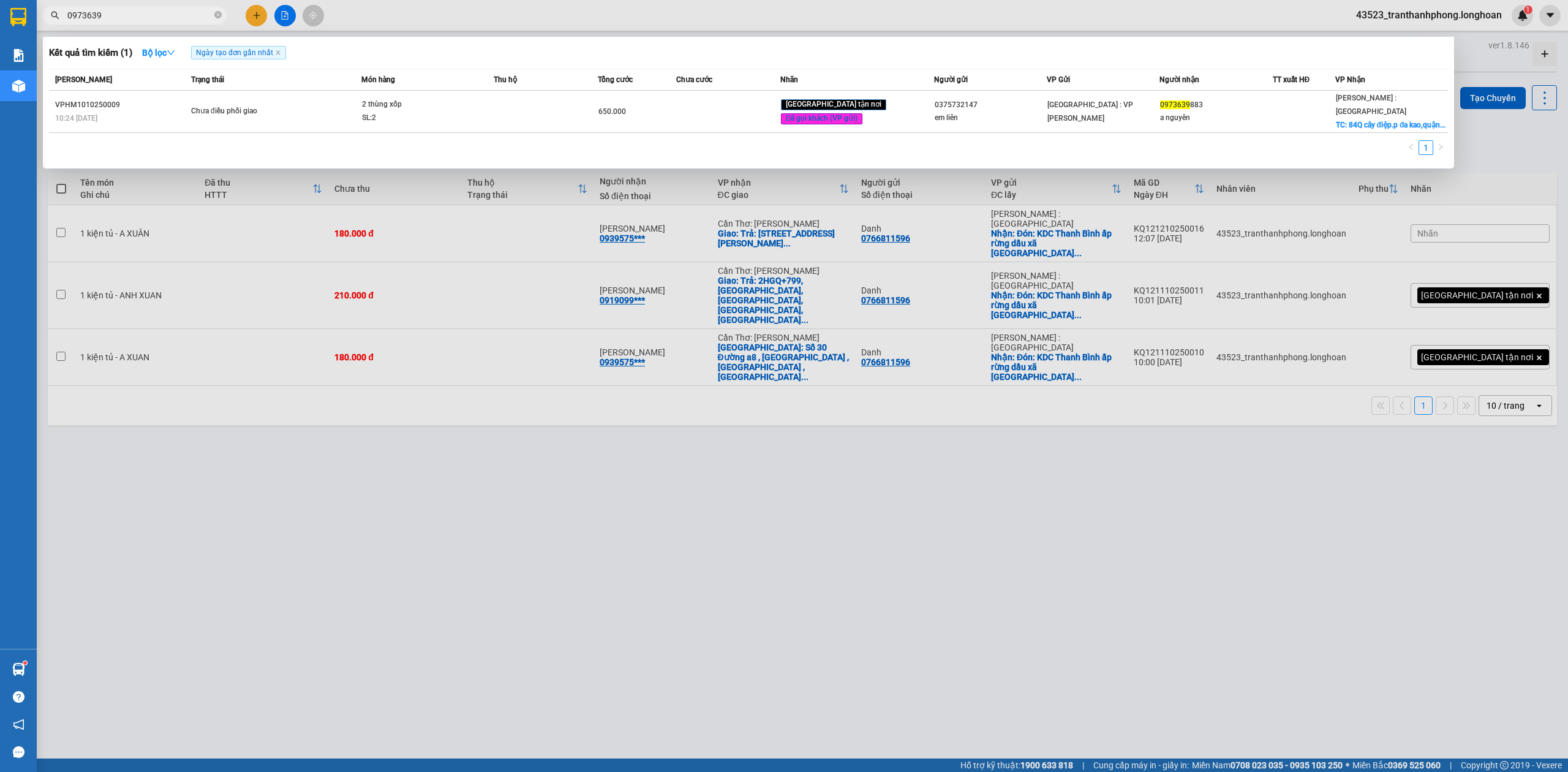
type input "0973639"
drag, startPoint x: 1301, startPoint y: 692, endPoint x: 1328, endPoint y: 696, distance: 27.3
click at [1326, 696] on div at bounding box center [784, 386] width 1568 height 772
click at [221, 15] on icon "close-circle" at bounding box center [218, 15] width 7 height 7
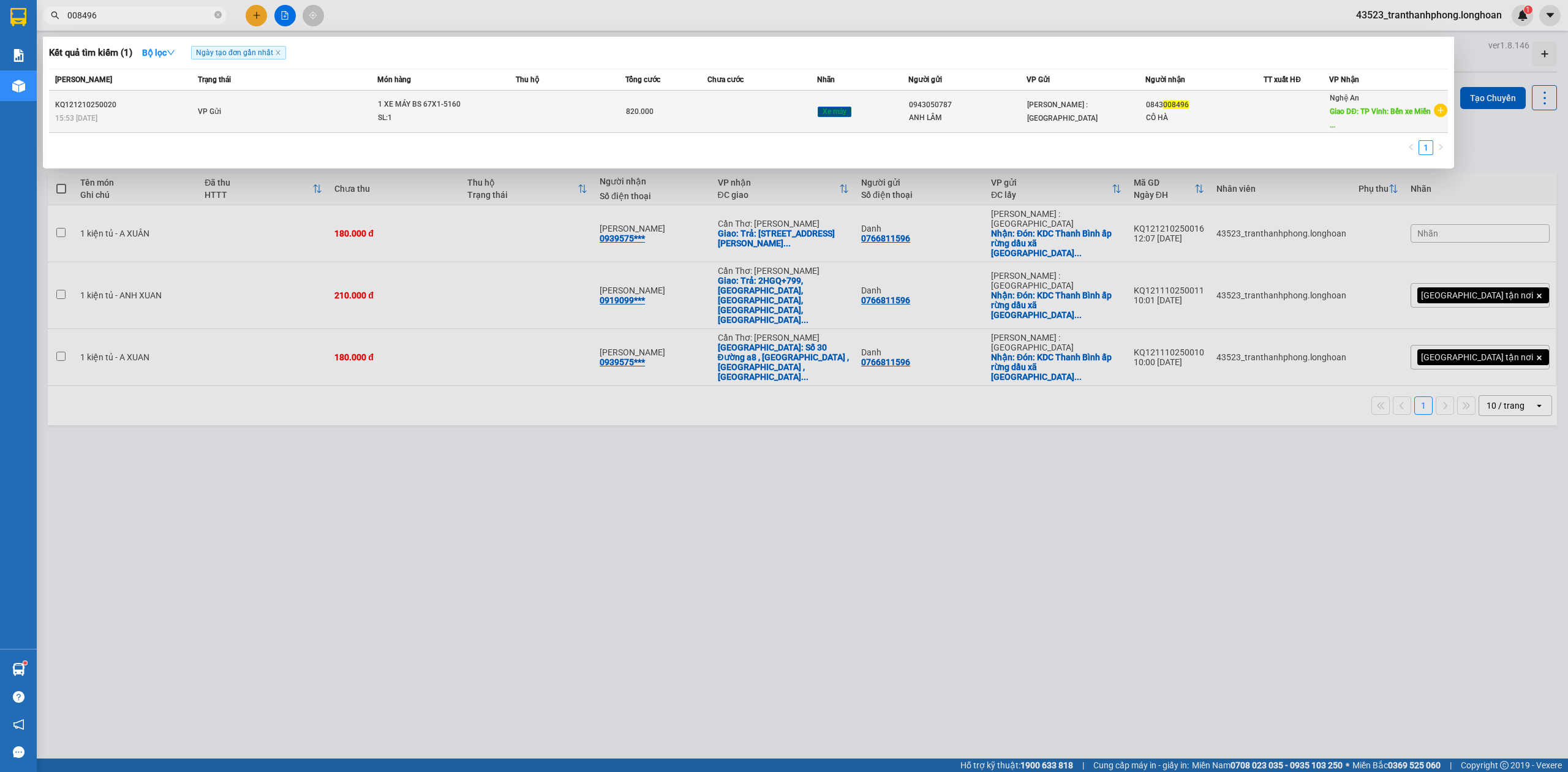
type input "008496"
click at [1243, 114] on div "CÔ HÀ" at bounding box center [1205, 118] width 117 height 13
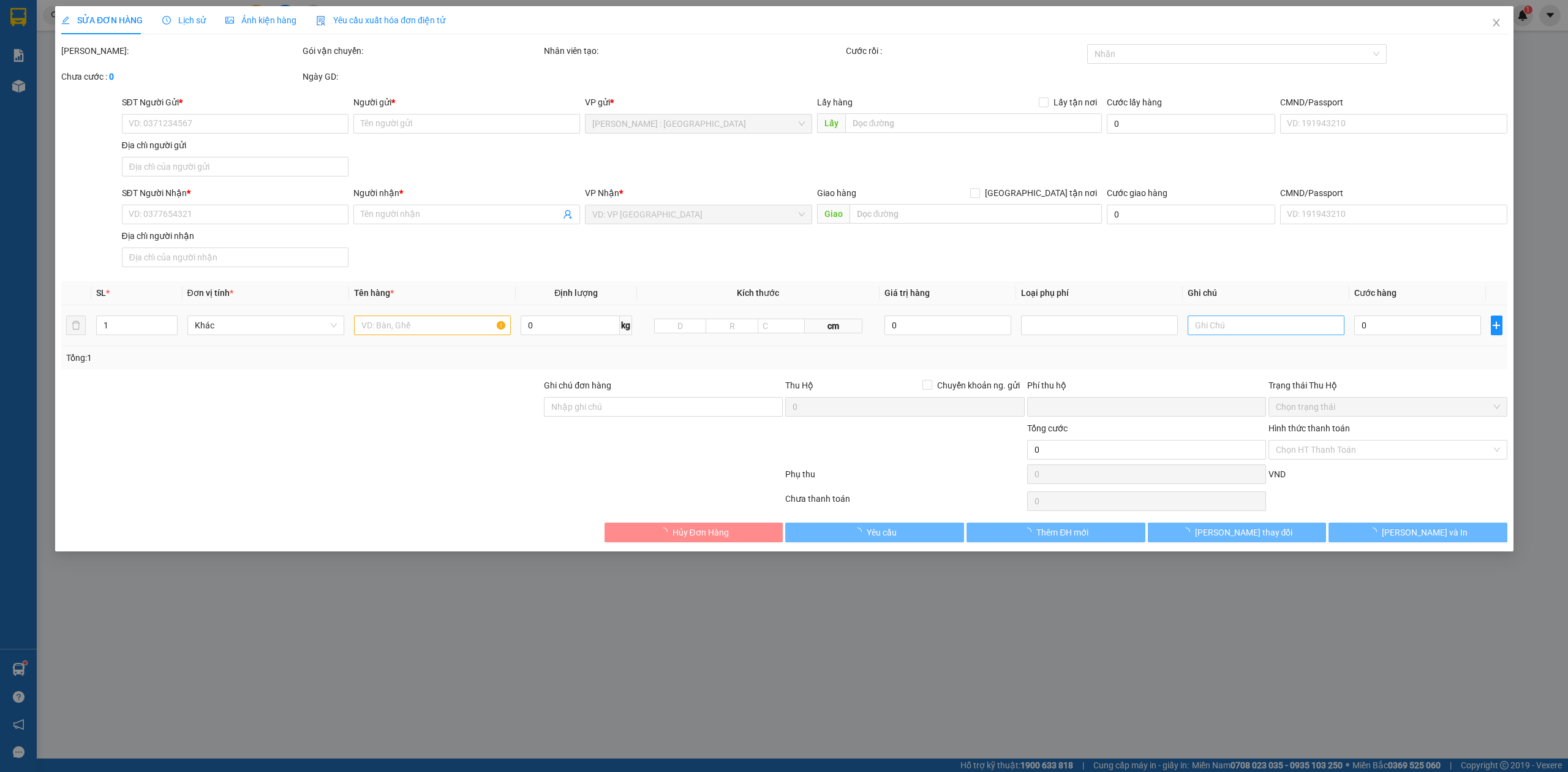
type input "0943050787"
type input "ANH LÂM"
type input "0843008496"
type input "CÔ HÀ"
type input "TP Vinh: Bến xe Miền Trung"
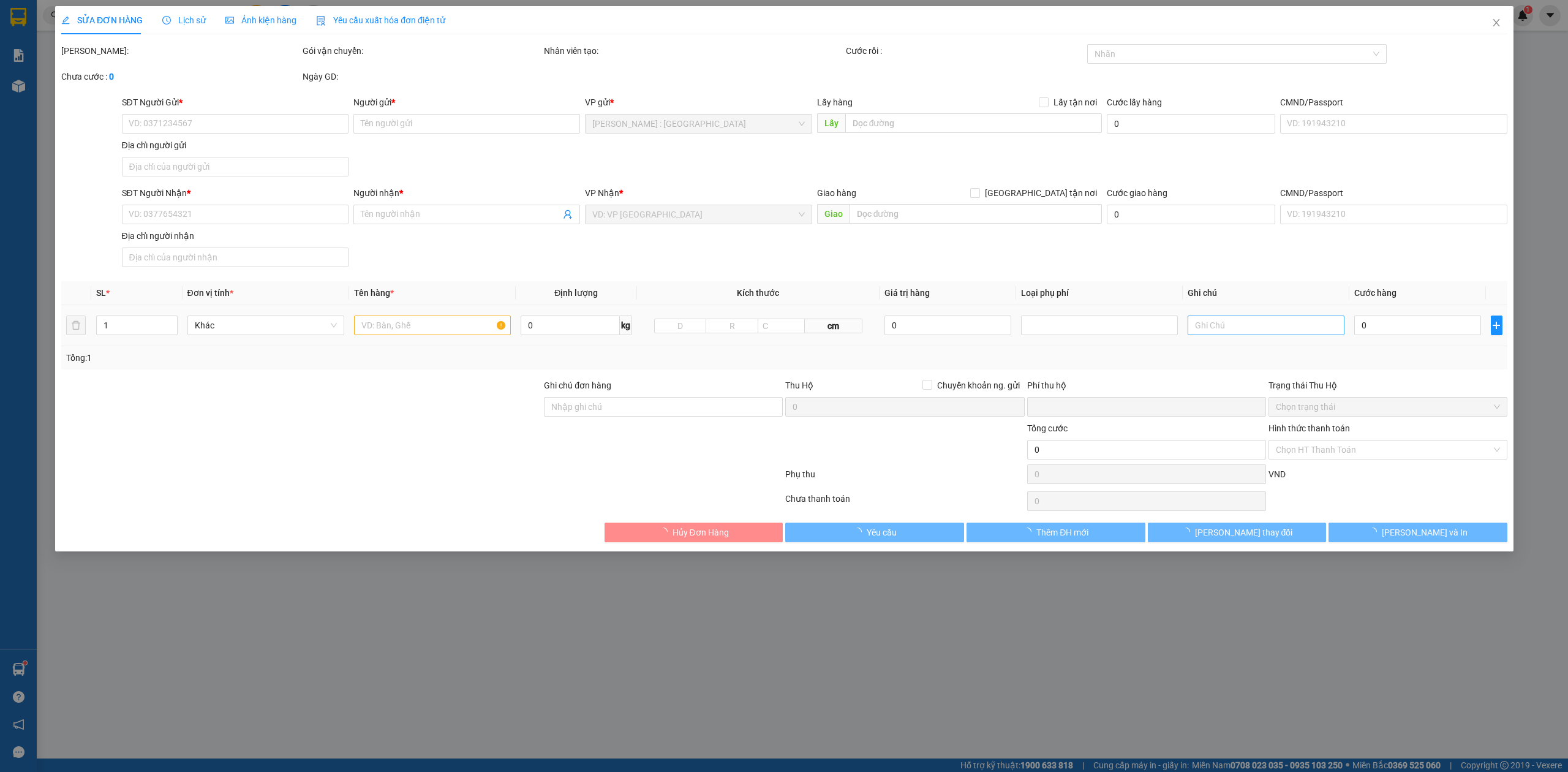
type input "CHÌA KHÓA QUẤN TAY LÁI+CAVET BỎ CỐP"
type input "0"
type input "820.000"
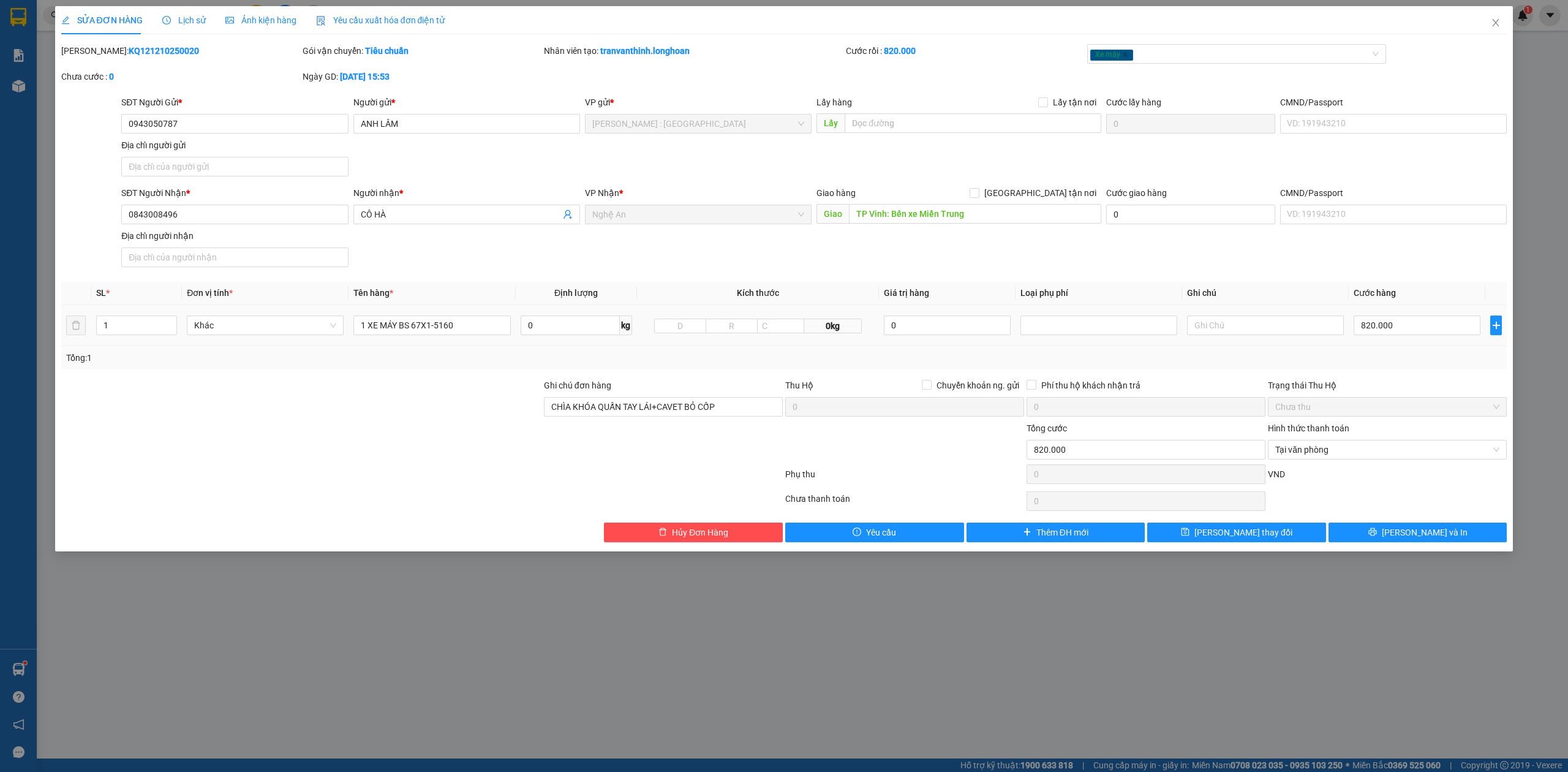
click at [1435, 545] on div "SỬA ĐƠN HÀNG Lịch sử Ảnh kiện hàng Yêu cầu xuất hóa đơn điện tử Total Paid Fee …" at bounding box center [784, 278] width 1459 height 545
click at [1417, 536] on span "[PERSON_NAME] và In" at bounding box center [1425, 532] width 86 height 14
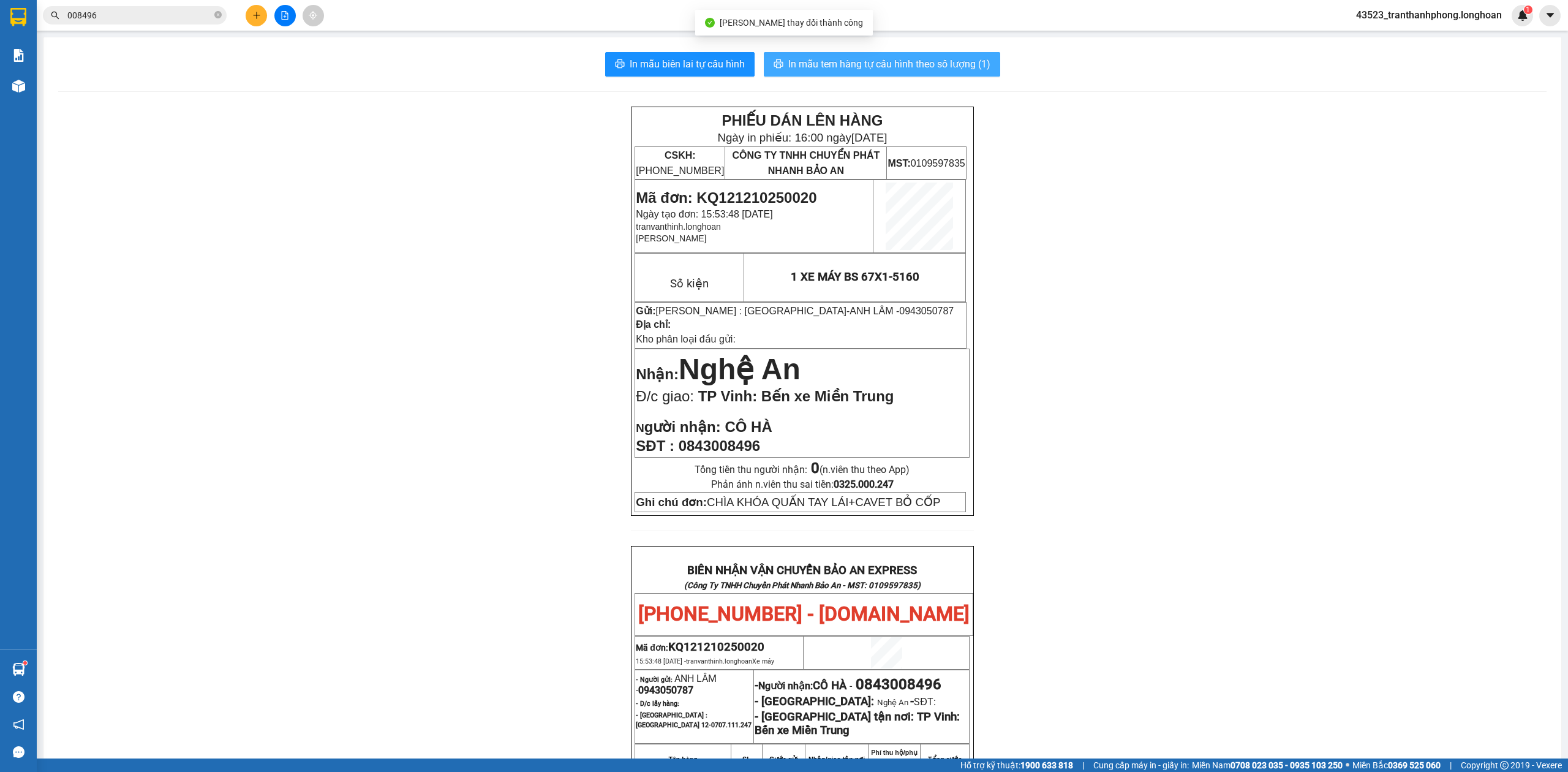
click at [937, 65] on span "In mẫu tem hàng tự cấu hình theo số lượng (1)" at bounding box center [889, 64] width 202 height 16
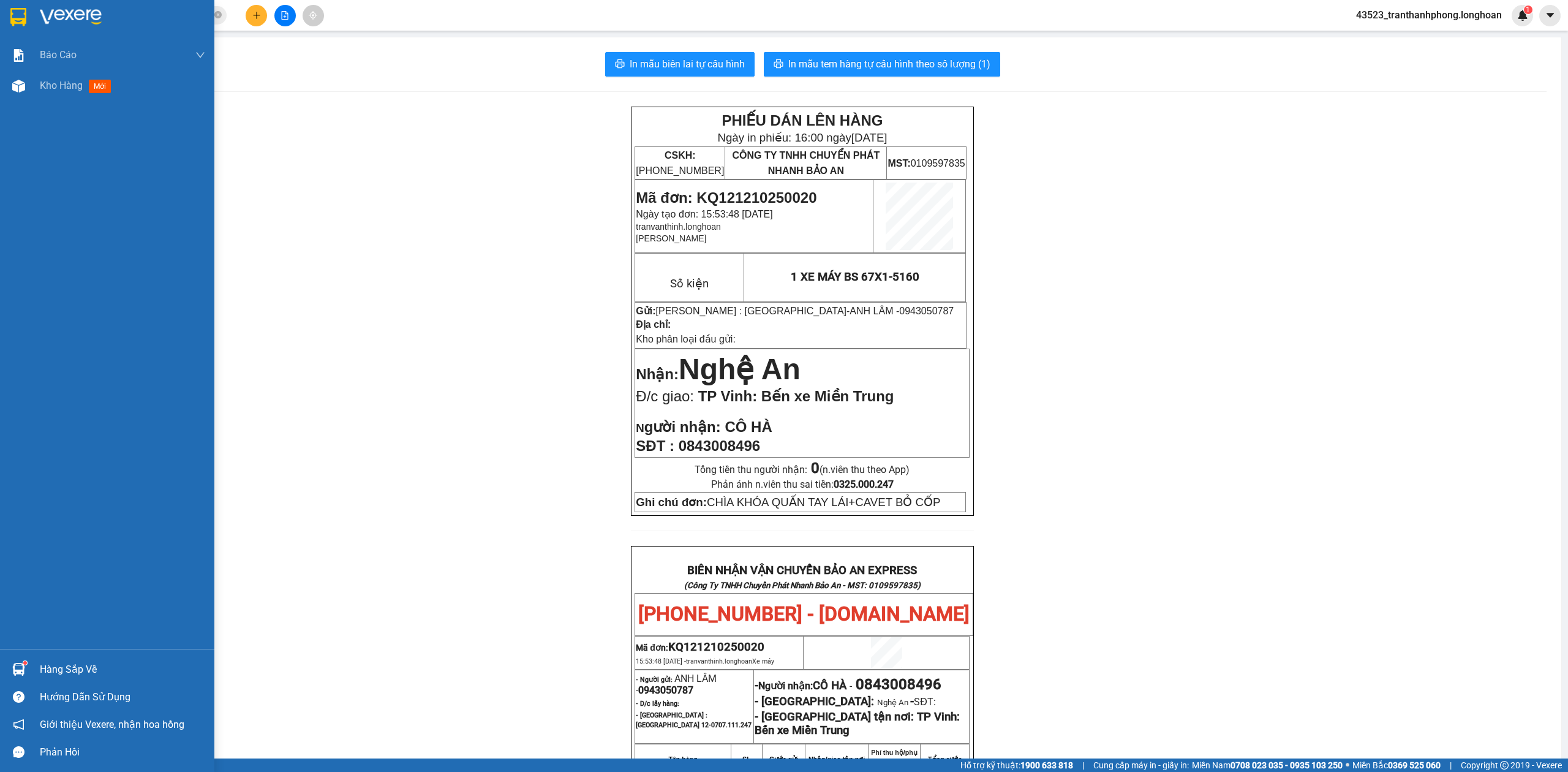
drag, startPoint x: 8, startPoint y: 20, endPoint x: 417, endPoint y: 15, distance: 409.0
click at [18, 20] on div at bounding box center [18, 16] width 21 height 21
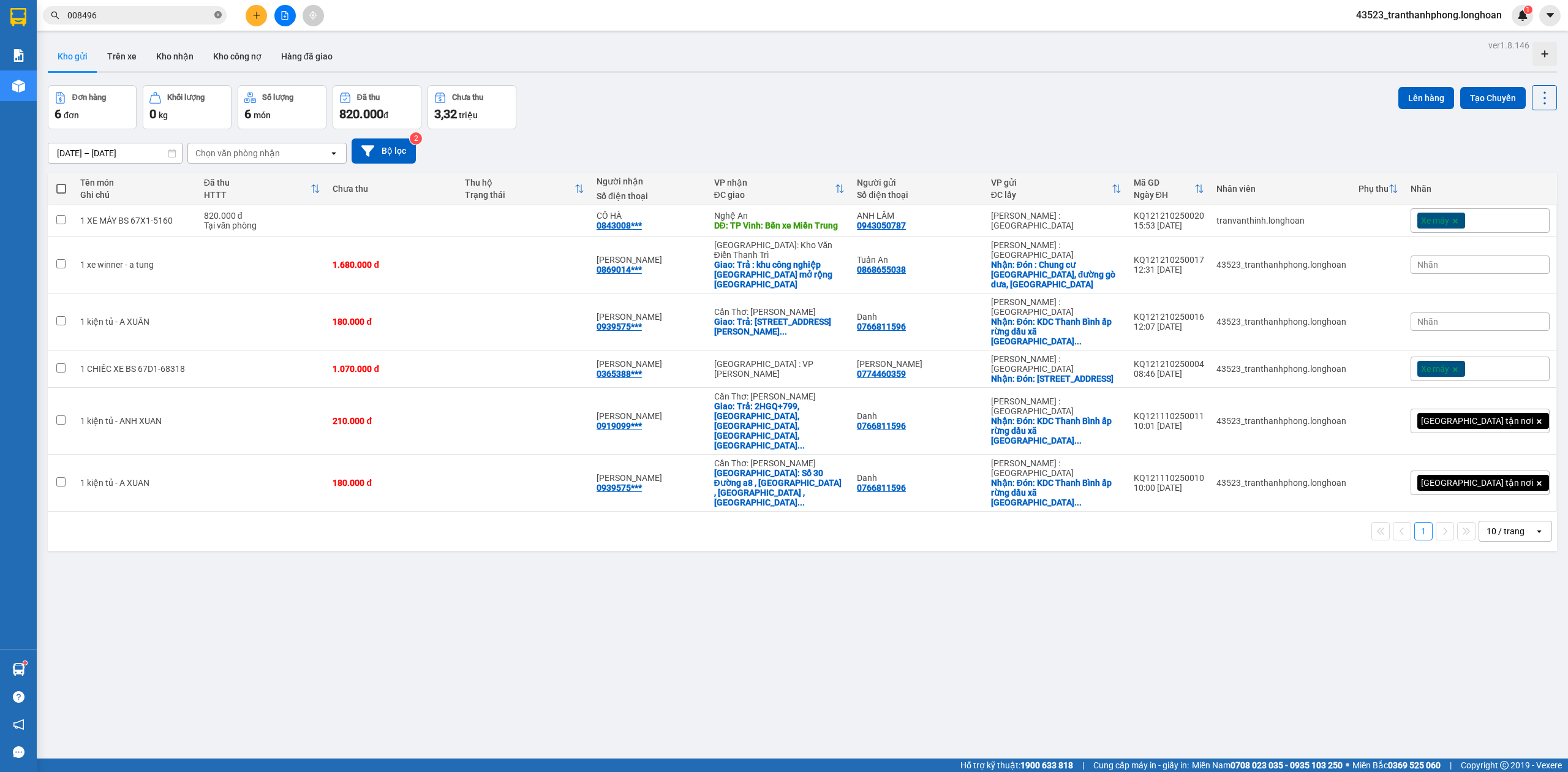
click at [218, 17] on icon "close-circle" at bounding box center [218, 15] width 7 height 7
drag, startPoint x: 390, startPoint y: 540, endPoint x: 410, endPoint y: 560, distance: 28.3
click at [402, 555] on div "ver 1.8.146 Kho gửi Trên xe Kho nhận Kho công nợ Hàng đã giao Đơn hàng 6 đơn Kh…" at bounding box center [802, 422] width 1519 height 772
click at [256, 17] on icon "plus" at bounding box center [256, 15] width 1 height 6
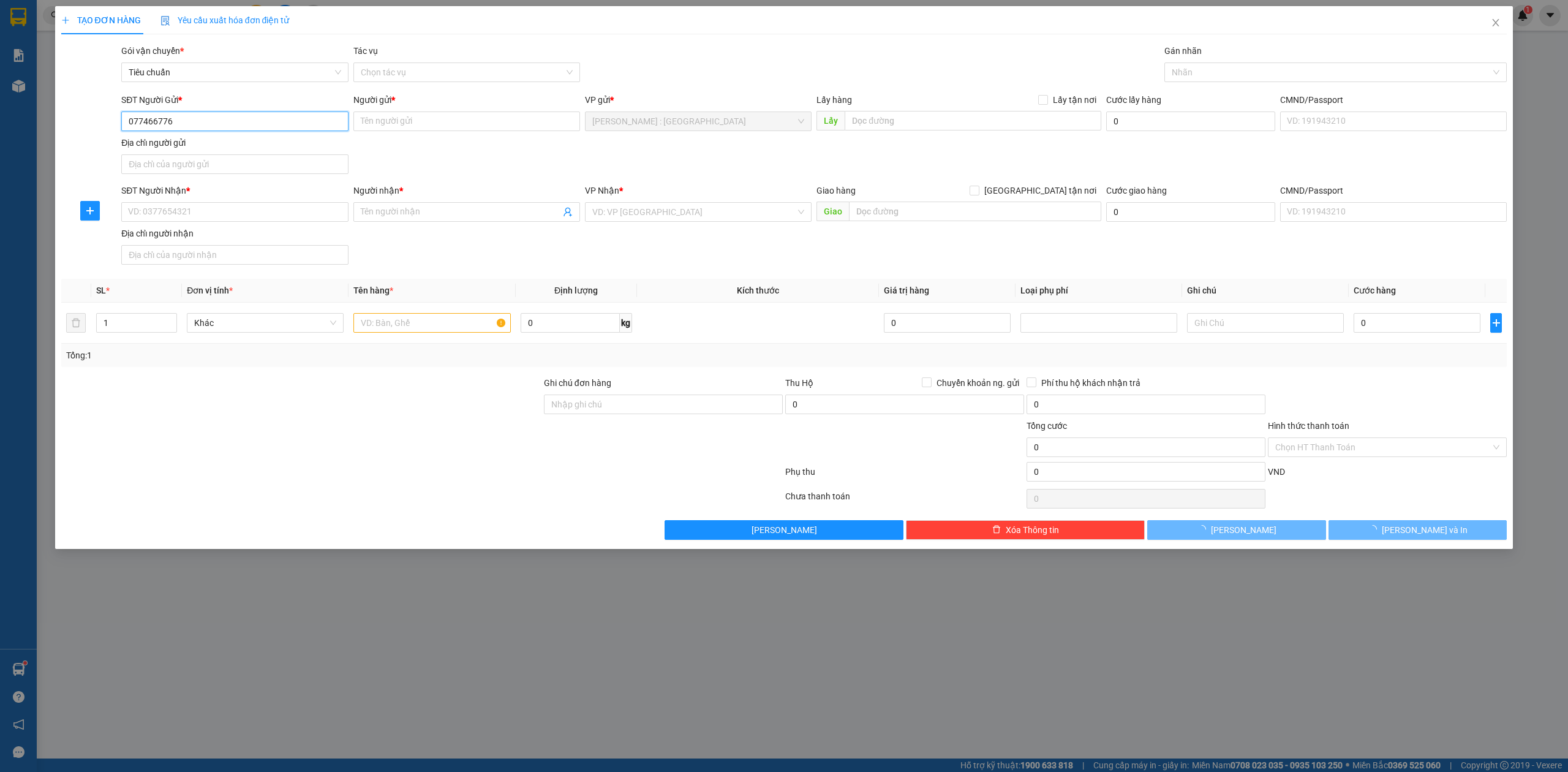
type input "0774667764"
click at [217, 143] on div "0774667764 - Tuấn" at bounding box center [234, 147] width 212 height 14
type input "Tuấn"
type input "0774667764"
click at [190, 214] on input "SĐT Người Nhận *" at bounding box center [234, 212] width 227 height 19
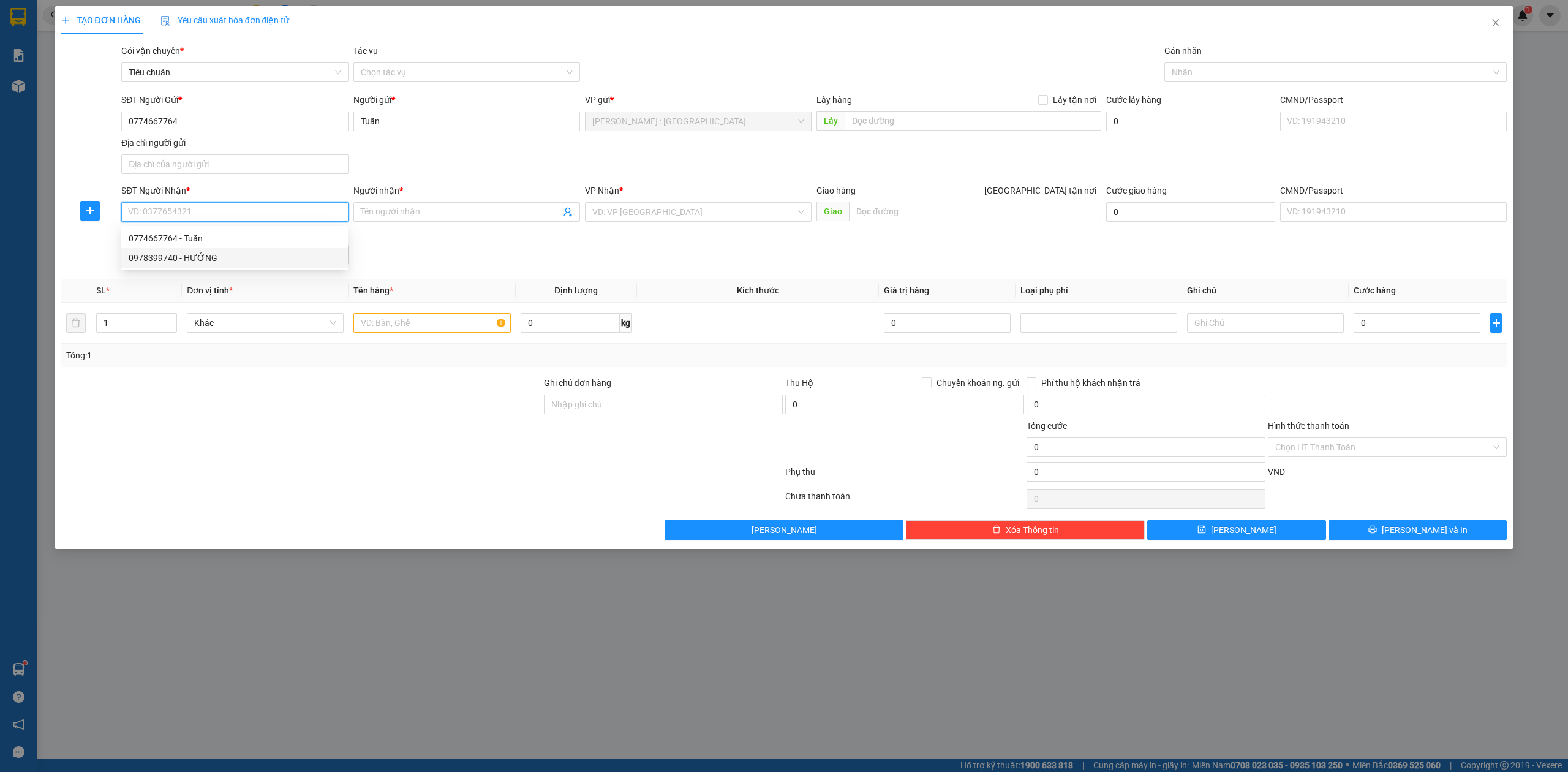
click at [165, 264] on div "0978399740 - HƯỚNG" at bounding box center [234, 257] width 212 height 14
type input "0978399740"
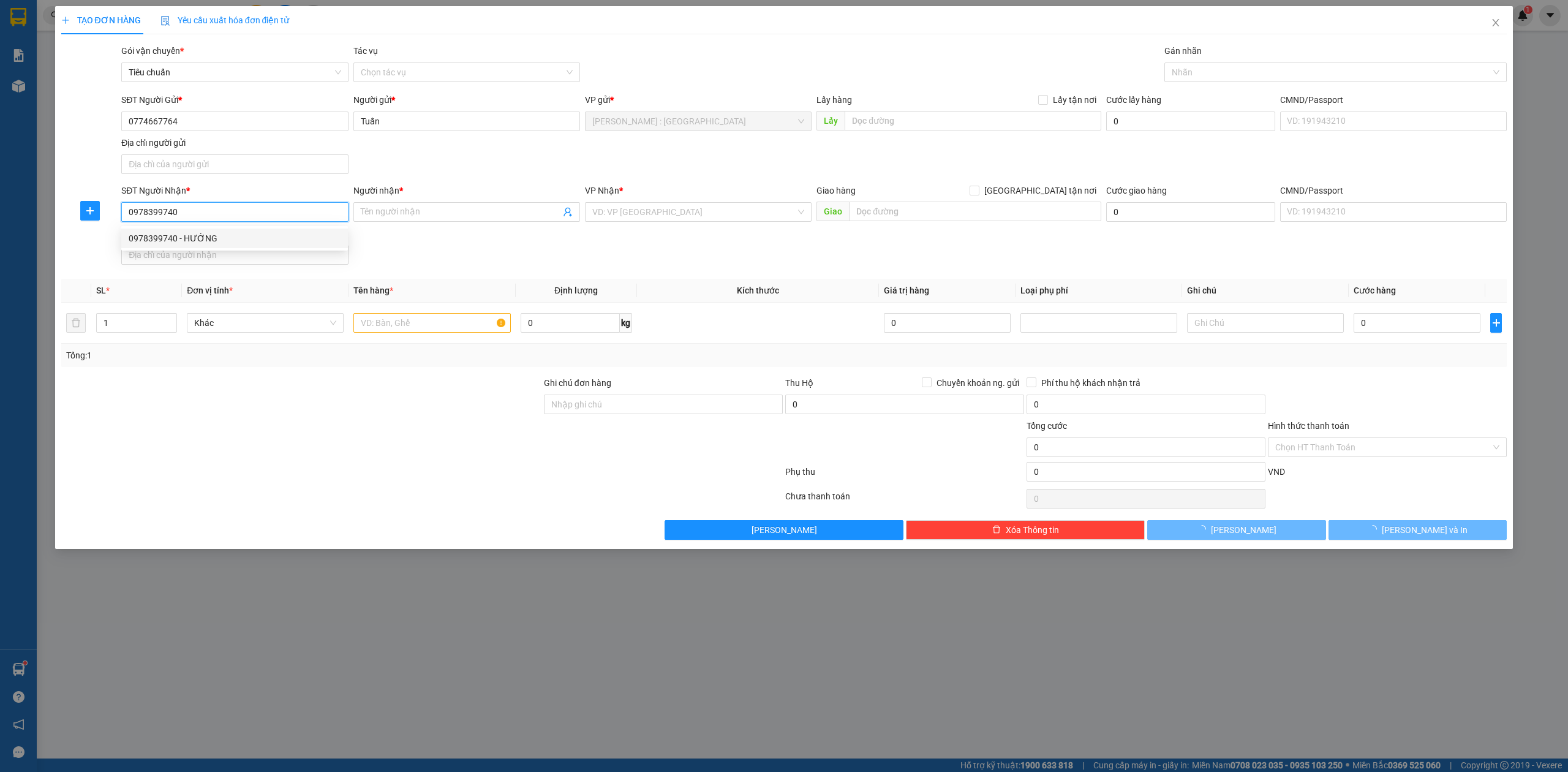
type input "HƯỚNG"
checkbox input "true"
type input "QUẢNG NINH-TỔ 6 TÂN LẬP 3,[GEOGRAPHIC_DATA],[GEOGRAPHIC_DATA],[GEOGRAPHIC_DATA]"
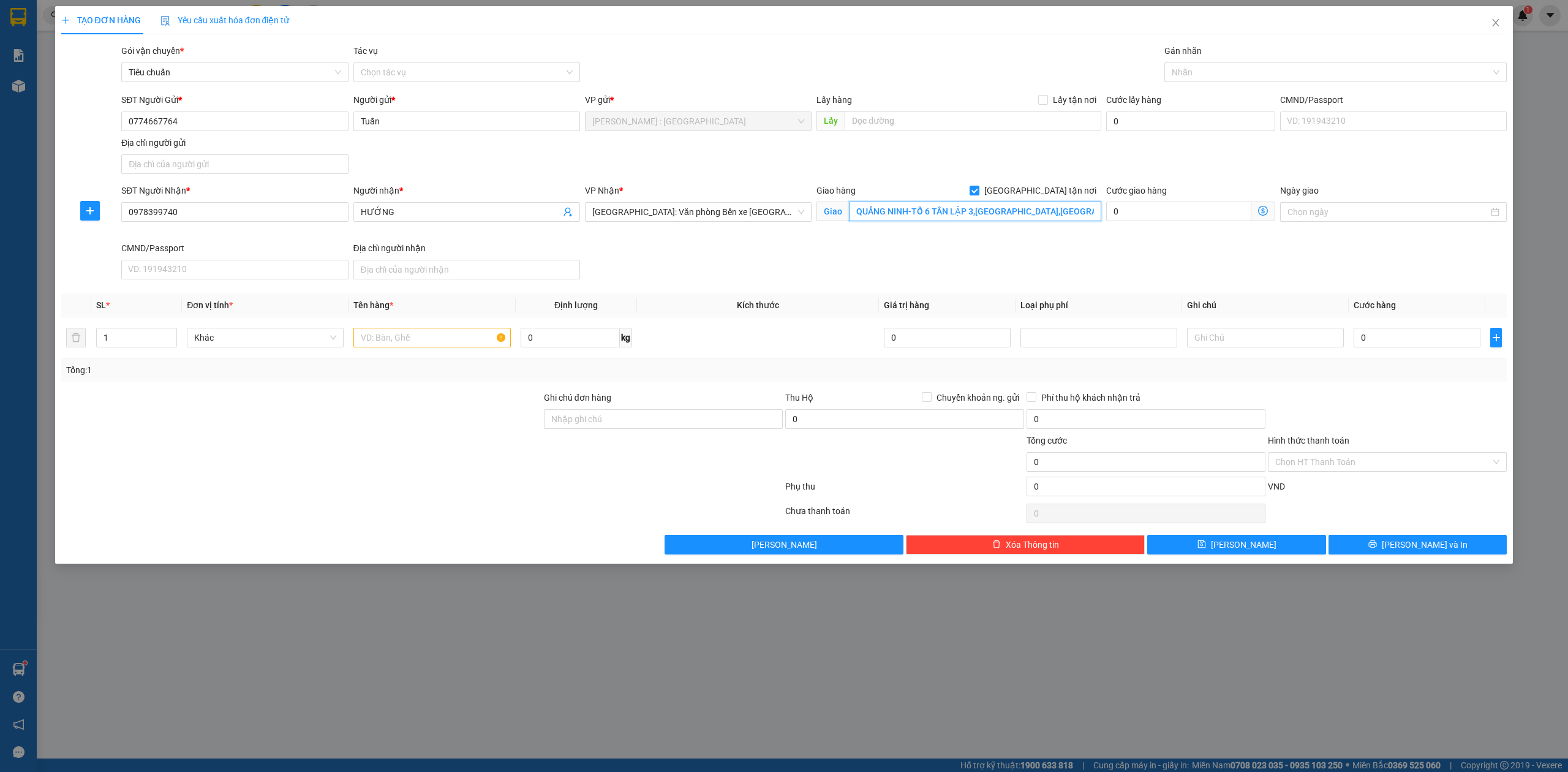
click at [1062, 221] on input "QUẢNG NINH-TỔ 6 TÂN LẬP 3,[GEOGRAPHIC_DATA],[GEOGRAPHIC_DATA],[GEOGRAPHIC_DATA]" at bounding box center [975, 211] width 253 height 19
click at [1192, 62] on div "Nhãn" at bounding box center [1336, 71] width 343 height 19
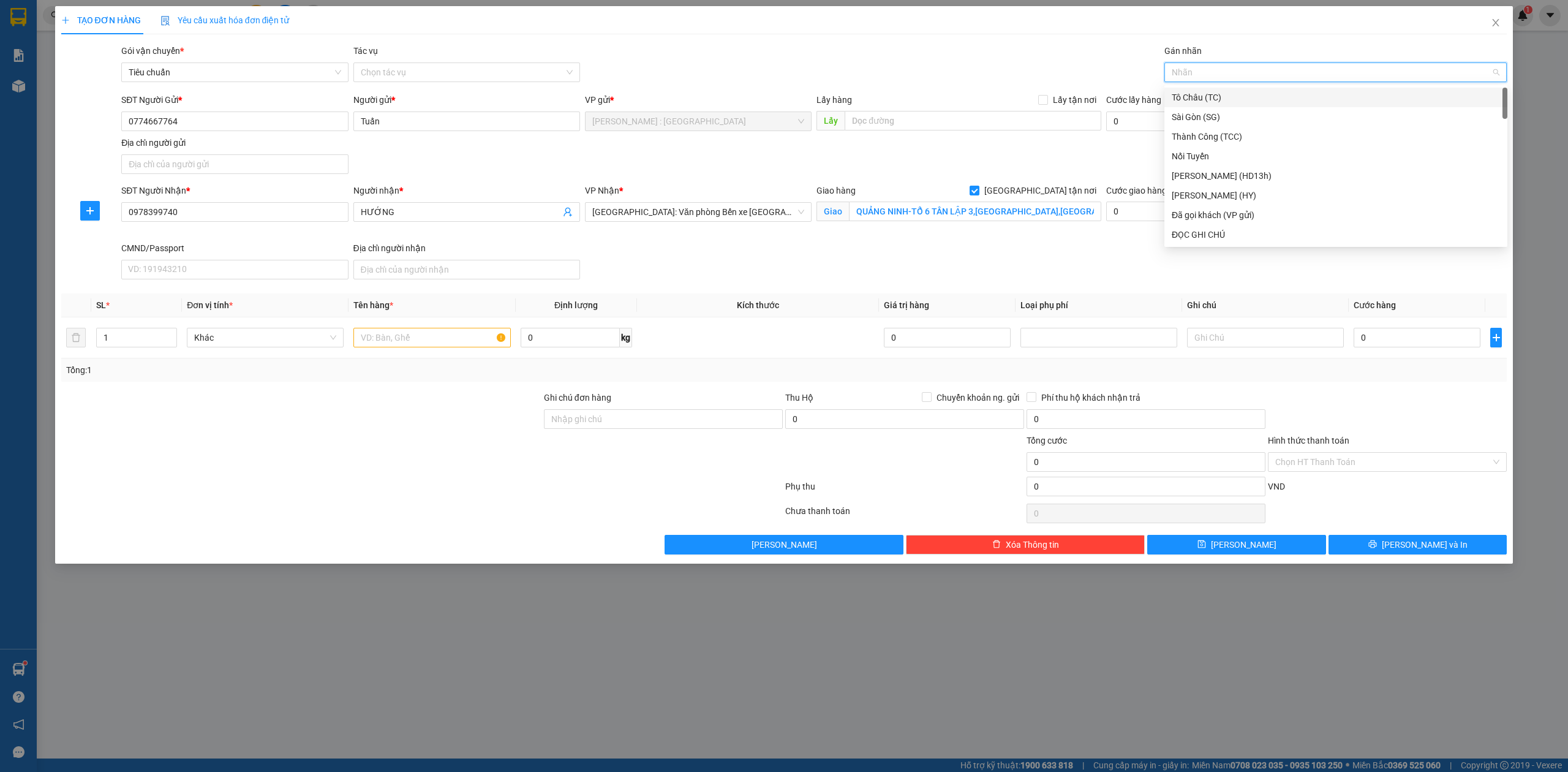
type input "g"
drag, startPoint x: 1208, startPoint y: 234, endPoint x: 949, endPoint y: 286, distance: 264.2
click at [1205, 234] on div "[GEOGRAPHIC_DATA] tận nơi" at bounding box center [1336, 234] width 329 height 14
type input "2"
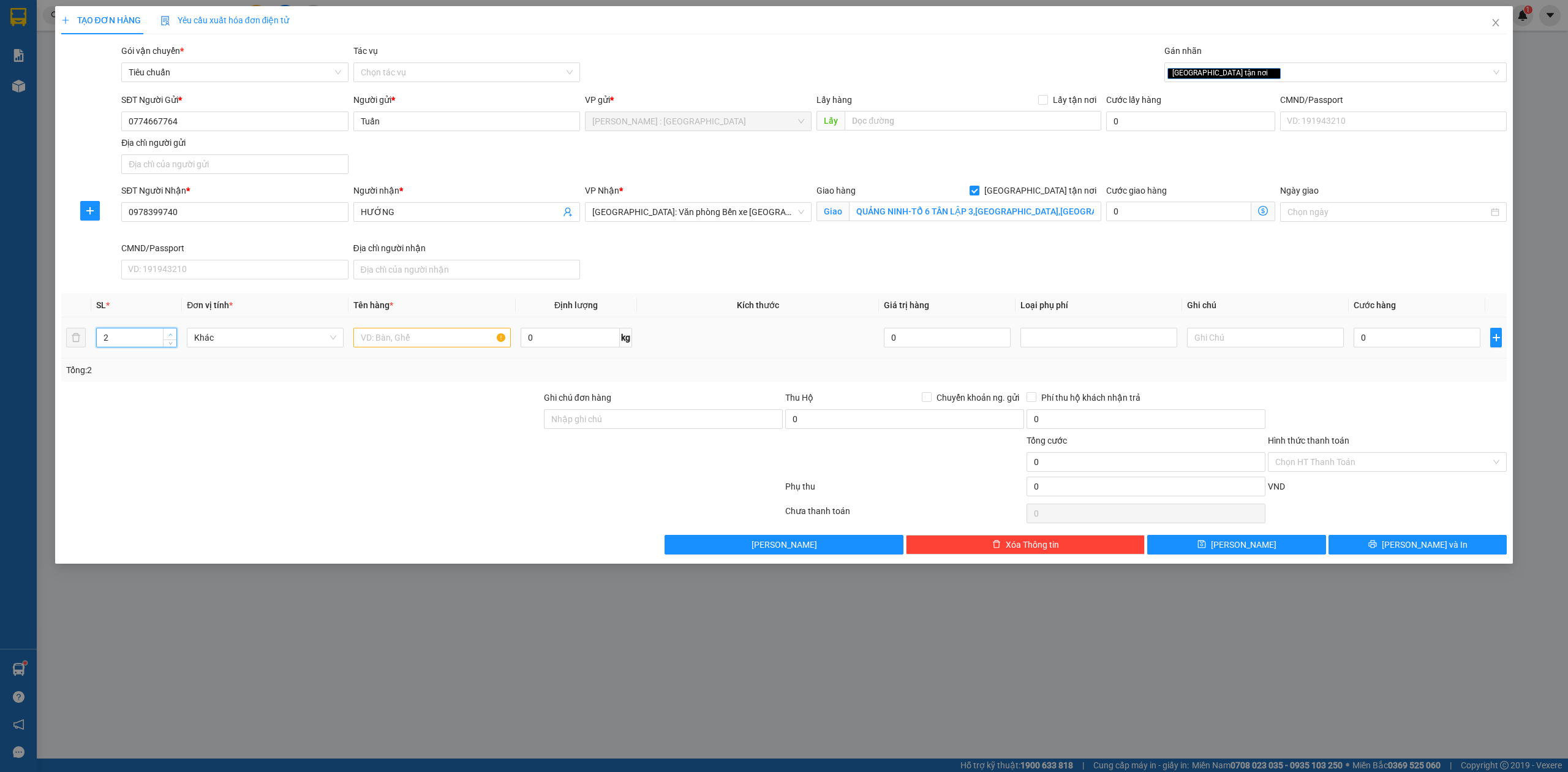
click at [167, 337] on span "up" at bounding box center [170, 334] width 7 height 7
click at [416, 337] on input "text" at bounding box center [431, 337] width 157 height 19
drag, startPoint x: 915, startPoint y: 215, endPoint x: 835, endPoint y: 244, distance: 85.1
click at [831, 245] on div "SĐT Người Nhận * 0978399740 Người nhận * HƯỚNG VP Nhận * Hải Phòng: Văn phòng B…" at bounding box center [814, 234] width 1390 height 101
click at [454, 345] on input "1 kiện sắt bọc tải" at bounding box center [431, 337] width 157 height 19
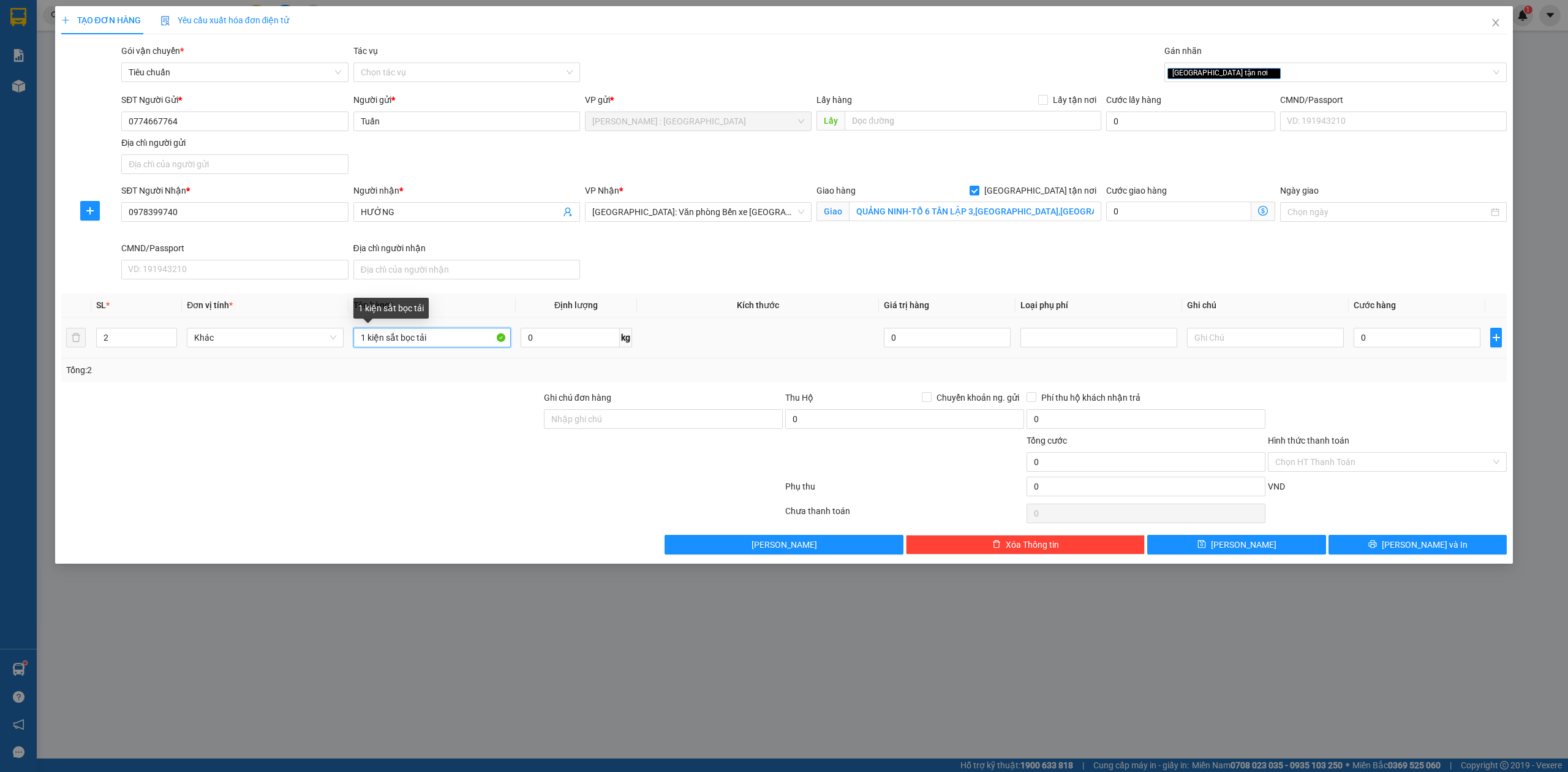
click at [367, 332] on input "1 kiện sắt bọc tải" at bounding box center [431, 337] width 157 height 19
type input "2 kiện sắt bọc tải"
click at [270, 116] on input "0774667764" at bounding box center [234, 121] width 227 height 19
click at [1388, 337] on input "0" at bounding box center [1417, 337] width 126 height 19
type input "7"
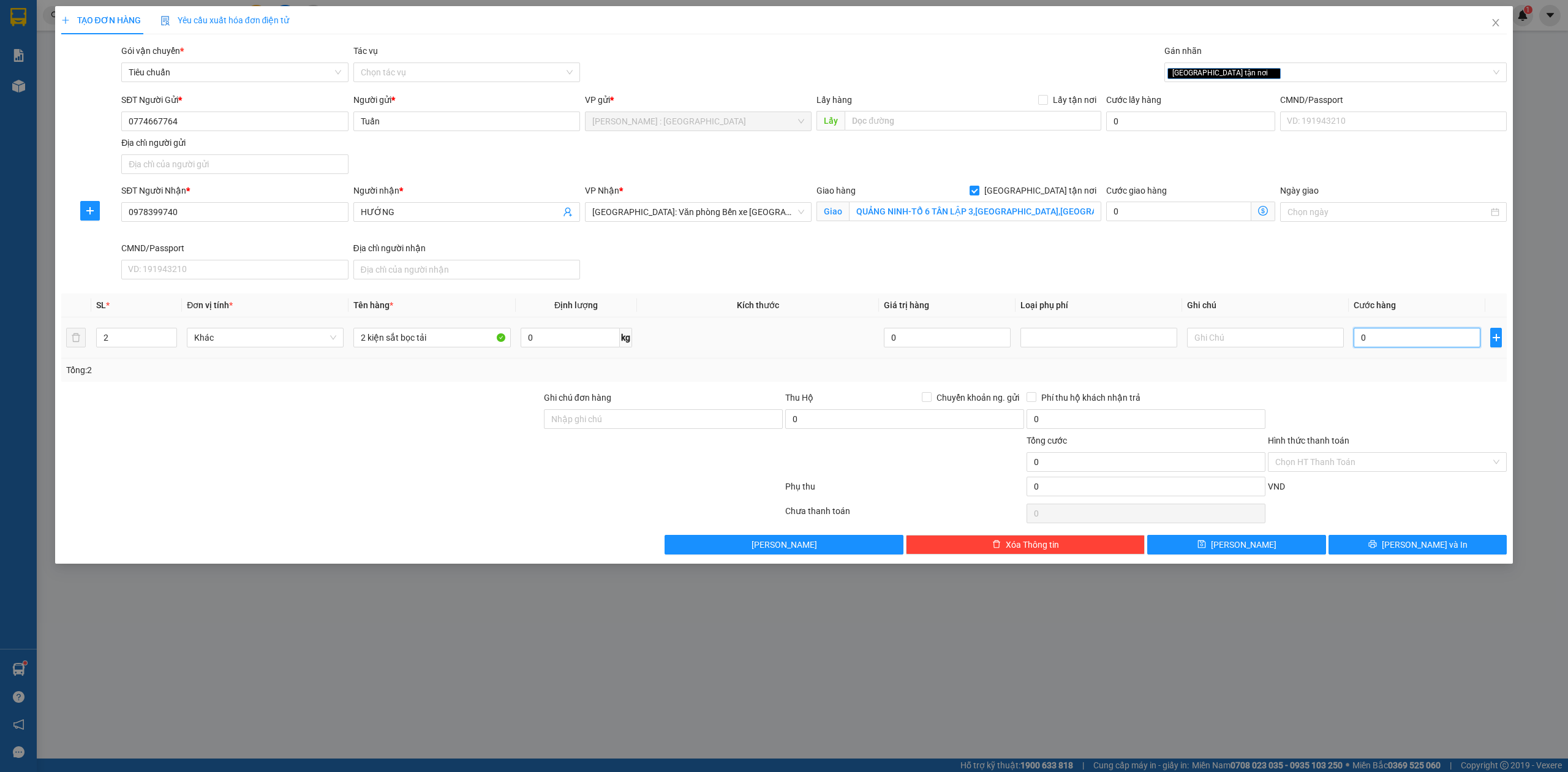
type input "7"
type input "70"
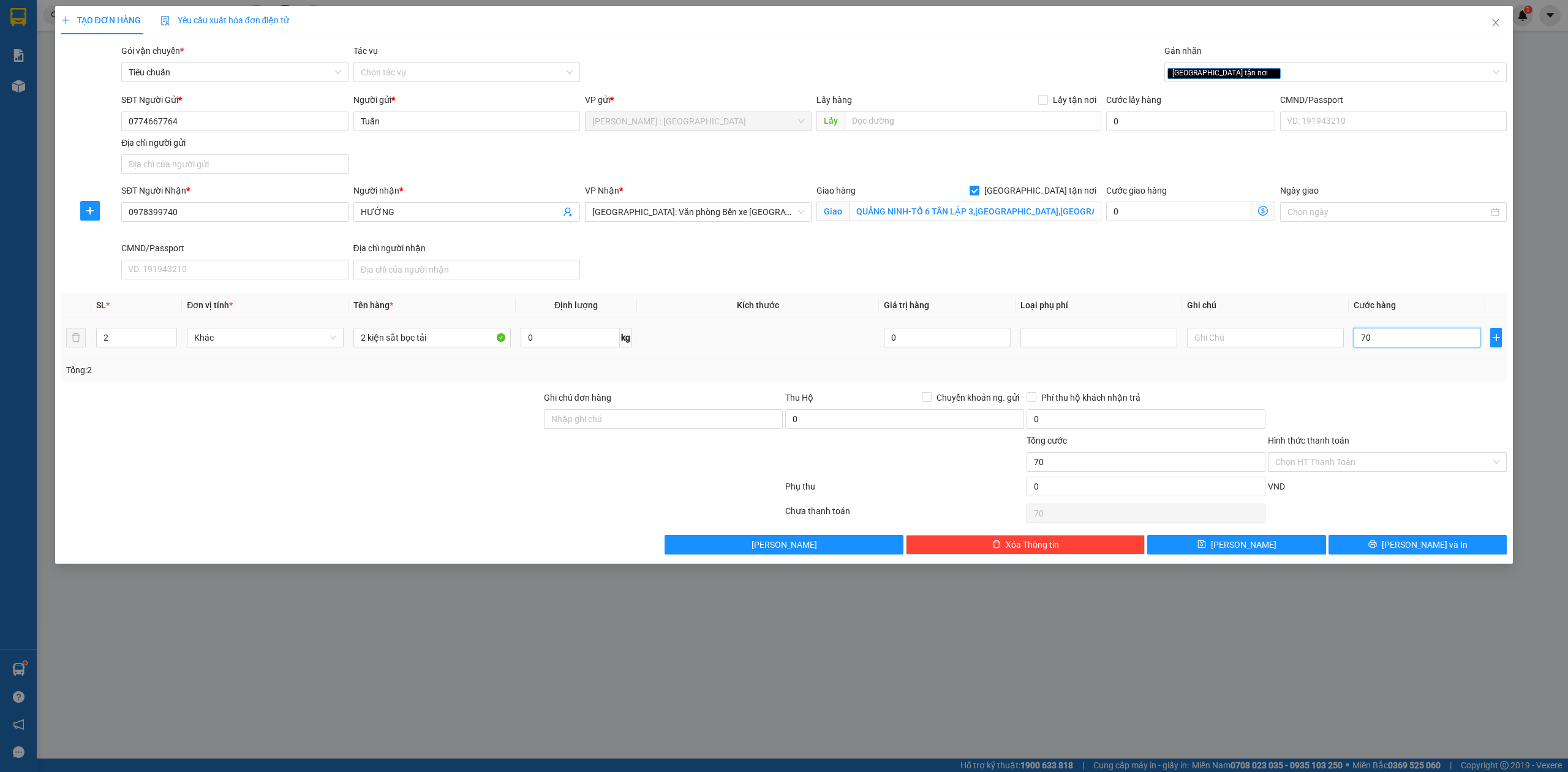
type input "700"
type input "700.000"
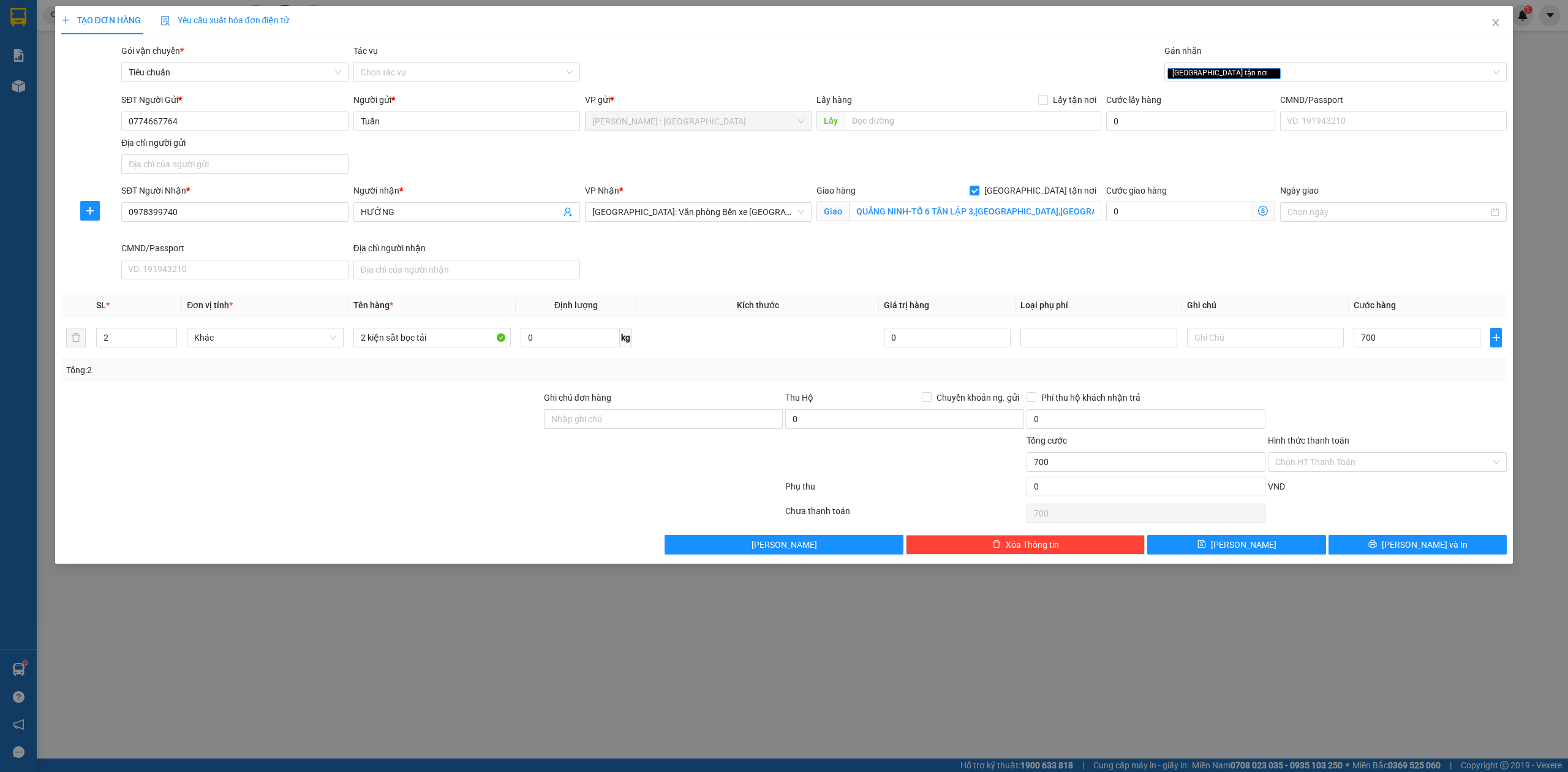
type input "700.000"
click at [1349, 402] on div at bounding box center [1388, 412] width 242 height 43
click at [1377, 549] on icon "printer" at bounding box center [1372, 543] width 8 height 8
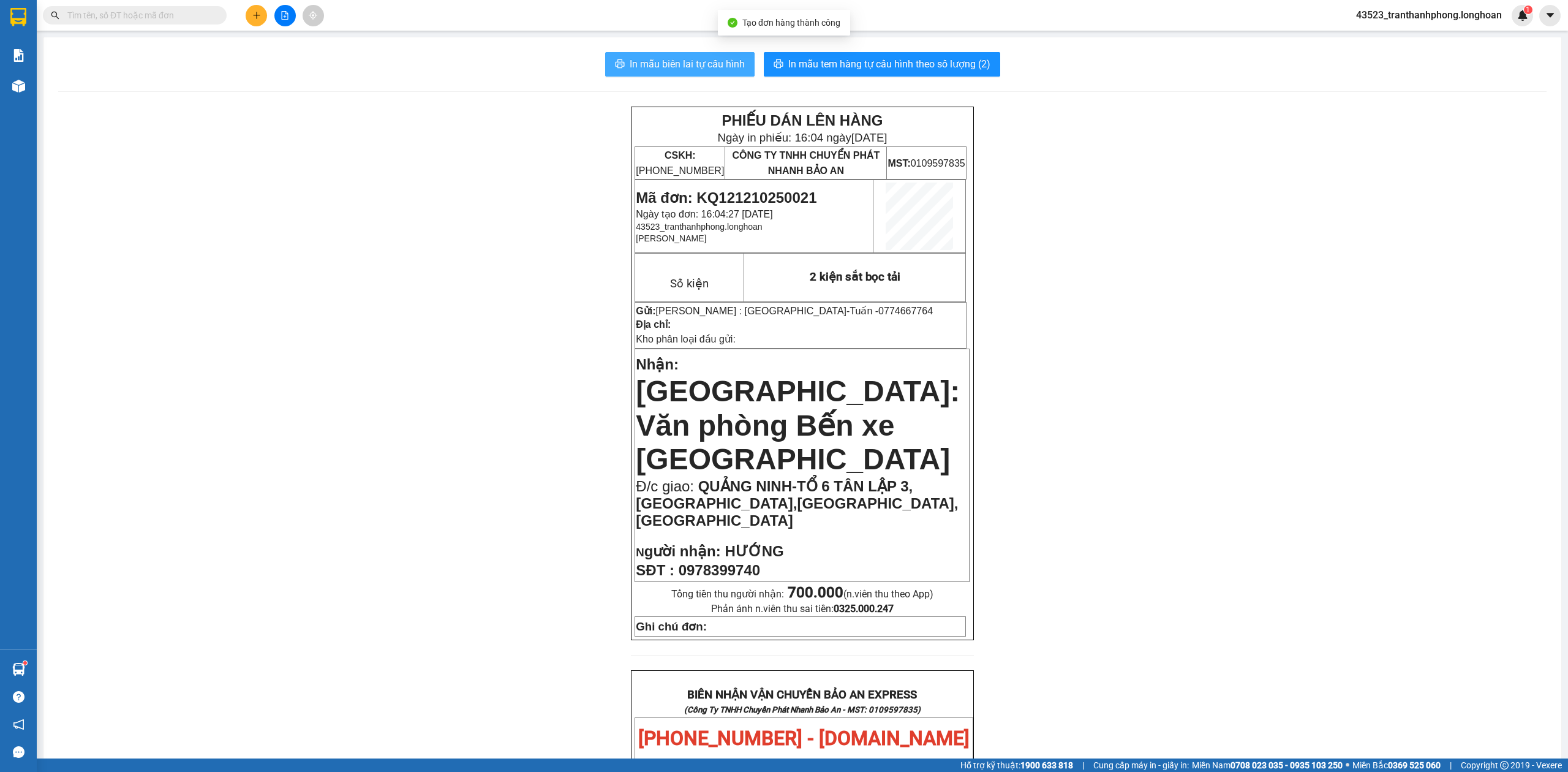
click at [669, 55] on button "In mẫu biên lai tự cấu hình" at bounding box center [680, 64] width 149 height 25
click at [855, 67] on span "In mẫu tem hàng tự cấu hình theo số lượng (2)" at bounding box center [889, 64] width 202 height 16
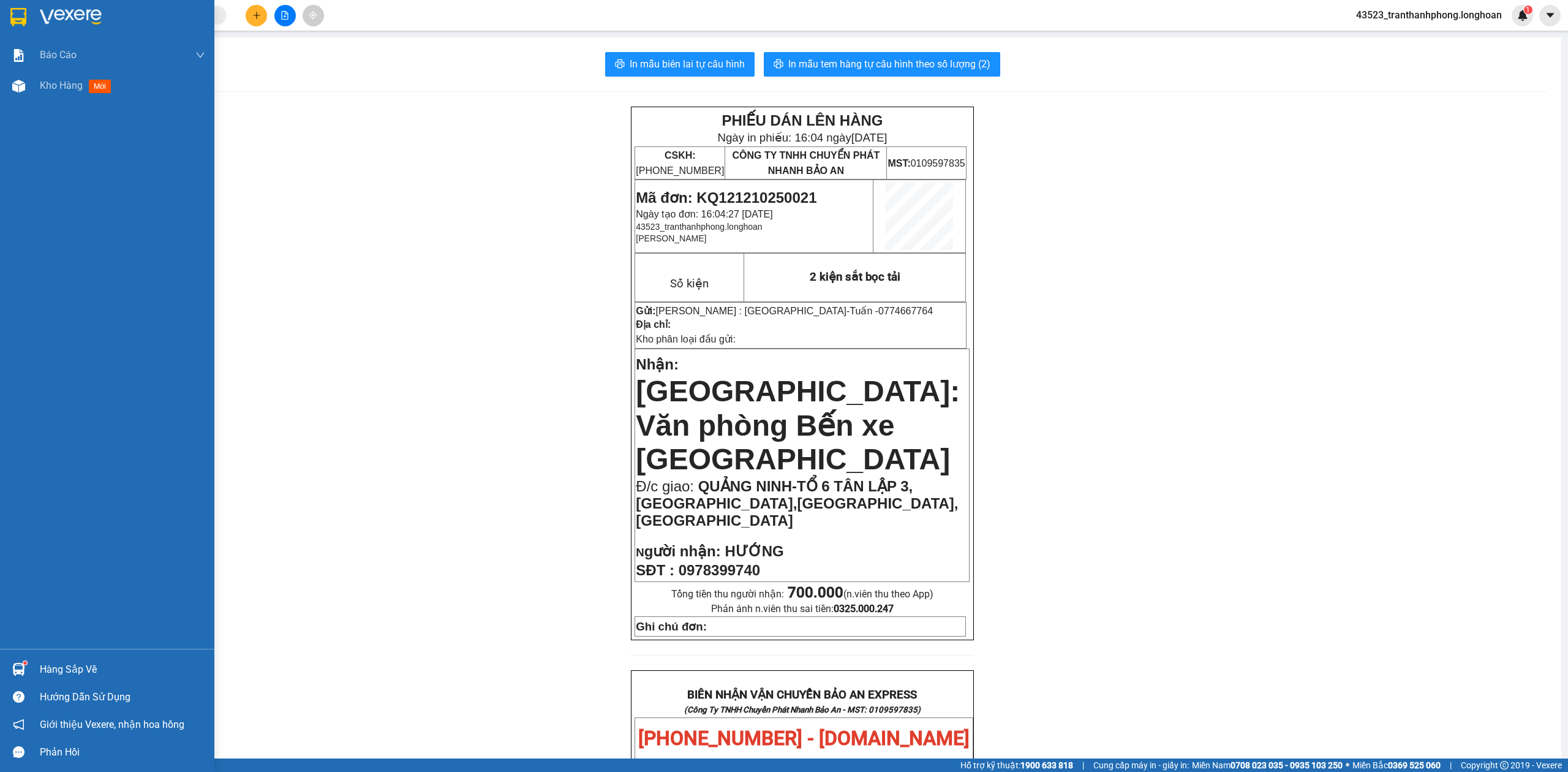
click at [20, 21] on img at bounding box center [17, 17] width 16 height 18
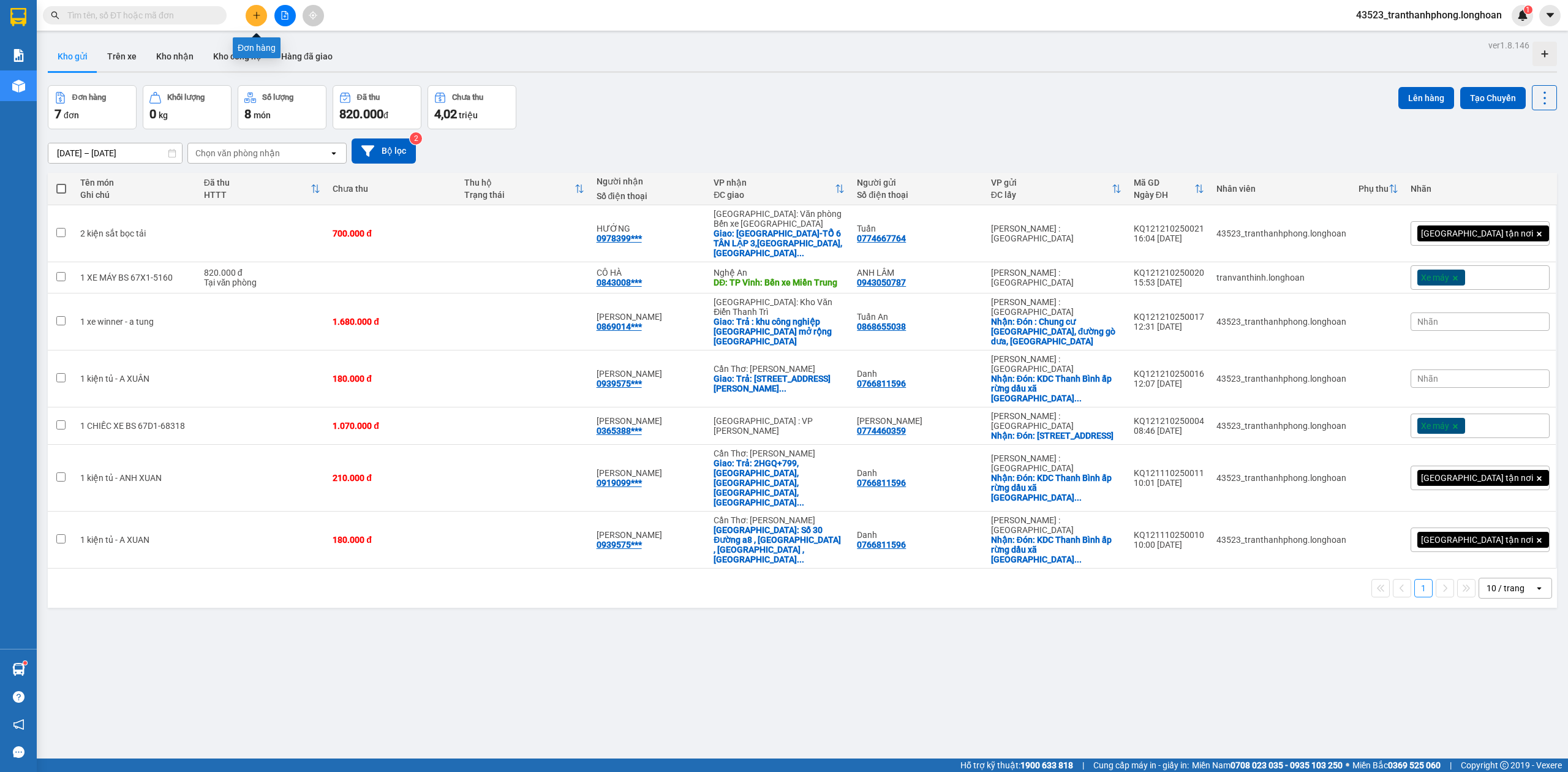
click at [253, 13] on icon "plus" at bounding box center [256, 15] width 8 height 8
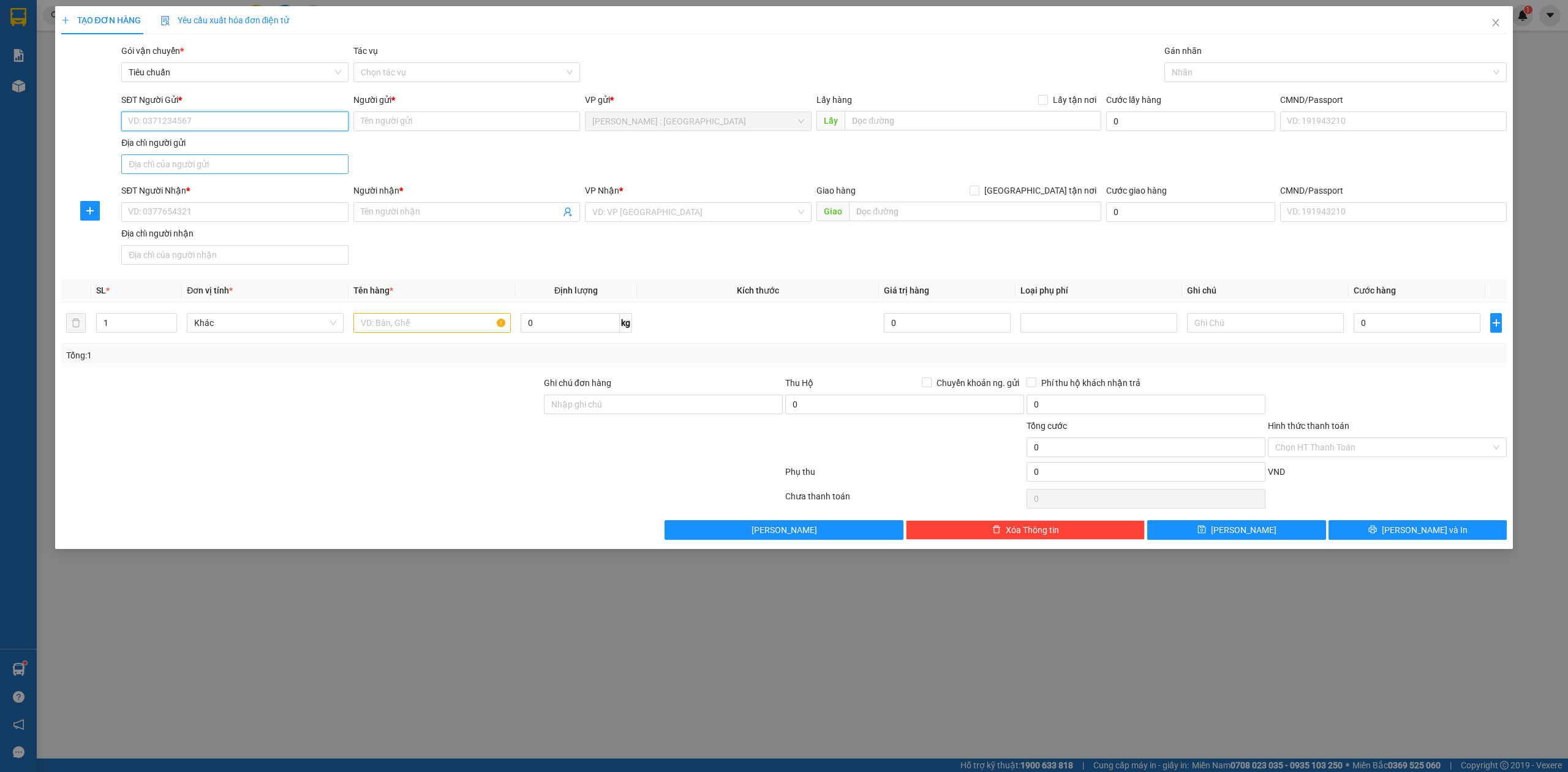
paste input "0933902112"
type input "0933902112"
click at [305, 213] on input "SĐT Người Nhận *" at bounding box center [234, 212] width 227 height 19
paste input "0933903113"
type input "0933903113"
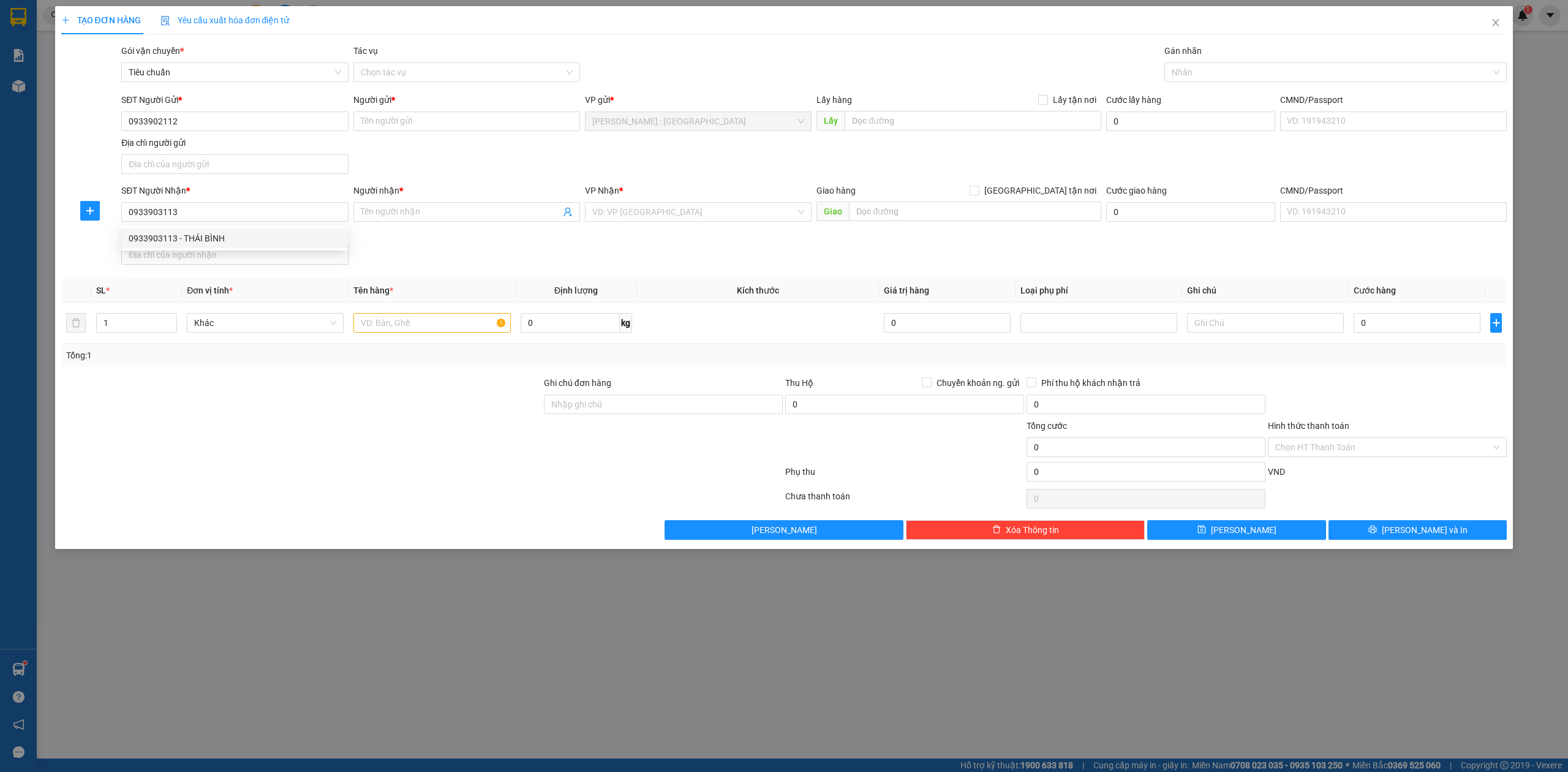
click at [268, 248] on div "0933903113 0933903113 - THÁI BÌNH" at bounding box center [234, 238] width 227 height 25
click at [269, 236] on div "Địa chỉ người nhận" at bounding box center [234, 234] width 227 height 14
click at [269, 245] on input "Địa chỉ người nhận" at bounding box center [234, 255] width 227 height 19
click at [276, 213] on input "0933903113" at bounding box center [234, 212] width 227 height 19
click at [263, 238] on div "0933903113 - THÁI BÌNH" at bounding box center [234, 238] width 212 height 14
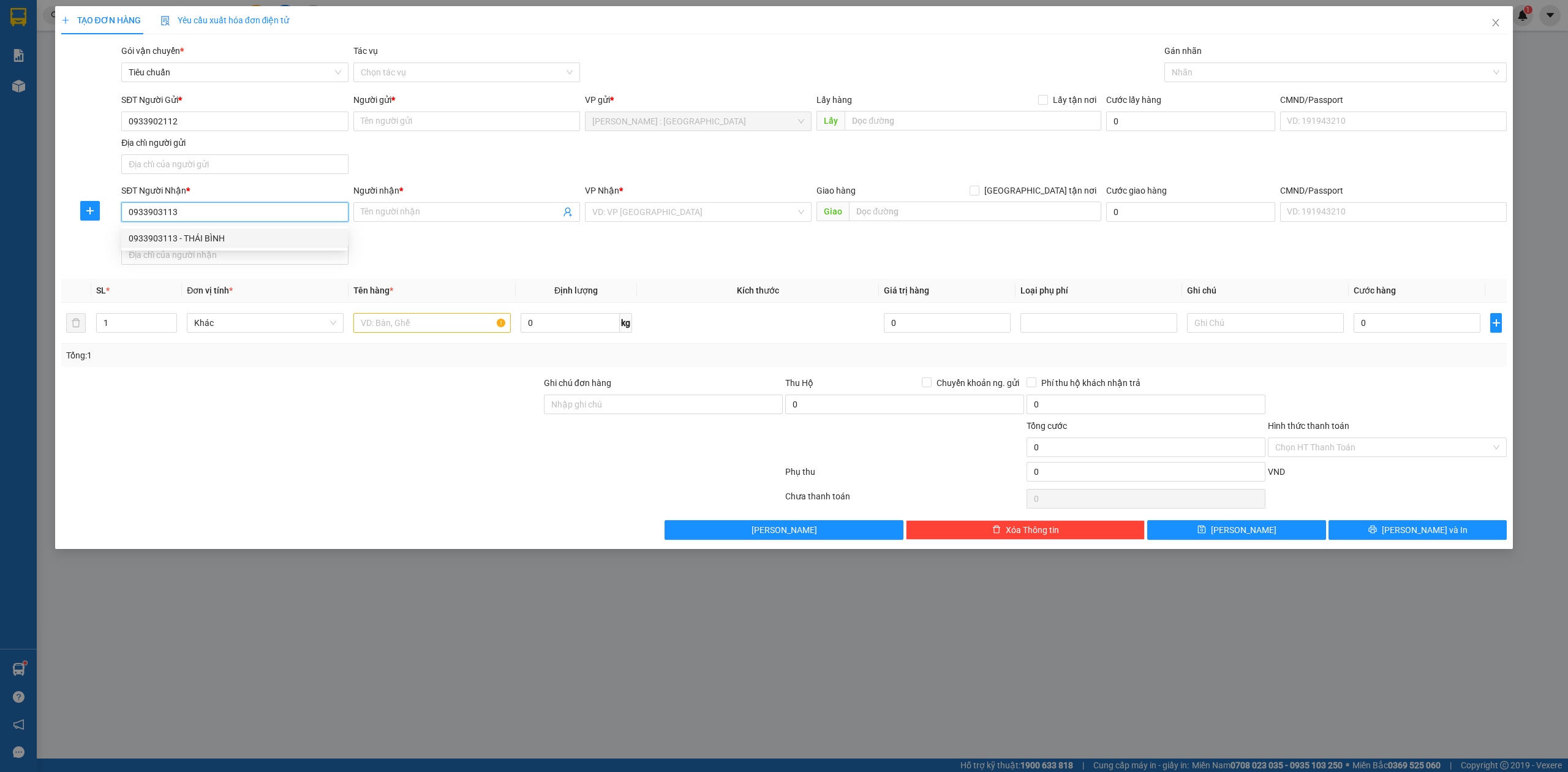
type input "THÁI BÌNH"
checkbox input "true"
type input "ĐT601, Quan Nam 1, Hòa Vang, Đà Nẵng, Vietnam"
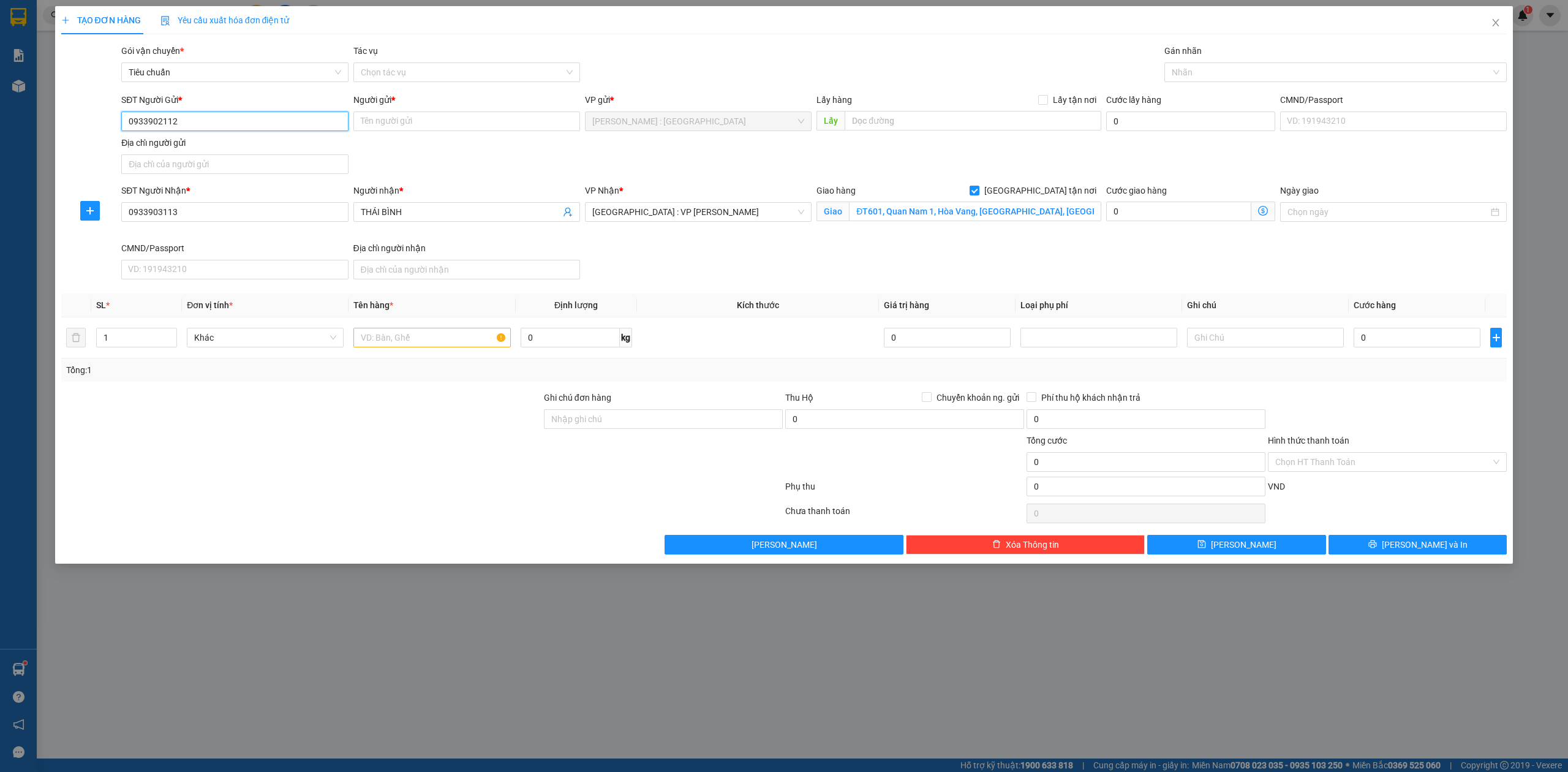
click at [269, 131] on input "0933902112" at bounding box center [234, 121] width 227 height 19
click at [266, 150] on div "0933902112 - HOÀNG TRANG" at bounding box center [234, 147] width 212 height 14
type input "HOÀNG TRANG"
checkbox input "true"
type input "Địa chỉ: 135 ấp Long Hưng, xã Thanh Đức, huyện Long Hồ, tỉnh Vĩnh Long."
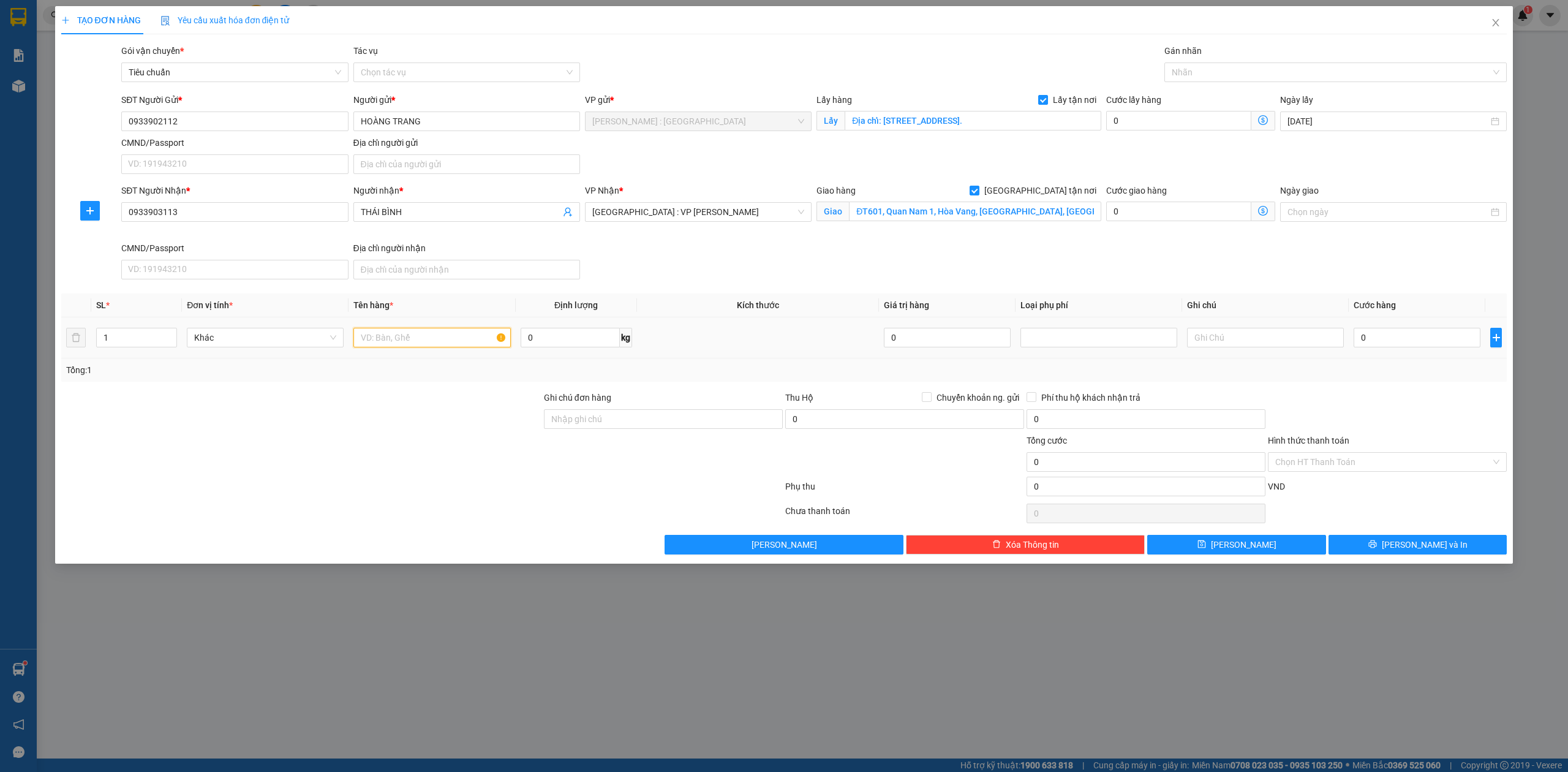
click at [419, 340] on input "text" at bounding box center [431, 337] width 157 height 19
paste input "1 thùng máy lọc"
type input "1 thùng máy lọc - anh"
click at [985, 133] on div "Lấy hàng Lấy tận nơi Lấy Địa chỉ: 135 ấp Long Hưng, xã Thanh Đức, huyện Long Hồ…" at bounding box center [959, 114] width 285 height 43
click at [985, 124] on input "Địa chỉ: 135 ấp Long Hưng, xã Thanh Đức, huyện Long Hồ, tỉnh Vĩnh Long." at bounding box center [973, 120] width 256 height 19
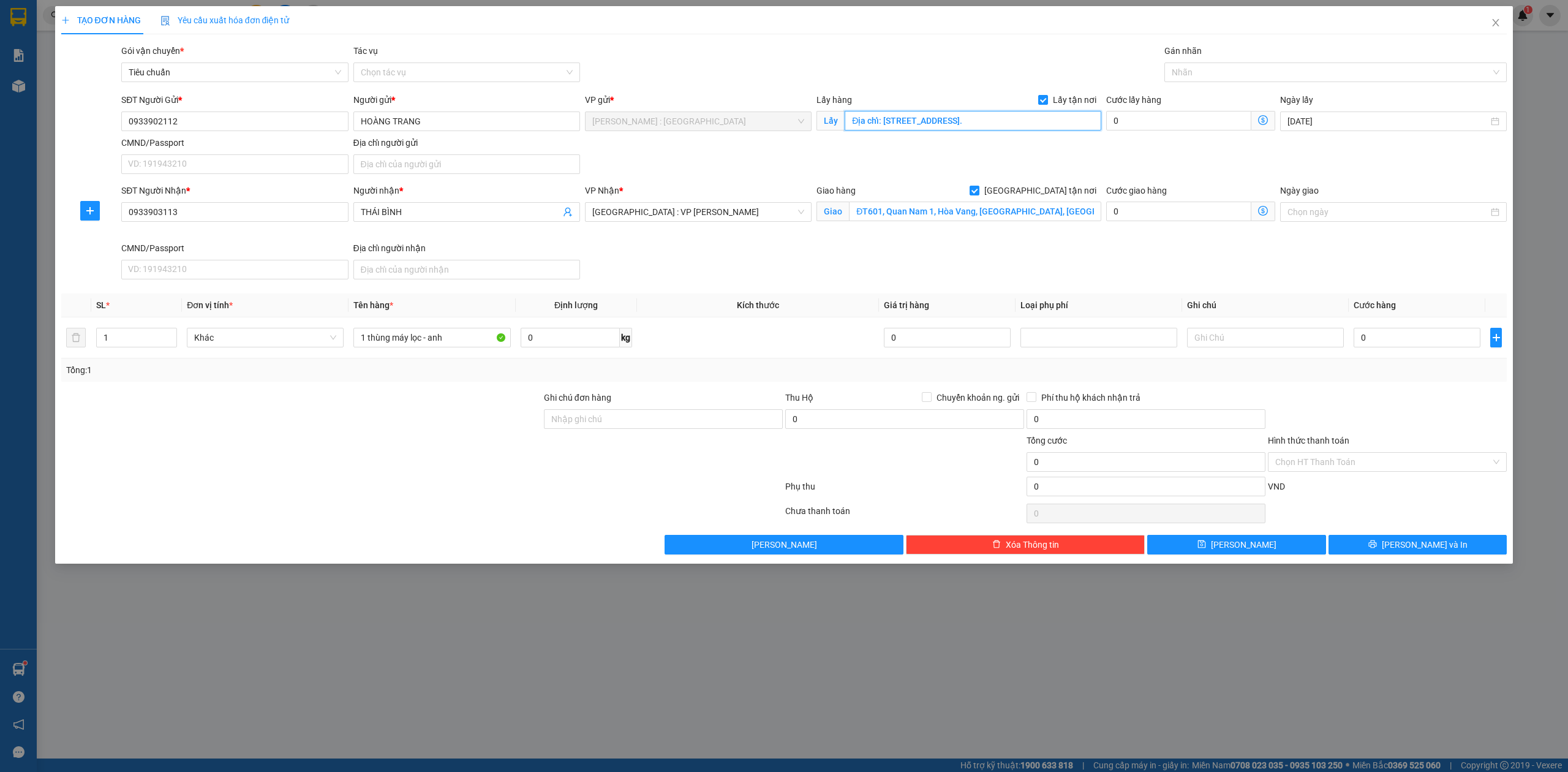
paste input "82/112 Chiến Lược, phường Bình Trị Đông, quận Bình Tân, TPHCM"
type input "Địa chỉ: 182/112 Chiến Lược, phường Bình Trị Đông, quận Bình Tân, TPHCM"
click at [889, 209] on input "ĐT601, Quan Nam 1, Hòa Vang, Đà Nẵng, Vietnam" at bounding box center [975, 211] width 253 height 19
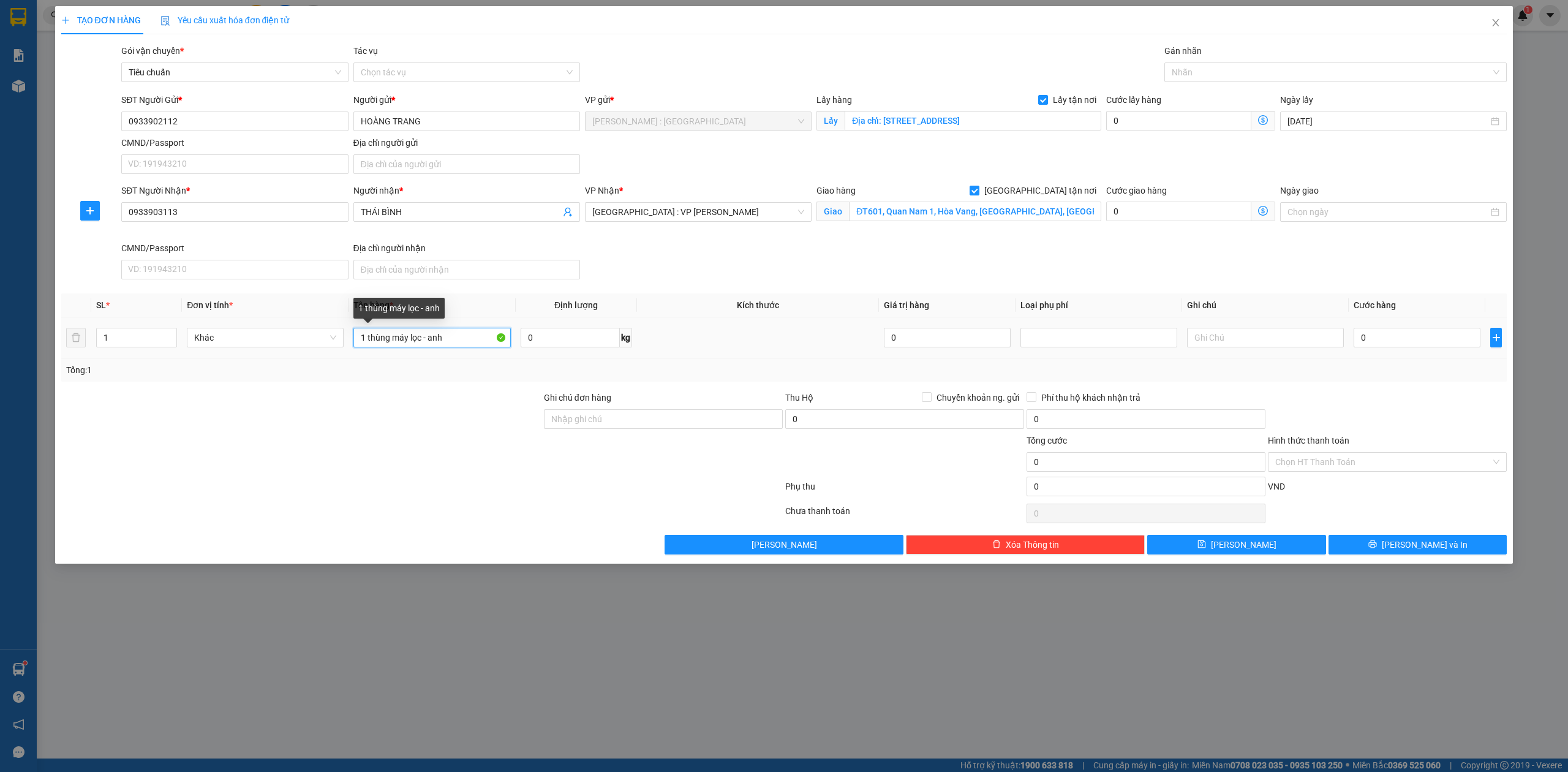
click at [460, 343] on input "1 thùng máy lọc - anh" at bounding box center [431, 337] width 157 height 19
type input "1 thùng máy lọc - anh nghĩa"
click at [1376, 342] on input "0" at bounding box center [1417, 337] width 126 height 19
type input "1"
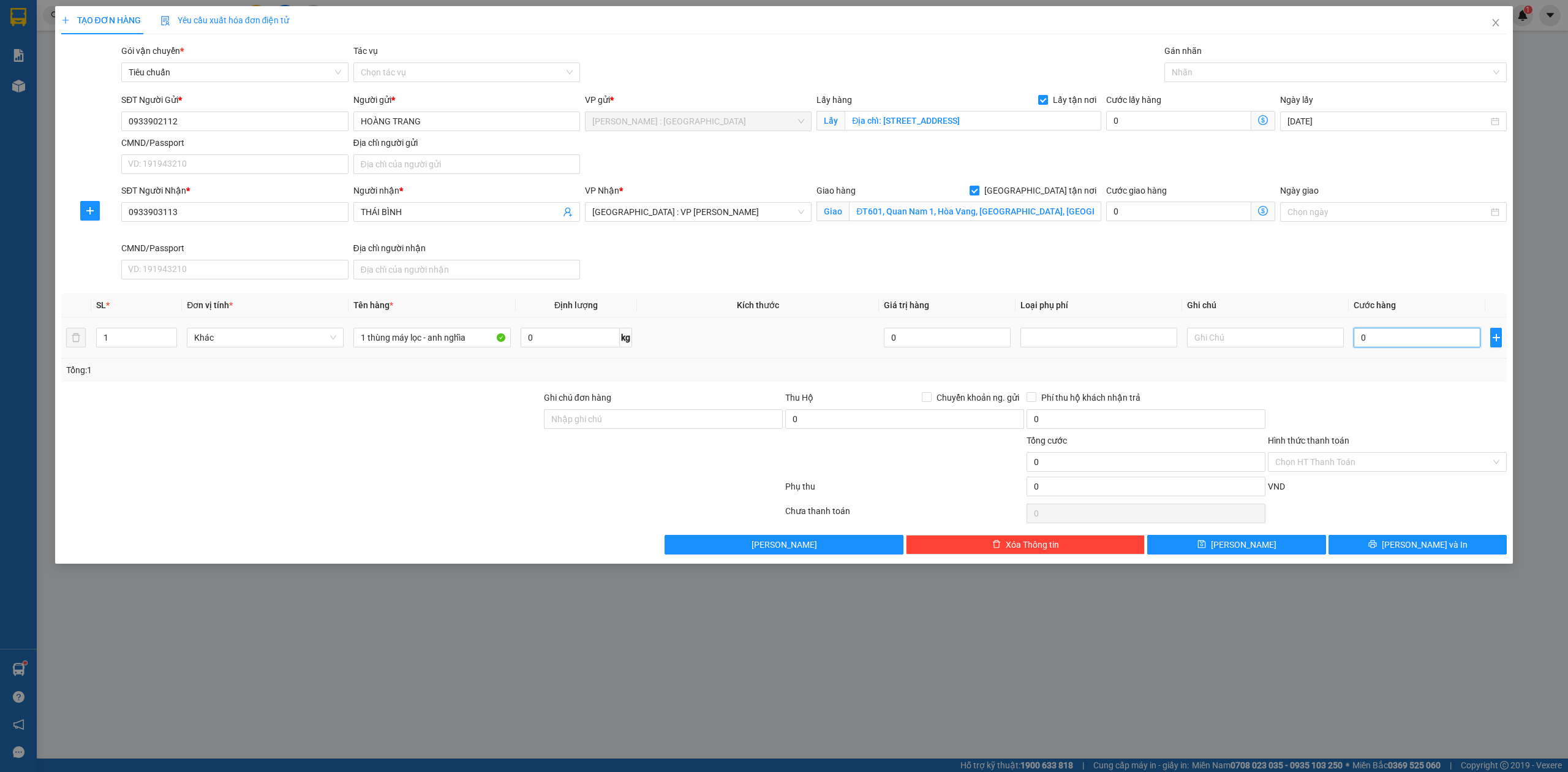
type input "1"
type input "1.000"
click at [1111, 496] on input "0" at bounding box center [1146, 485] width 239 height 19
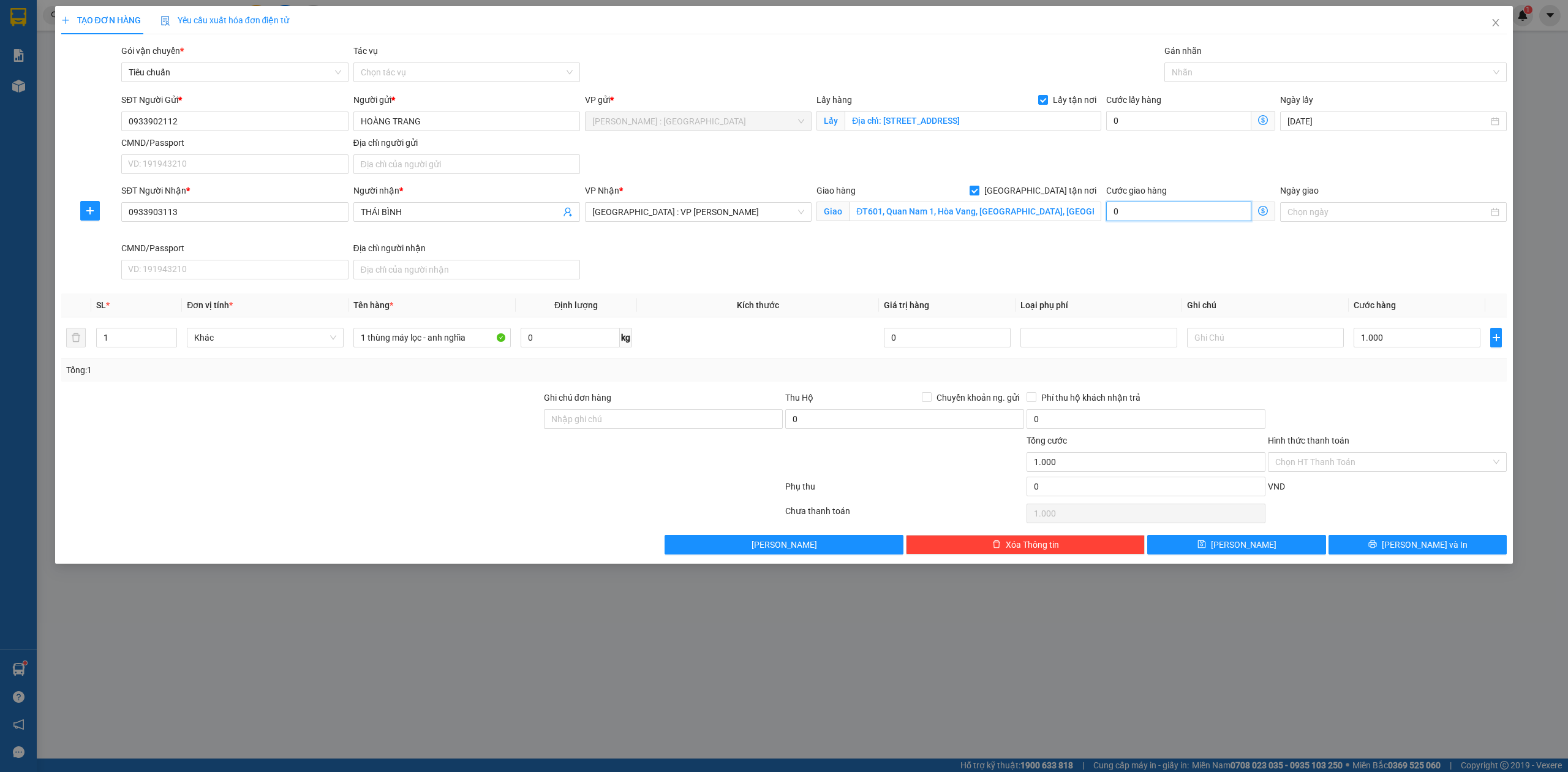
click at [1196, 204] on input "0" at bounding box center [1179, 211] width 146 height 19
click at [1252, 545] on button "Lưu" at bounding box center [1236, 544] width 179 height 19
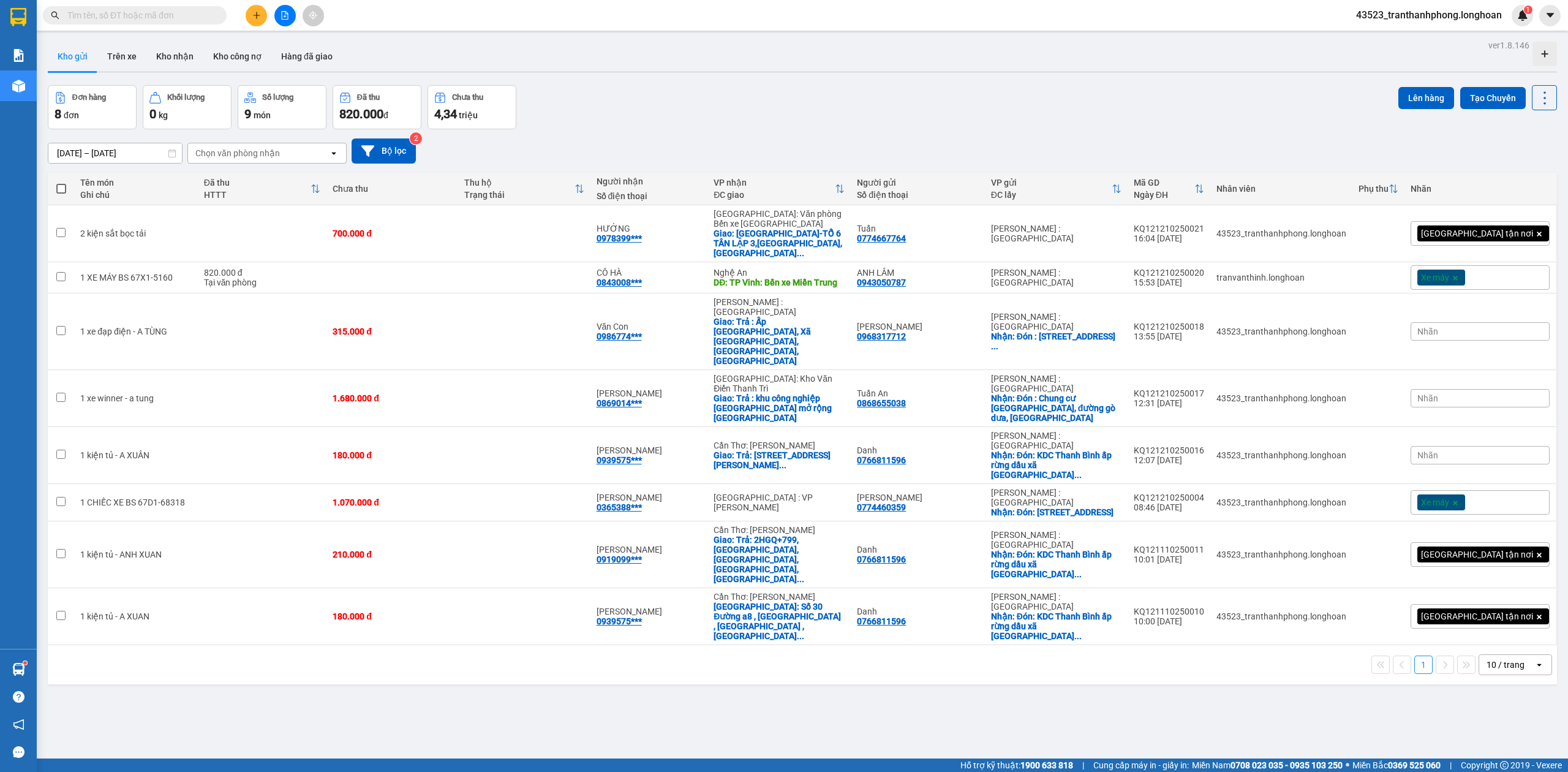
click at [266, 16] on button at bounding box center [256, 15] width 21 height 21
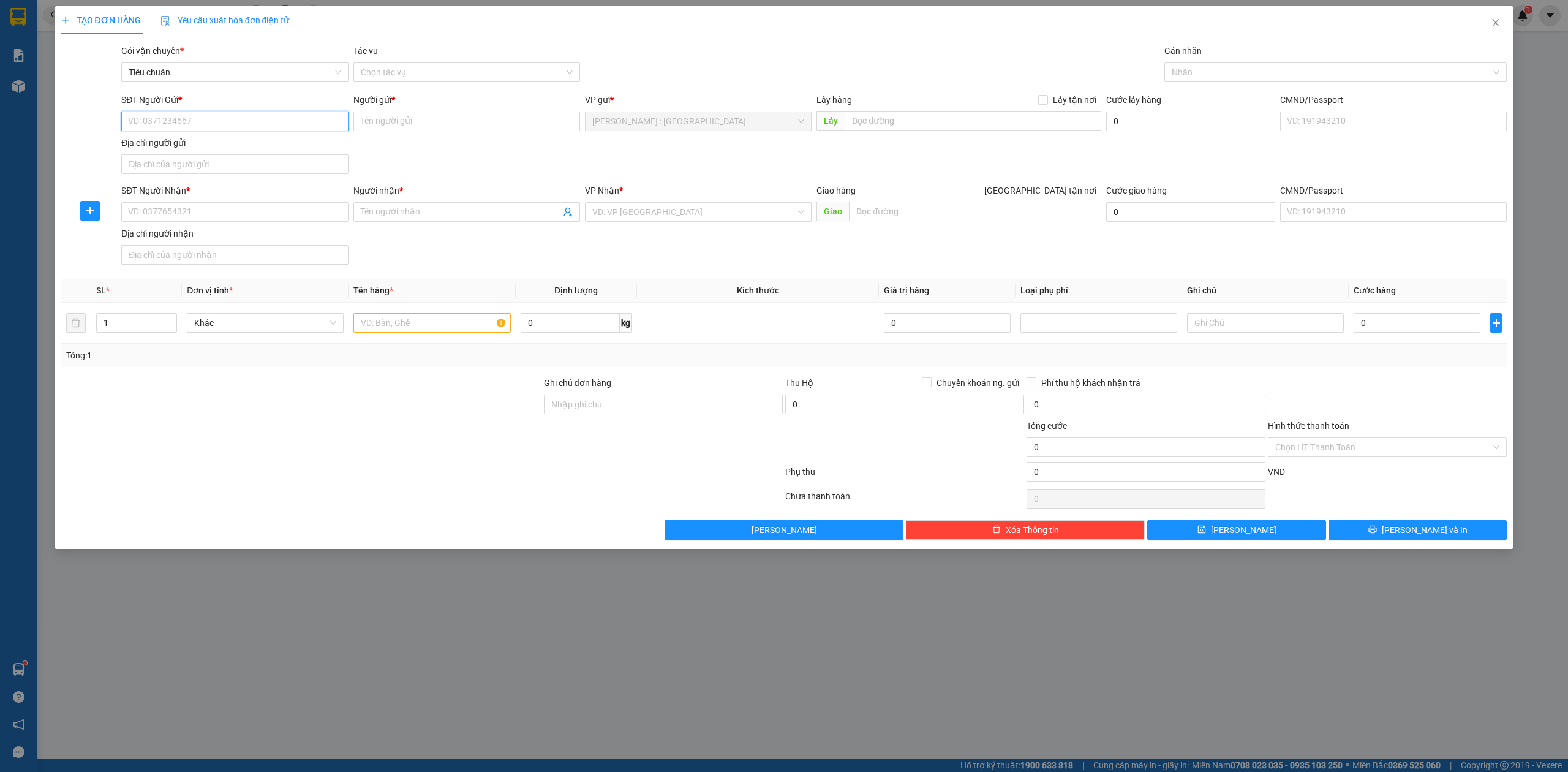
paste input "0909369927"
type input "0909369927"
click at [308, 219] on input "SĐT Người Nhận *" at bounding box center [234, 212] width 227 height 19
paste input "0905929173"
type input "0905929173"
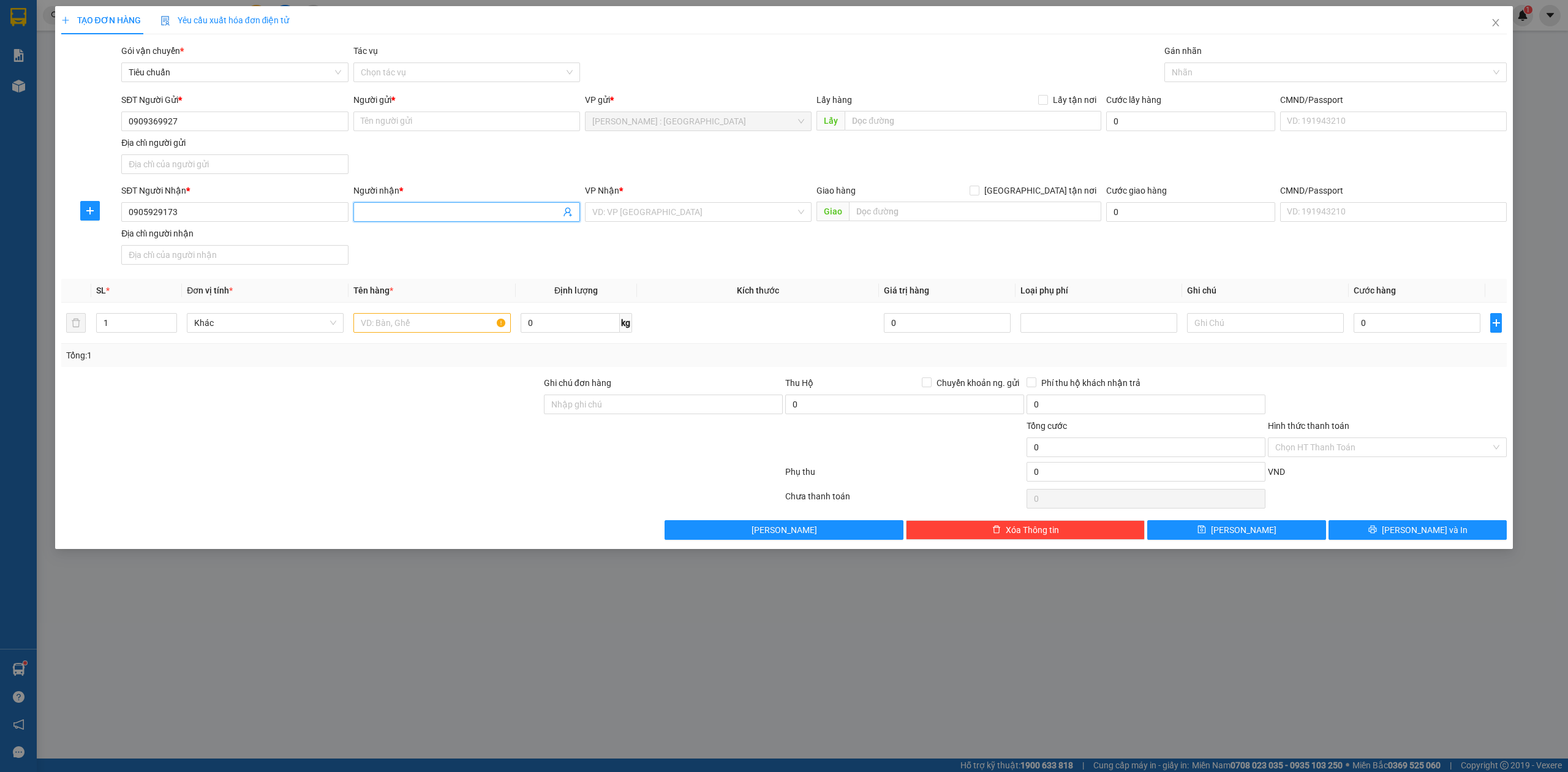
click at [390, 217] on input "Người nhận *" at bounding box center [461, 212] width 200 height 14
paste input "Phan Trọng Khiêm"
type input "Phan Trọng Khiêm"
click at [450, 128] on input "Người gửi *" at bounding box center [467, 121] width 227 height 19
paste input "Phan Ngoc Hien"
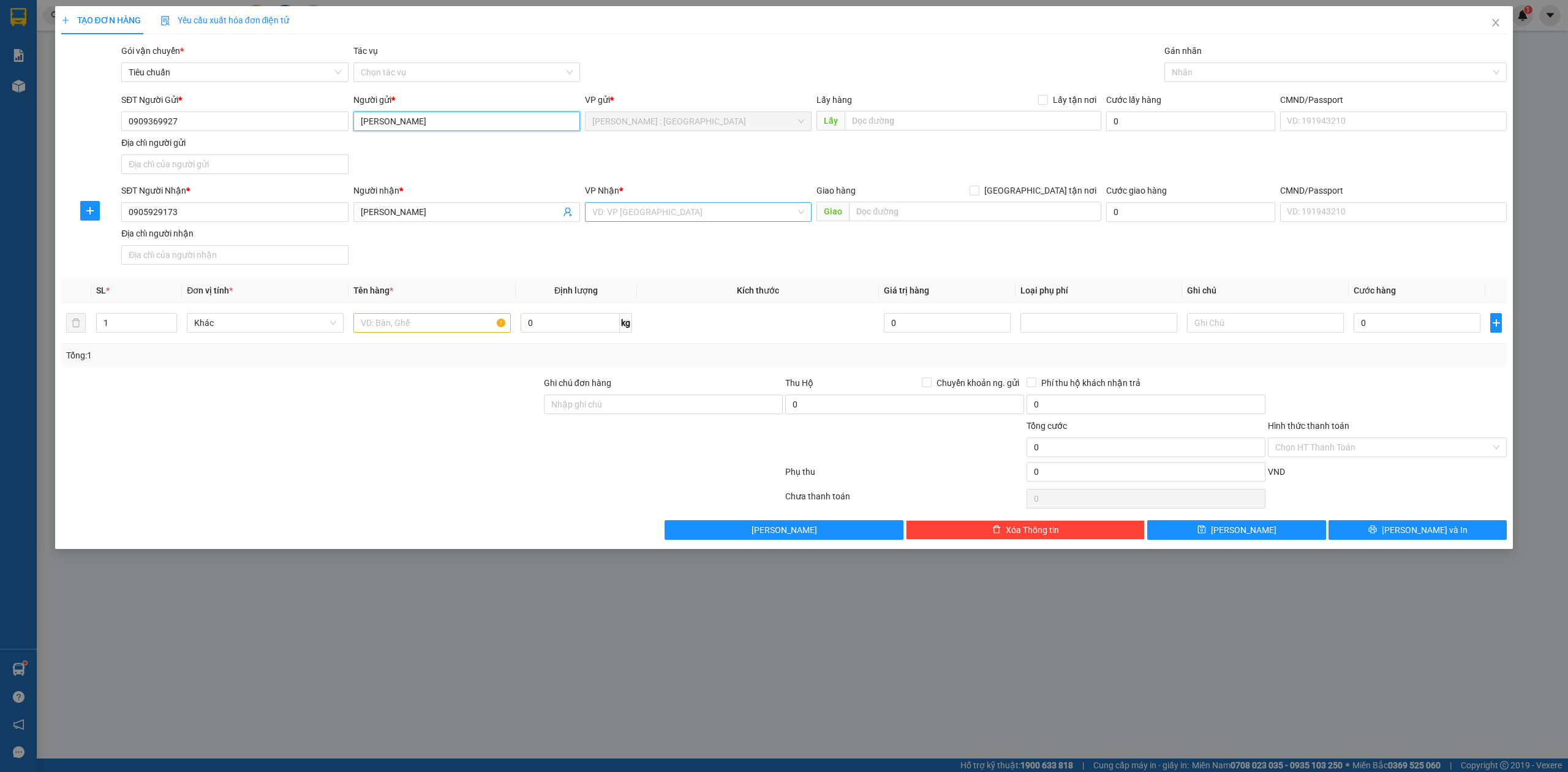
type input "Phan Ngoc Hien"
drag, startPoint x: 1034, startPoint y: 125, endPoint x: 1049, endPoint y: 117, distance: 17.0
click at [1035, 125] on input "text" at bounding box center [973, 120] width 256 height 19
paste input "đón tại: khách sạn fairfield, thuận an bình dương"
type input "đón tại: khách sạn fairfield, thuận an bình dương"
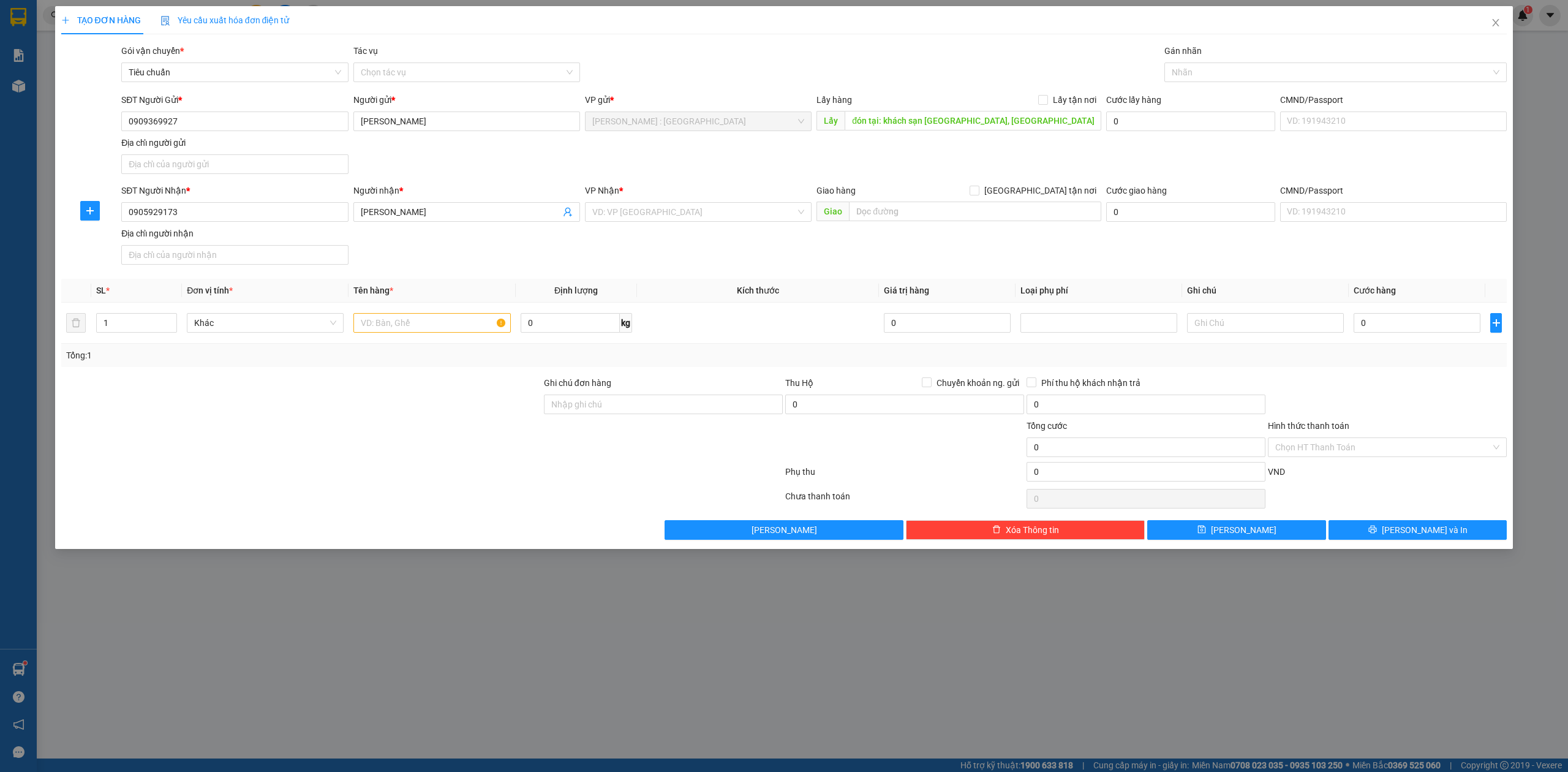
click at [1082, 89] on div "Transit Pickup Surcharge Ids Transit Deliver Surcharge Ids Transit Deliver Surc…" at bounding box center [784, 291] width 1446 height 495
click at [1047, 99] on input "Lấy tận nơi" at bounding box center [1042, 99] width 8 height 8
checkbox input "true"
click at [922, 227] on div "Giao hàng Giao tận nơi Giao" at bounding box center [959, 205] width 285 height 43
click at [952, 217] on input "text" at bounding box center [975, 211] width 253 height 19
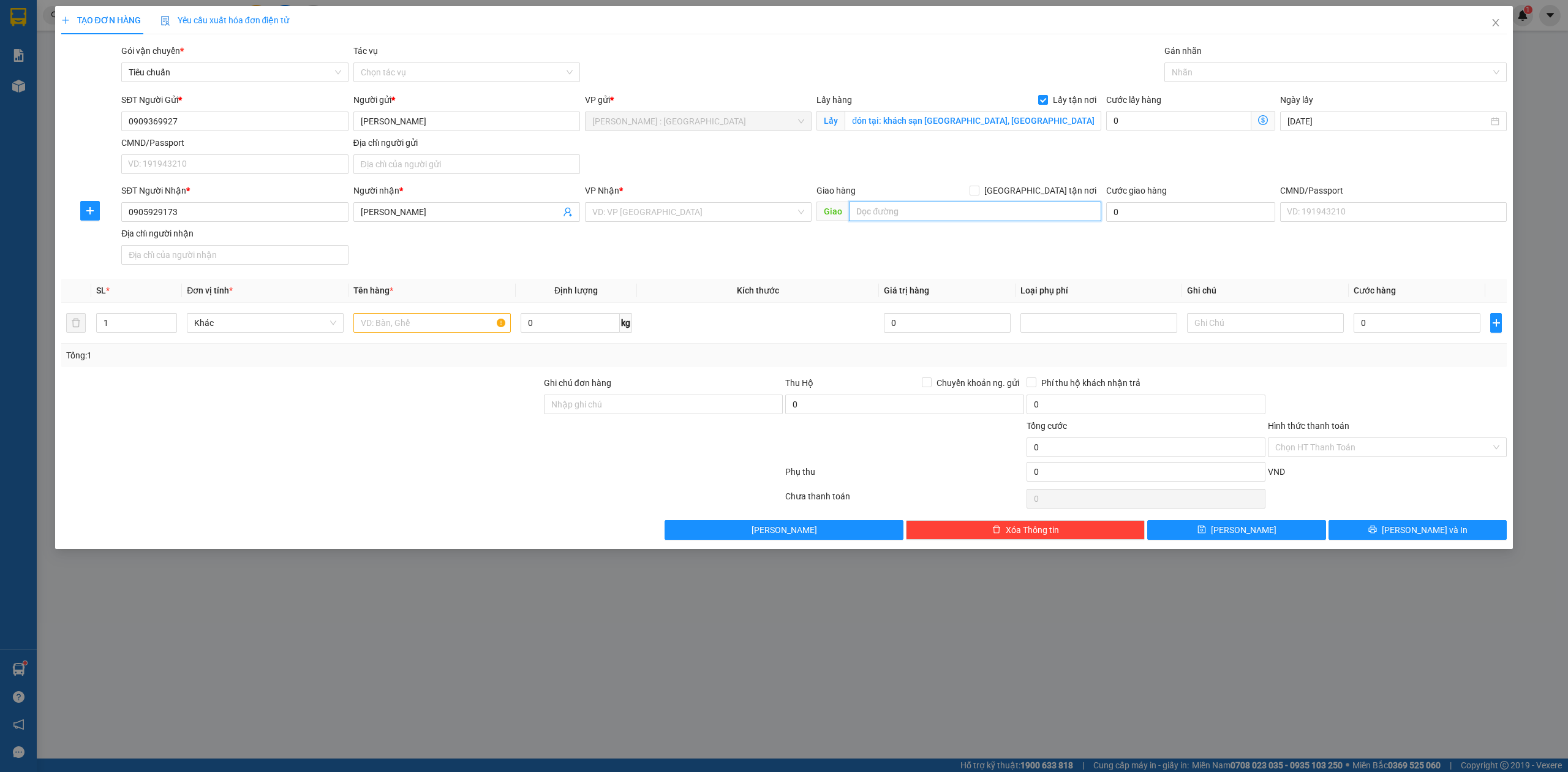
paste input "địa chỉ nhận: cafe diệp, thị trấn hương an, quế sơn quảng nam"
type input "địa chỉ nhận: cafe diệp, thị trấn hương an, quế sơn quảng nam"
click at [713, 221] on input "search" at bounding box center [694, 212] width 203 height 18
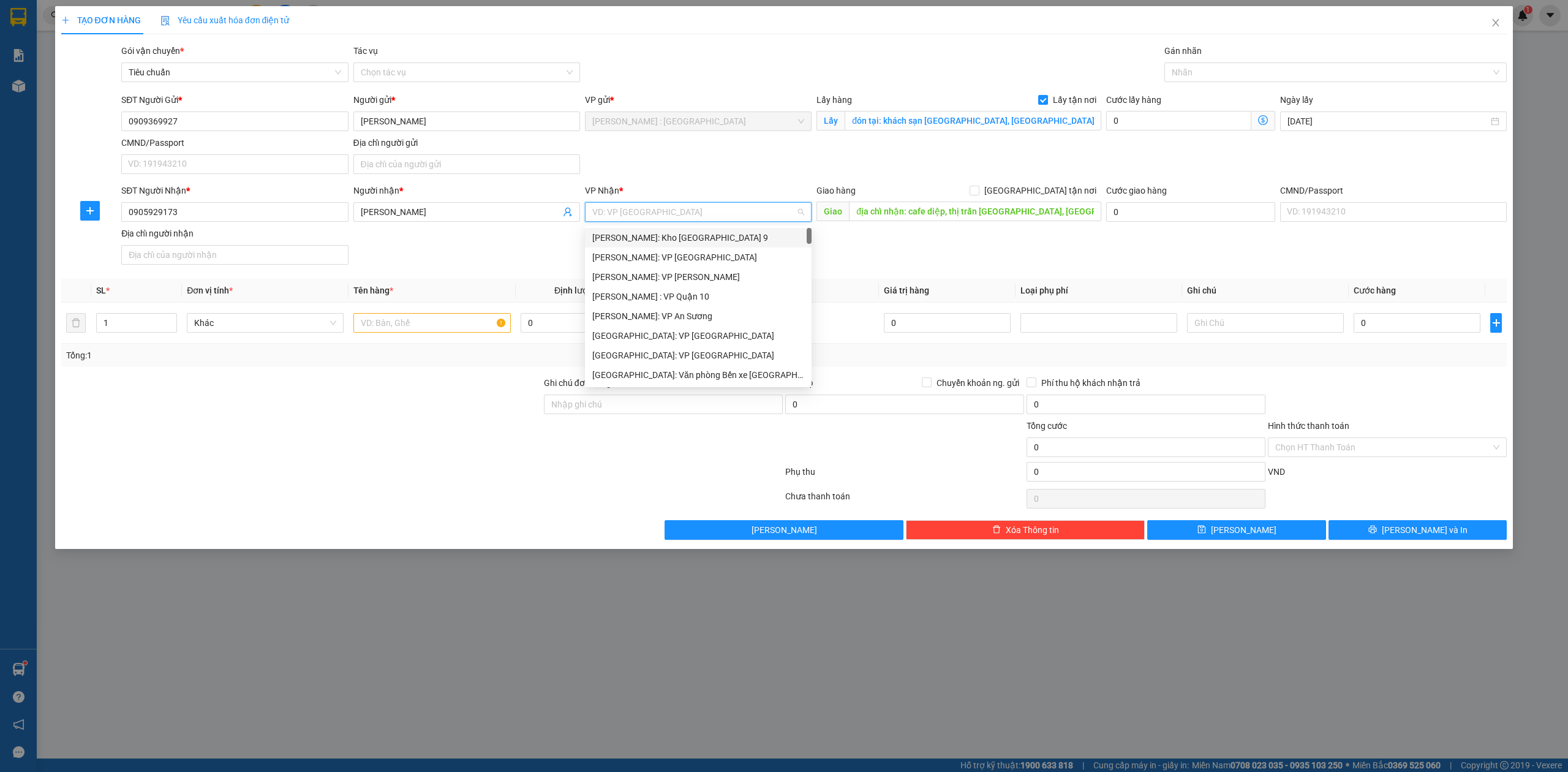
type input "d"
type input "đà"
click at [685, 236] on div "Đà Nẵng : VP Thanh Khê" at bounding box center [705, 237] width 225 height 14
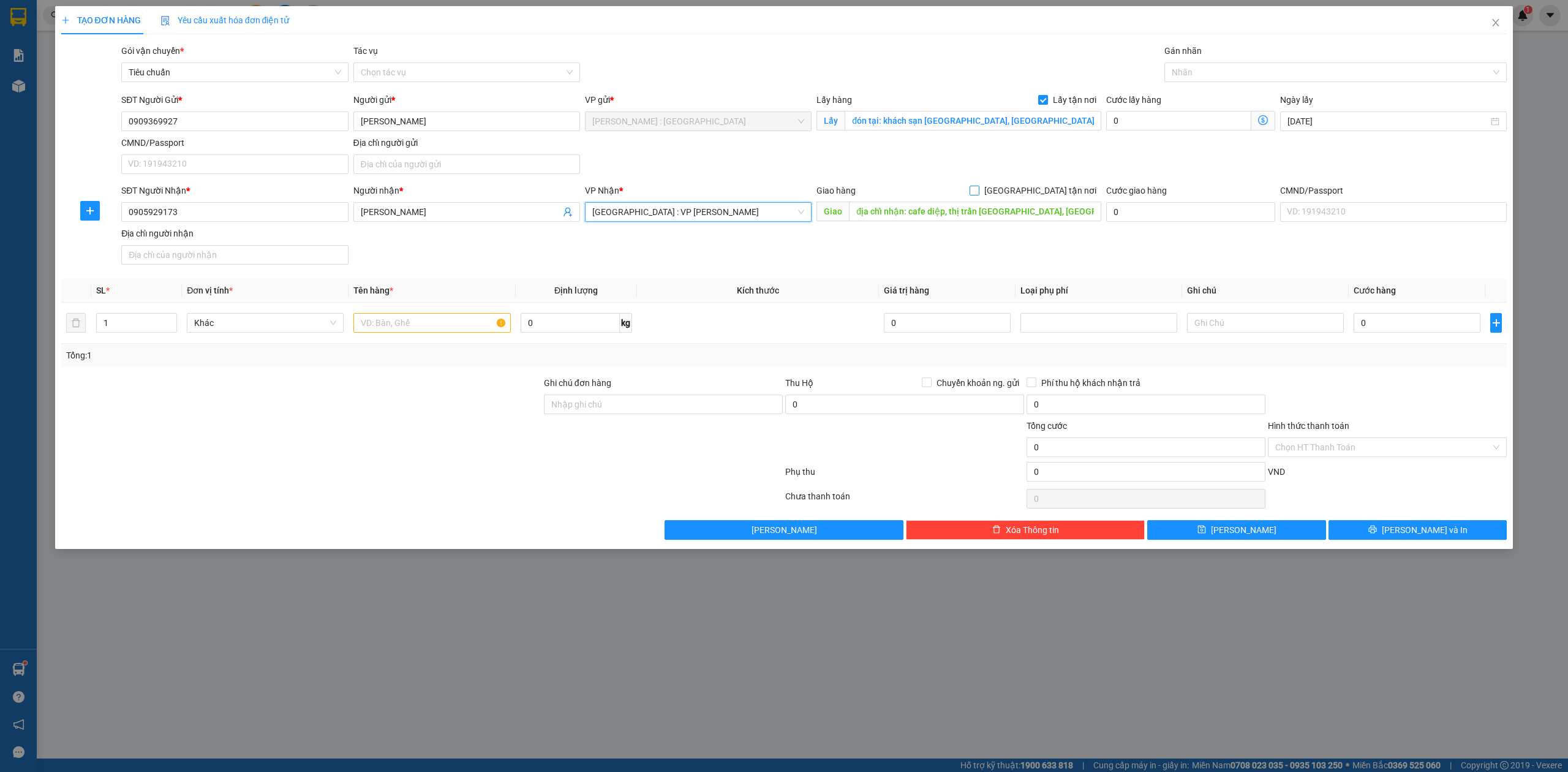
click at [978, 188] on input "[GEOGRAPHIC_DATA] tận nơi" at bounding box center [974, 190] width 8 height 8
checkbox input "true"
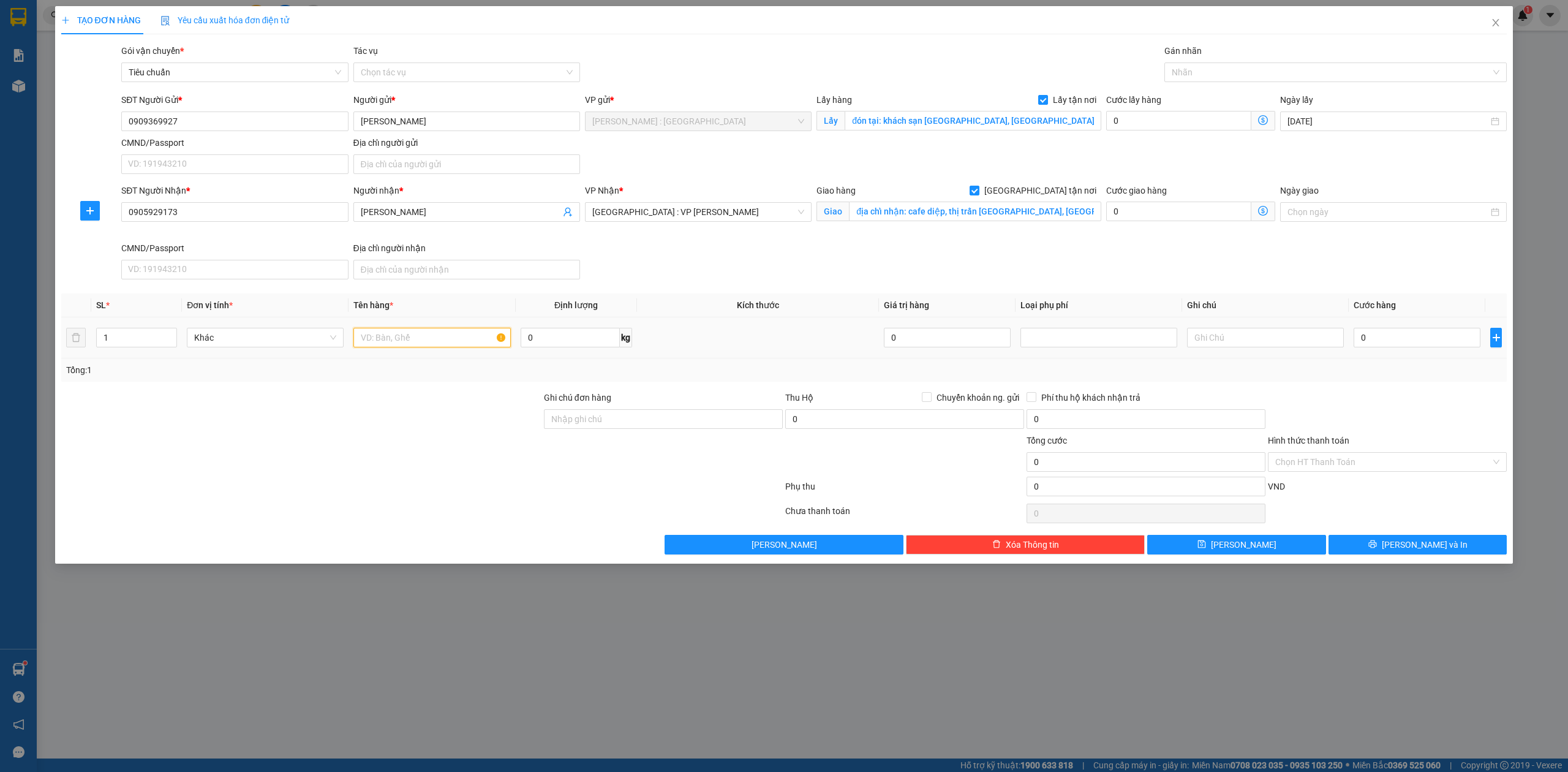
click at [417, 342] on input "text" at bounding box center [431, 337] width 157 height 19
paste input "liberty"
type input "1 xe liberty - anh trí"
click at [1388, 331] on input "0" at bounding box center [1417, 337] width 126 height 19
type input "1"
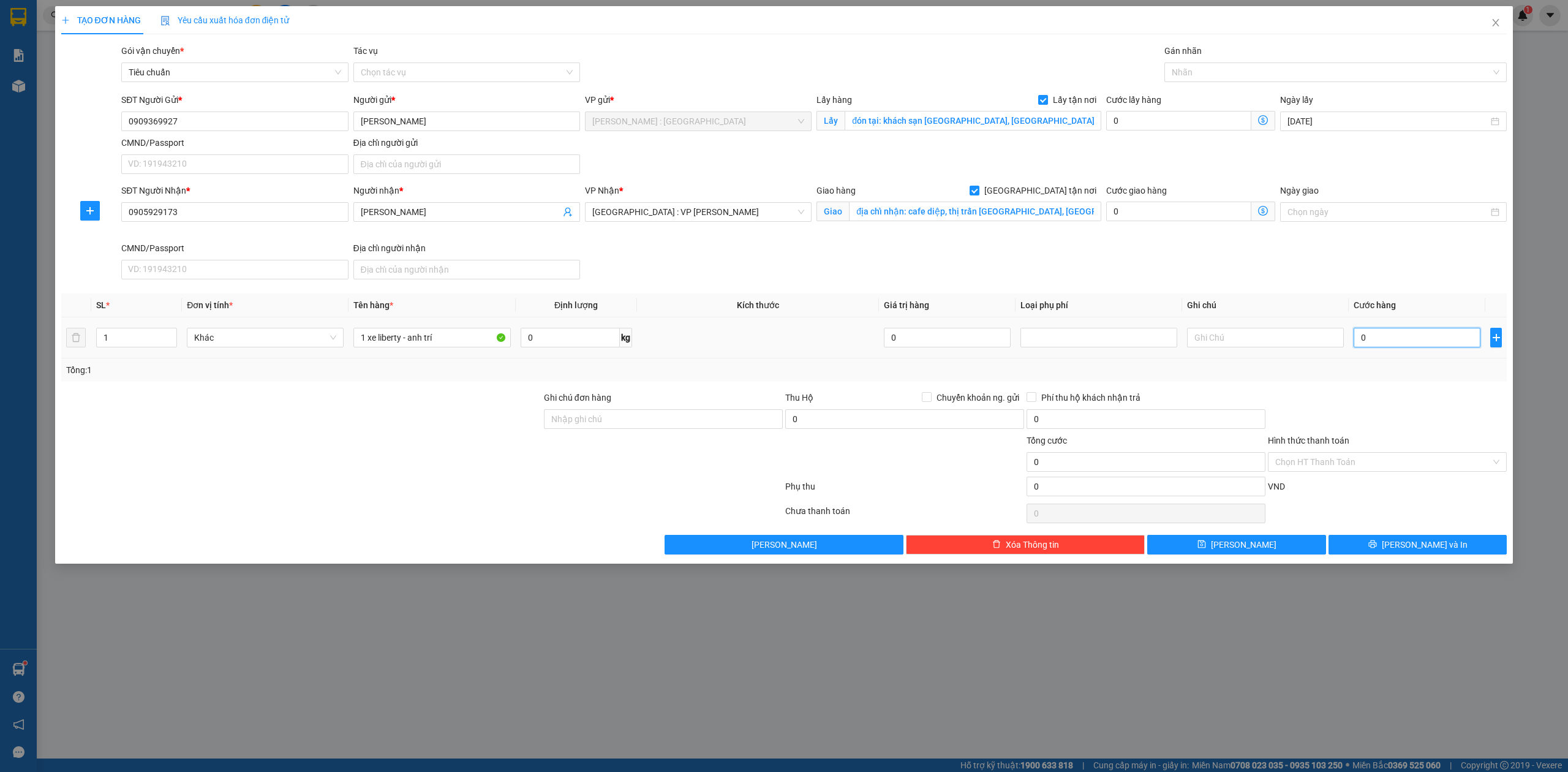
type input "1"
type input "1.000"
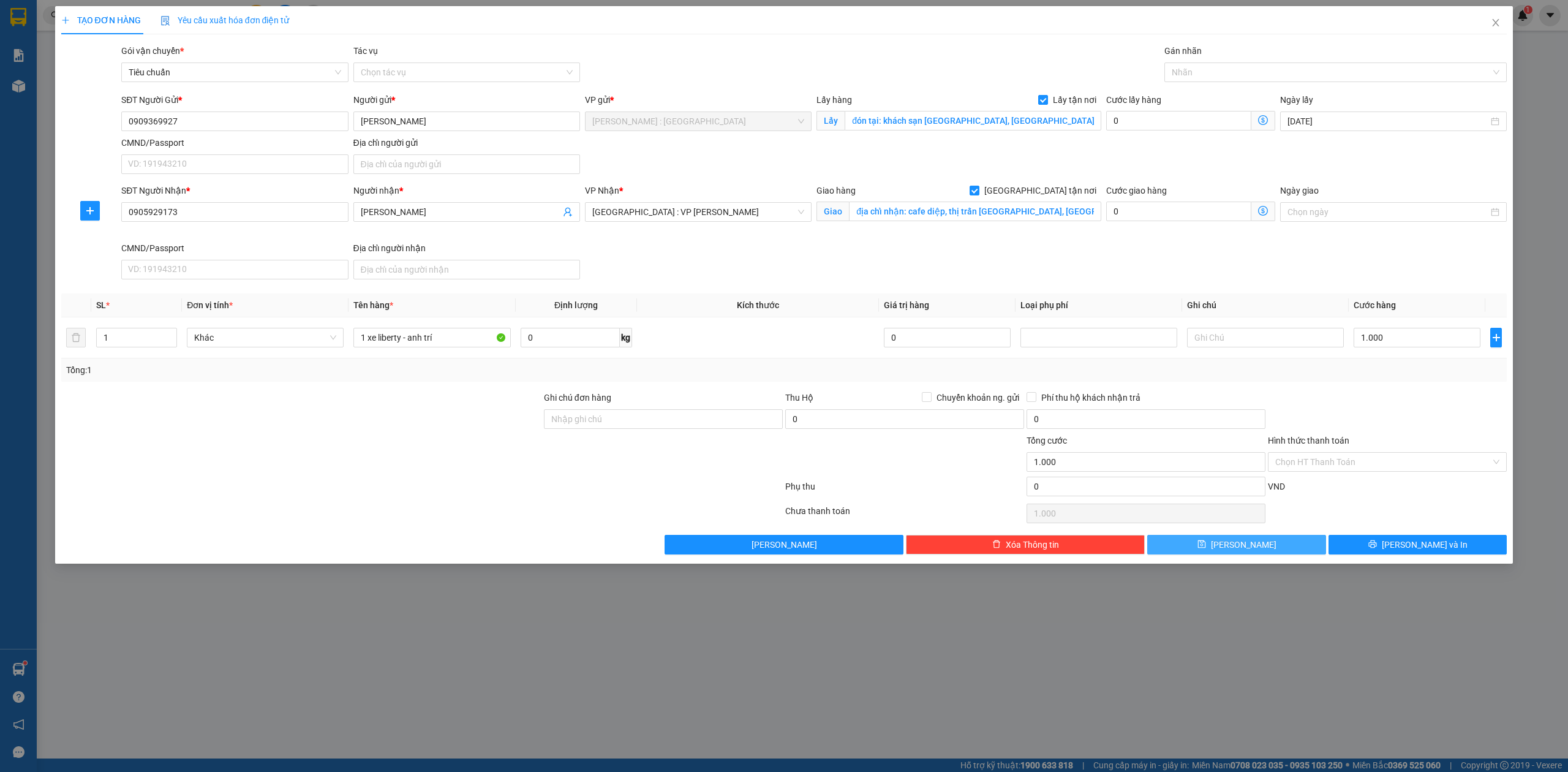
click at [1226, 538] on button "Lưu" at bounding box center [1236, 544] width 179 height 19
checkbox input "false"
type input "0"
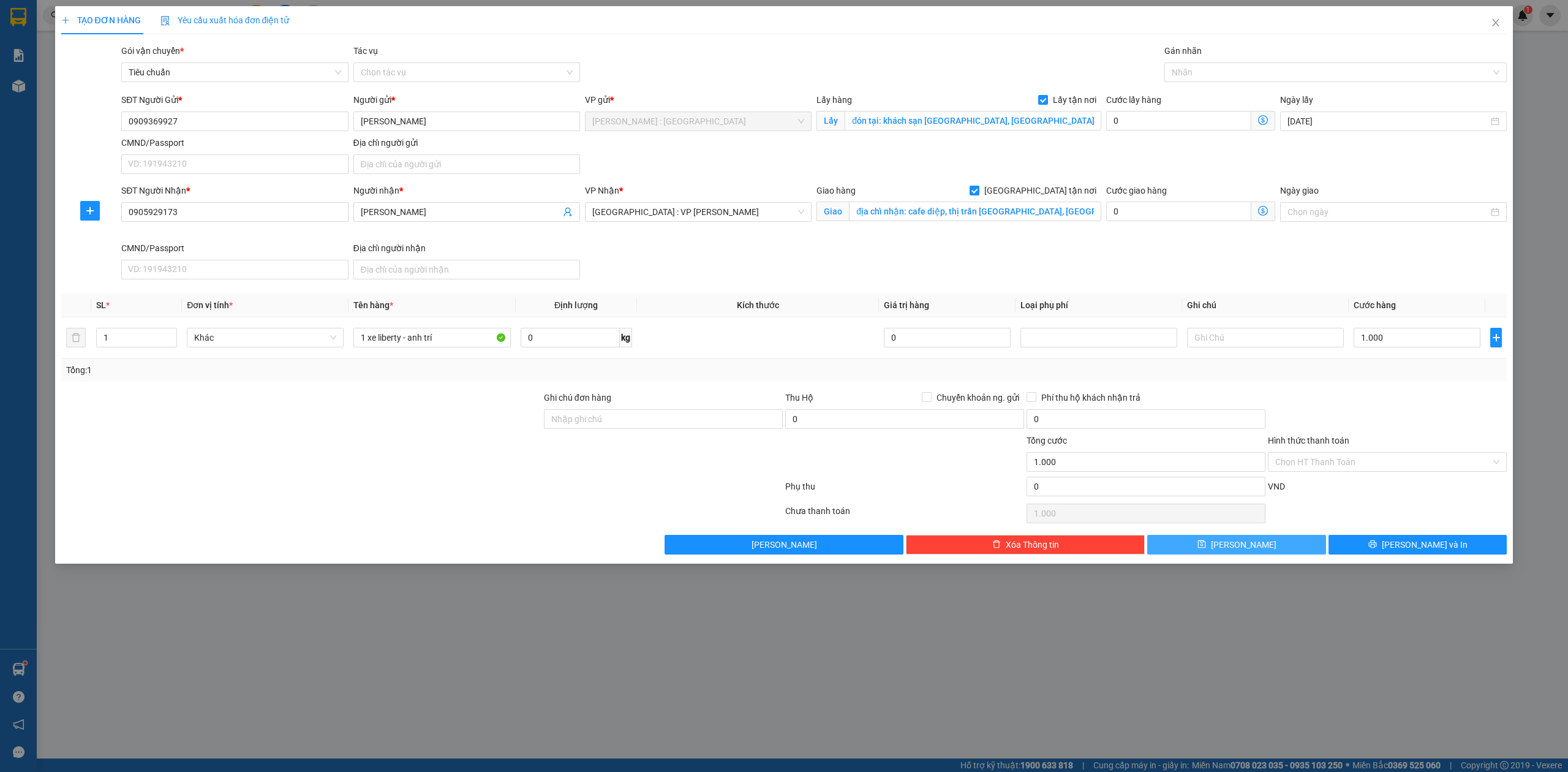
type input "0"
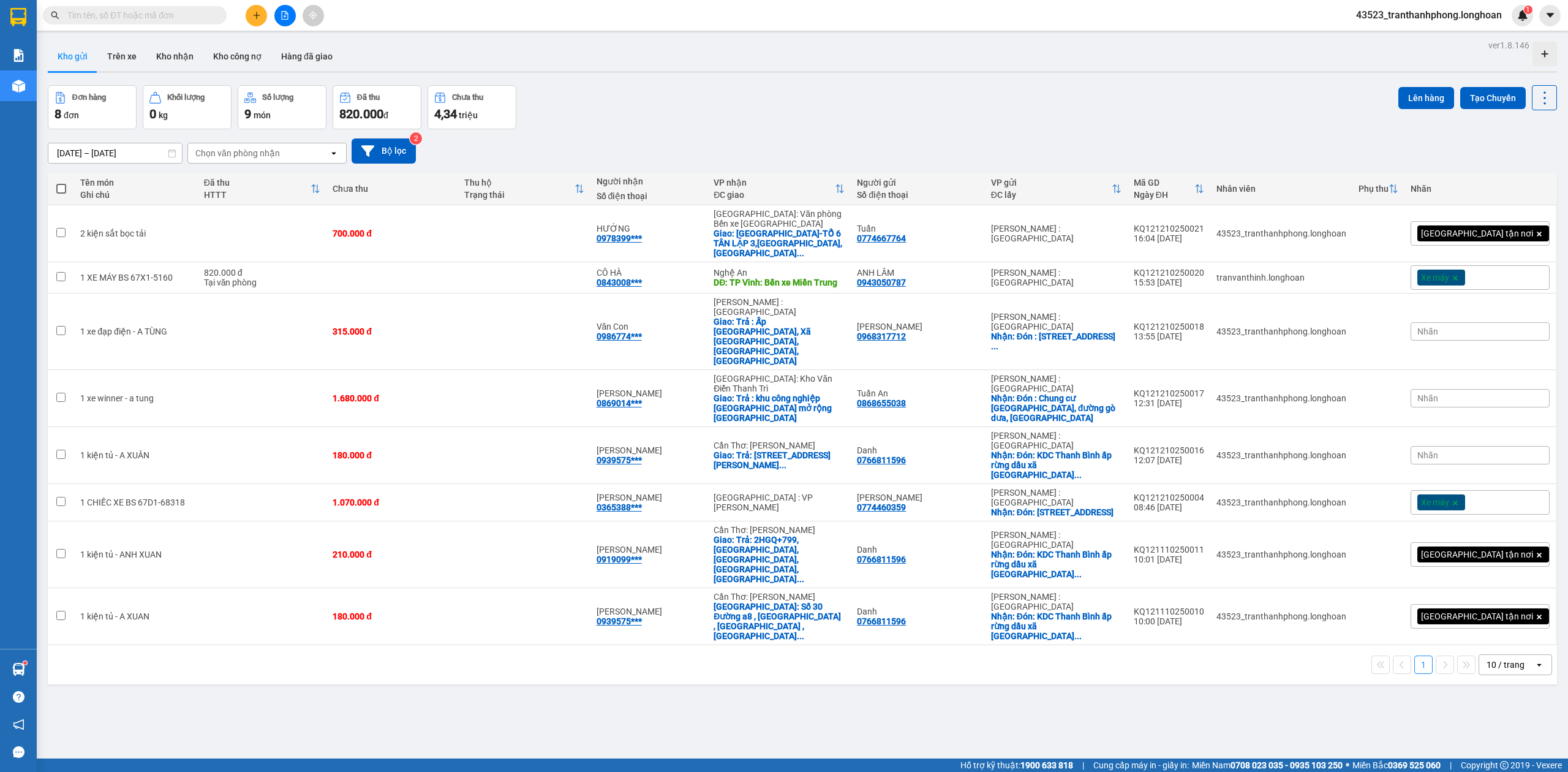
click at [120, 16] on input "text" at bounding box center [140, 15] width 145 height 14
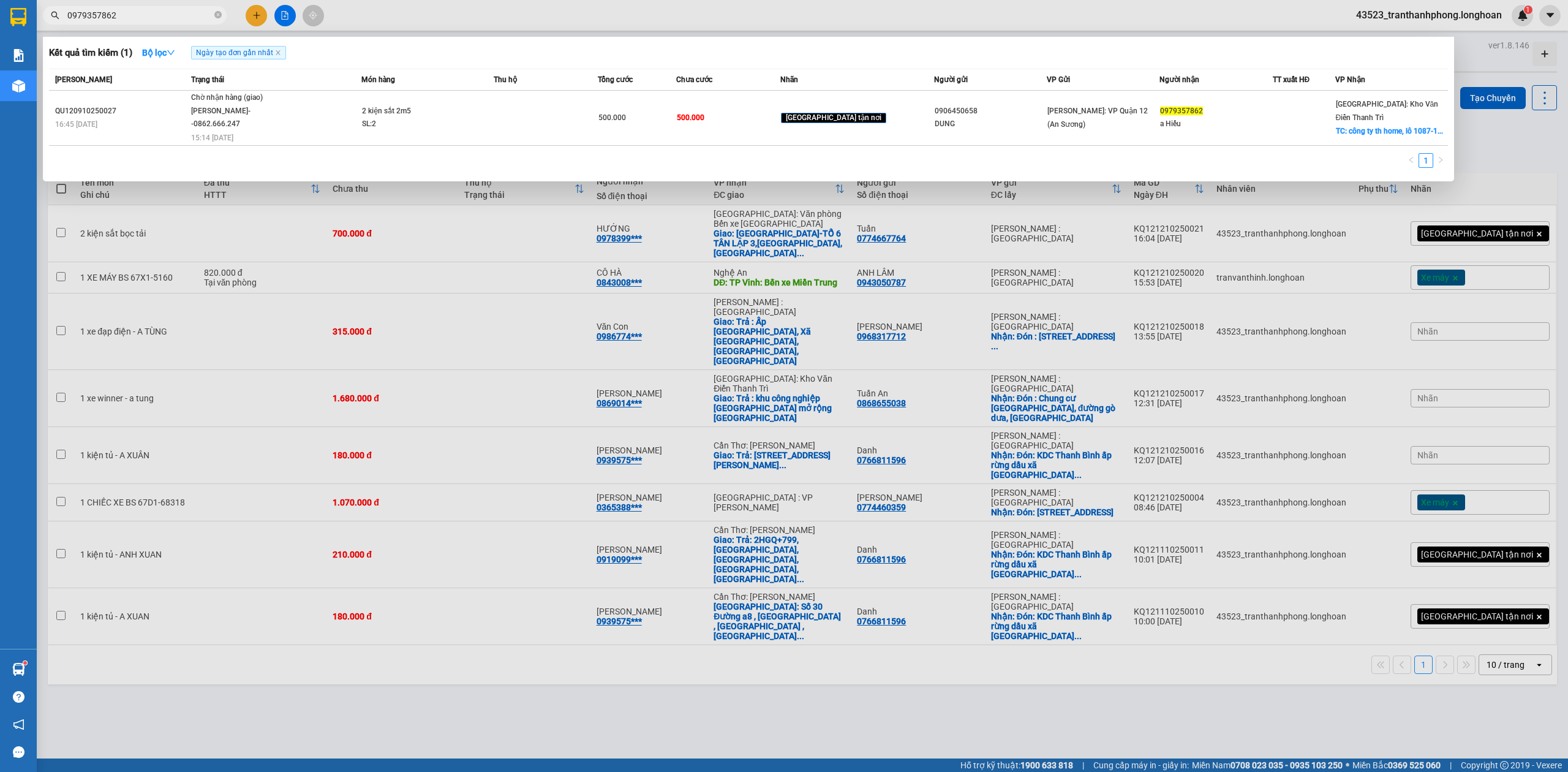
type input "0979357862"
click at [854, 739] on div at bounding box center [784, 386] width 1568 height 772
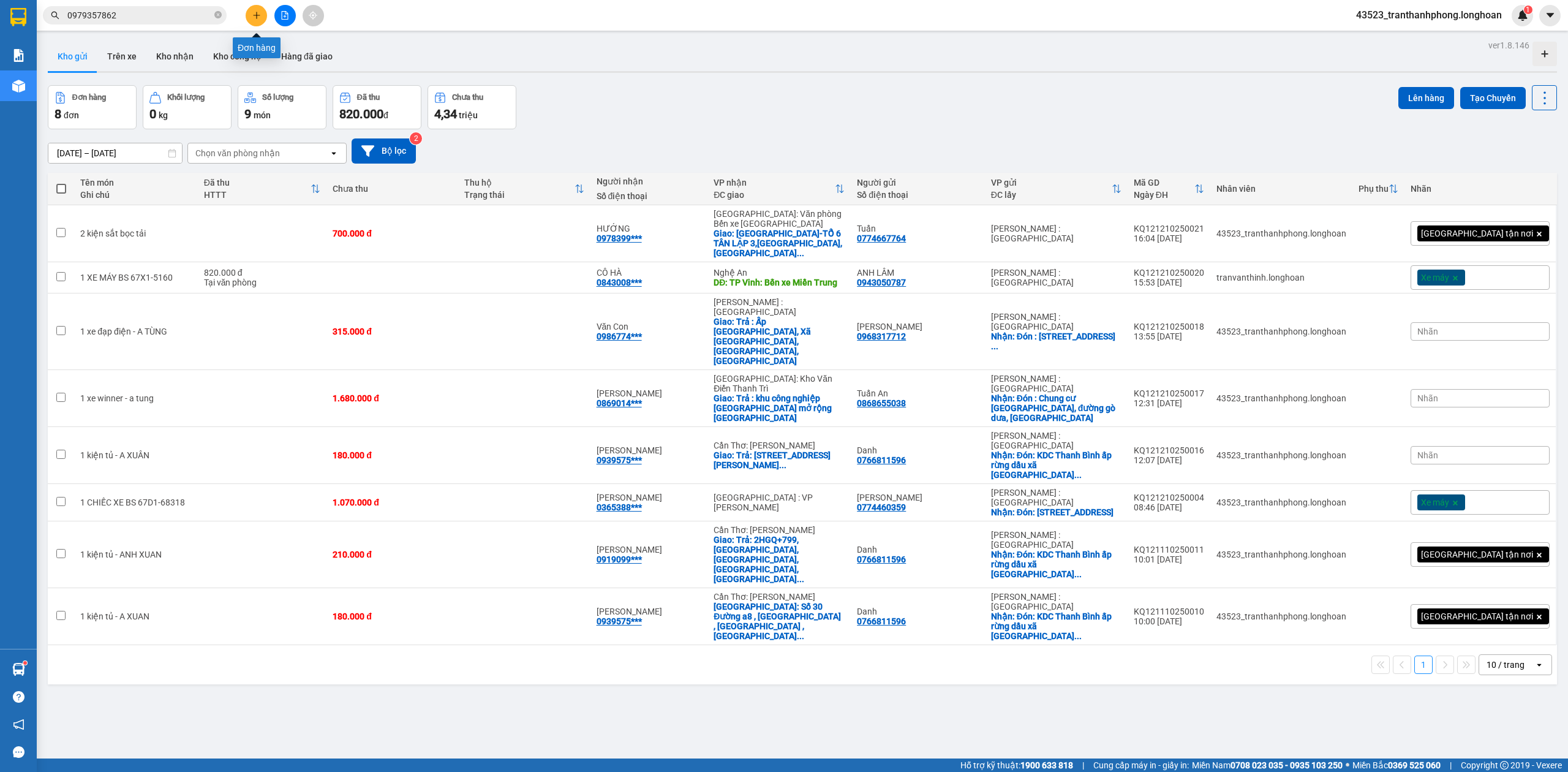
click at [251, 7] on button at bounding box center [256, 15] width 21 height 21
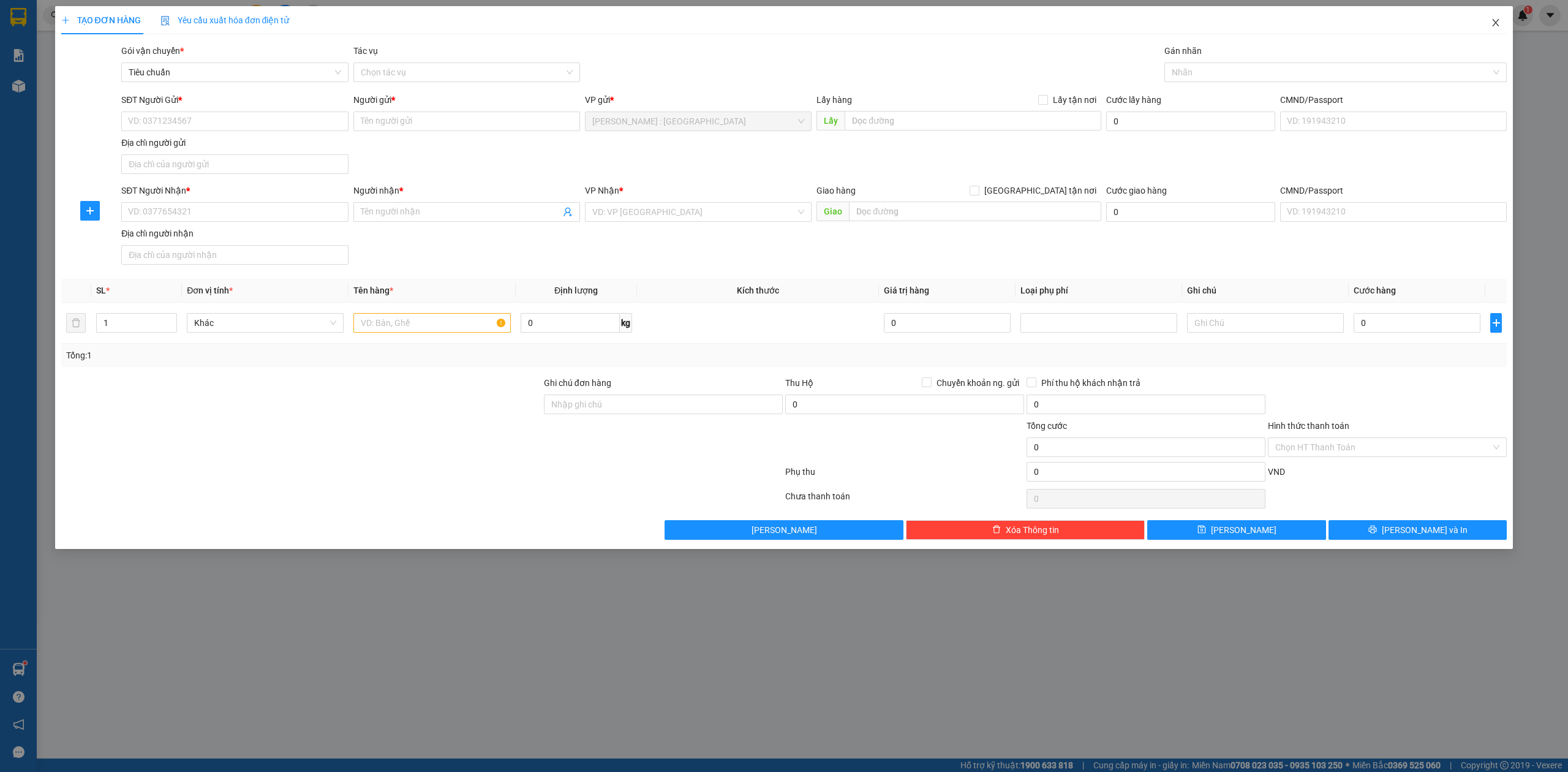
click at [1502, 29] on span "Close" at bounding box center [1496, 23] width 34 height 34
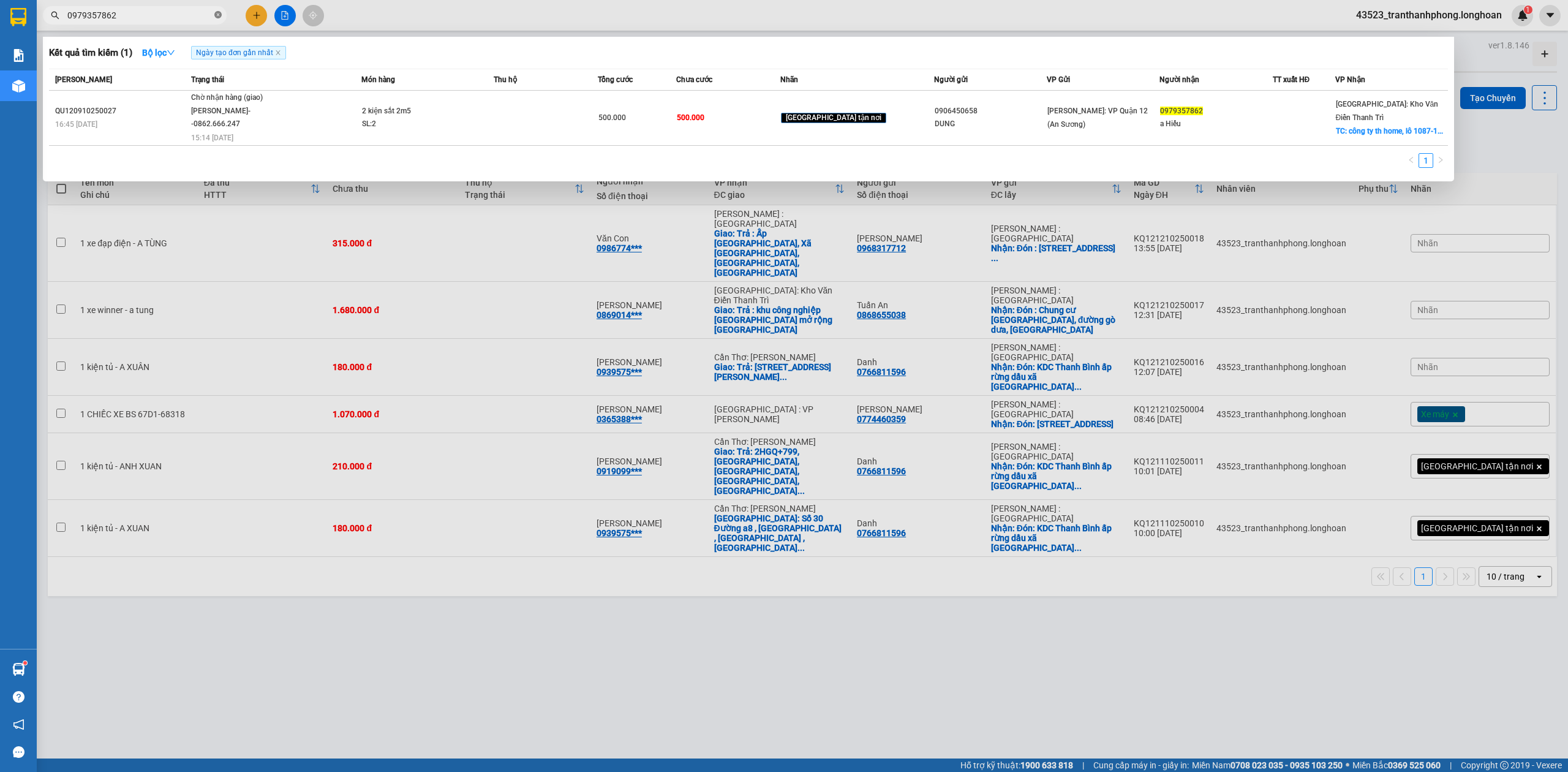
click at [214, 16] on icon "close-circle" at bounding box center [218, 15] width 7 height 7
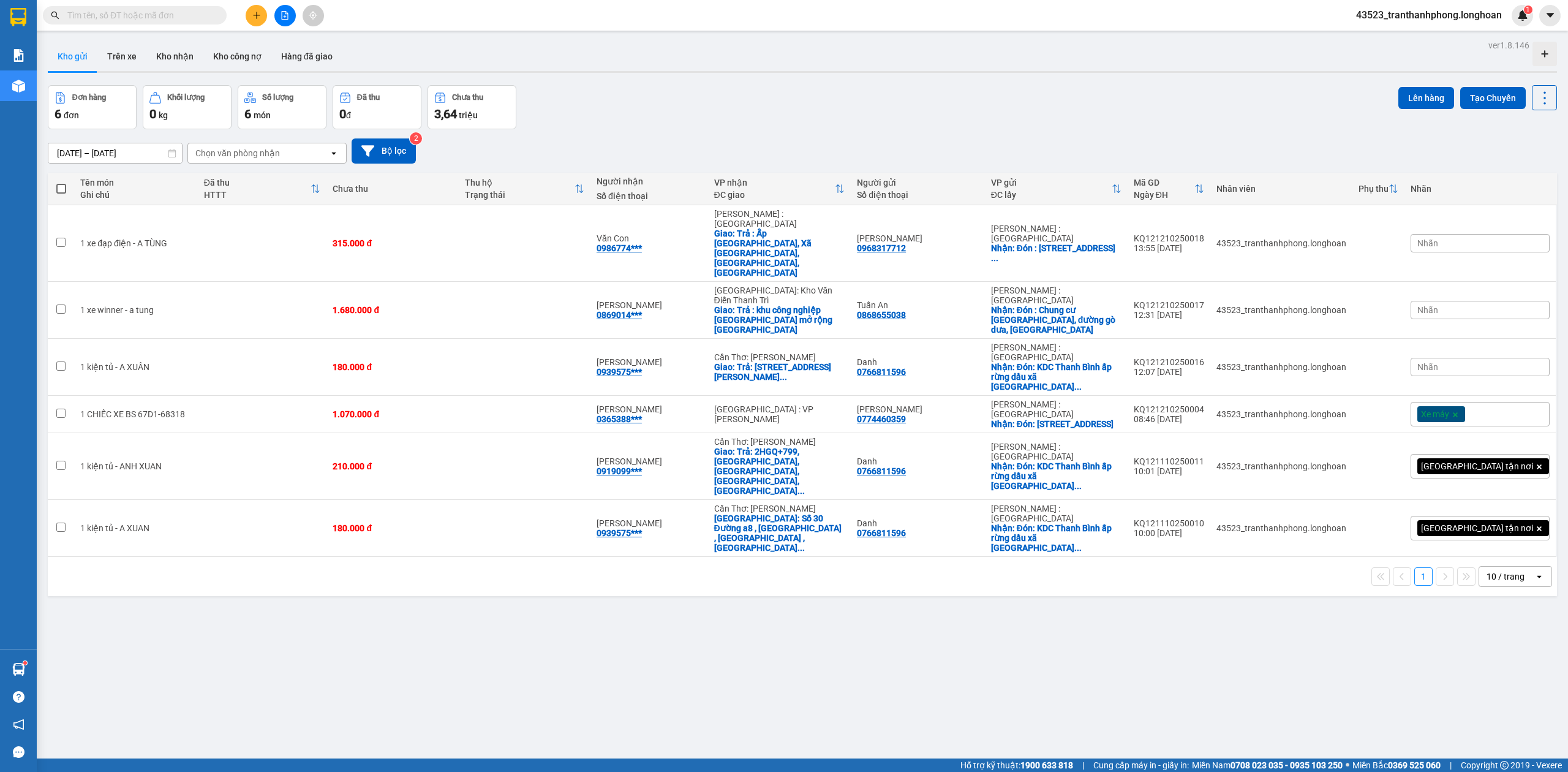
click at [214, 16] on span at bounding box center [218, 15] width 7 height 14
click at [188, 15] on input "text" at bounding box center [140, 15] width 145 height 14
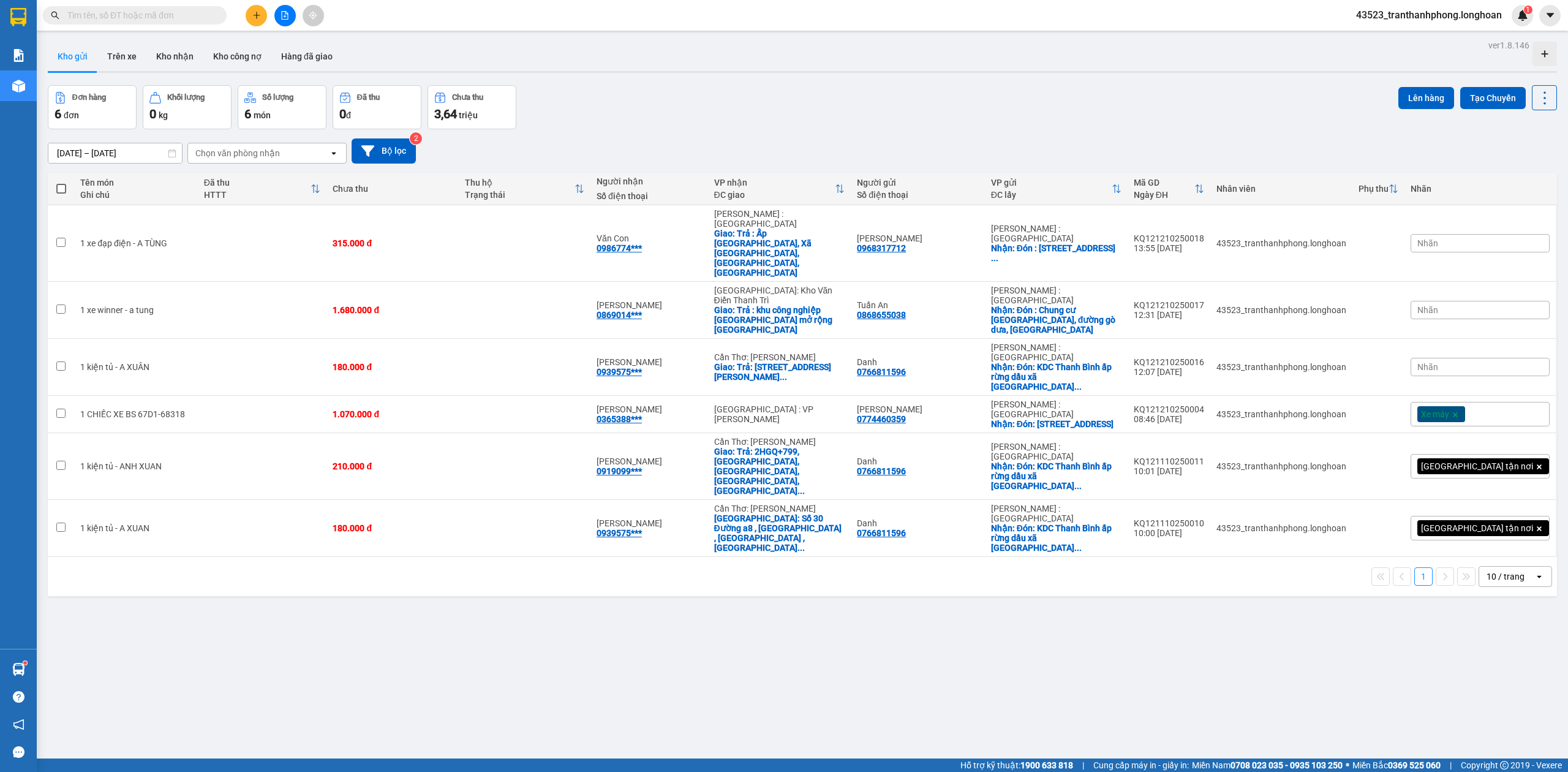
click at [188, 15] on input "text" at bounding box center [140, 15] width 145 height 14
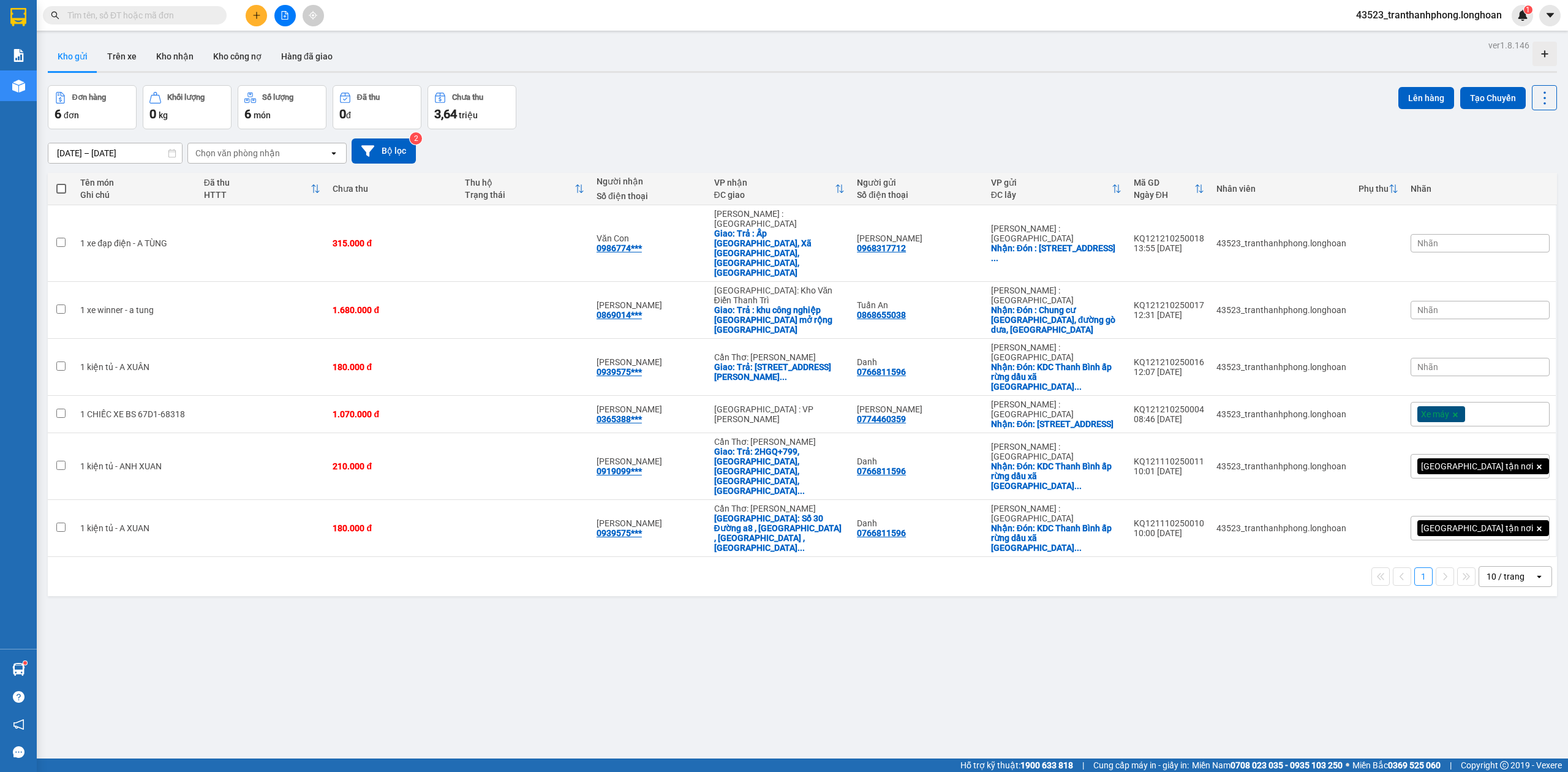
click at [188, 15] on input "text" at bounding box center [140, 15] width 145 height 14
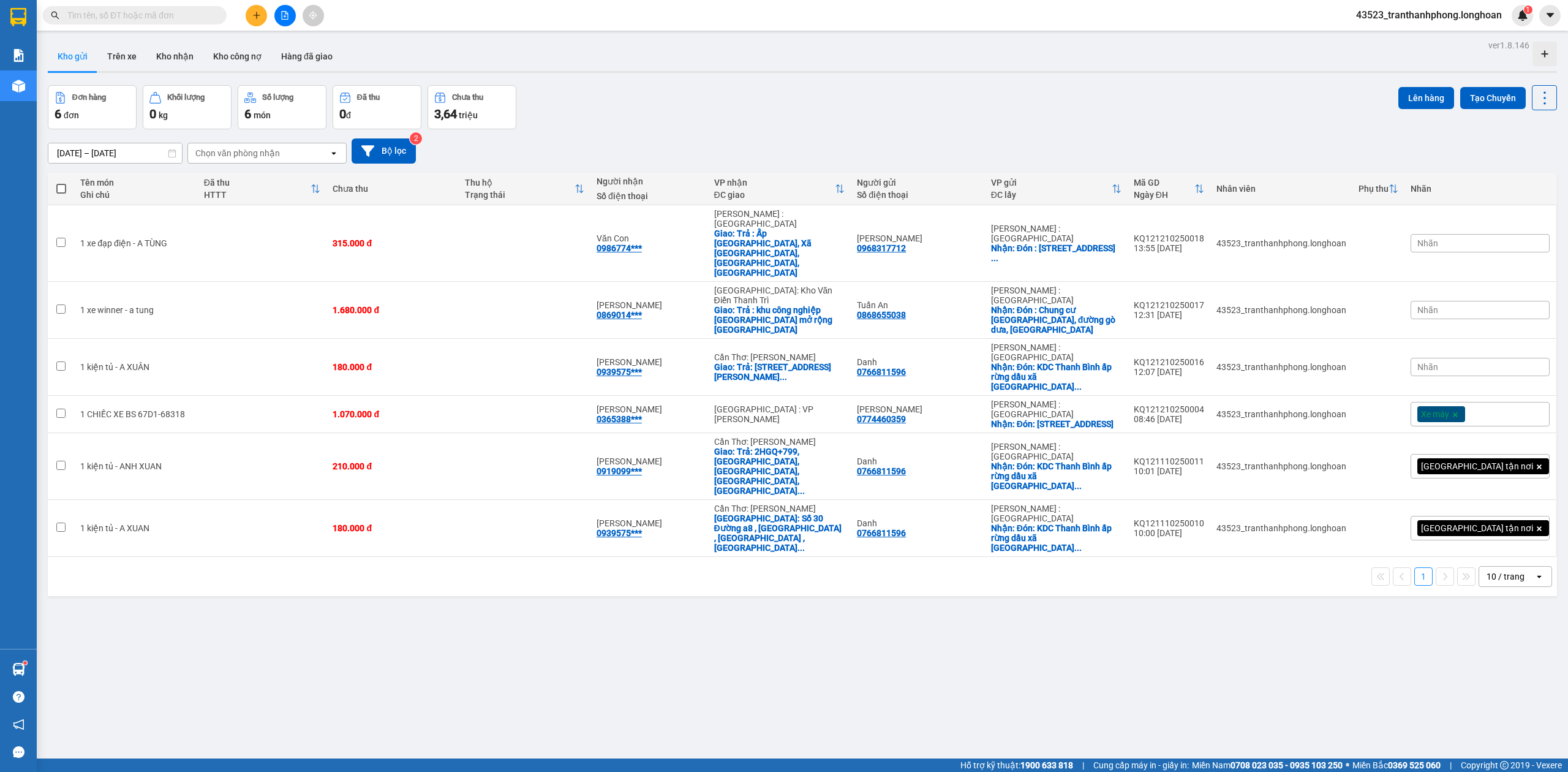
click at [188, 15] on input "text" at bounding box center [140, 15] width 145 height 14
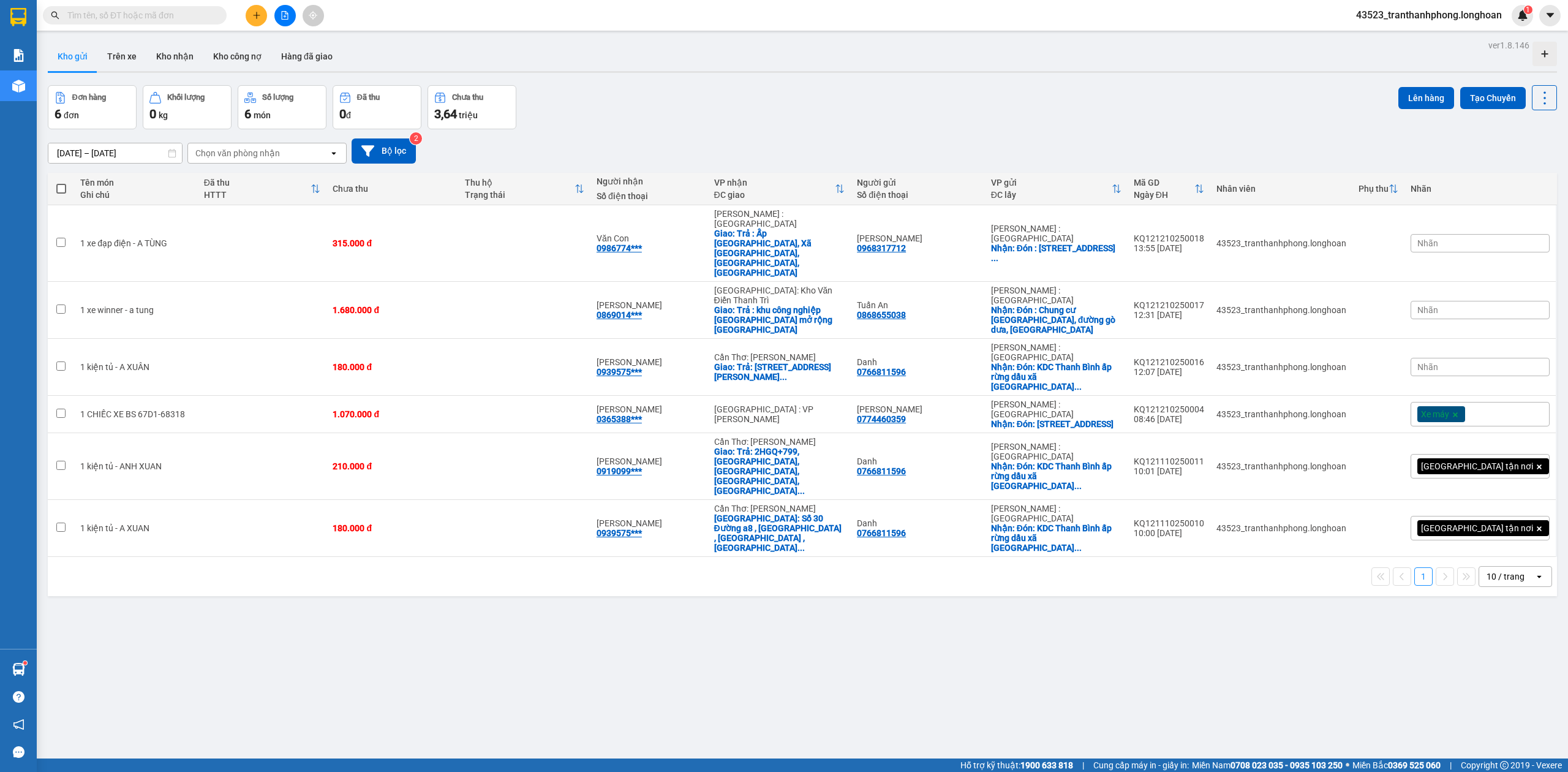
click at [174, 14] on input "text" at bounding box center [140, 15] width 145 height 14
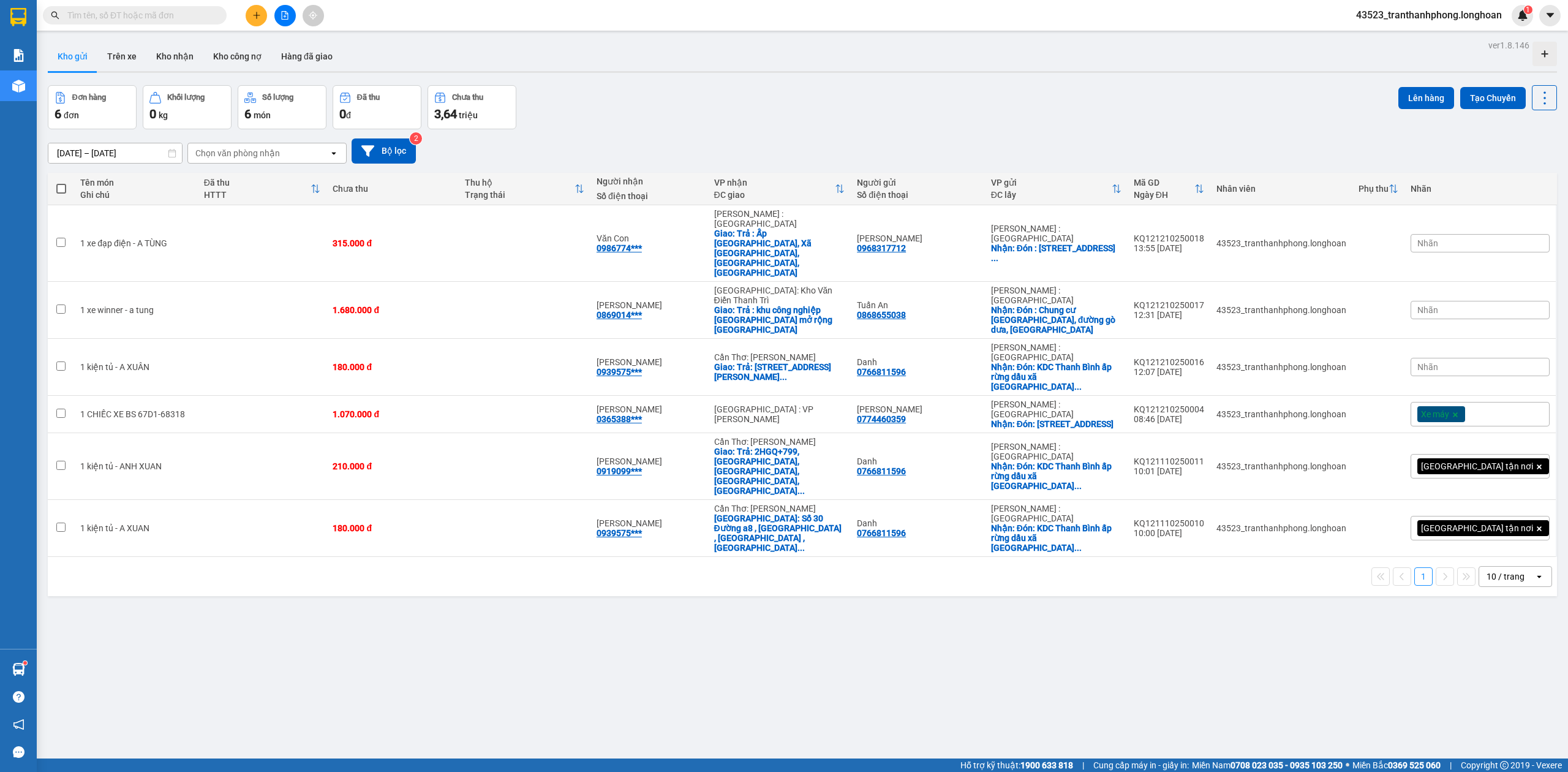
click at [174, 14] on input "text" at bounding box center [140, 15] width 145 height 14
click at [155, 17] on input "text" at bounding box center [140, 15] width 145 height 14
click at [162, 7] on span at bounding box center [135, 16] width 184 height 18
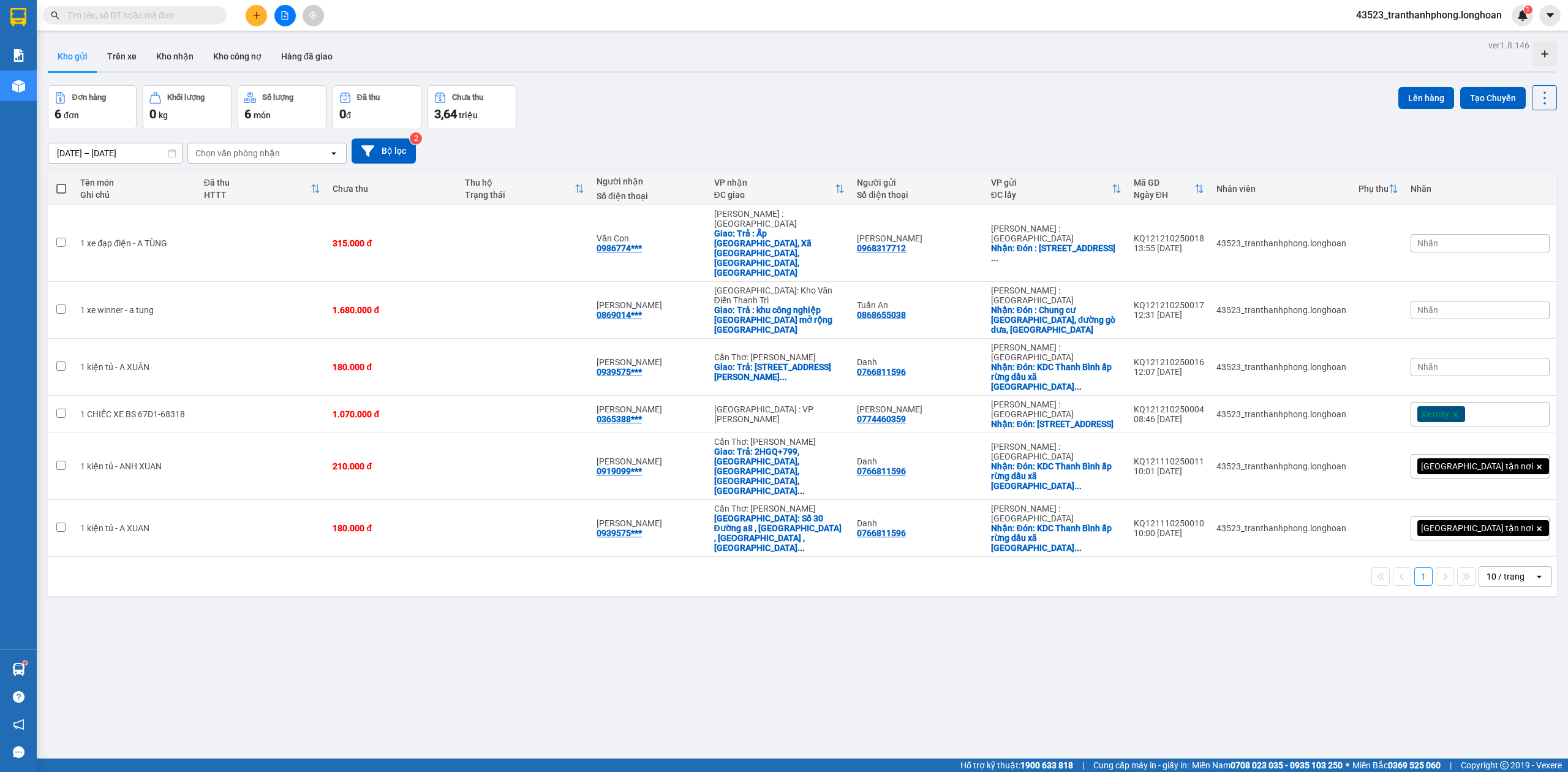
click at [168, 22] on span at bounding box center [135, 16] width 184 height 18
click at [168, 17] on input "text" at bounding box center [140, 15] width 145 height 14
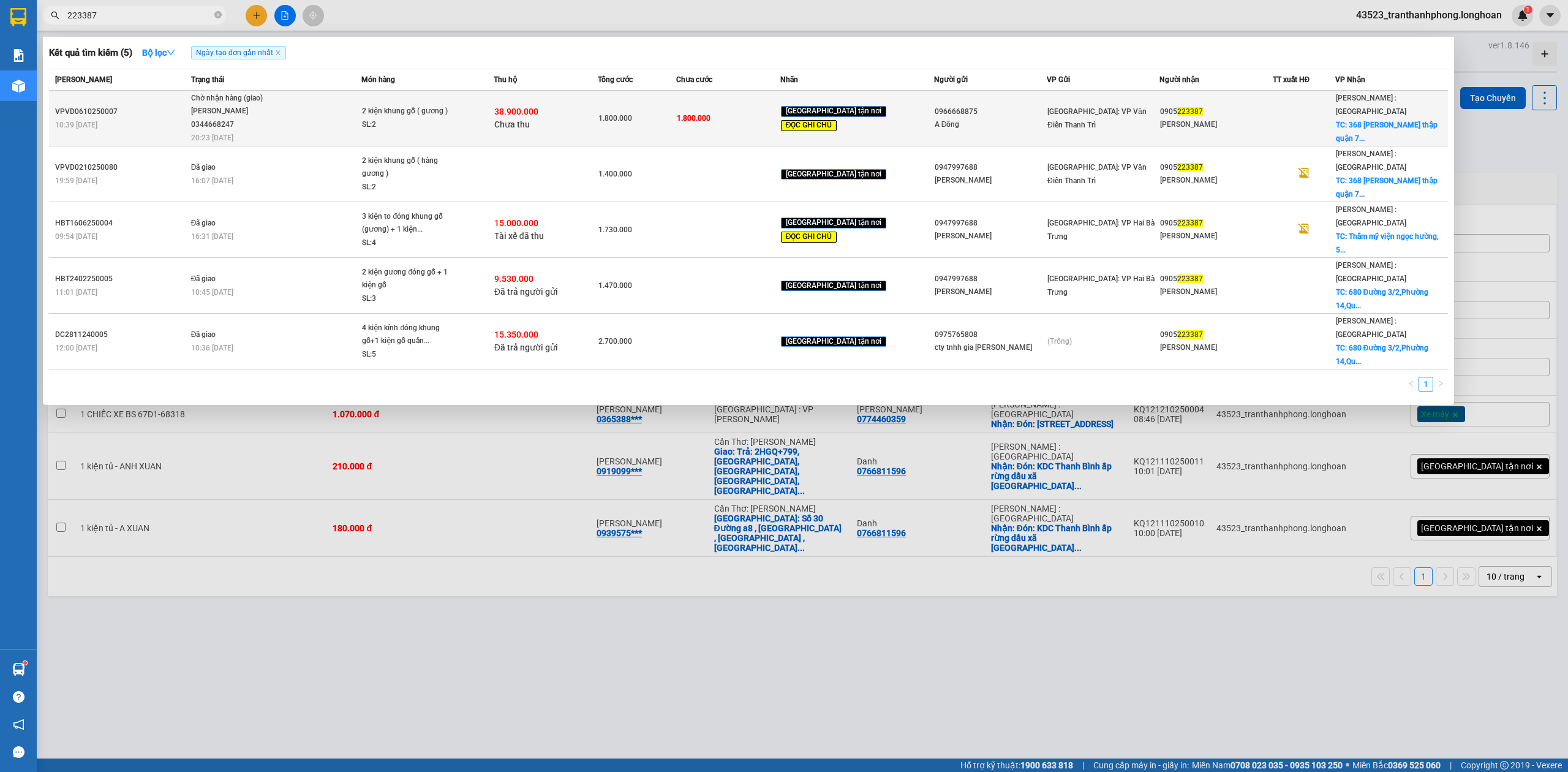
type input "223387"
click at [674, 116] on div "1.800.000" at bounding box center [637, 118] width 77 height 14
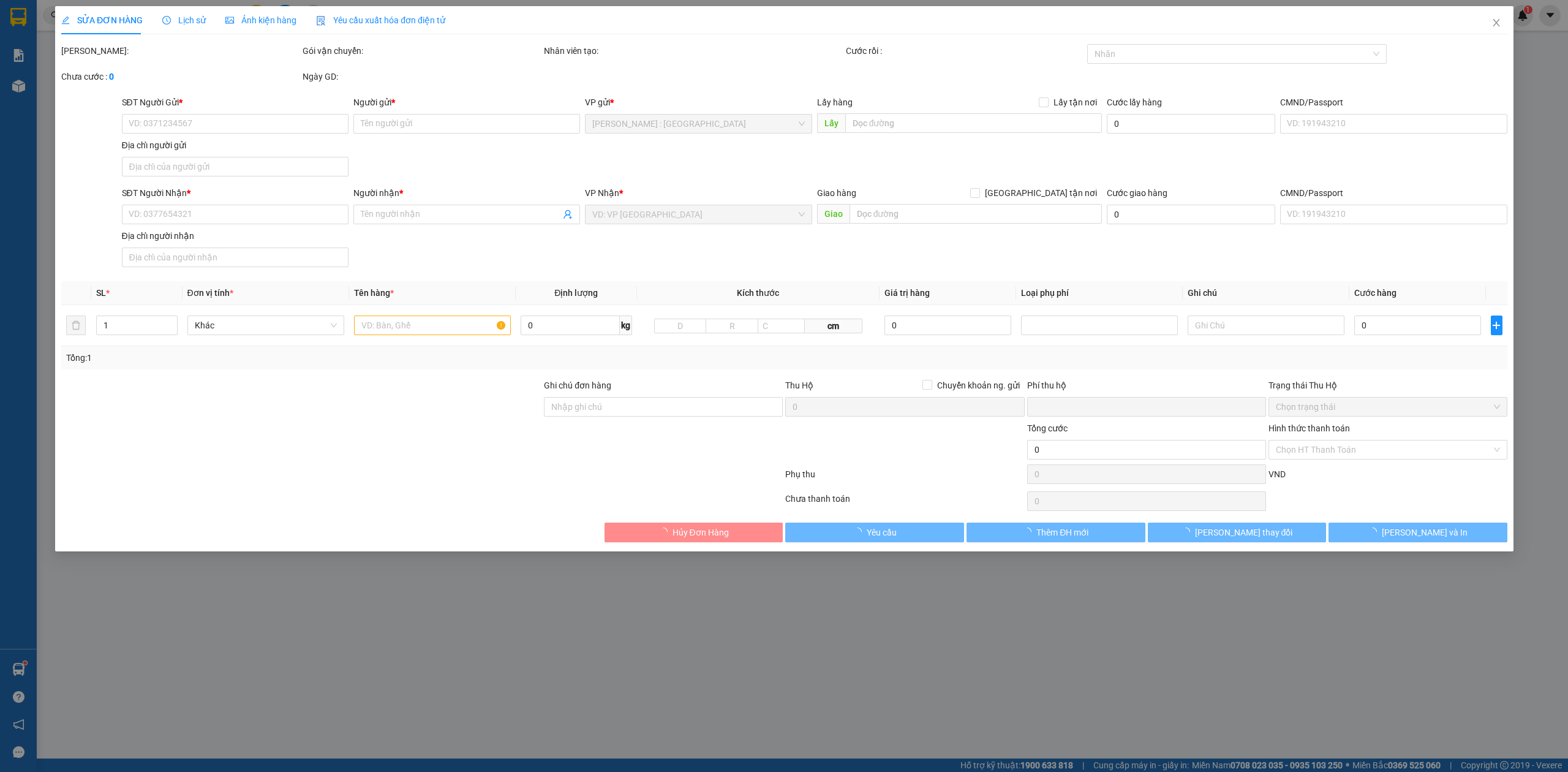
type input "0966668875"
type input "A Đông"
type input "0905223387"
type input "[PERSON_NAME]"
checkbox input "true"
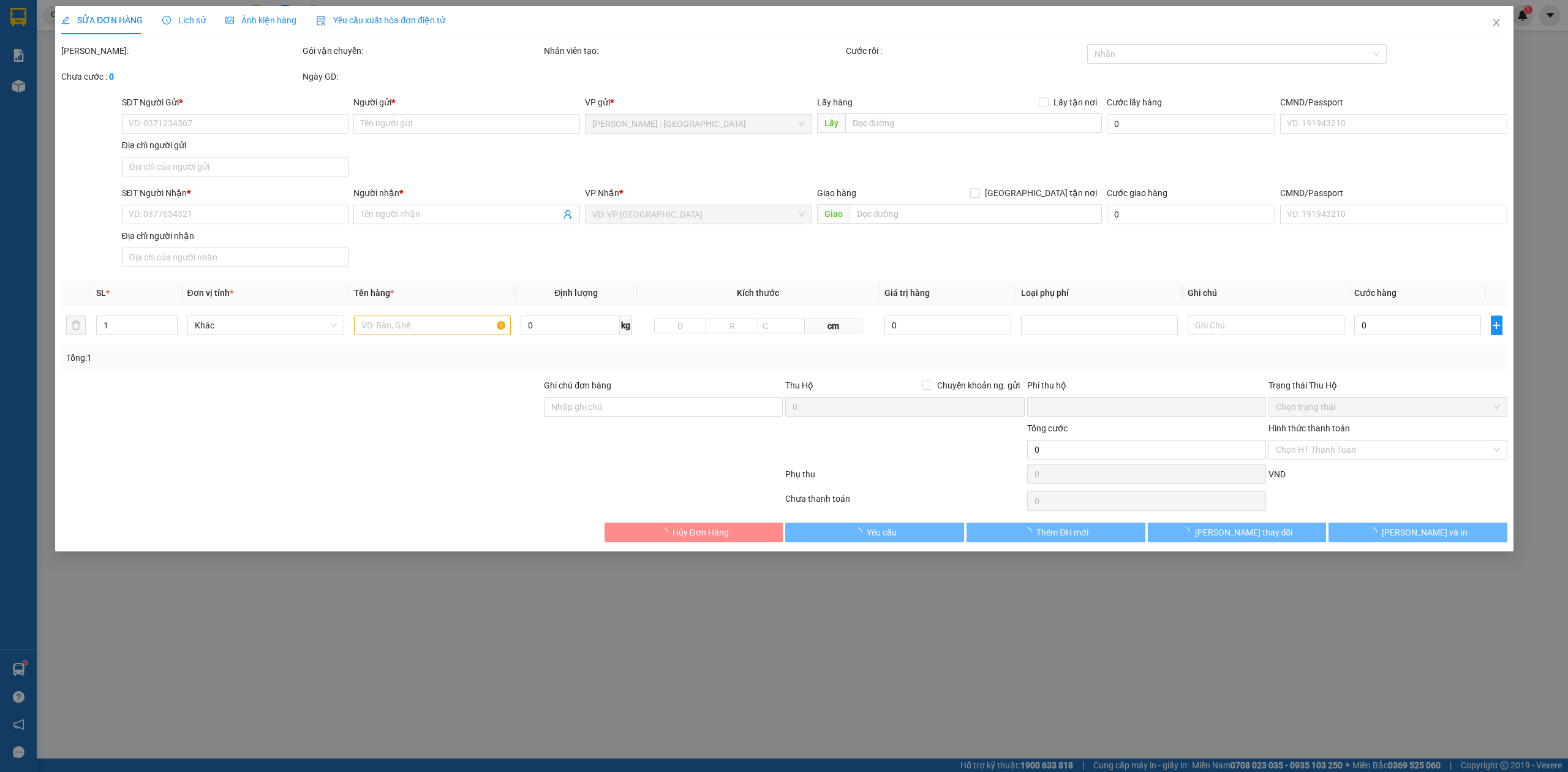
type input "368 [PERSON_NAME] quận 7 tphcm"
type input "HÀNG KHÔNG NHẬN VẬN CHUYỂN, KHÁCH VẪN GỬI. HƯ VỠ KHÔNG ĐỀN"
type input "1.800.000"
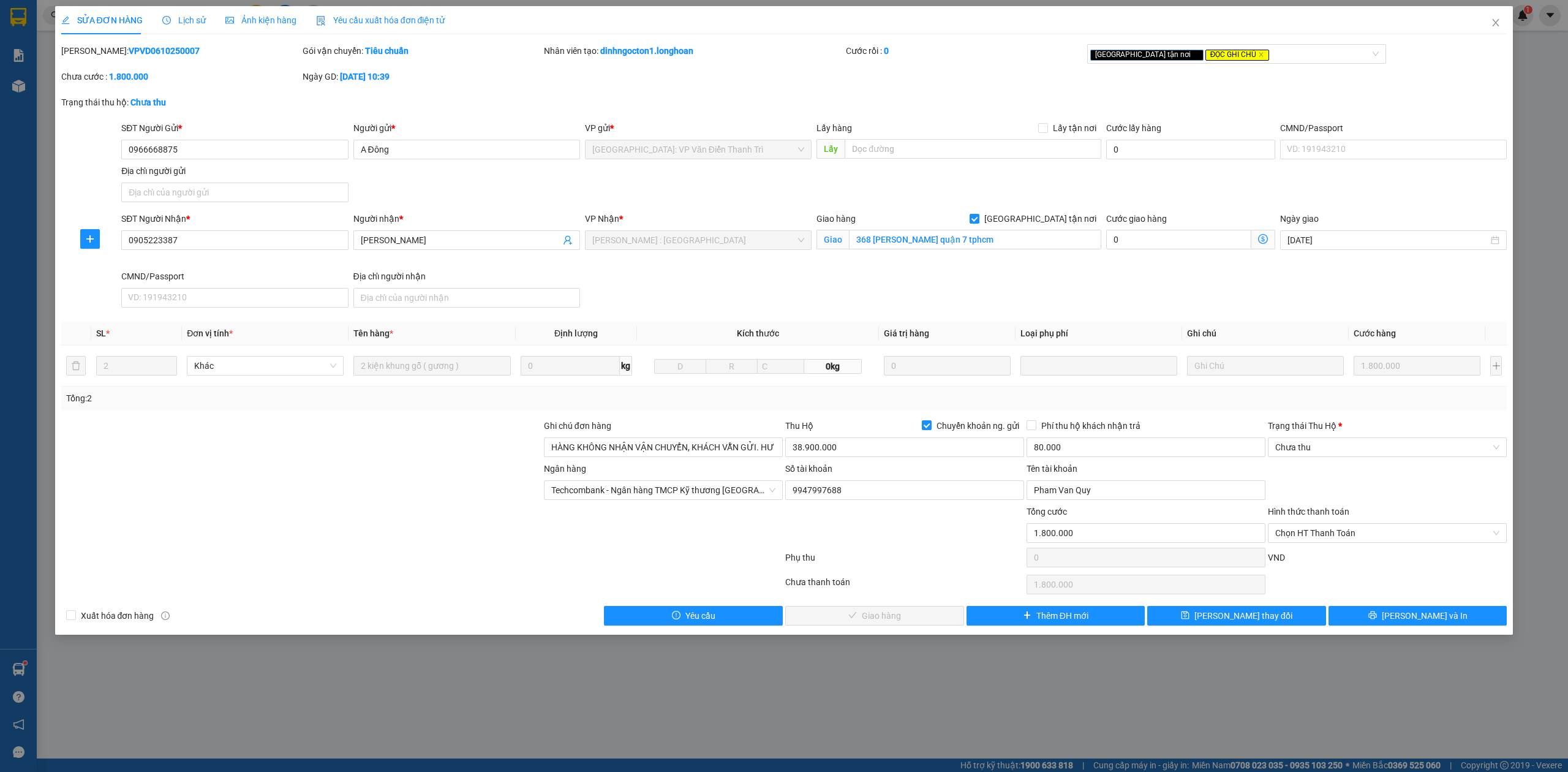
click at [182, 18] on span "Lịch sử" at bounding box center [183, 20] width 43 height 10
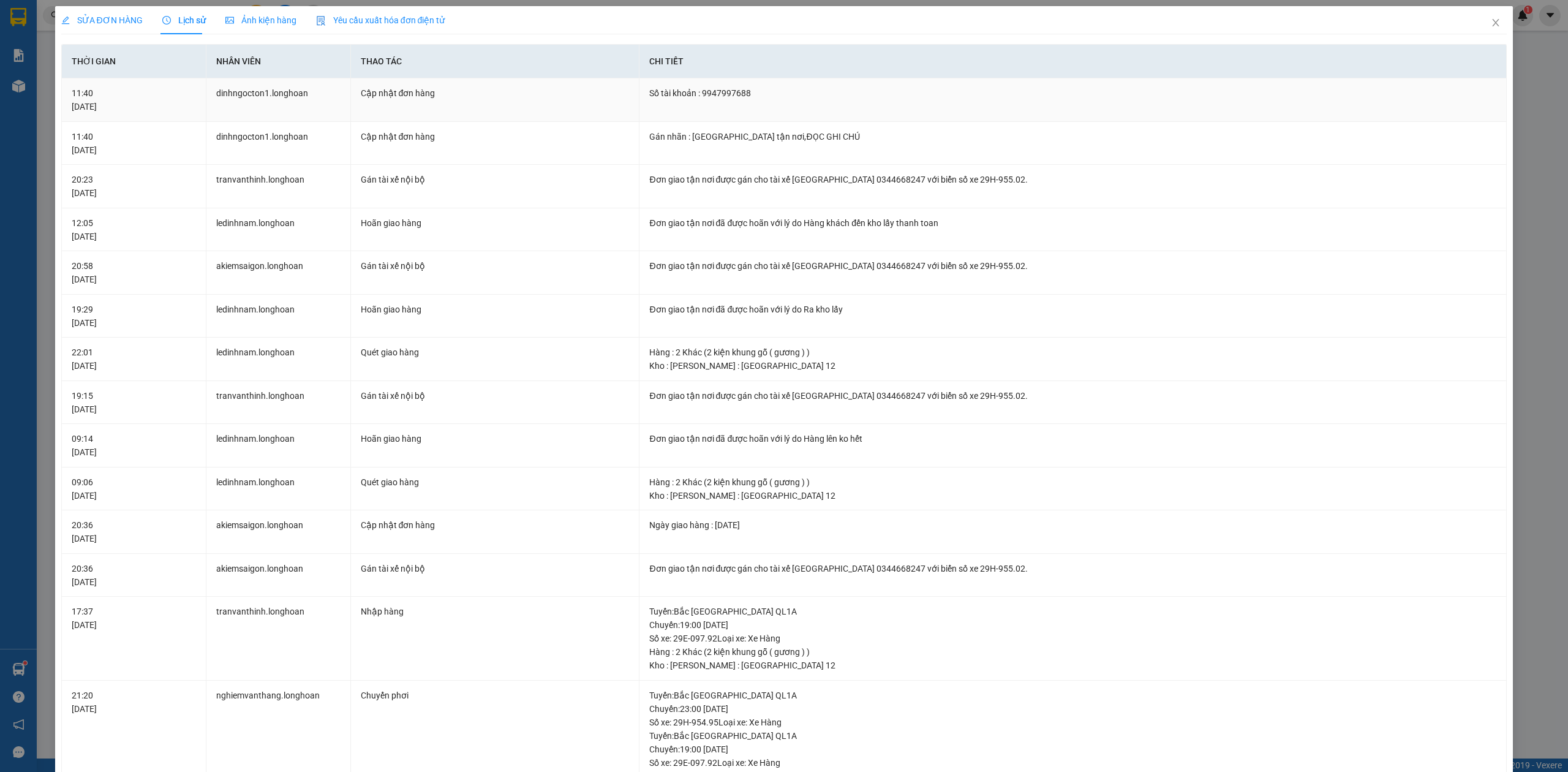
click at [709, 93] on div "Số tài khoản : 9947997688" at bounding box center [1073, 92] width 847 height 14
click at [672, 121] on td "Số tài khoản : 9947997688" at bounding box center [1073, 100] width 867 height 43
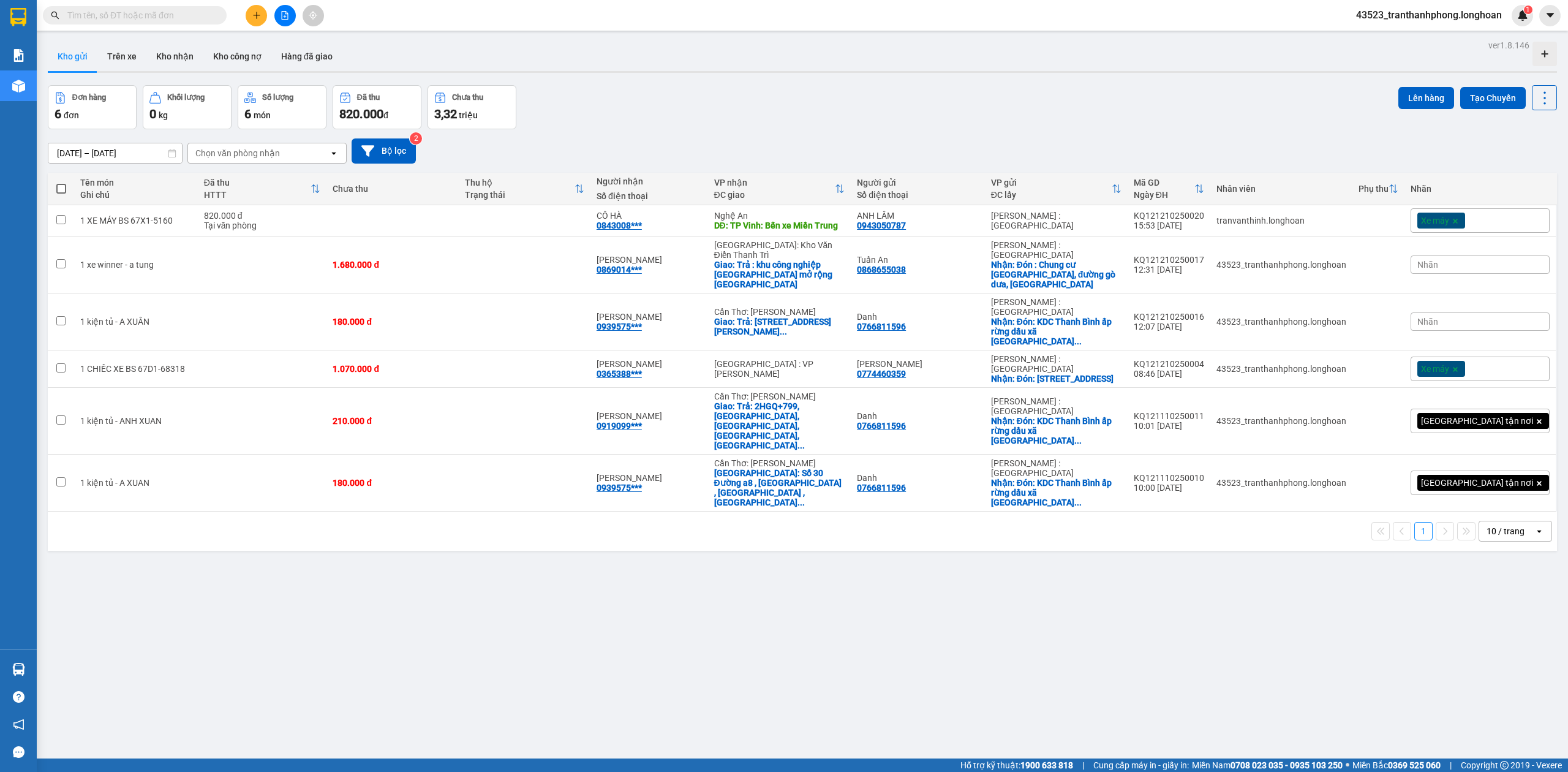
drag, startPoint x: 83, startPoint y: 1, endPoint x: 84, endPoint y: 10, distance: 9.1
click at [84, 5] on div "Kết quả tìm kiếm ( 0 ) Bộ lọc Ngày tạo đơn gần nhất No Data 43523_tranthanhphon…" at bounding box center [784, 15] width 1568 height 30
click at [87, 14] on input "text" at bounding box center [140, 15] width 145 height 14
paste input "0774667764"
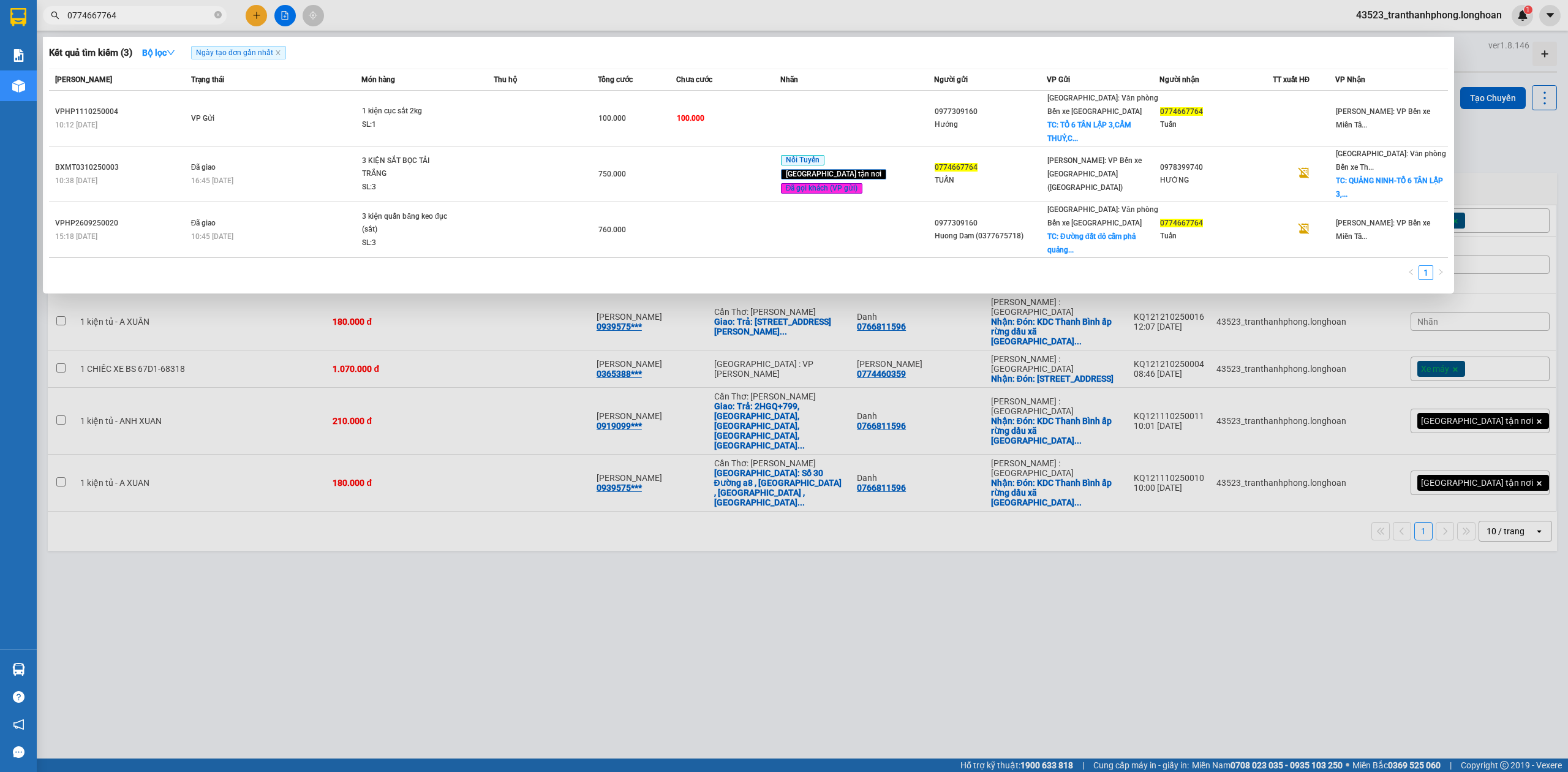
type input "0774667764"
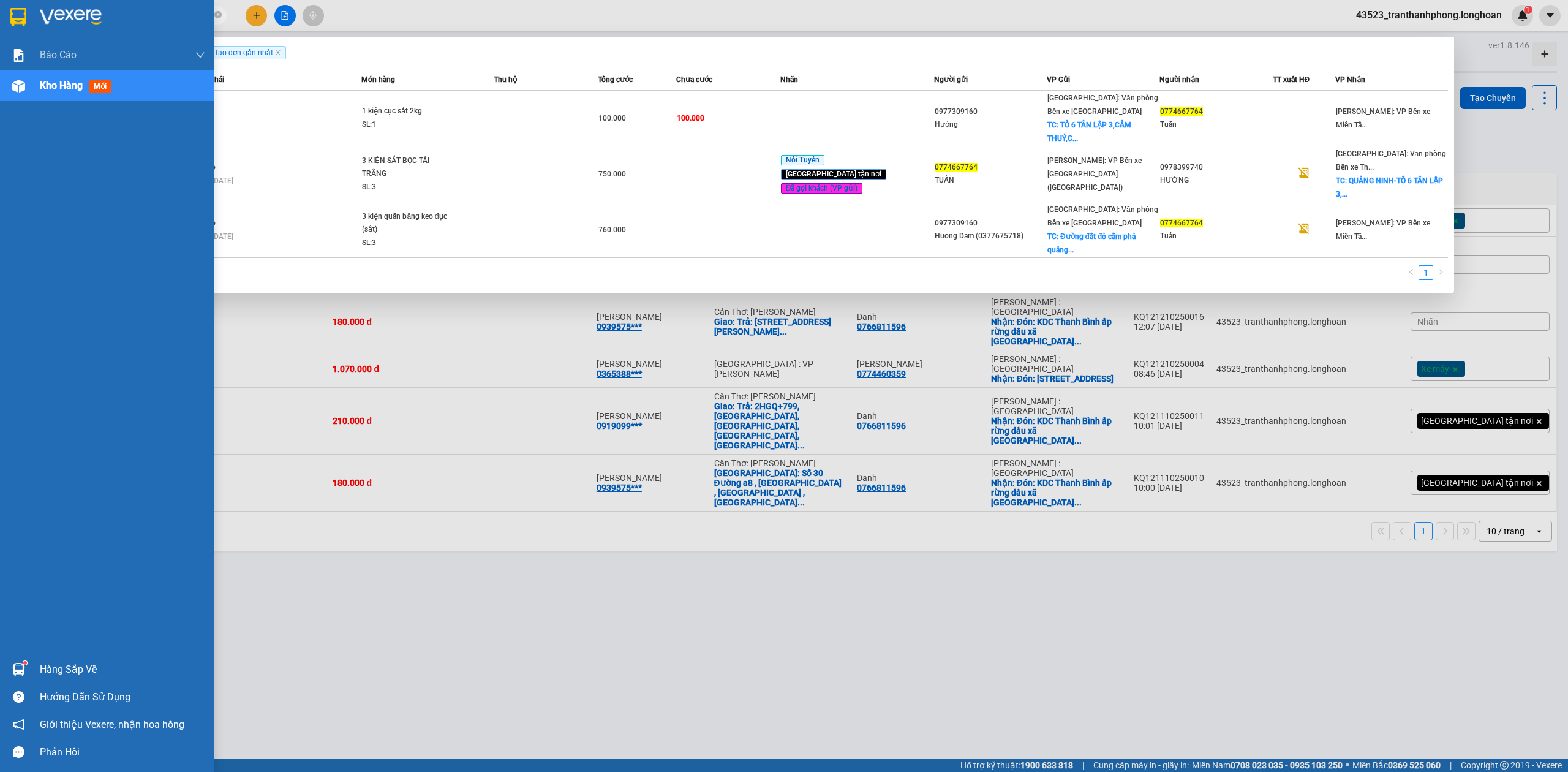
click at [0, 7] on div at bounding box center [107, 19] width 214 height 39
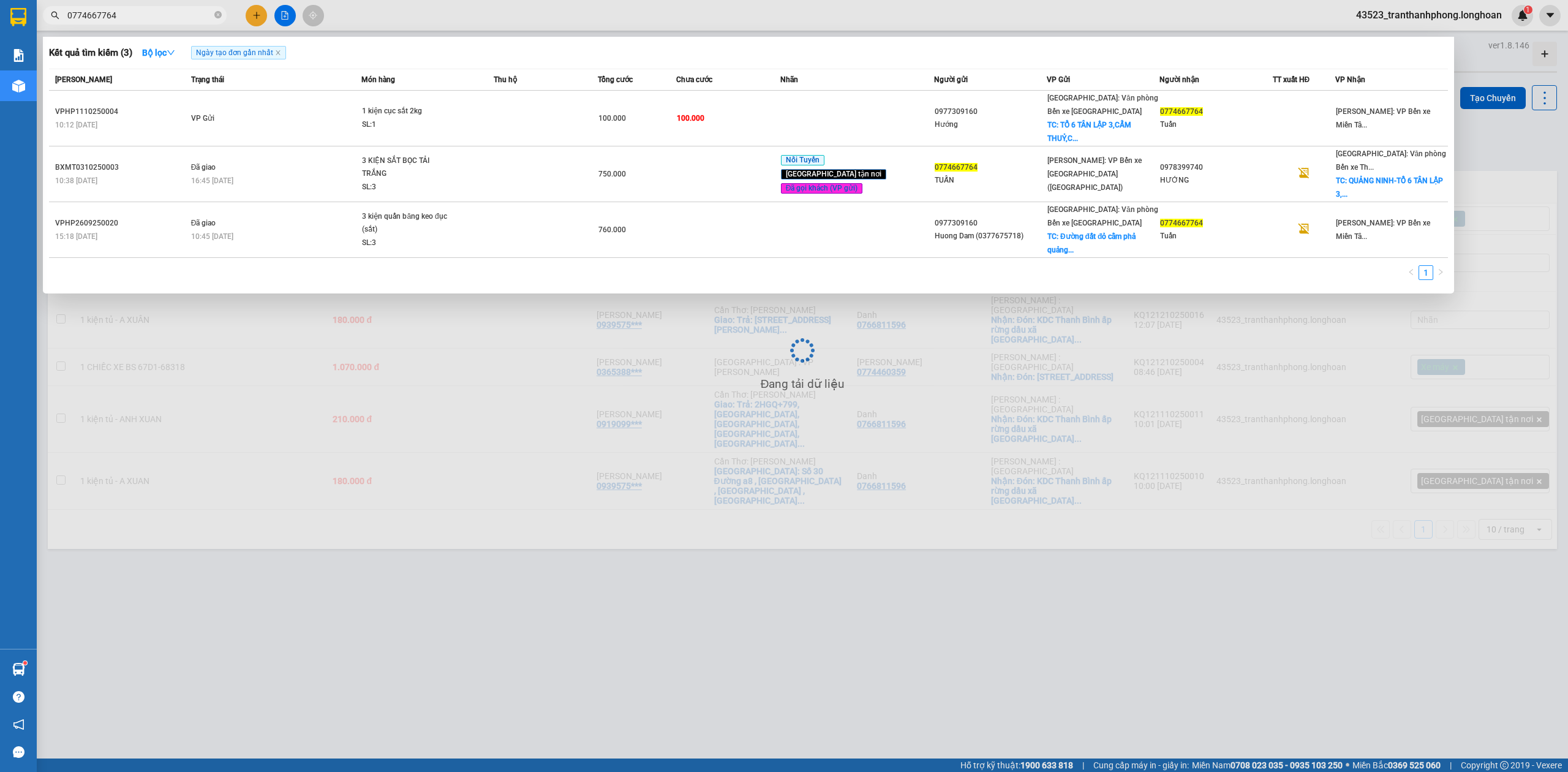
click at [382, 572] on div at bounding box center [784, 386] width 1568 height 772
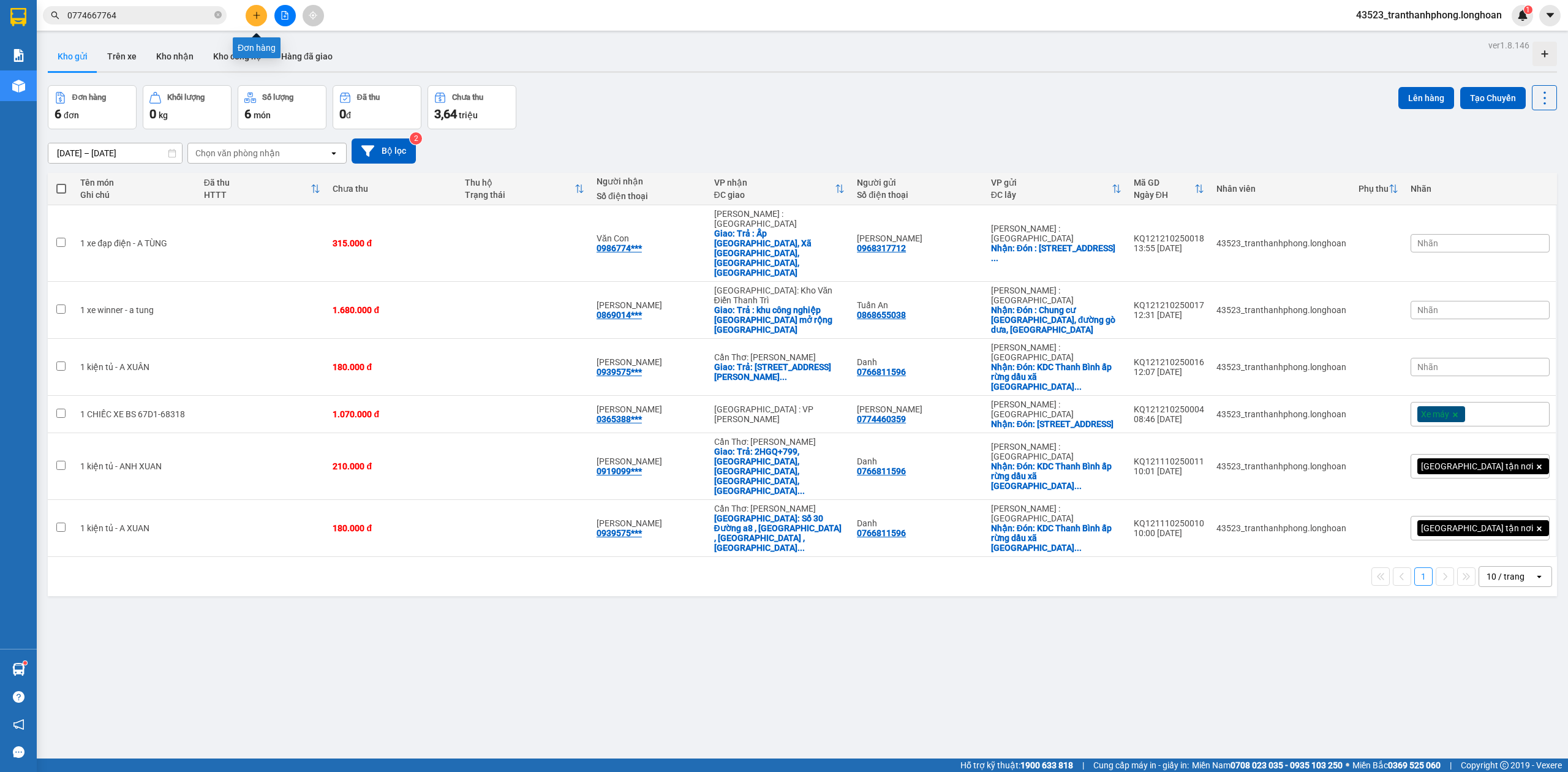
click at [254, 23] on button at bounding box center [256, 15] width 21 height 21
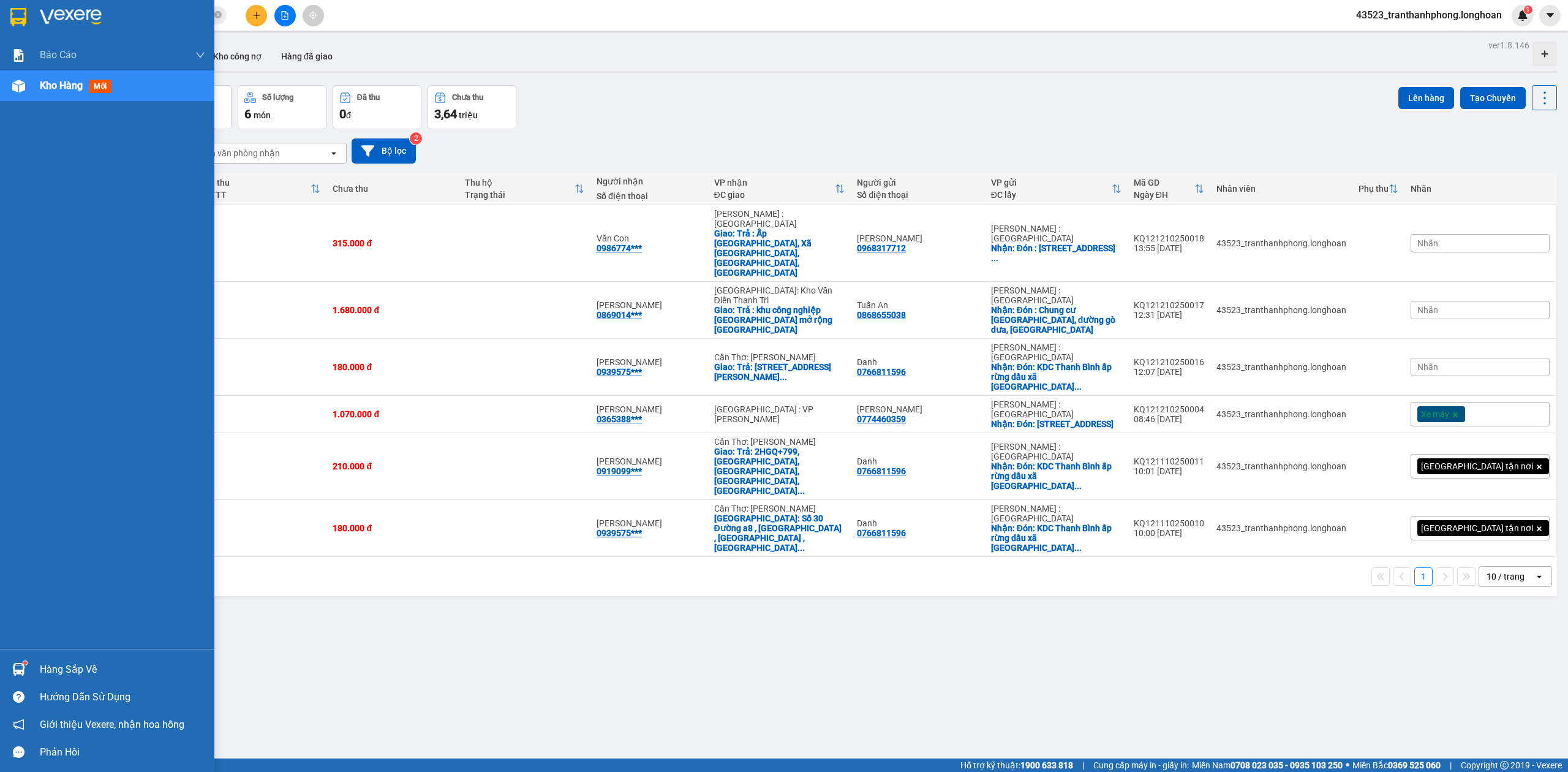
click at [17, 32] on div at bounding box center [107, 19] width 214 height 39
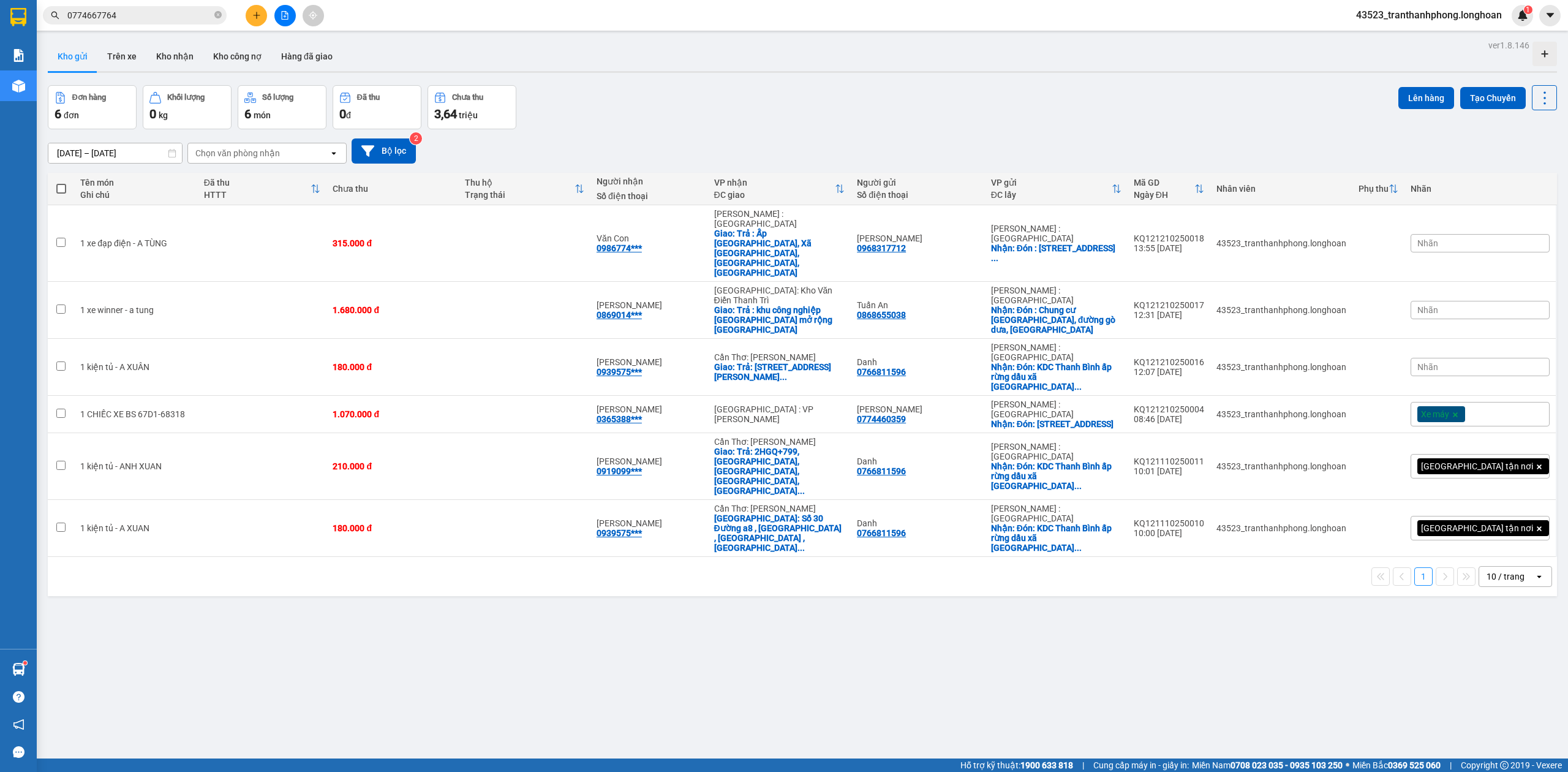
click at [268, 7] on div at bounding box center [285, 15] width 92 height 21
click at [262, 10] on button at bounding box center [256, 15] width 21 height 21
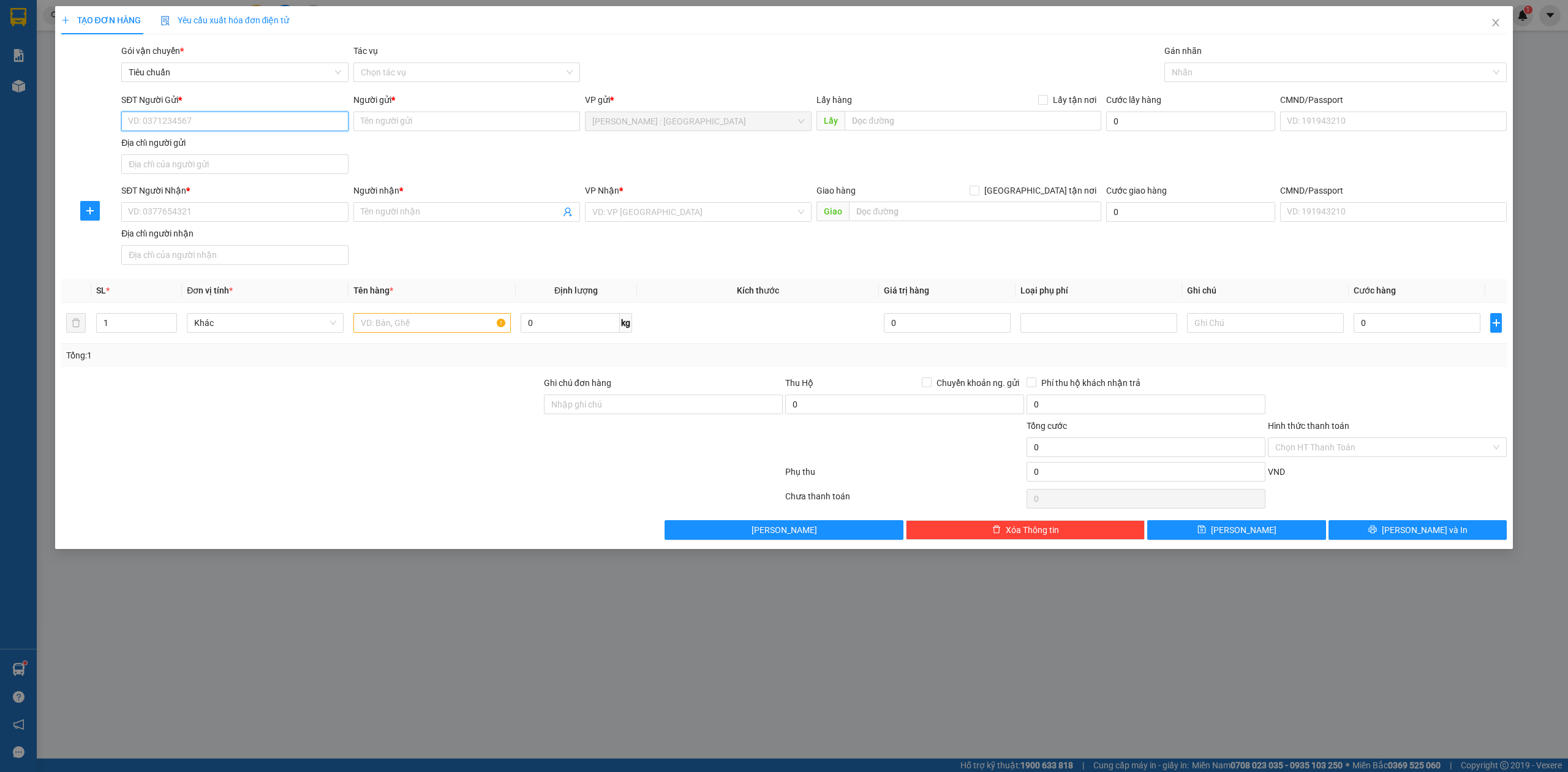
paste input "0766550439"
type input "0766550439"
click at [291, 213] on input "SĐT Người Nhận *" at bounding box center [234, 212] width 227 height 19
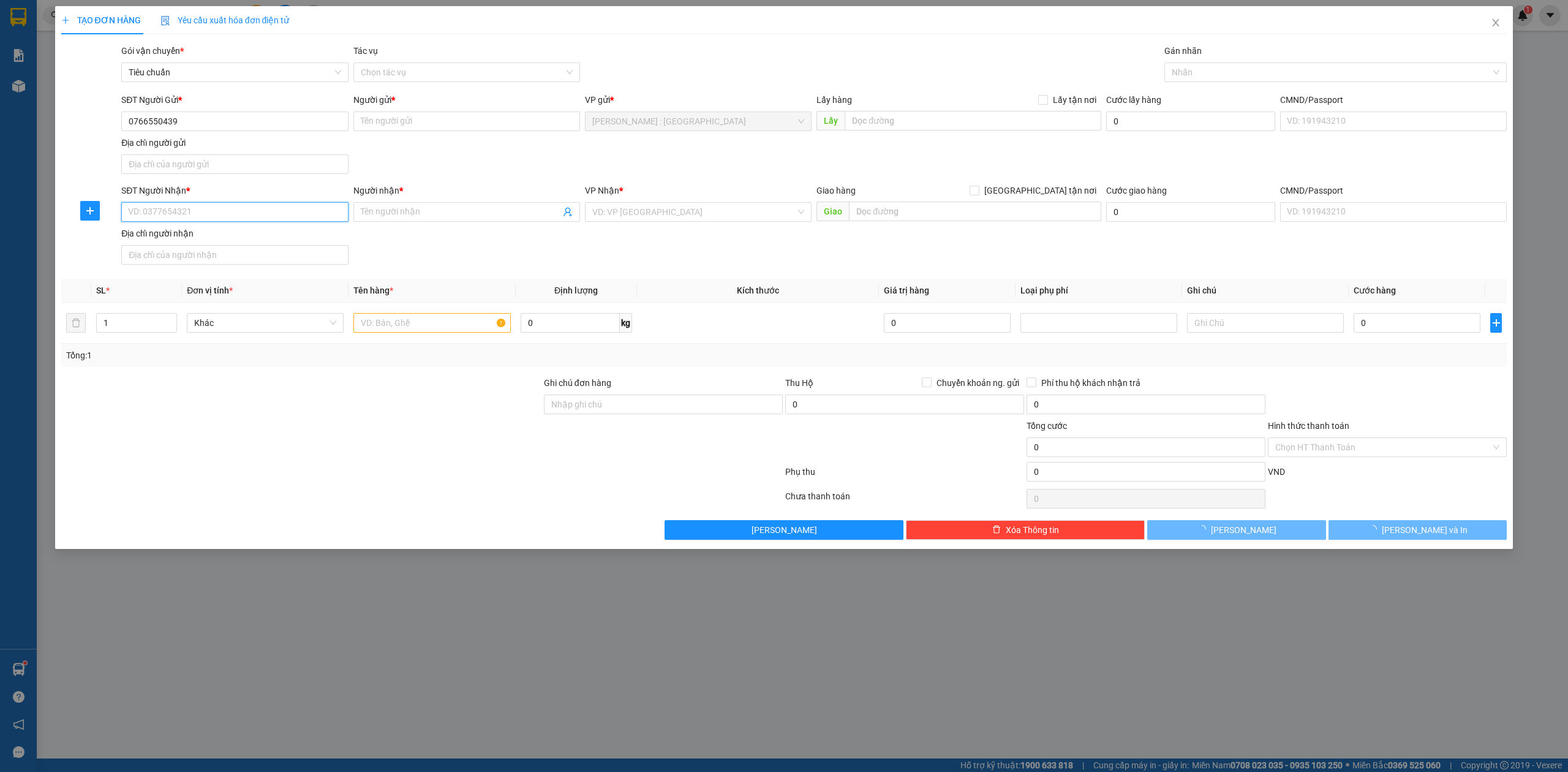
paste input "0766550439"
type input "0766550439"
click at [449, 222] on span at bounding box center [467, 212] width 227 height 19
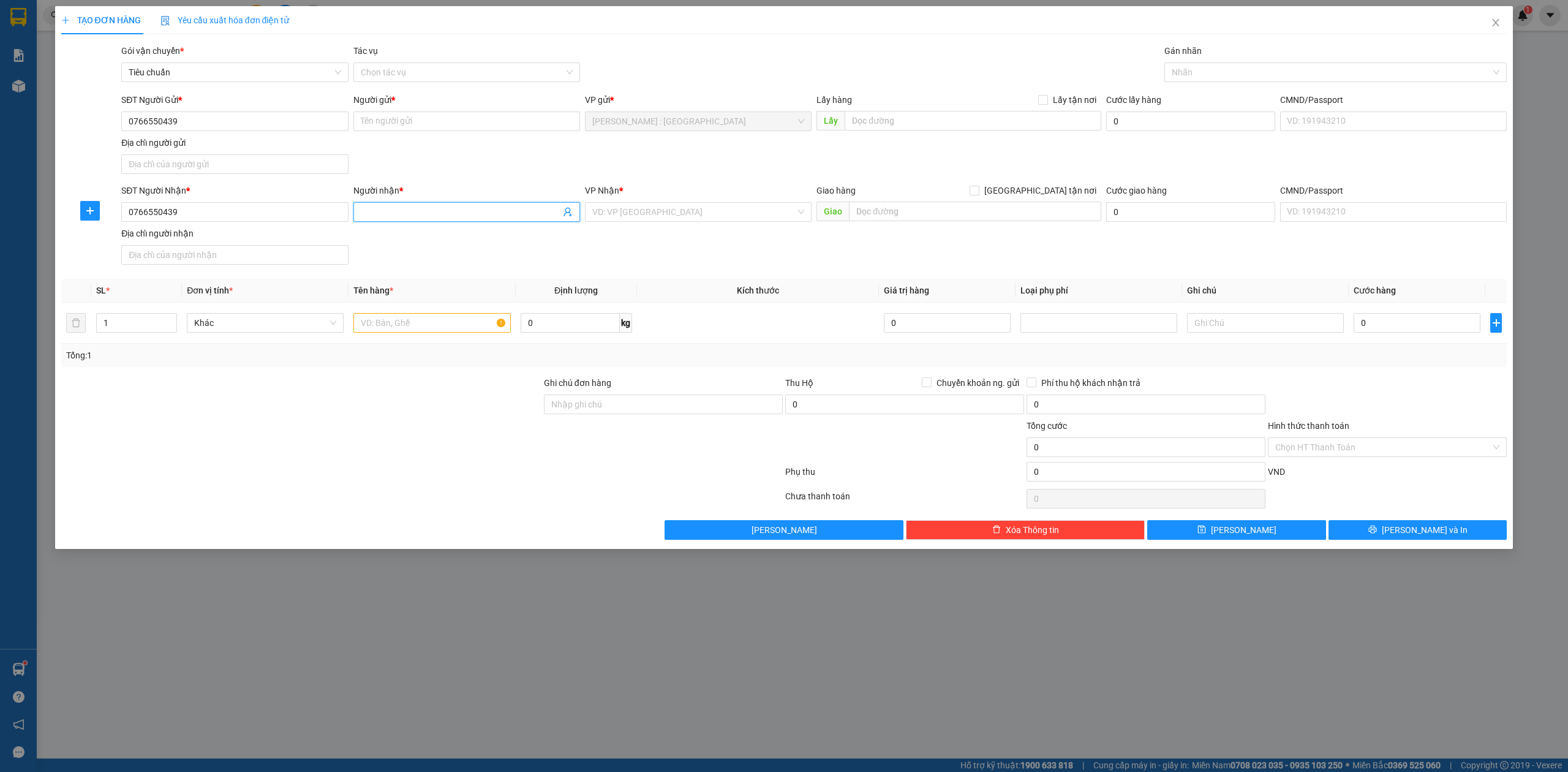
paste input "Trần phước anh vũ"
type input "Trần phước anh vũ"
paste input "Trần phước anh vũ"
click at [459, 115] on input "Trần phước anh vũ" at bounding box center [467, 121] width 227 height 19
type input "Trần phước anh vũ"
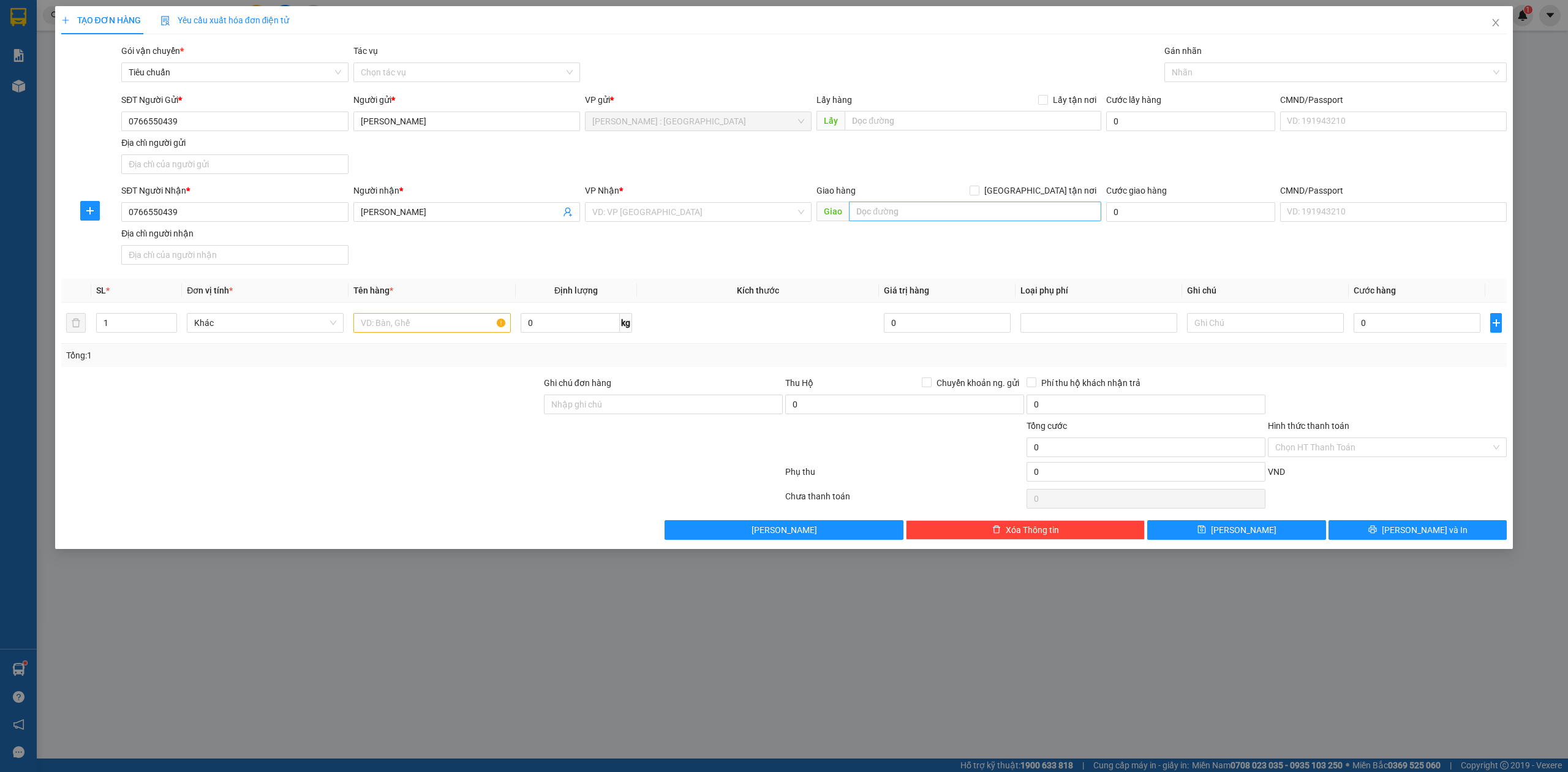
drag, startPoint x: 936, startPoint y: 225, endPoint x: 951, endPoint y: 213, distance: 19.2
click at [941, 222] on div "Giao hàng Giao tận nơi Giao" at bounding box center [959, 205] width 285 height 43
click at [954, 212] on input "text" at bounding box center [975, 211] width 253 height 19
paste input "Đường Lê Thúc Nha tổ 3, Ông Lang, Phú Quốc, Kiên Giang"
type input "Đường Lê Thúc Nha tổ 3, Ông Lang, Phú Quốc, Kiên Giang"
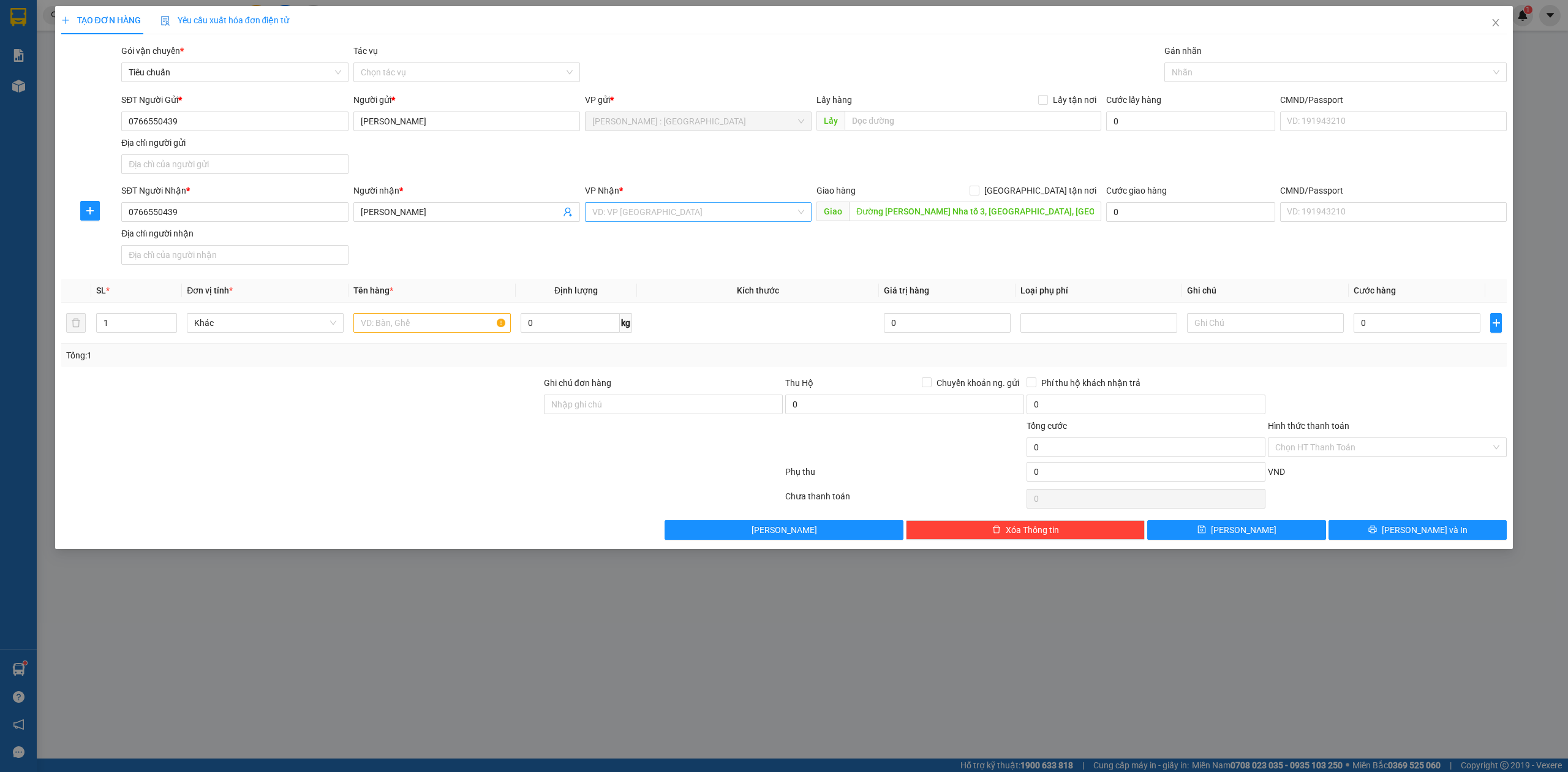
click at [732, 212] on input "search" at bounding box center [694, 212] width 203 height 18
type input "c"
type input "cần"
drag, startPoint x: 650, startPoint y: 238, endPoint x: 0, endPoint y: 128, distance: 659.2
click at [650, 238] on div "Cần Thơ: [PERSON_NAME]" at bounding box center [698, 237] width 212 height 14
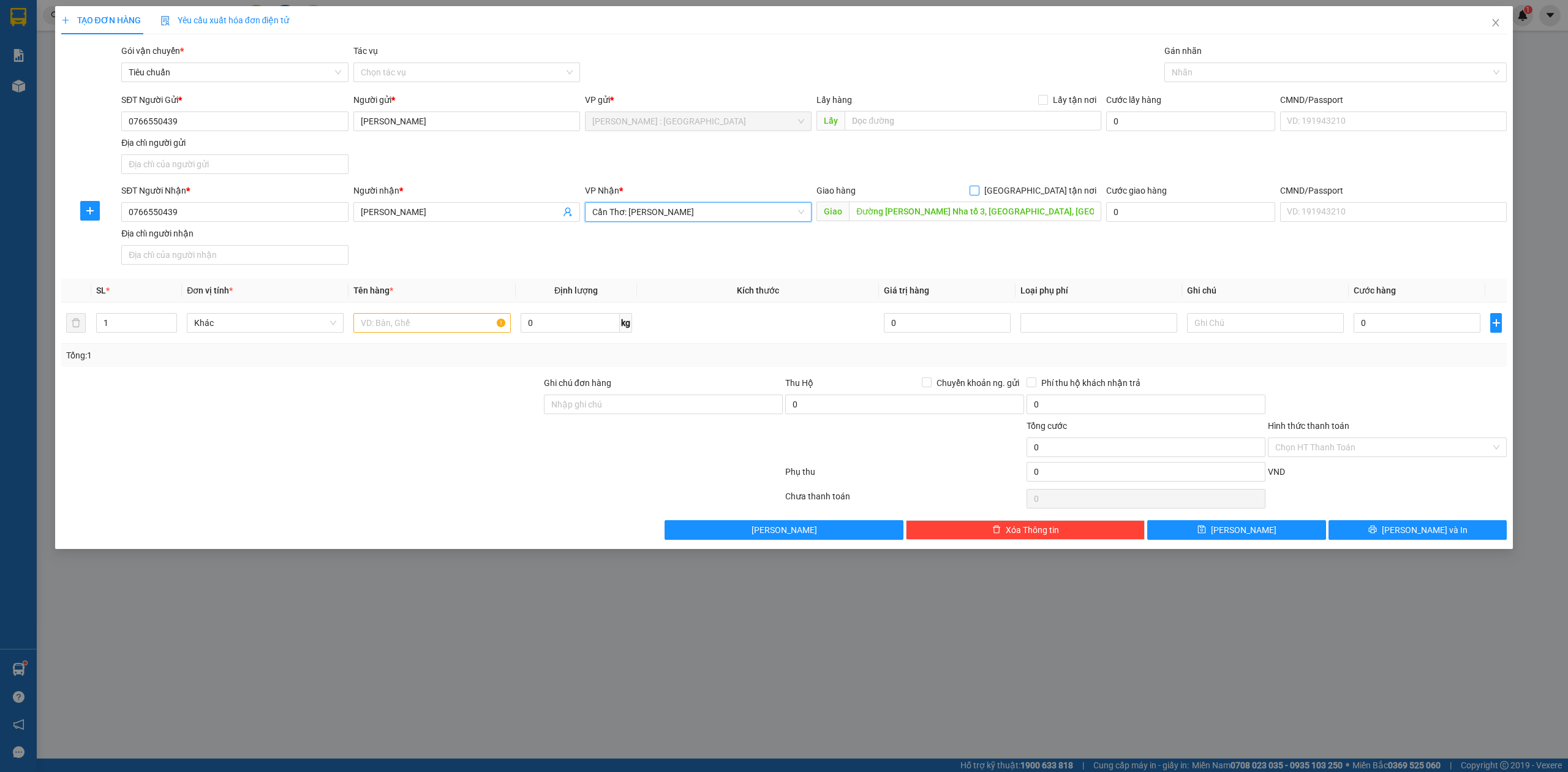
click at [1089, 190] on span "[GEOGRAPHIC_DATA] tận nơi" at bounding box center [1040, 190] width 122 height 14
click at [978, 190] on input "[GEOGRAPHIC_DATA] tận nơi" at bounding box center [974, 190] width 8 height 8
checkbox input "true"
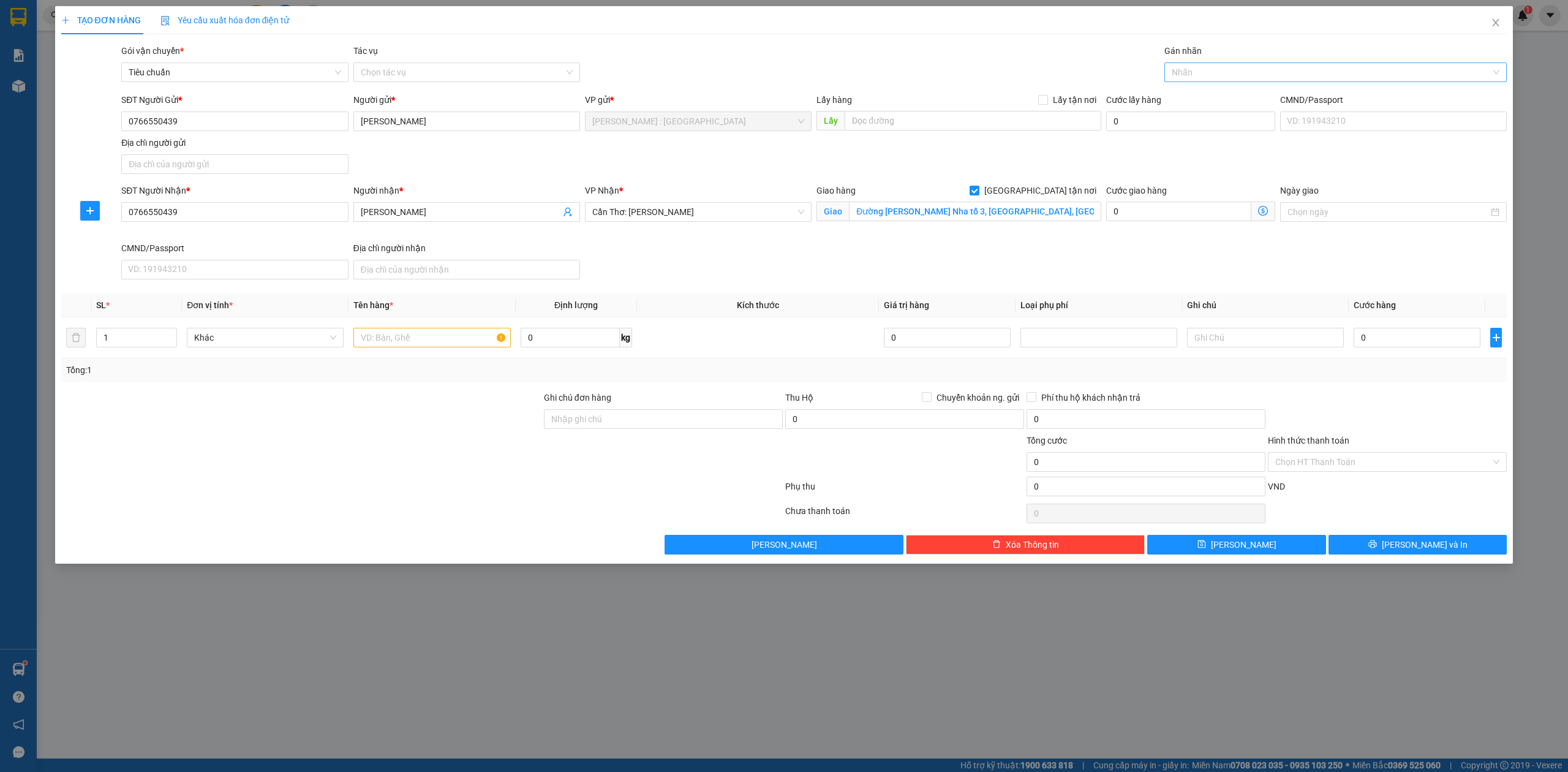
click at [1341, 71] on div at bounding box center [1330, 72] width 325 height 15
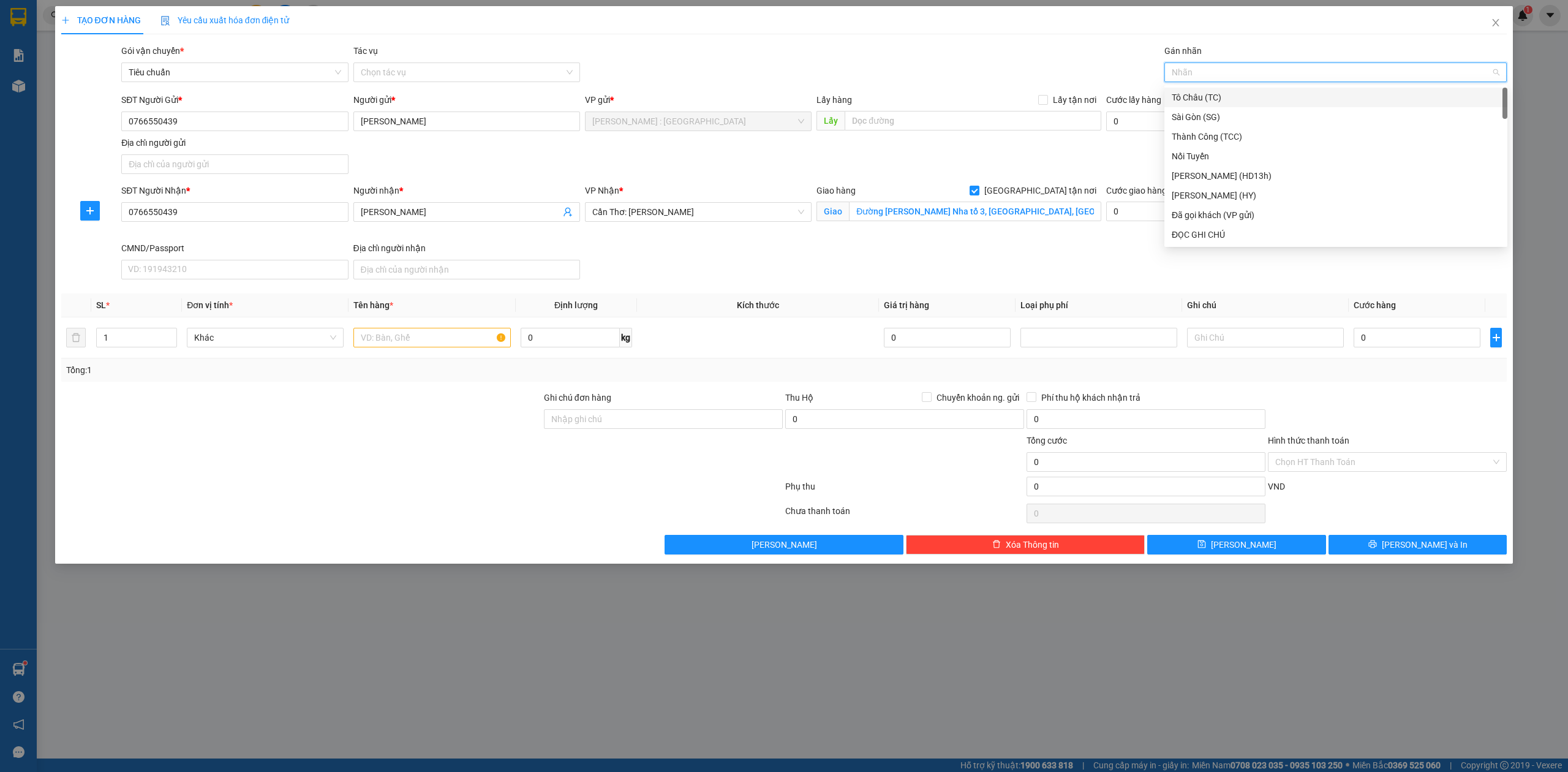
type input "g"
click at [1219, 234] on div "[GEOGRAPHIC_DATA] tận nơi" at bounding box center [1336, 234] width 329 height 14
click at [167, 332] on div "1" at bounding box center [136, 337] width 81 height 19
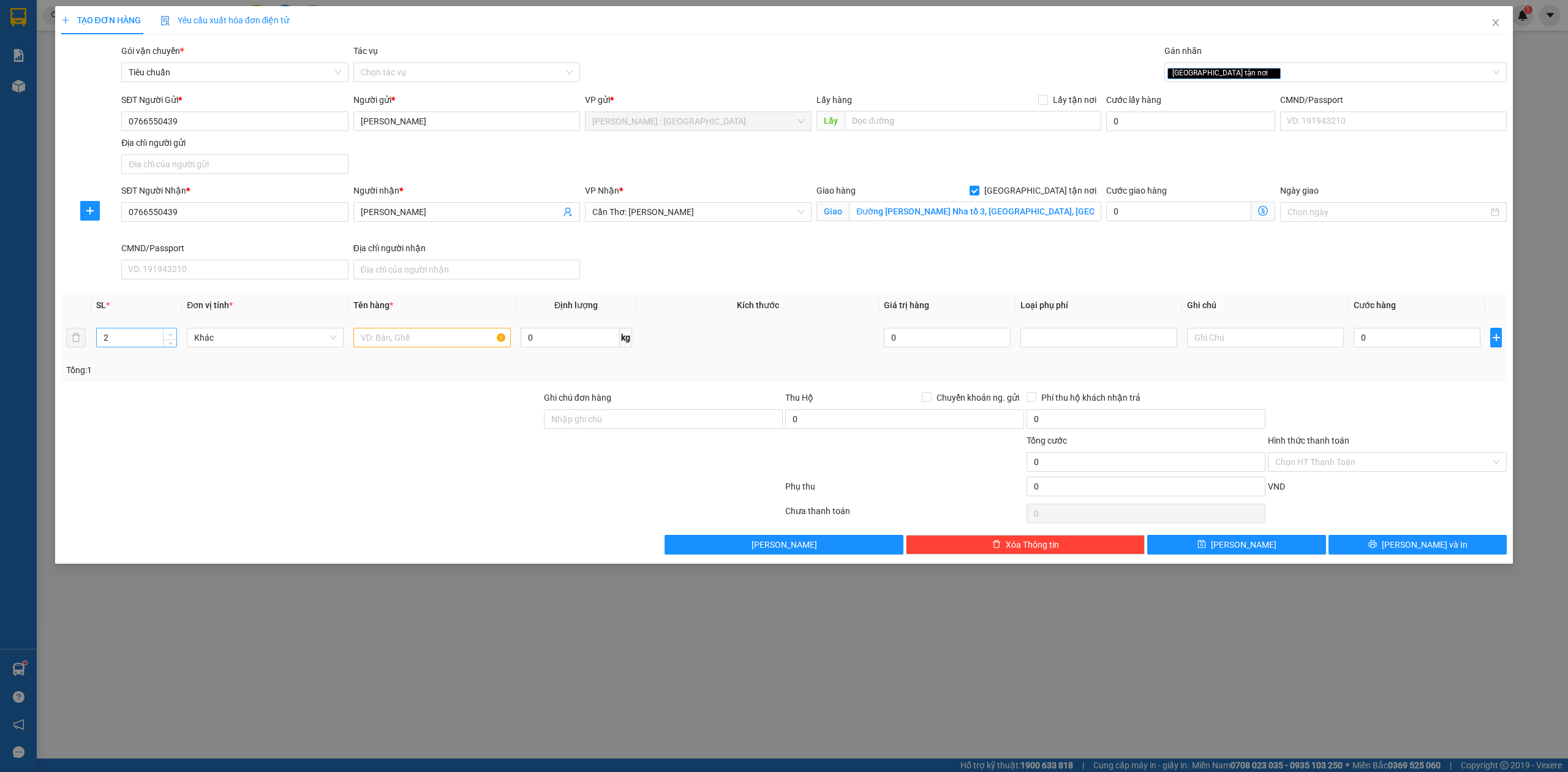
click at [168, 332] on span "Increase Value" at bounding box center [169, 334] width 14 height 11
click at [168, 333] on span "up" at bounding box center [170, 334] width 7 height 7
type input "4"
click at [168, 333] on span "up" at bounding box center [170, 334] width 7 height 7
click at [432, 347] on input "text" at bounding box center [431, 337] width 157 height 19
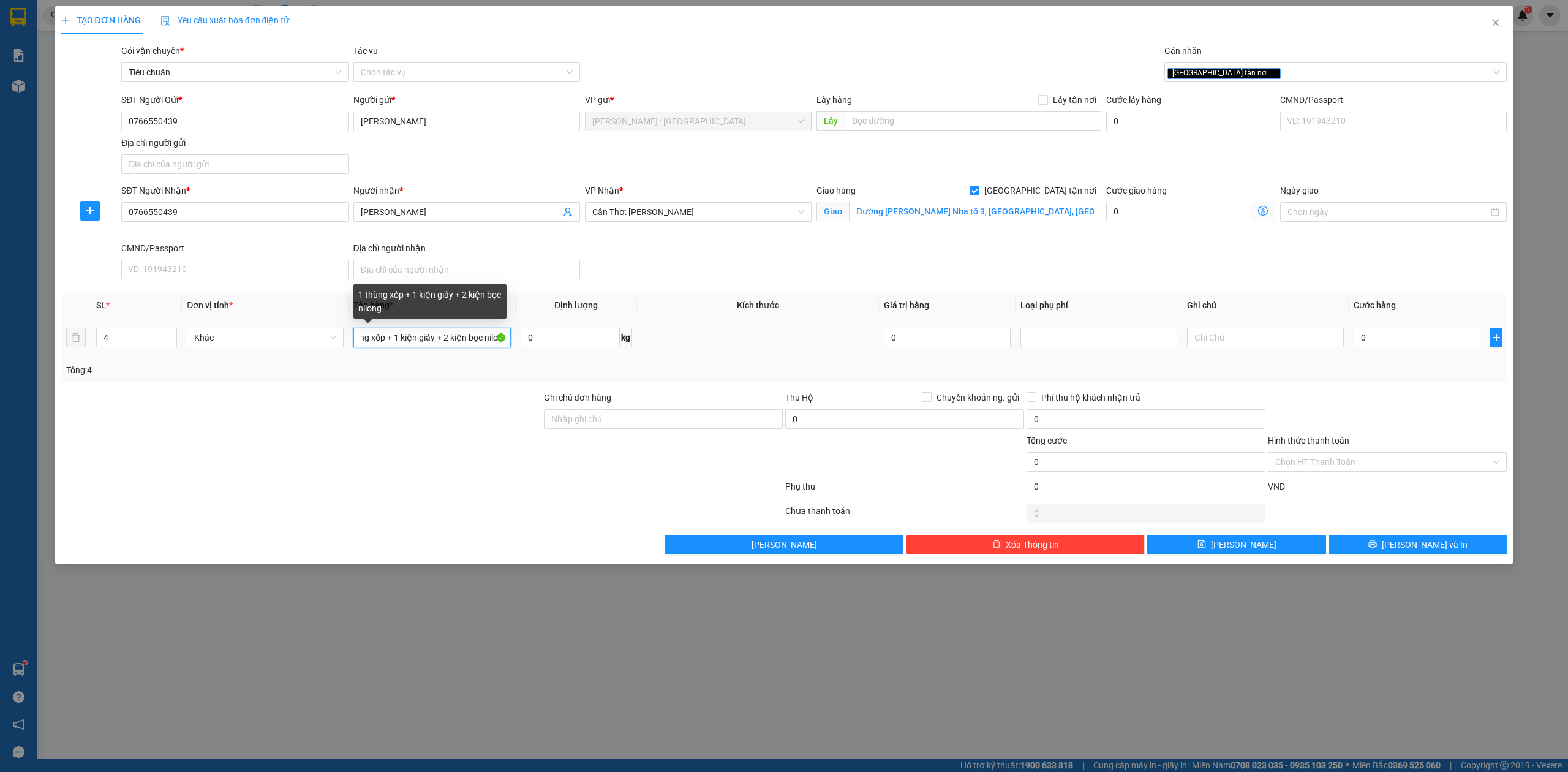
scroll to position [0, 30]
type input "1 thùng xốp + 1 kiện giấy + 2 kiện bọc nilong"
click at [1356, 244] on div "SĐT Người Nhận * 0766550439 Người nhận * Trần phước anh vũ VP Nhận * Cần Thơ: K…" at bounding box center [814, 234] width 1390 height 101
click at [1402, 338] on input "0" at bounding box center [1417, 337] width 126 height 19
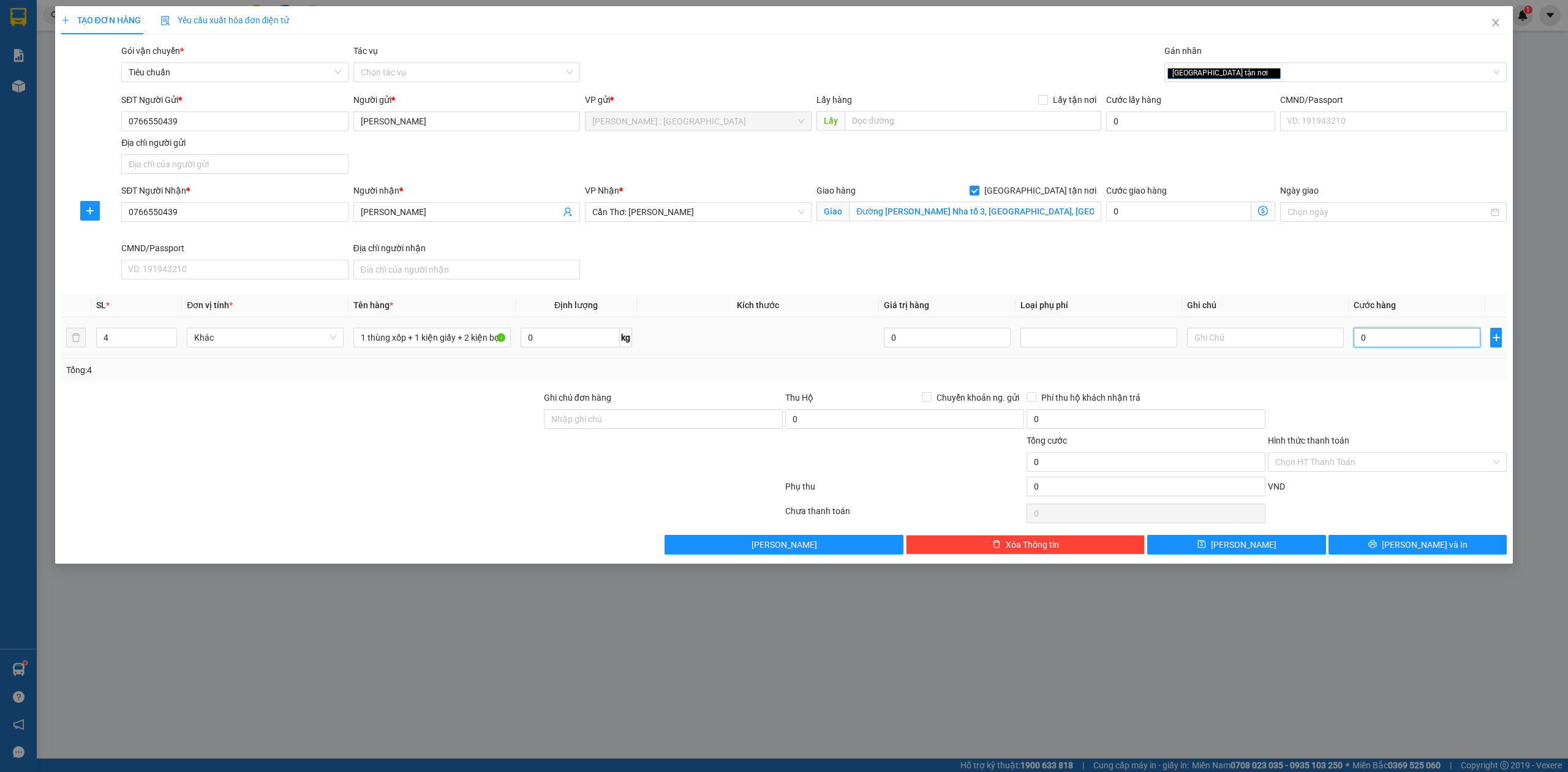
type input "7"
type input "70"
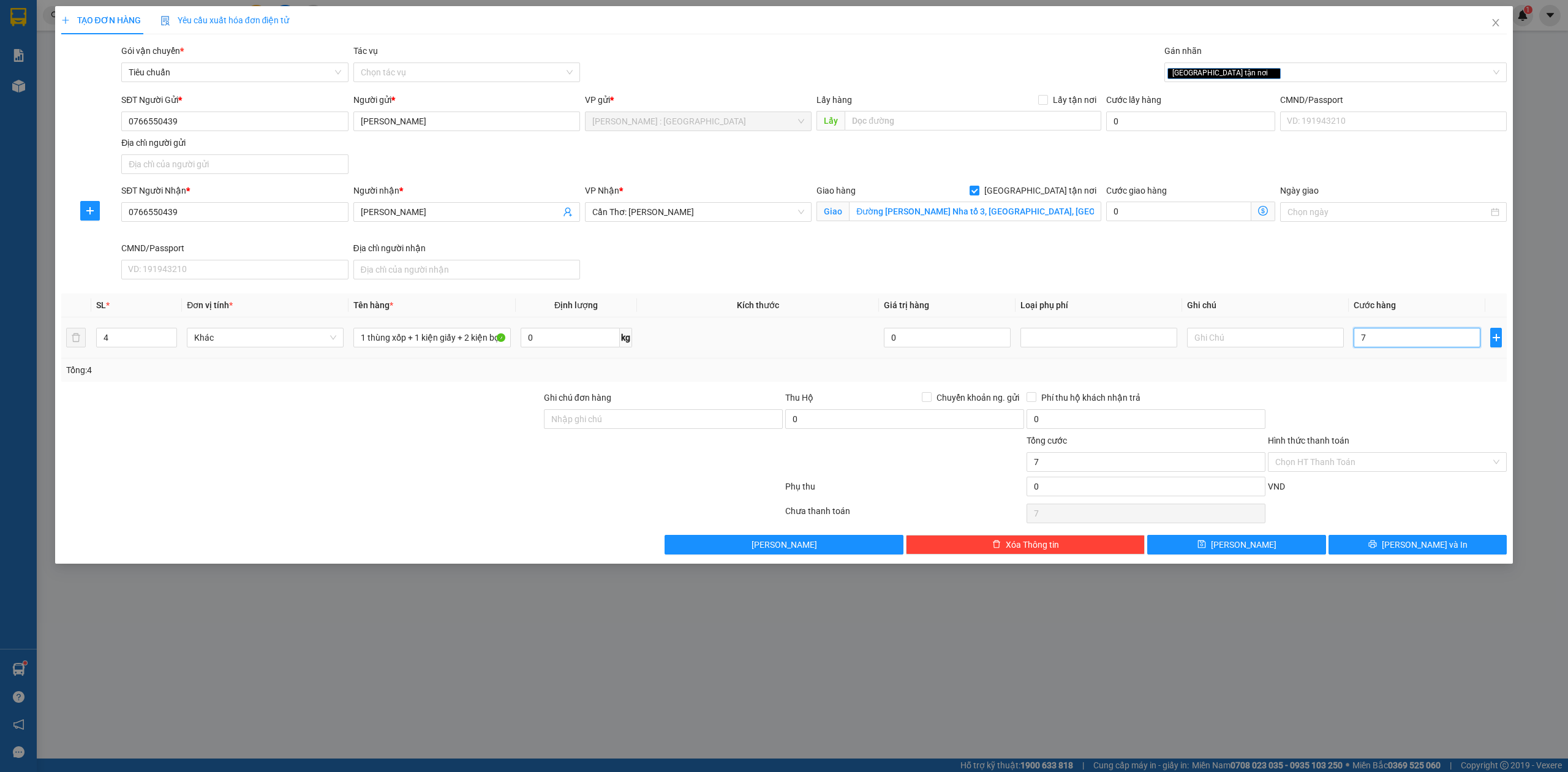
type input "70"
type input "700"
type input "700.000"
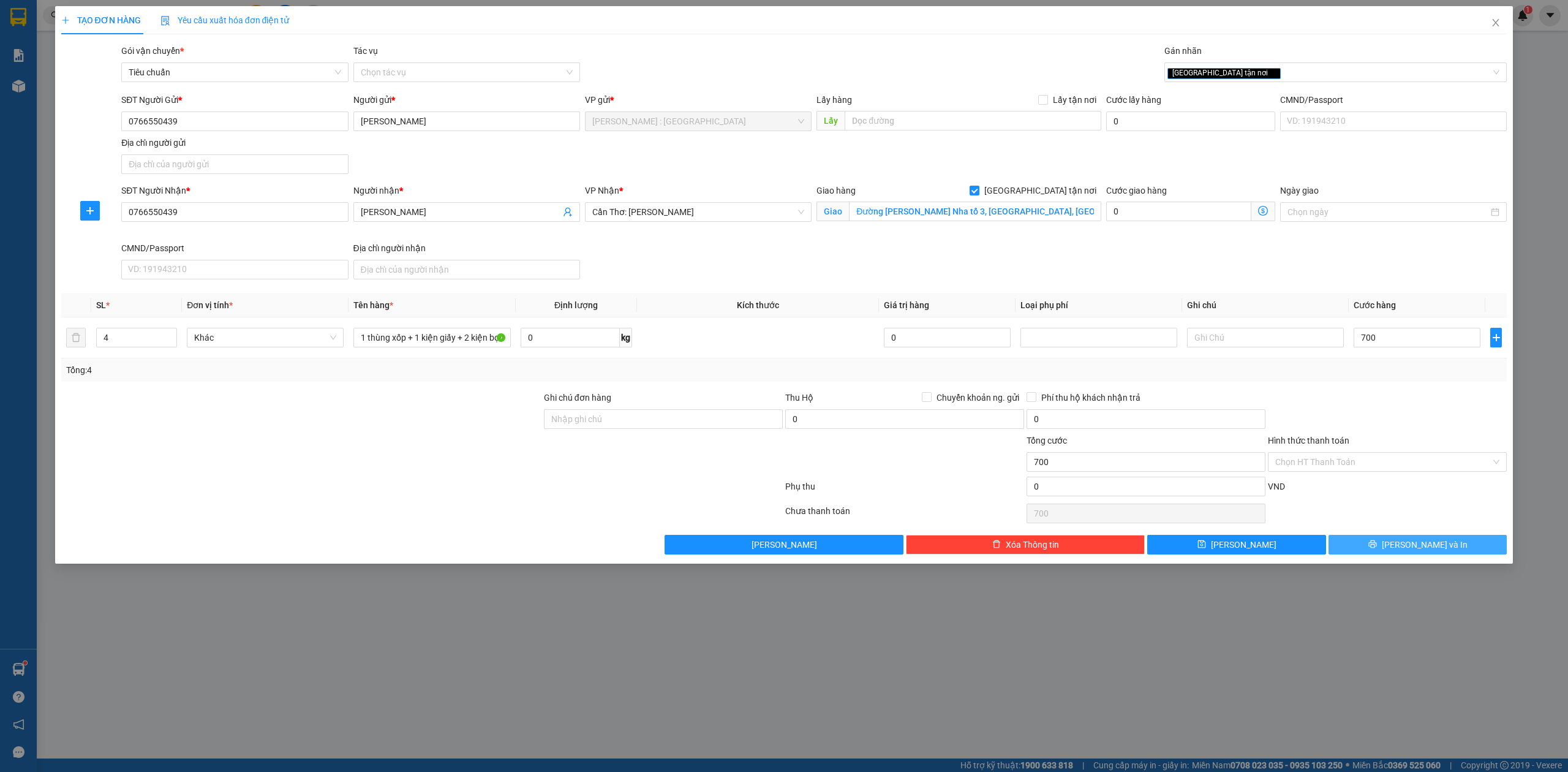
type input "700.000"
click at [1486, 547] on button "[PERSON_NAME] và In" at bounding box center [1418, 544] width 179 height 19
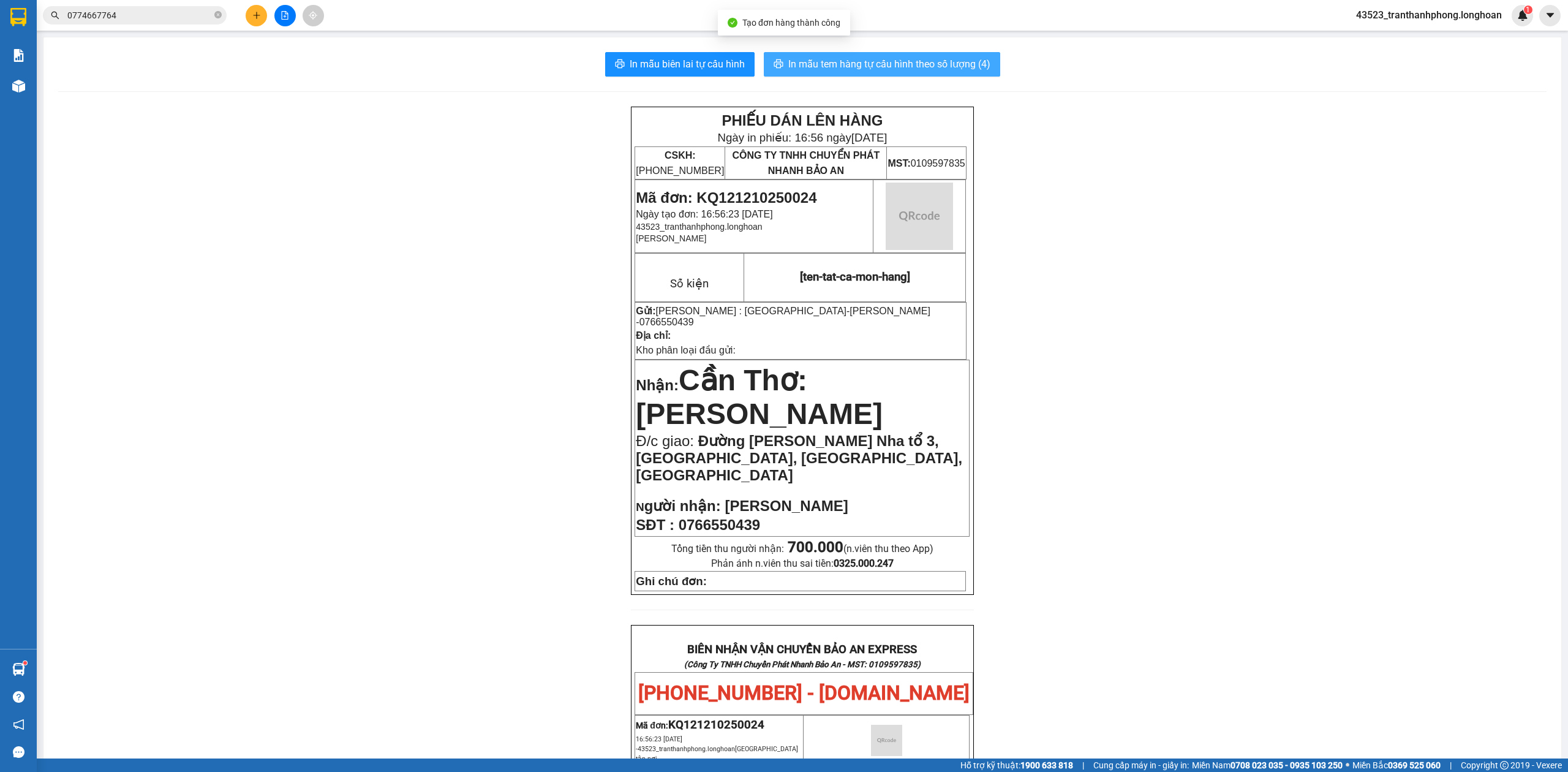
click at [898, 68] on span "In mẫu tem hàng tự cấu hình theo số lượng (4)" at bounding box center [889, 64] width 202 height 16
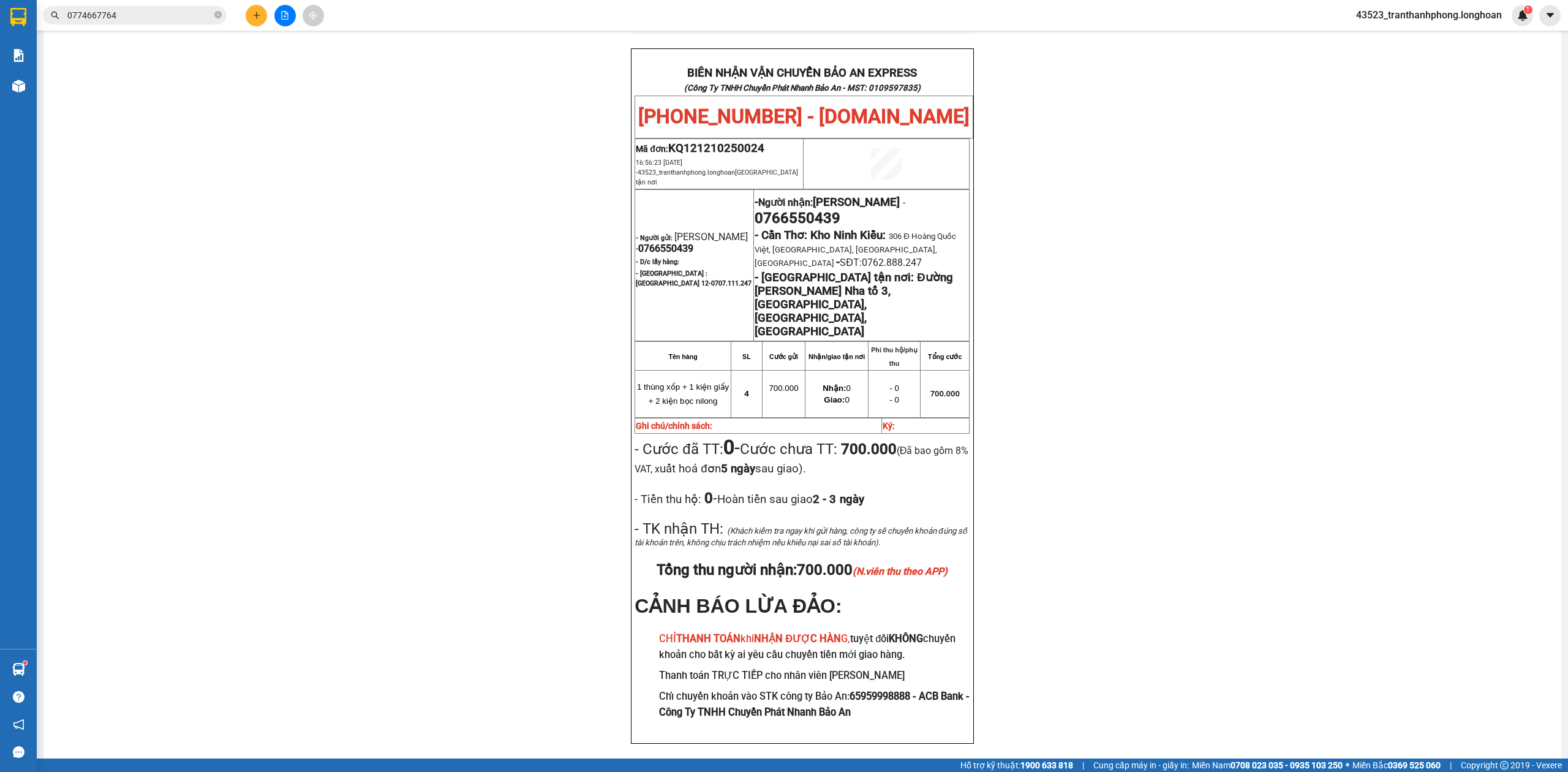
click at [1375, 395] on div "PHIẾU DÁN LÊN HÀNG Ngày in phiếu: 16:56 ngày 12-10-2025 CSKH: 1900.06.88.33 CÔN…" at bounding box center [803, 152] width 1489 height 1244
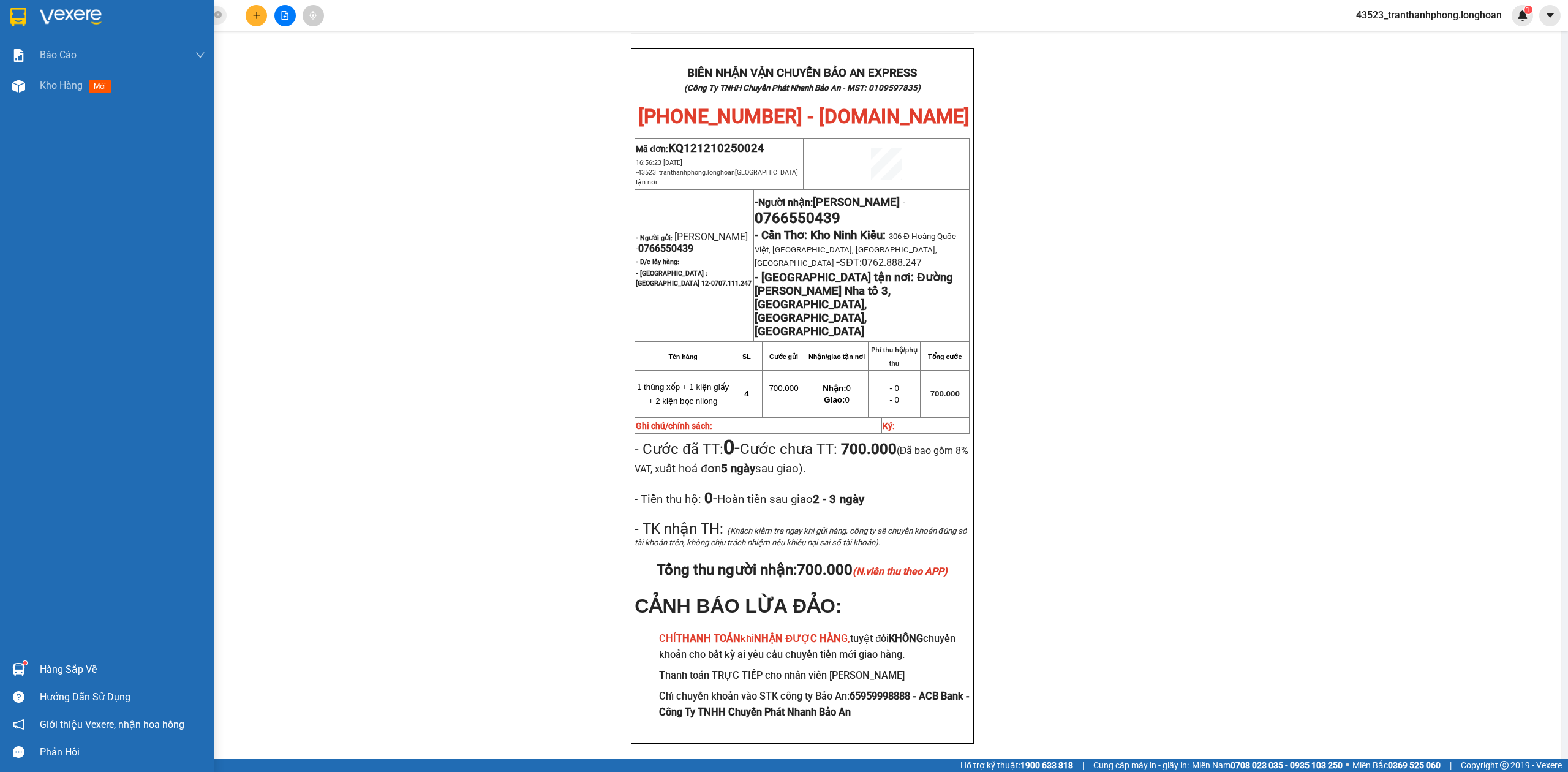
click at [5, 23] on div at bounding box center [107, 19] width 214 height 39
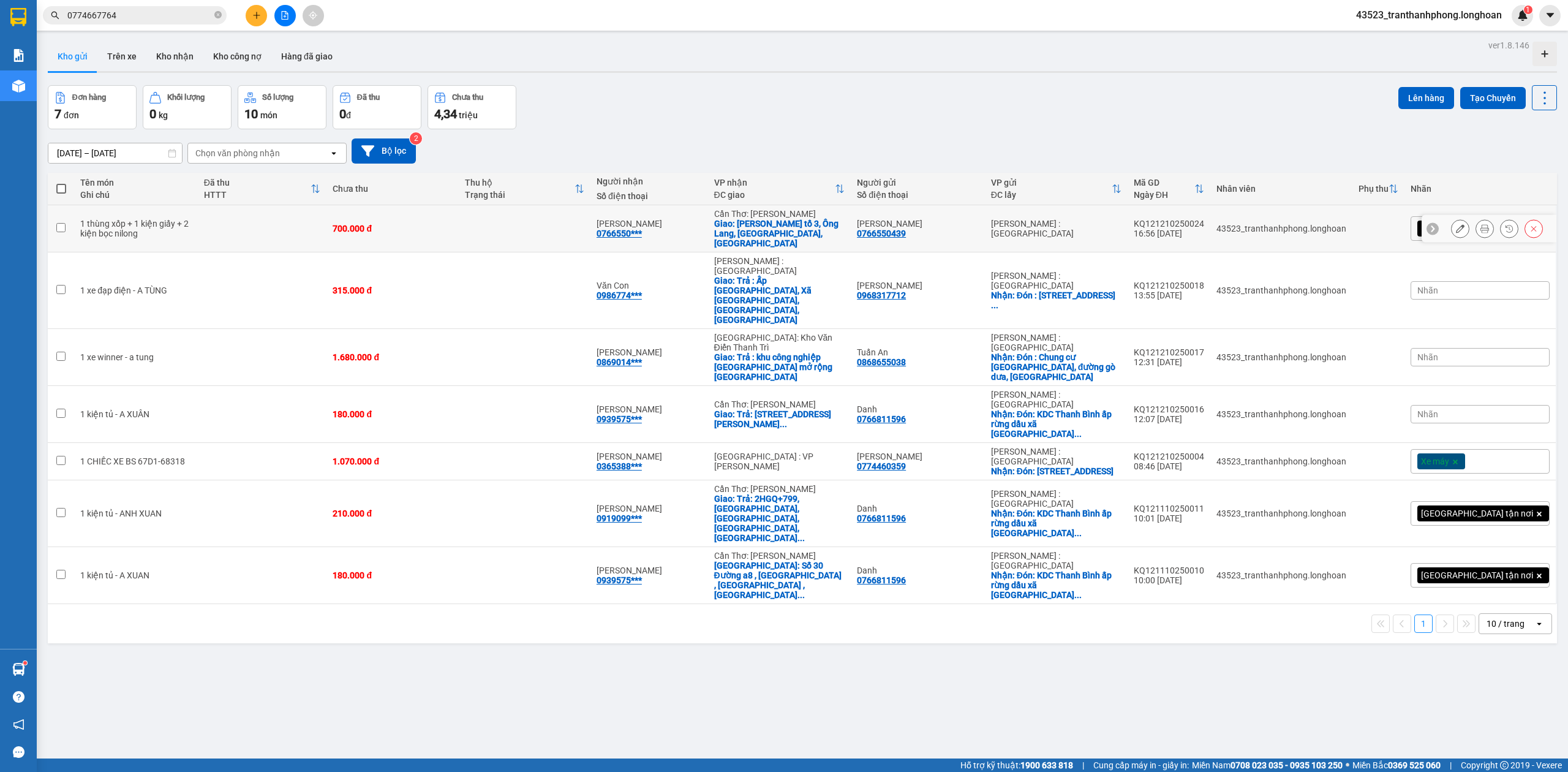
click at [686, 234] on div "Trần phước anh vũ 0766550***" at bounding box center [649, 228] width 105 height 19
checkbox input "true"
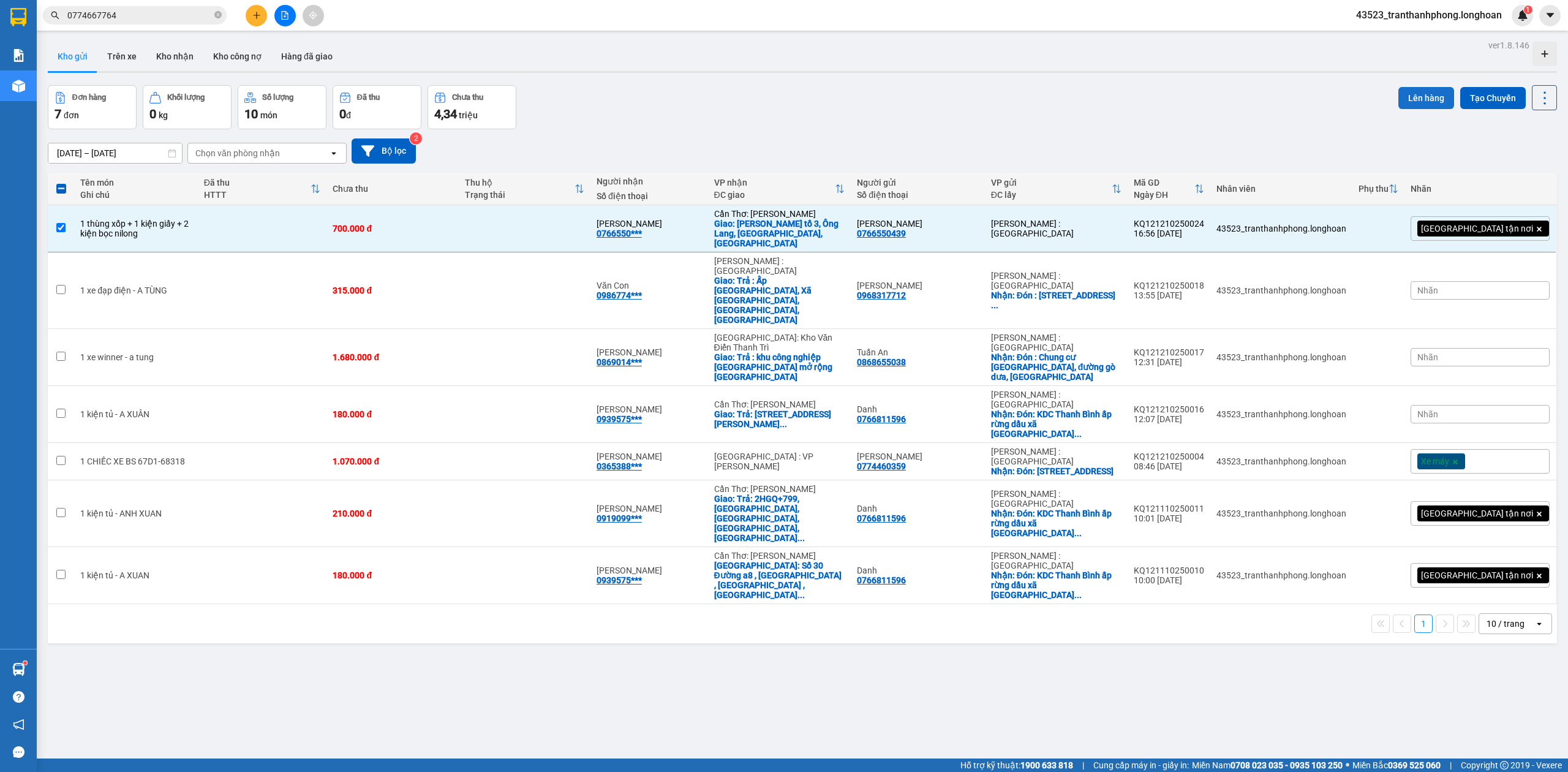
click at [1418, 96] on button "Lên hàng" at bounding box center [1426, 98] width 56 height 22
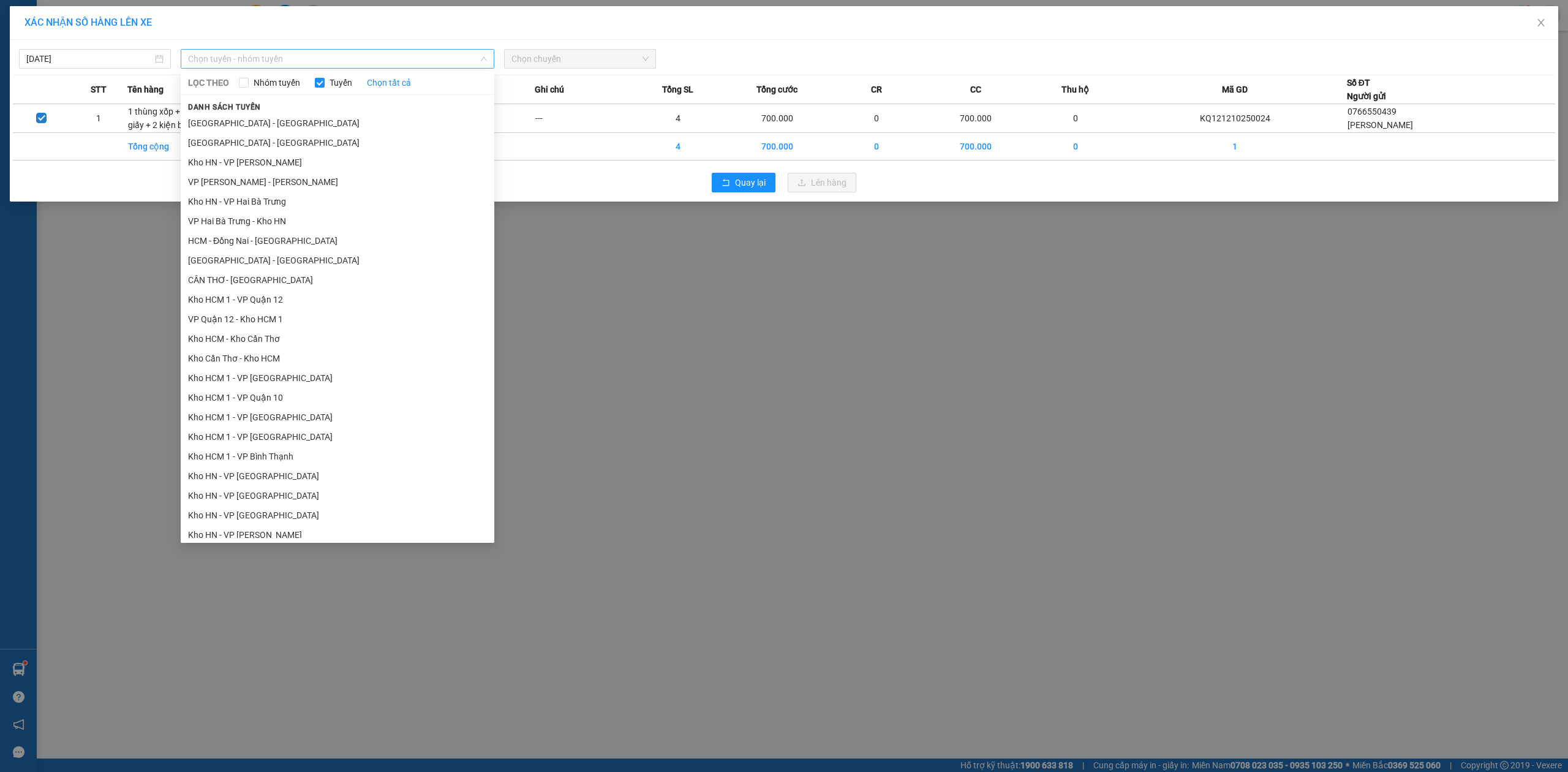
click at [402, 58] on span "Chọn tuyến - nhóm tuyến" at bounding box center [337, 59] width 299 height 18
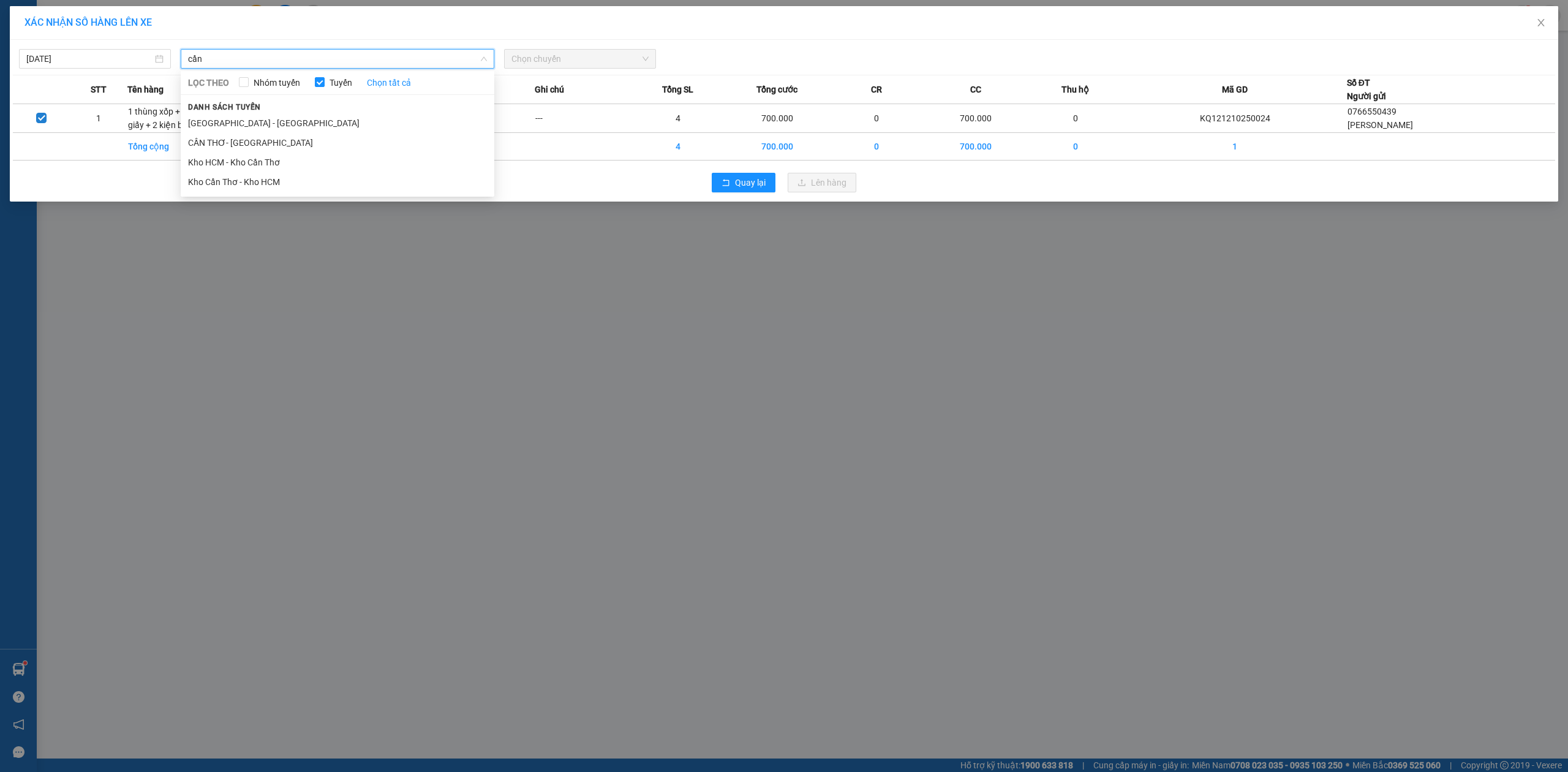
type input "cần"
click at [342, 167] on li "Kho HCM - Kho Cần Thơ" at bounding box center [337, 162] width 313 height 19
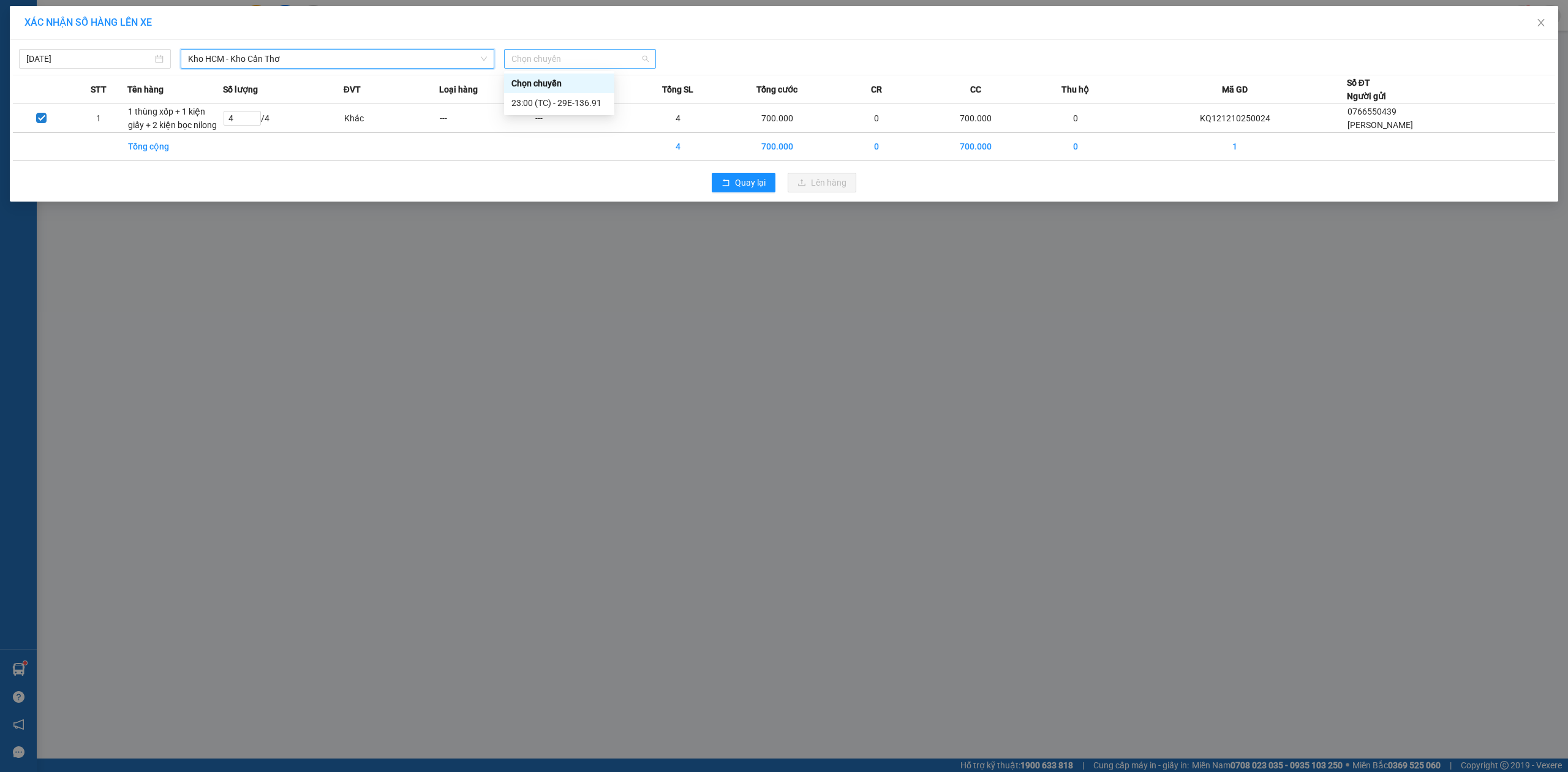
drag, startPoint x: 579, startPoint y: 61, endPoint x: 573, endPoint y: 68, distance: 9.2
click at [579, 62] on span "Chọn chuyến" at bounding box center [581, 59] width 137 height 18
drag, startPoint x: 555, startPoint y: 99, endPoint x: 587, endPoint y: 128, distance: 43.2
click at [555, 99] on div "23:00 (TC) - 29E-136.91" at bounding box center [560, 103] width 95 height 14
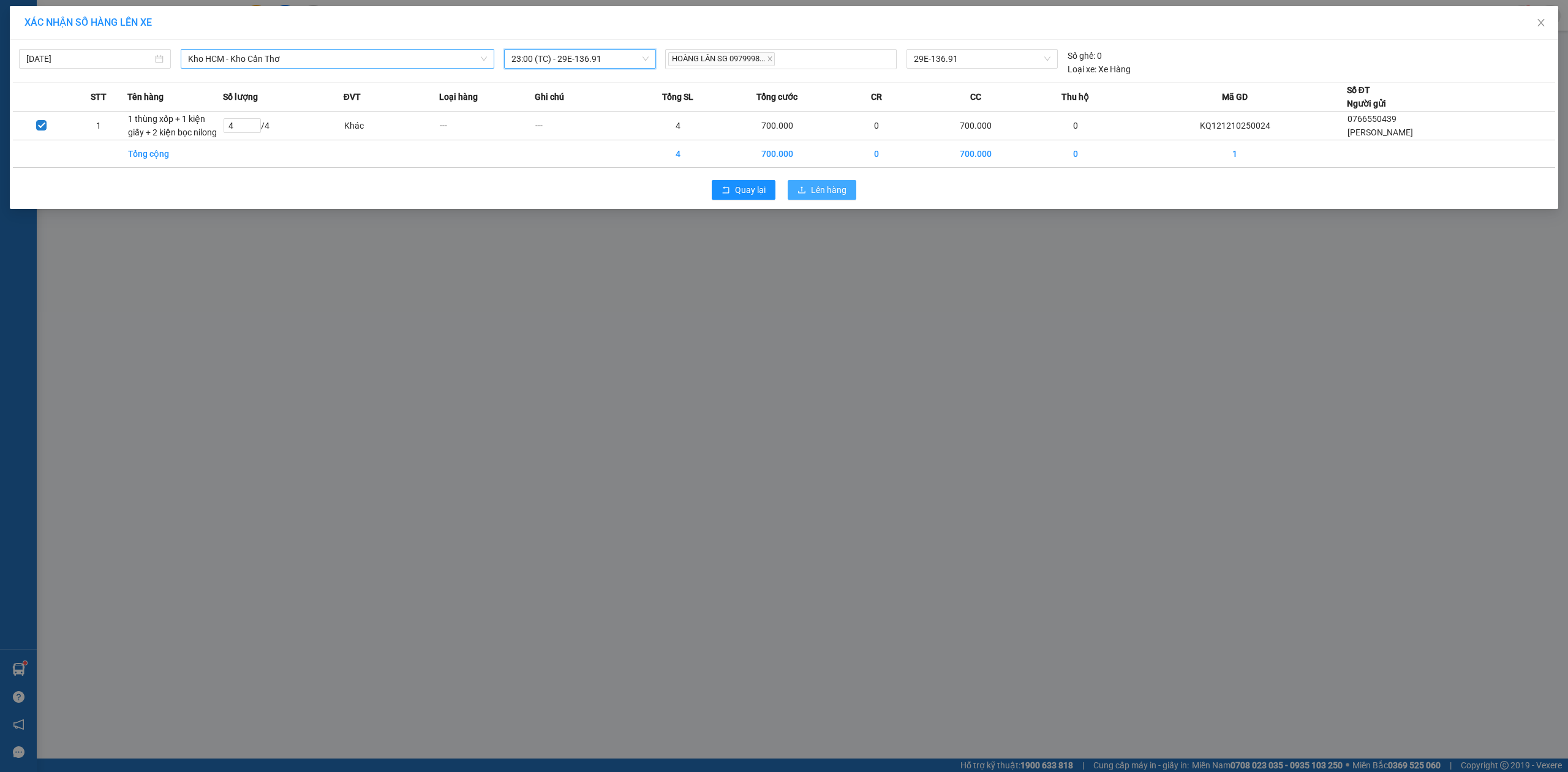
click at [806, 180] on button "Lên hàng" at bounding box center [822, 190] width 69 height 19
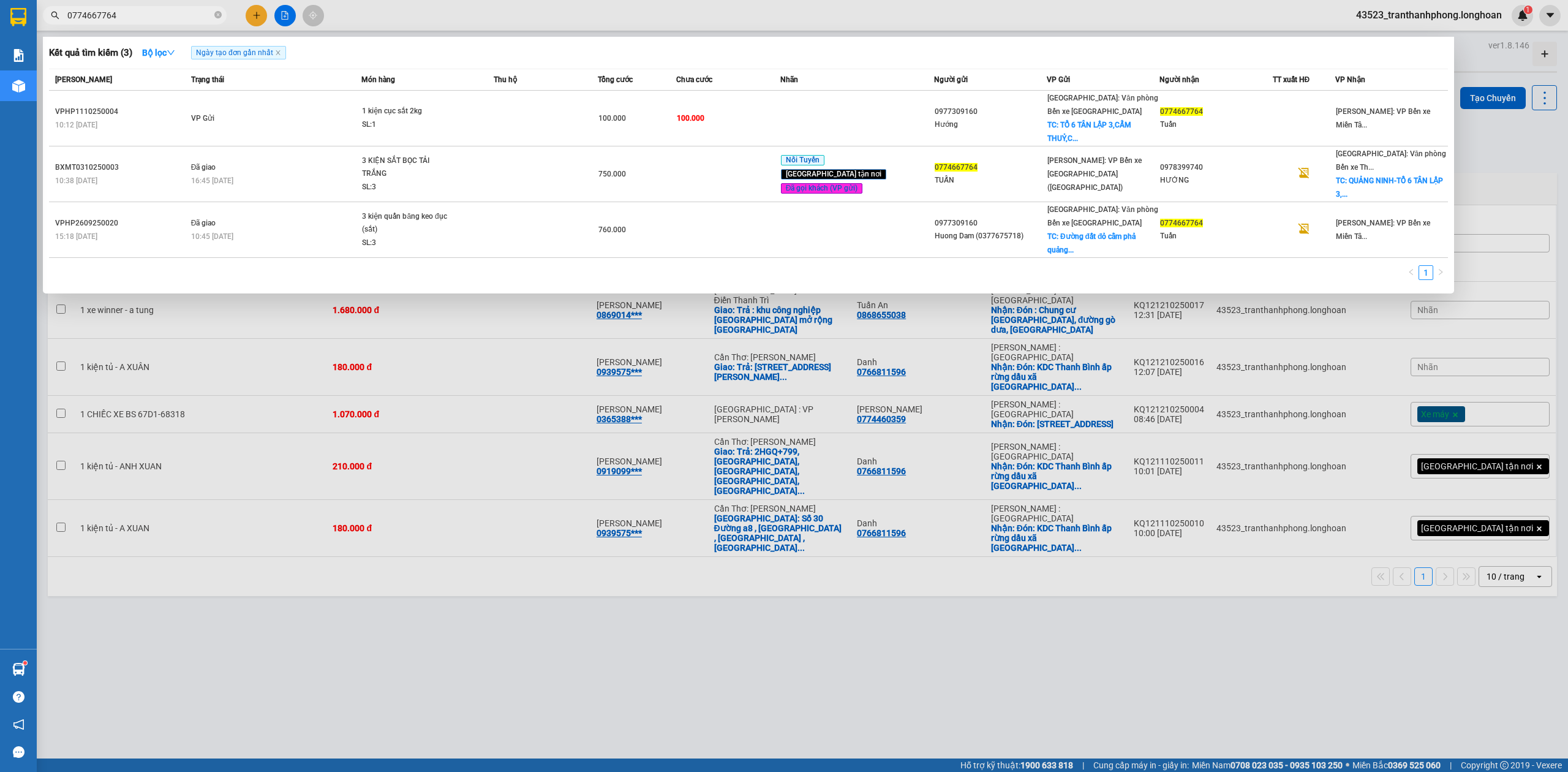
click at [224, 14] on span "0774667764" at bounding box center [135, 16] width 184 height 18
click at [219, 14] on icon "close-circle" at bounding box center [218, 15] width 7 height 7
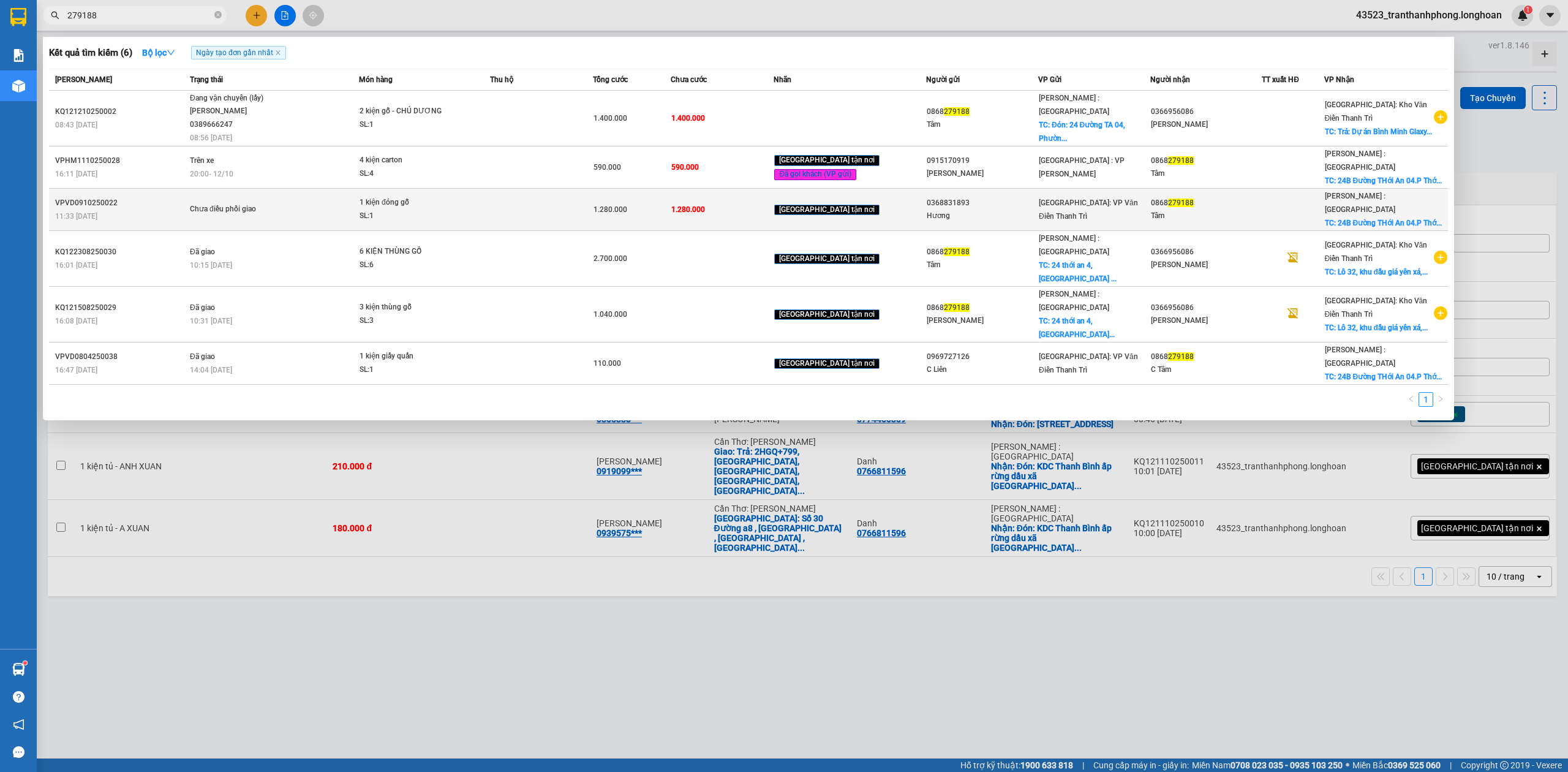
type input "279188"
click at [452, 219] on div "SL: 1" at bounding box center [406, 216] width 92 height 14
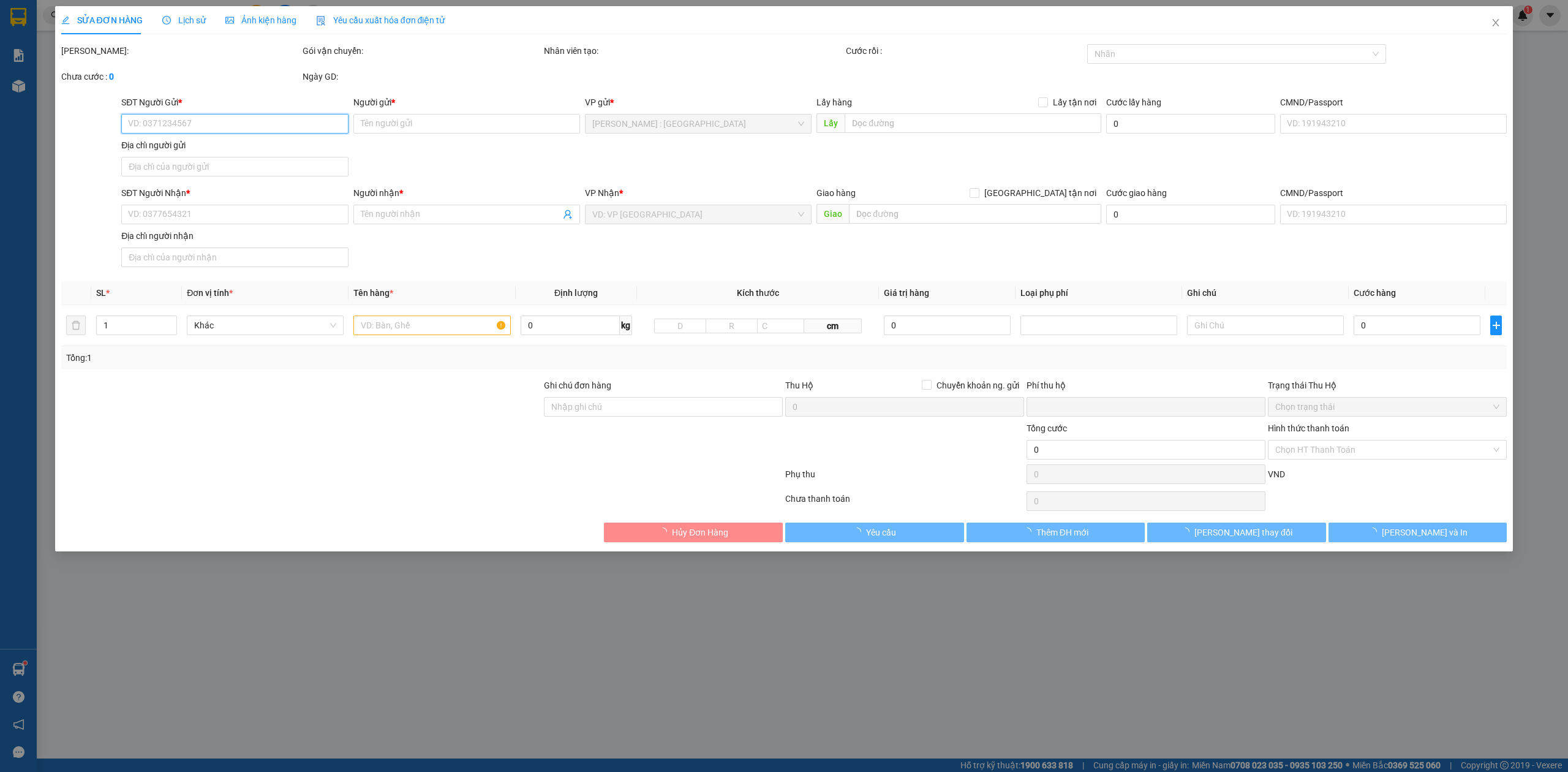
type input "0368831893"
type input "Hương"
type input "0868279188"
type input "Tâm"
checkbox input "true"
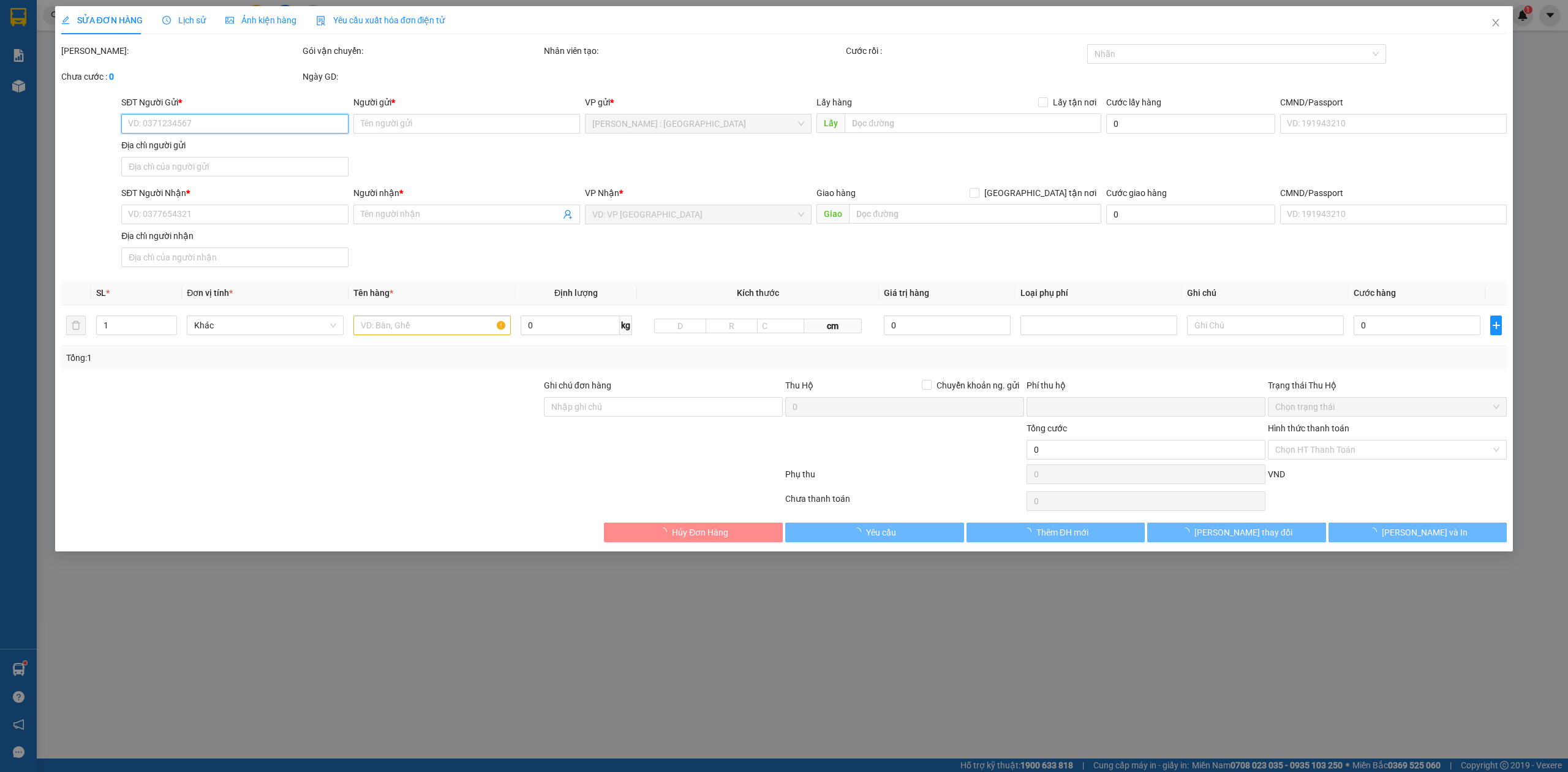
type input "24B Đường THới An 04.P Thới An,Q 12,HCm"
type input "0"
type input "1.280.000"
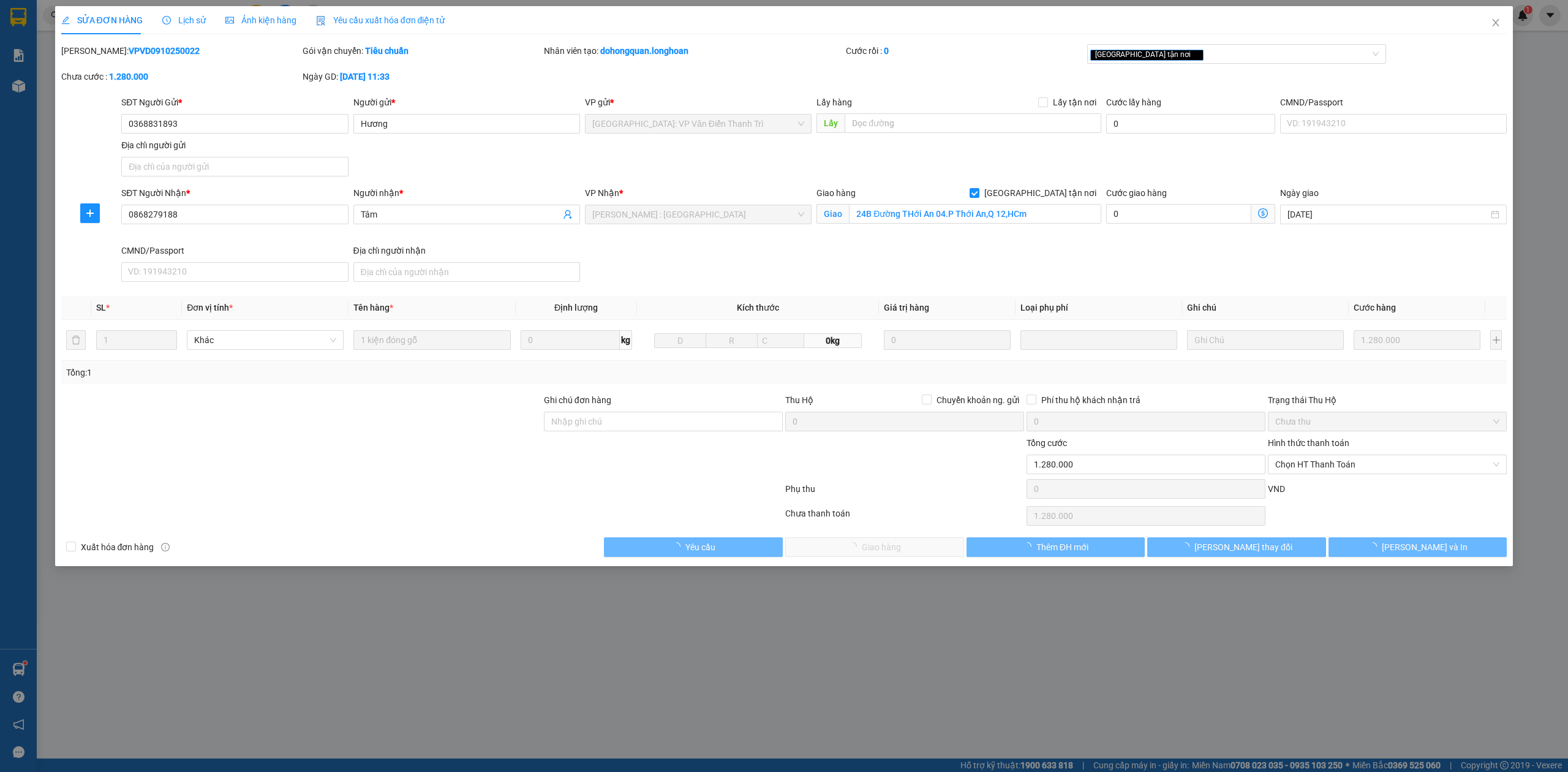
click at [171, 19] on span "Lịch sử" at bounding box center [183, 20] width 43 height 10
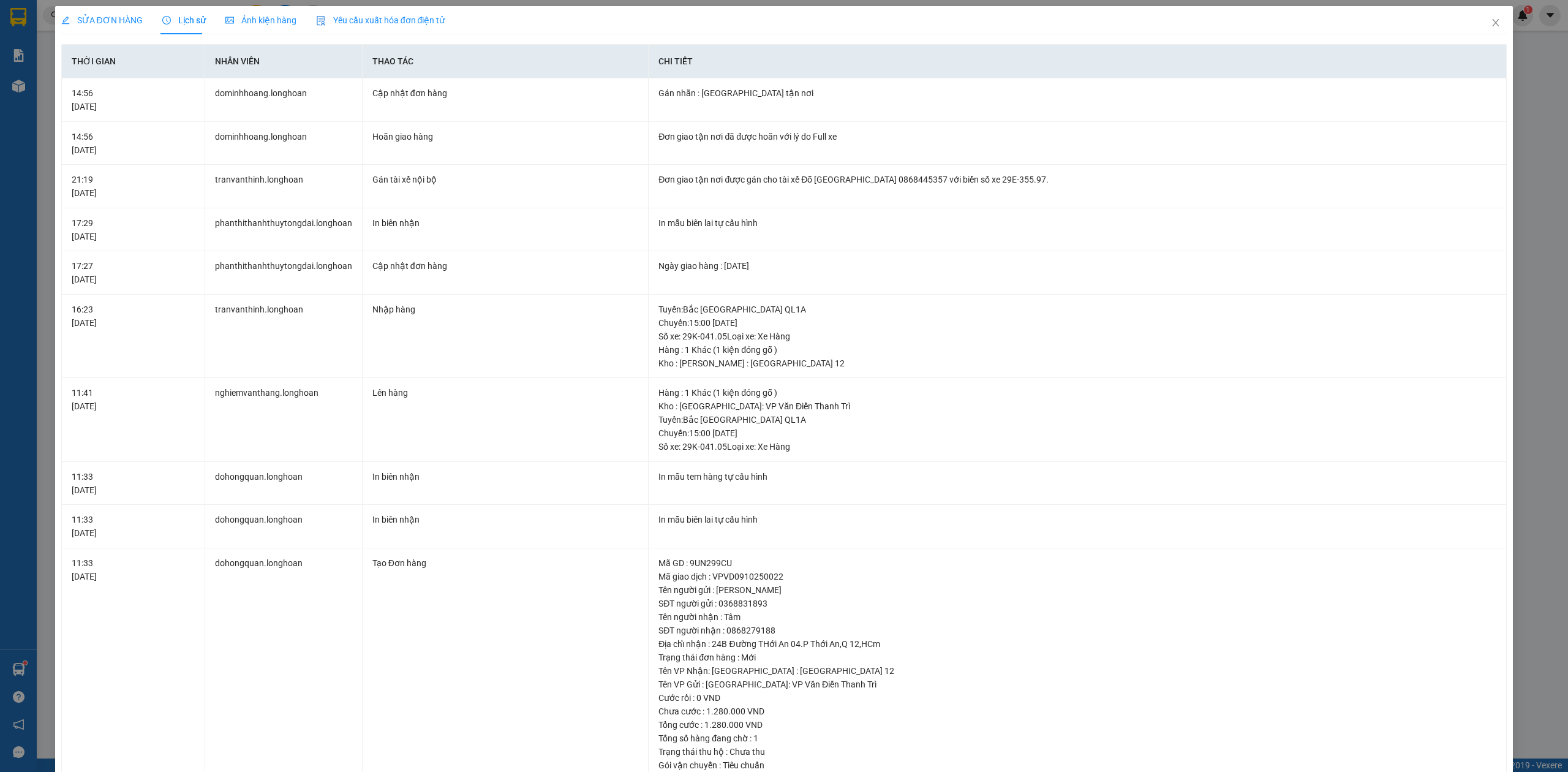
click at [114, 19] on span "SỬA ĐƠN HÀNG" at bounding box center [102, 20] width 82 height 10
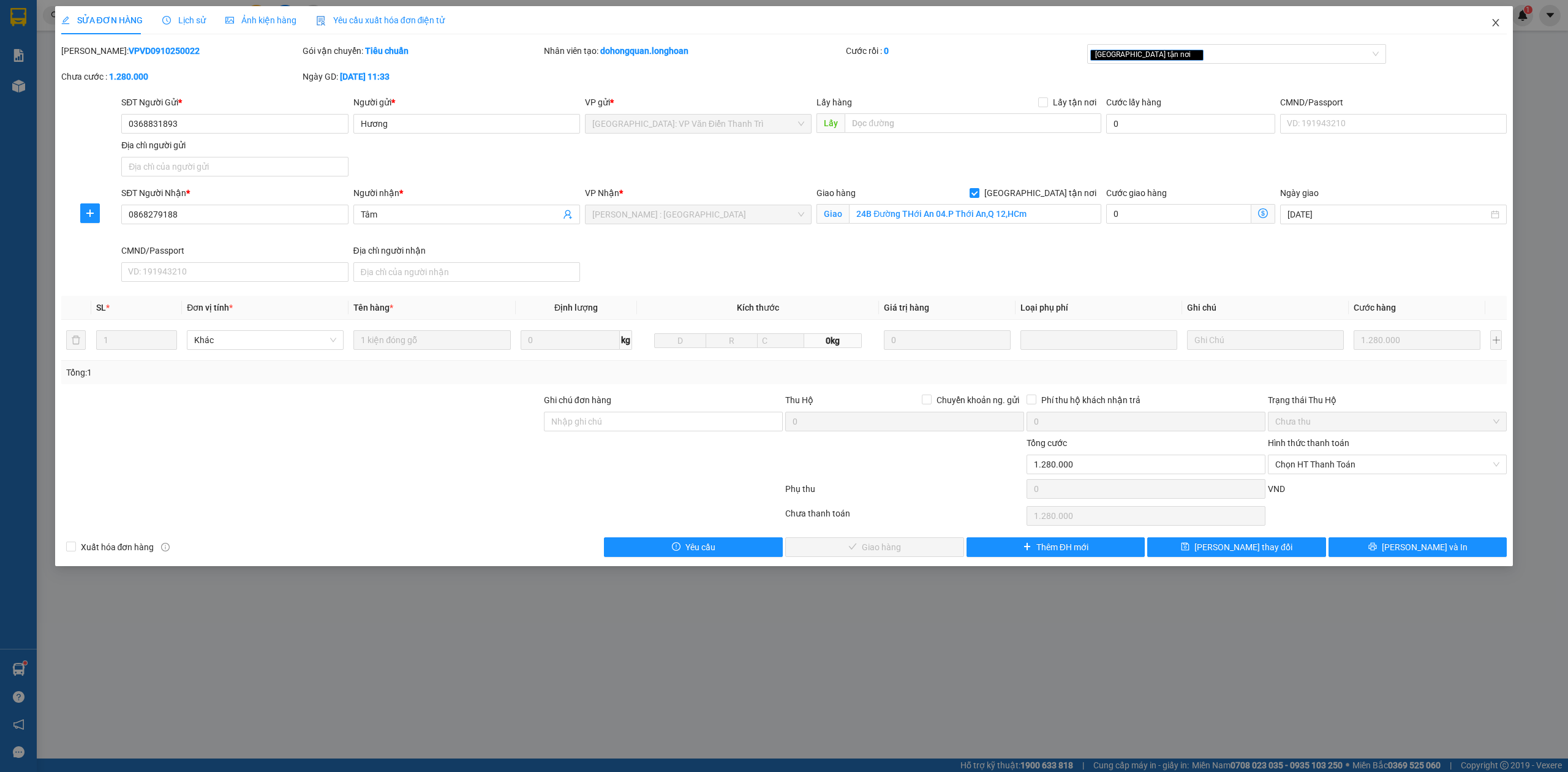
click at [1496, 22] on icon "close" at bounding box center [1496, 22] width 10 height 10
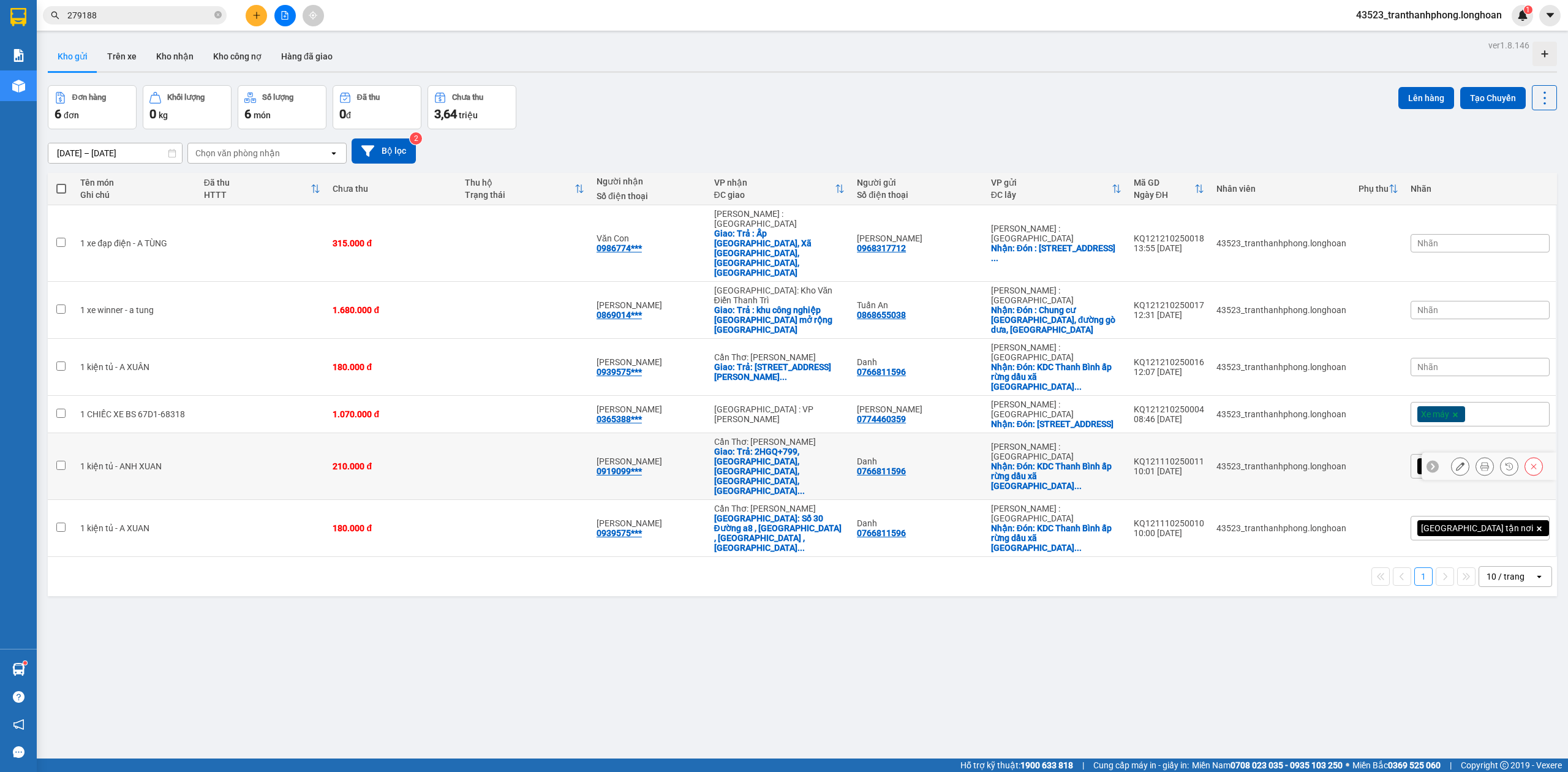
scroll to position [57, 0]
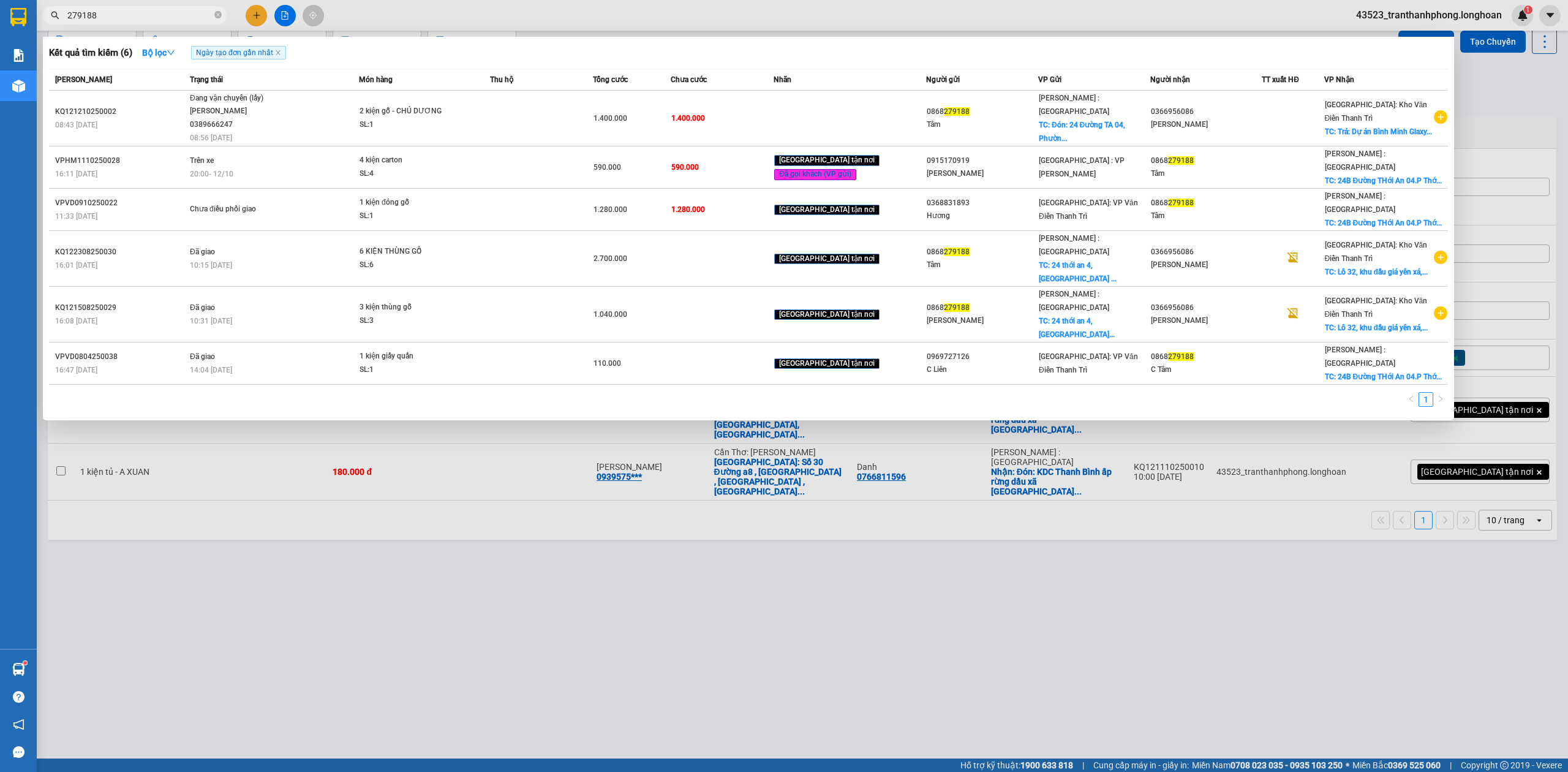
click at [222, 15] on span "279188" at bounding box center [135, 16] width 184 height 18
drag, startPoint x: 222, startPoint y: 15, endPoint x: 214, endPoint y: 13, distance: 8.2
click at [214, 13] on span "279188" at bounding box center [135, 16] width 184 height 18
click at [218, 12] on icon "close-circle" at bounding box center [218, 15] width 7 height 7
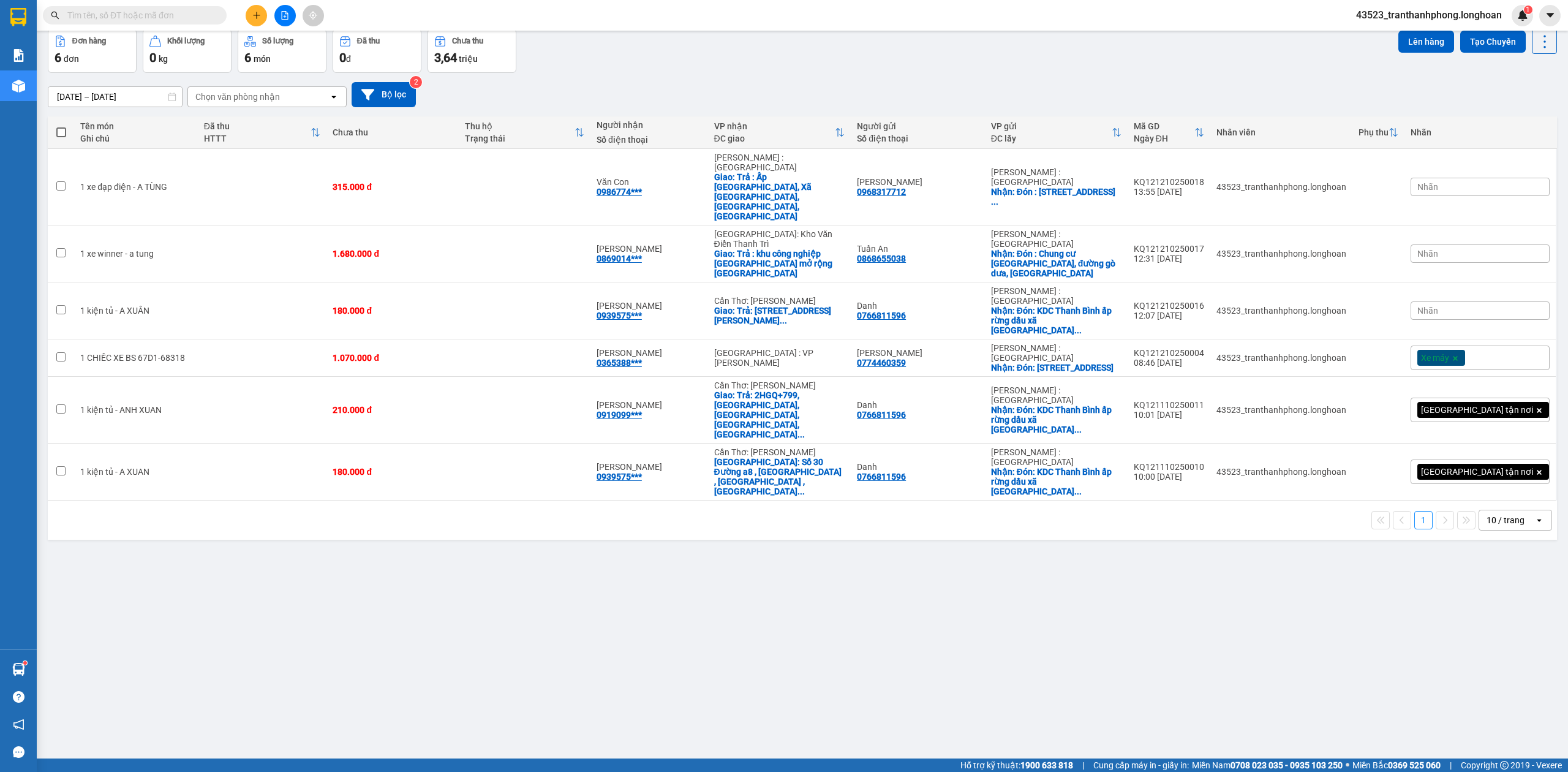
click at [180, 16] on input "text" at bounding box center [140, 15] width 145 height 14
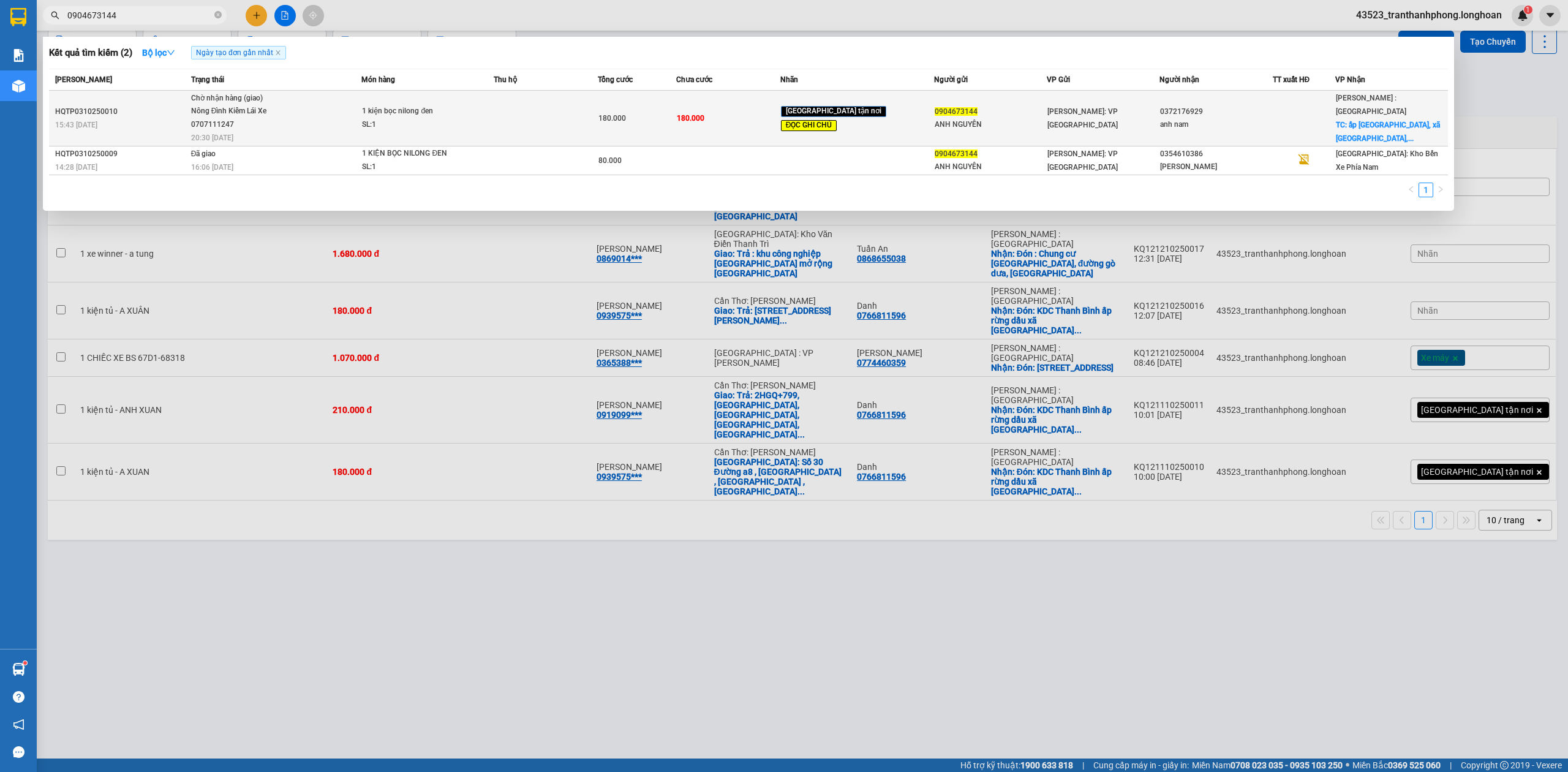
type input "0904673144"
click at [483, 115] on span "1 kiện bọc nilong đen SL: 1" at bounding box center [427, 117] width 130 height 27
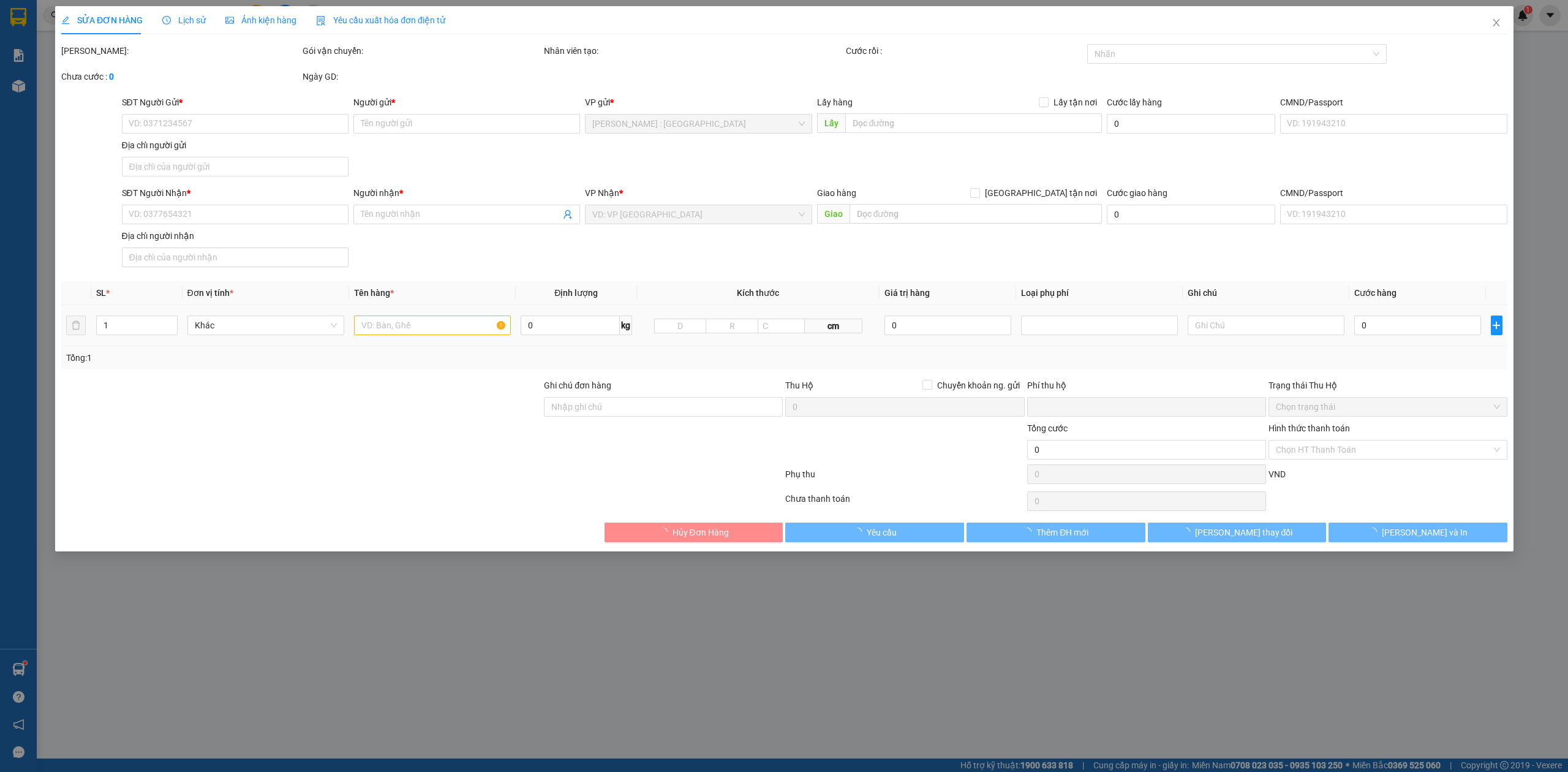
type input "0904673144"
type input "ANH NGUYÊN"
type input "0372176929"
type input "anh nam"
checkbox input "true"
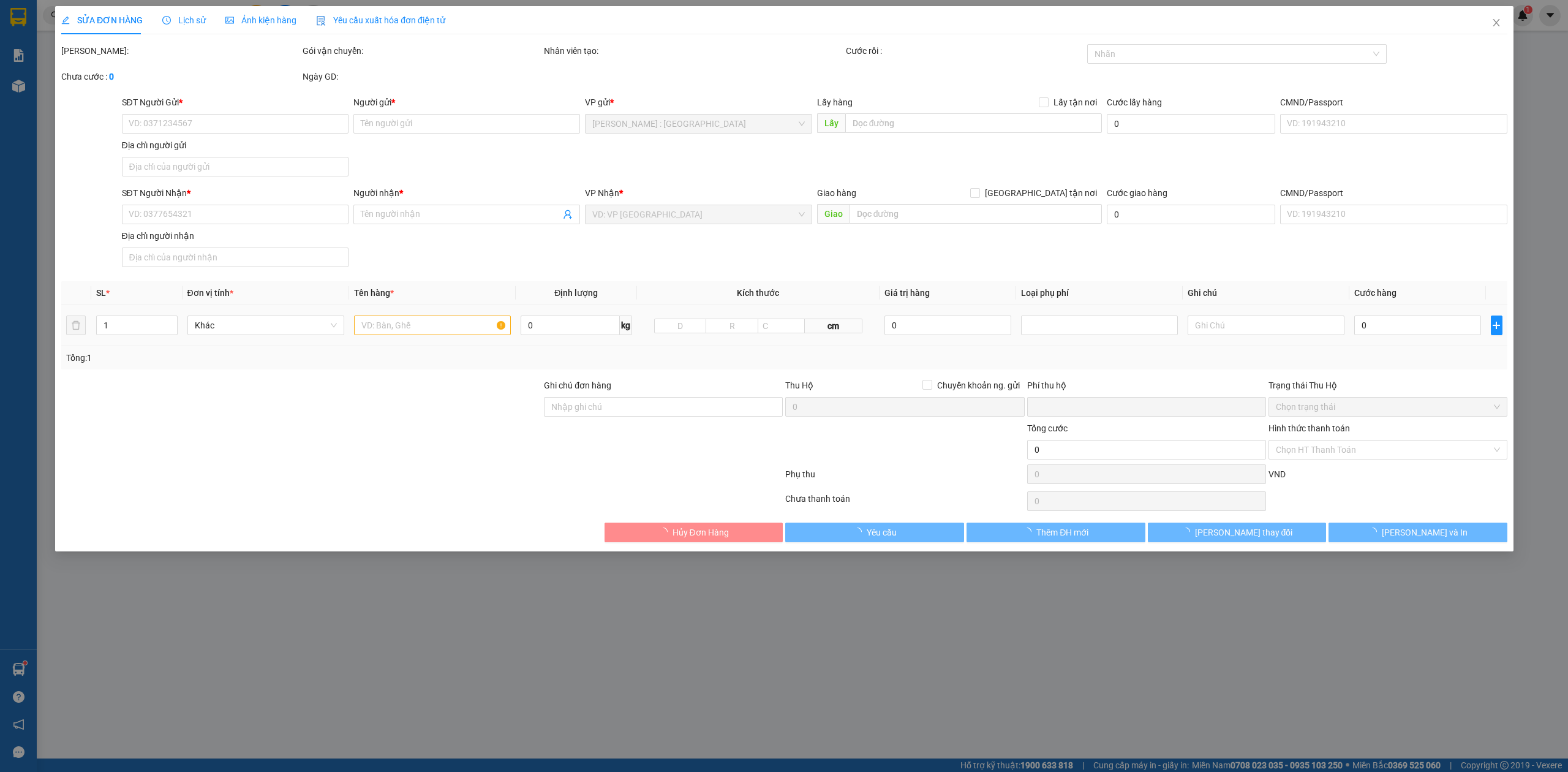
type input "ấp hố môn, xã long nguyên, huyện bàu bàng, bình dương"
type input "hàng lạc hà nội, về sg con xe 94- 10/10, về đến a giao luôn nhé"
type input "0"
type input "180.000"
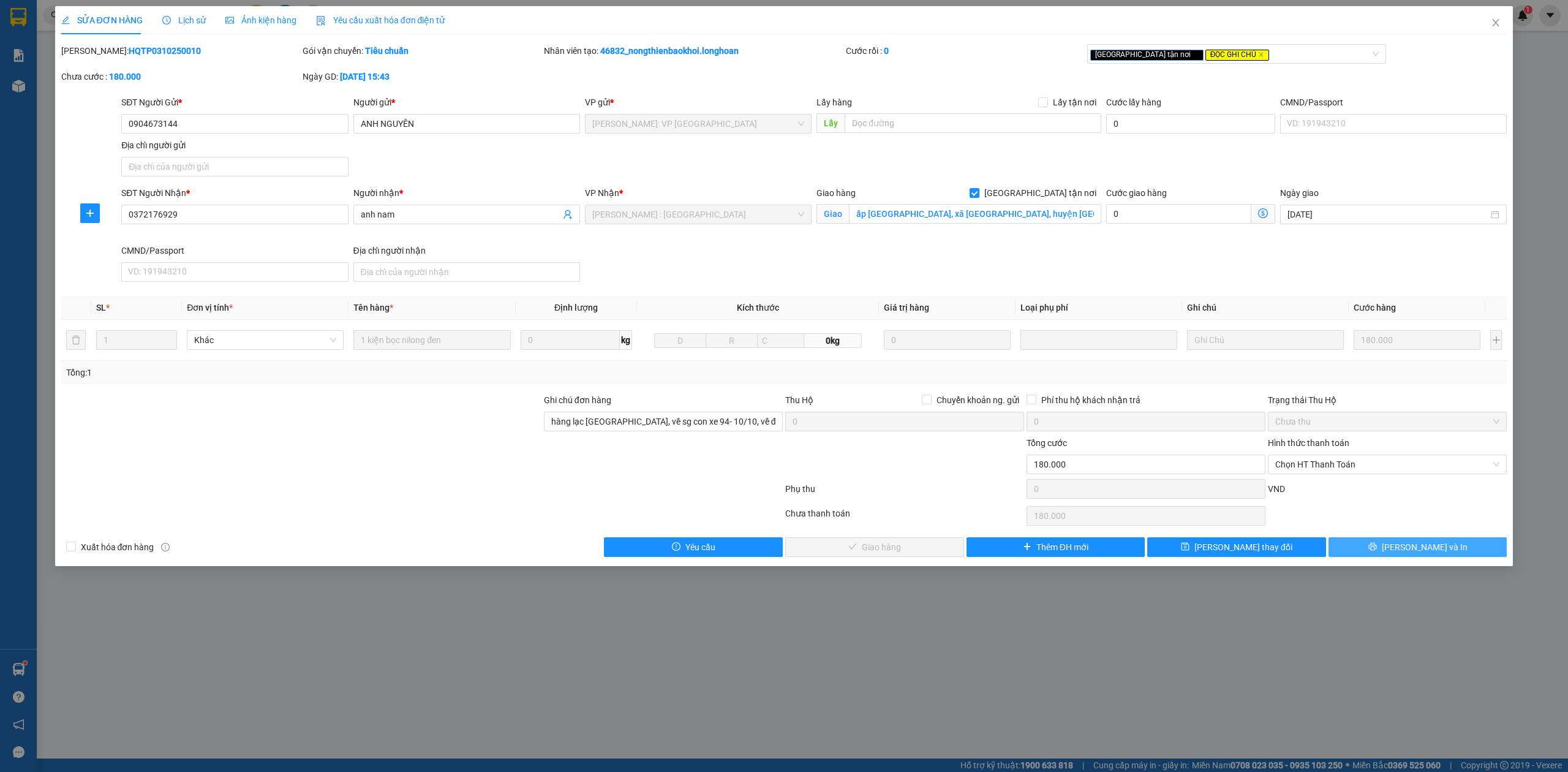
click at [1414, 547] on span "[PERSON_NAME] và In" at bounding box center [1425, 547] width 86 height 14
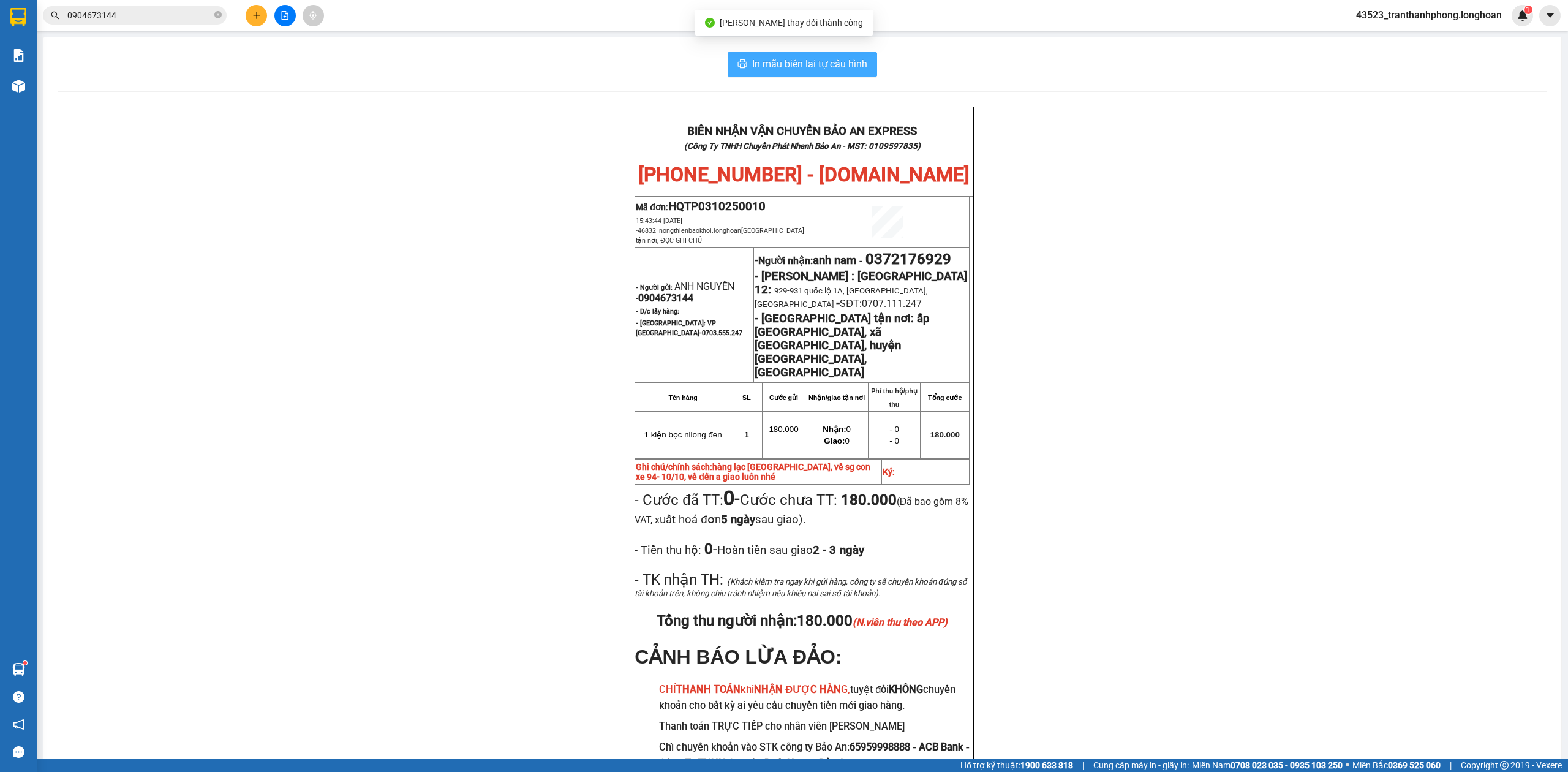
click at [789, 58] on span "In mẫu biên lai tự cấu hình" at bounding box center [810, 64] width 115 height 16
click at [786, 67] on span "In mẫu biên lai tự cấu hình" at bounding box center [810, 64] width 115 height 16
click at [138, 19] on input "0904673144" at bounding box center [140, 15] width 145 height 14
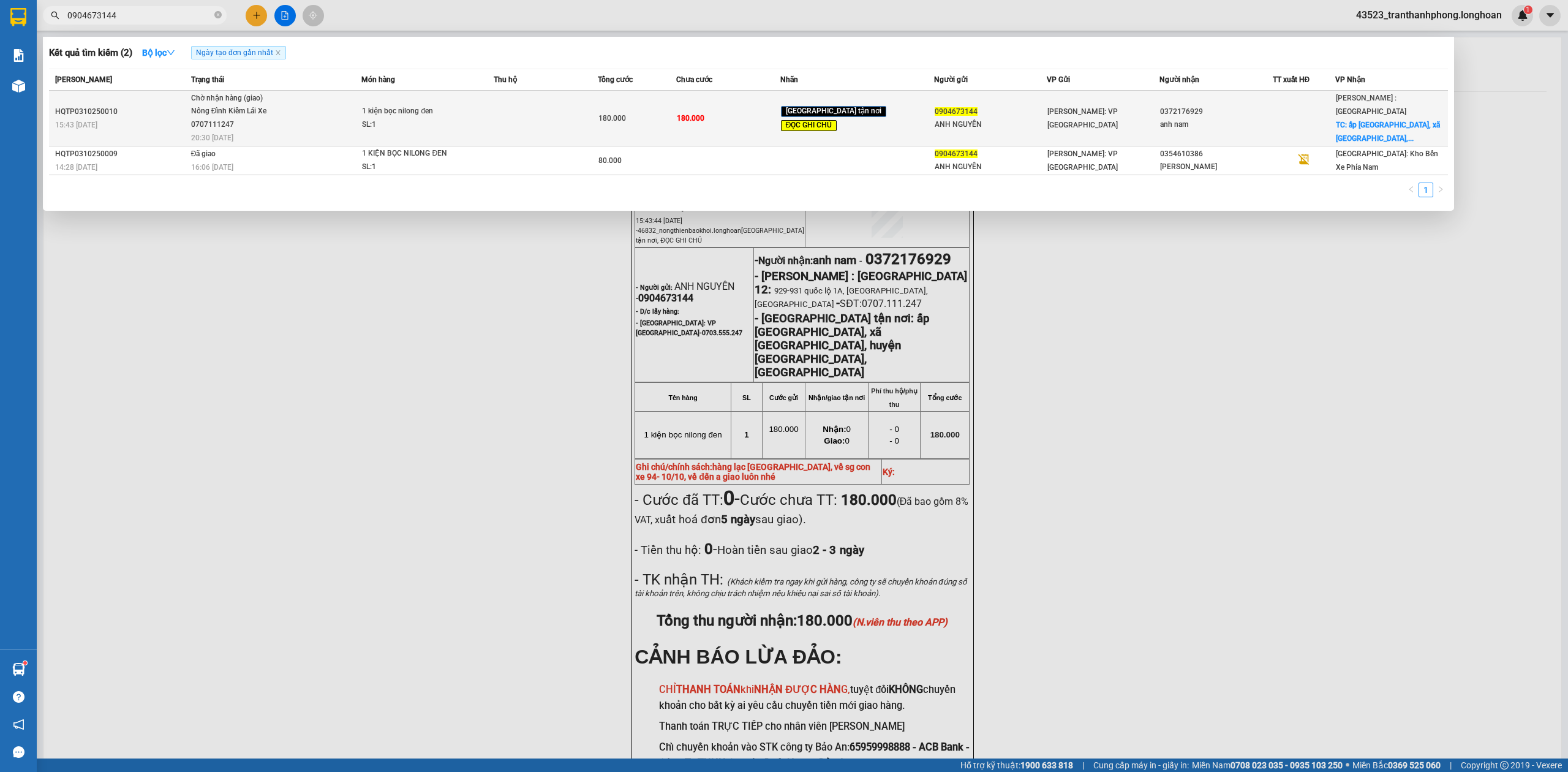
click at [332, 130] on span "Chờ nhận hàng (giao) Nông Đình Kiểm Lái Xe 0707111247 20:30 - 11/10" at bounding box center [277, 117] width 170 height 51
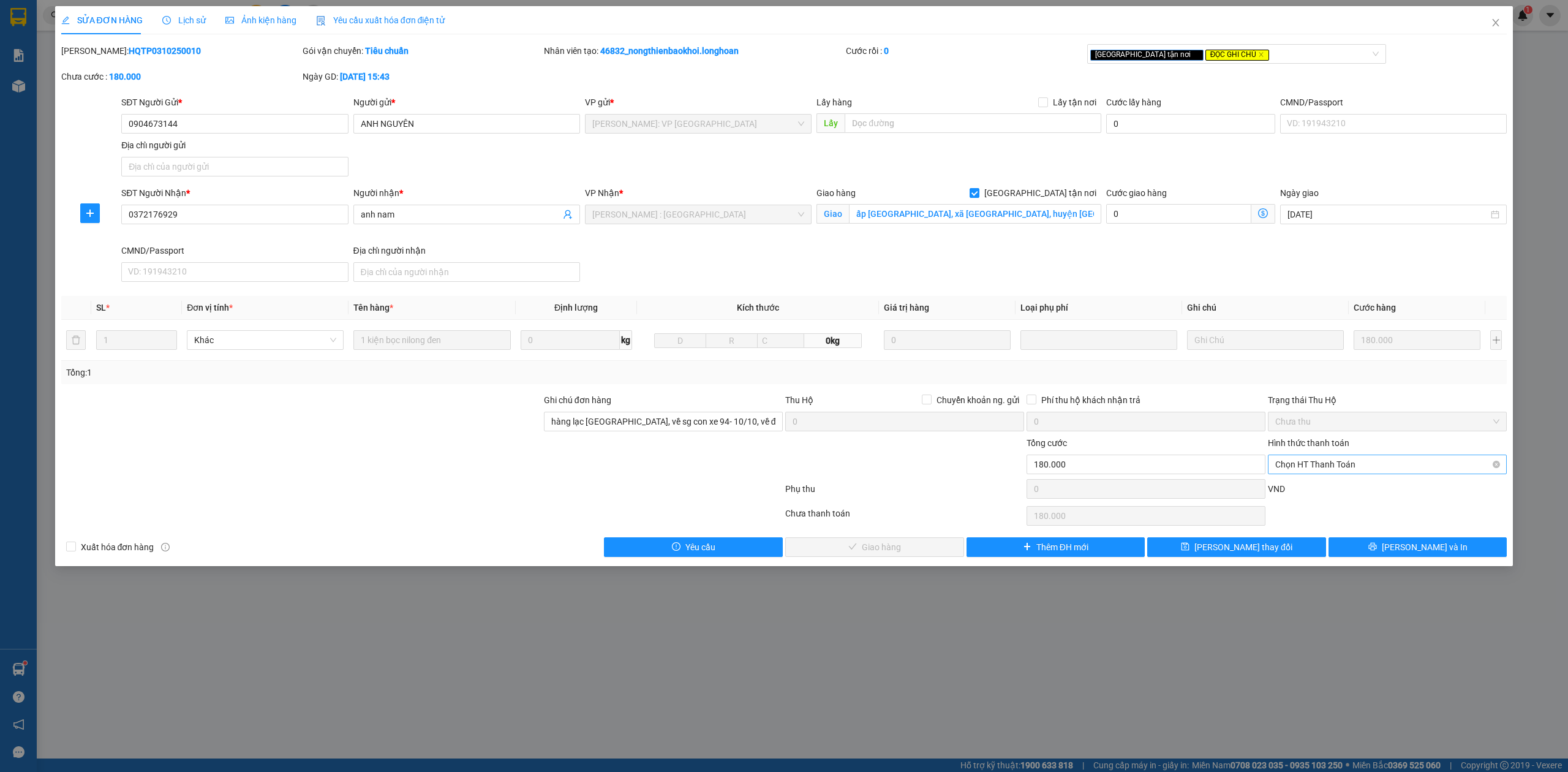
click at [1352, 471] on span "Chọn HT Thanh Toán" at bounding box center [1388, 464] width 224 height 18
click at [1337, 488] on div "Tại văn phòng" at bounding box center [1388, 491] width 224 height 14
type input "0"
click at [1258, 551] on span "[PERSON_NAME] thay đổi" at bounding box center [1243, 547] width 98 height 14
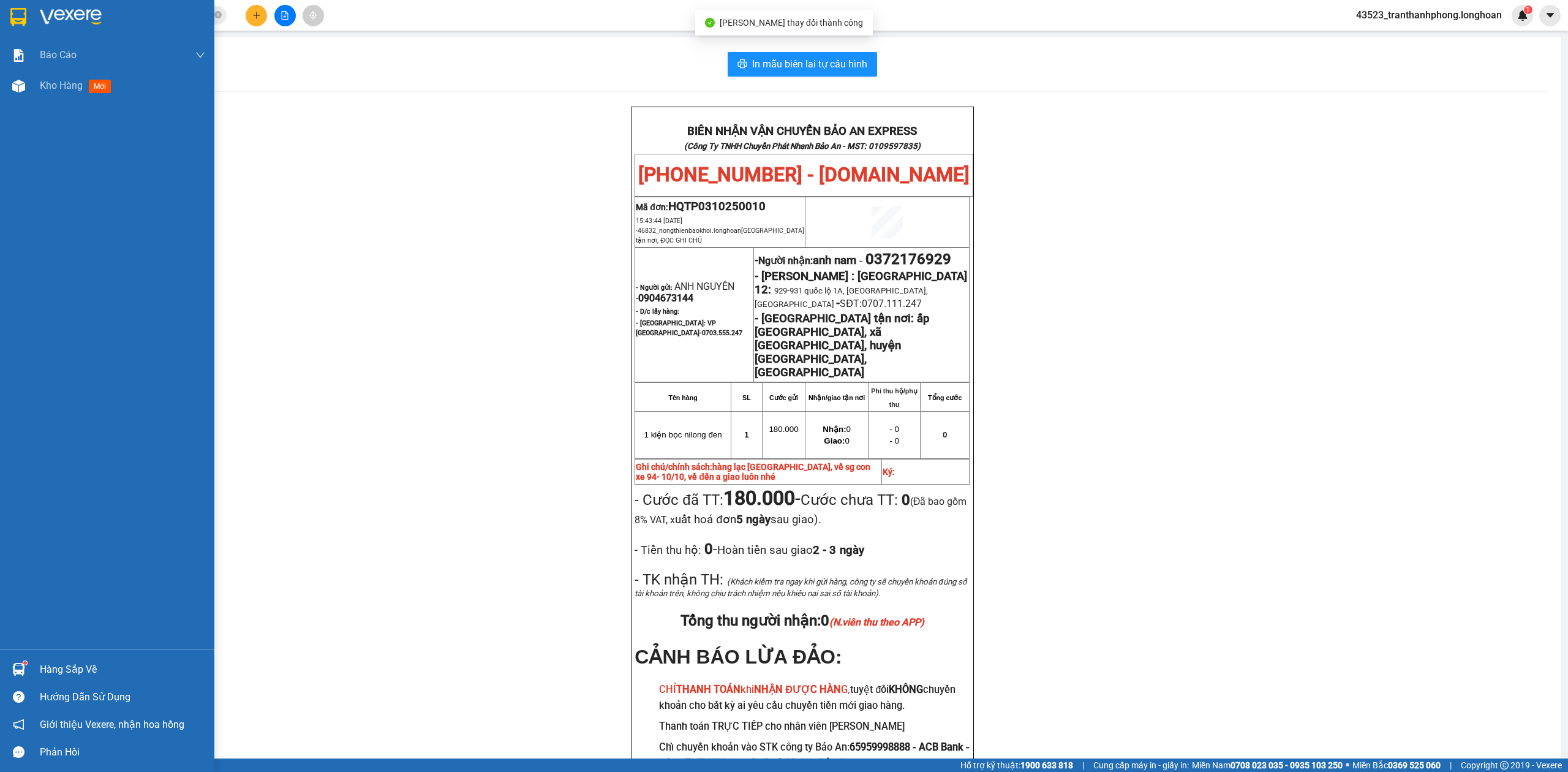
click at [1, 12] on div at bounding box center [107, 19] width 214 height 39
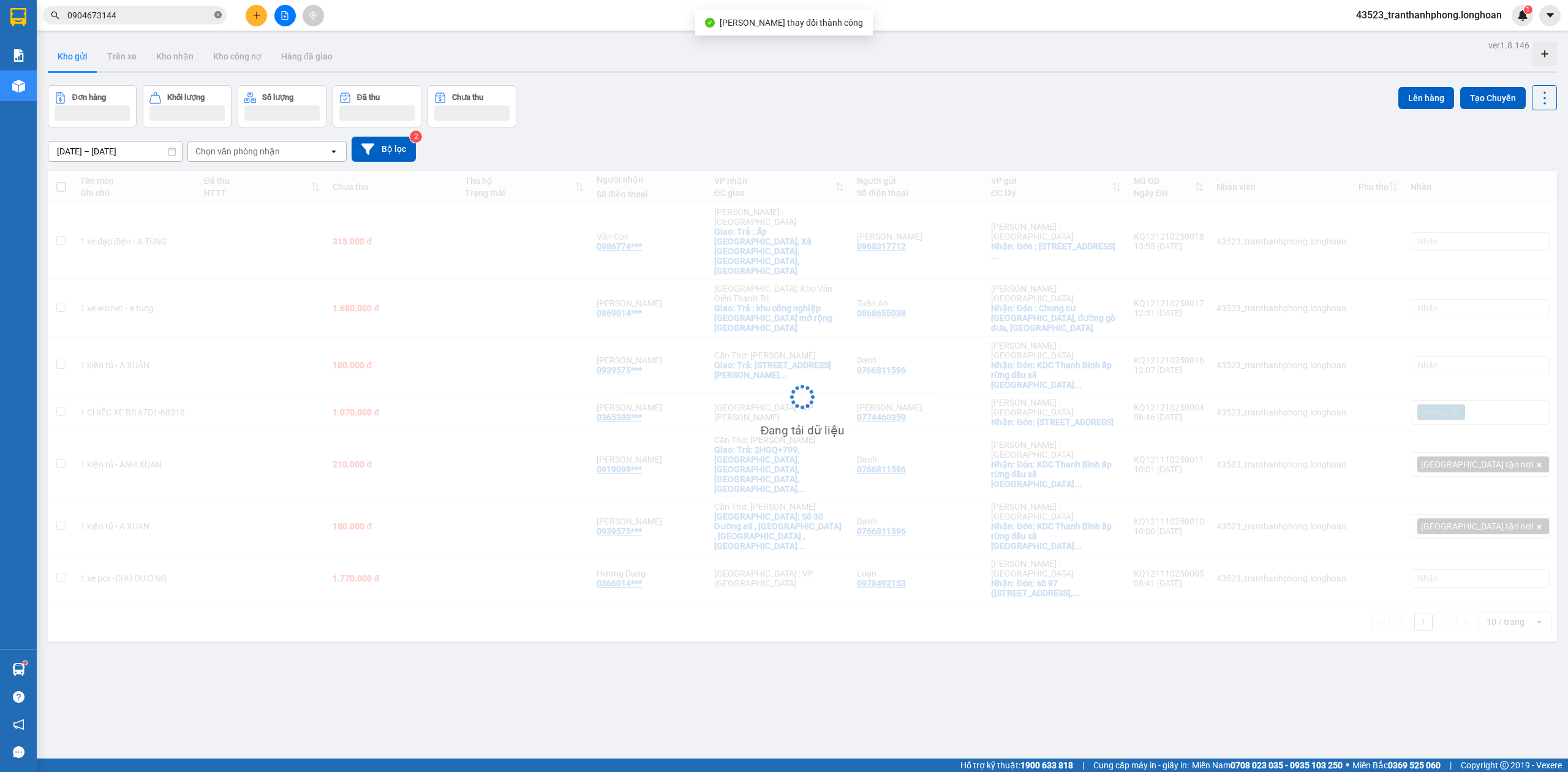
click at [217, 11] on icon "close-circle" at bounding box center [218, 15] width 7 height 7
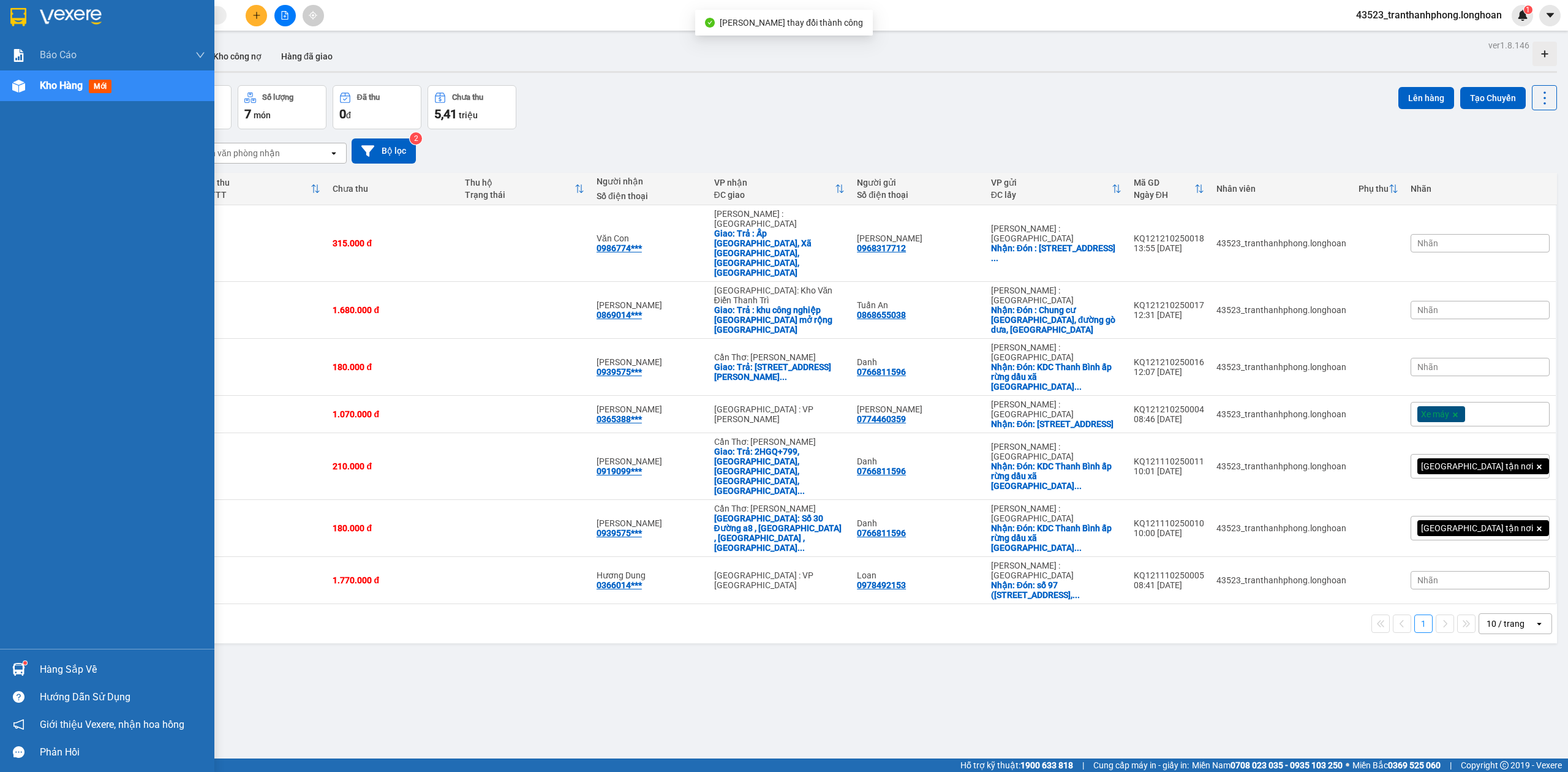
click at [14, 11] on img at bounding box center [17, 17] width 16 height 18
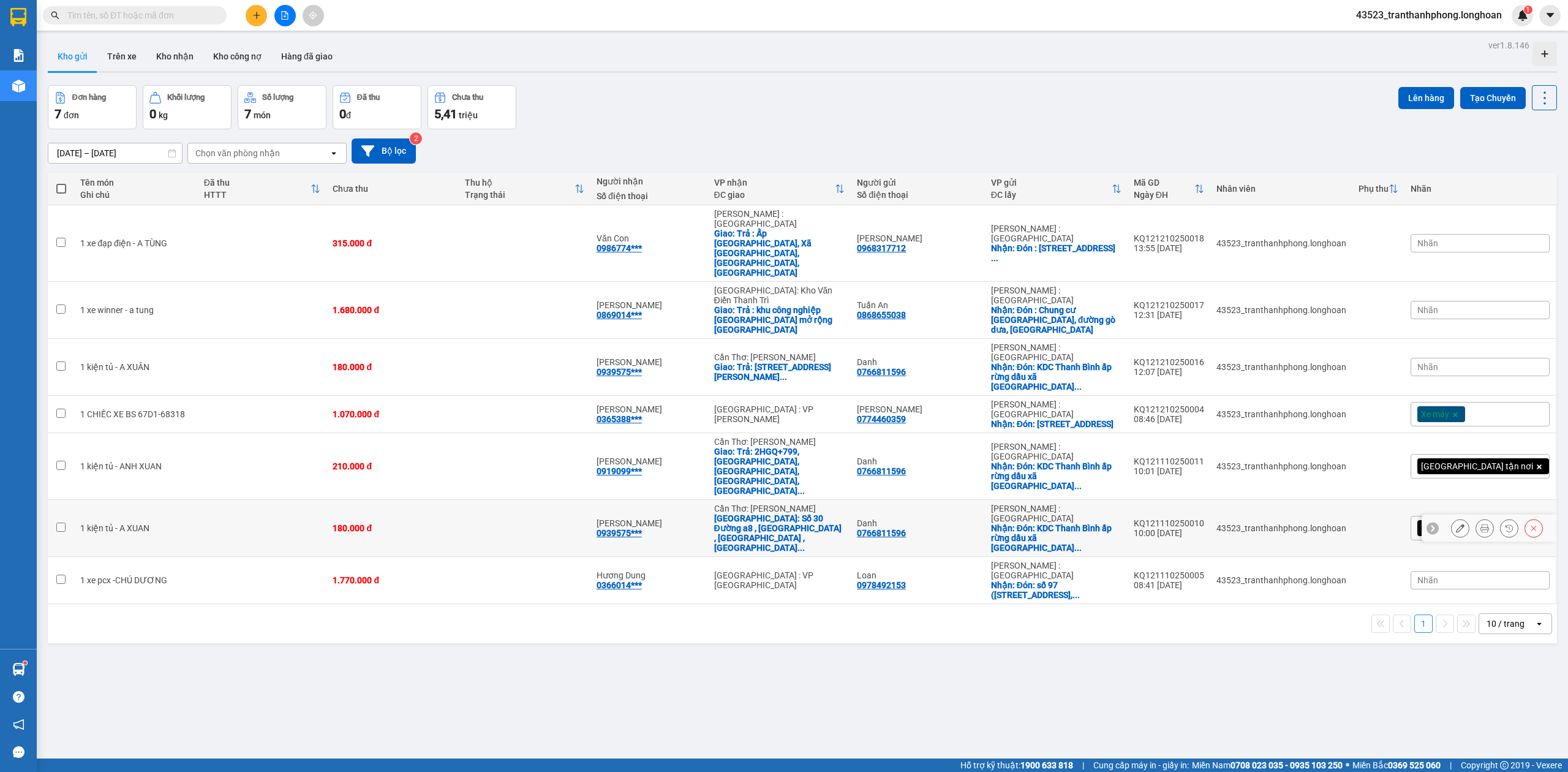
scroll to position [57, 0]
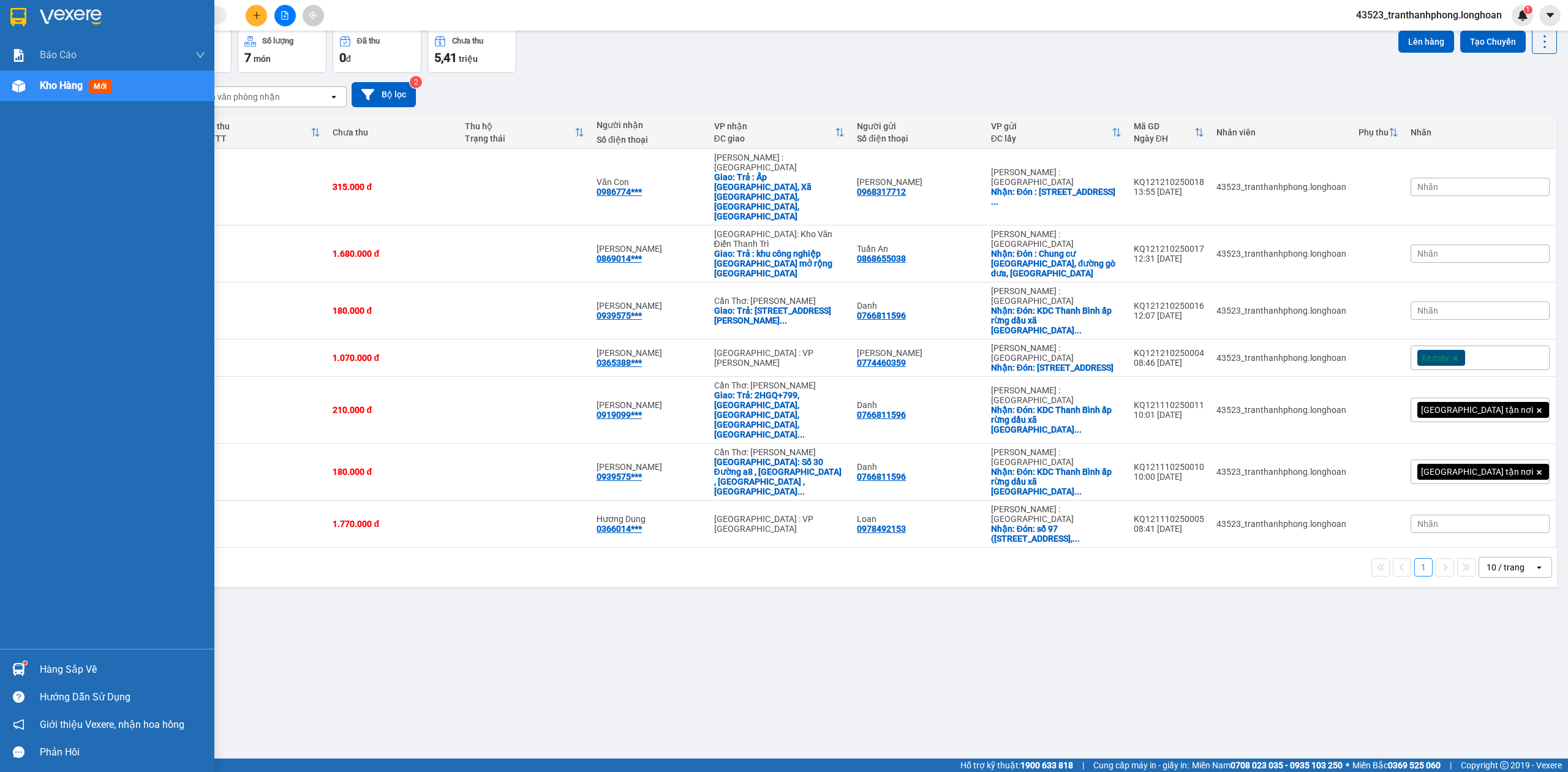
click at [30, 17] on div at bounding box center [107, 19] width 214 height 39
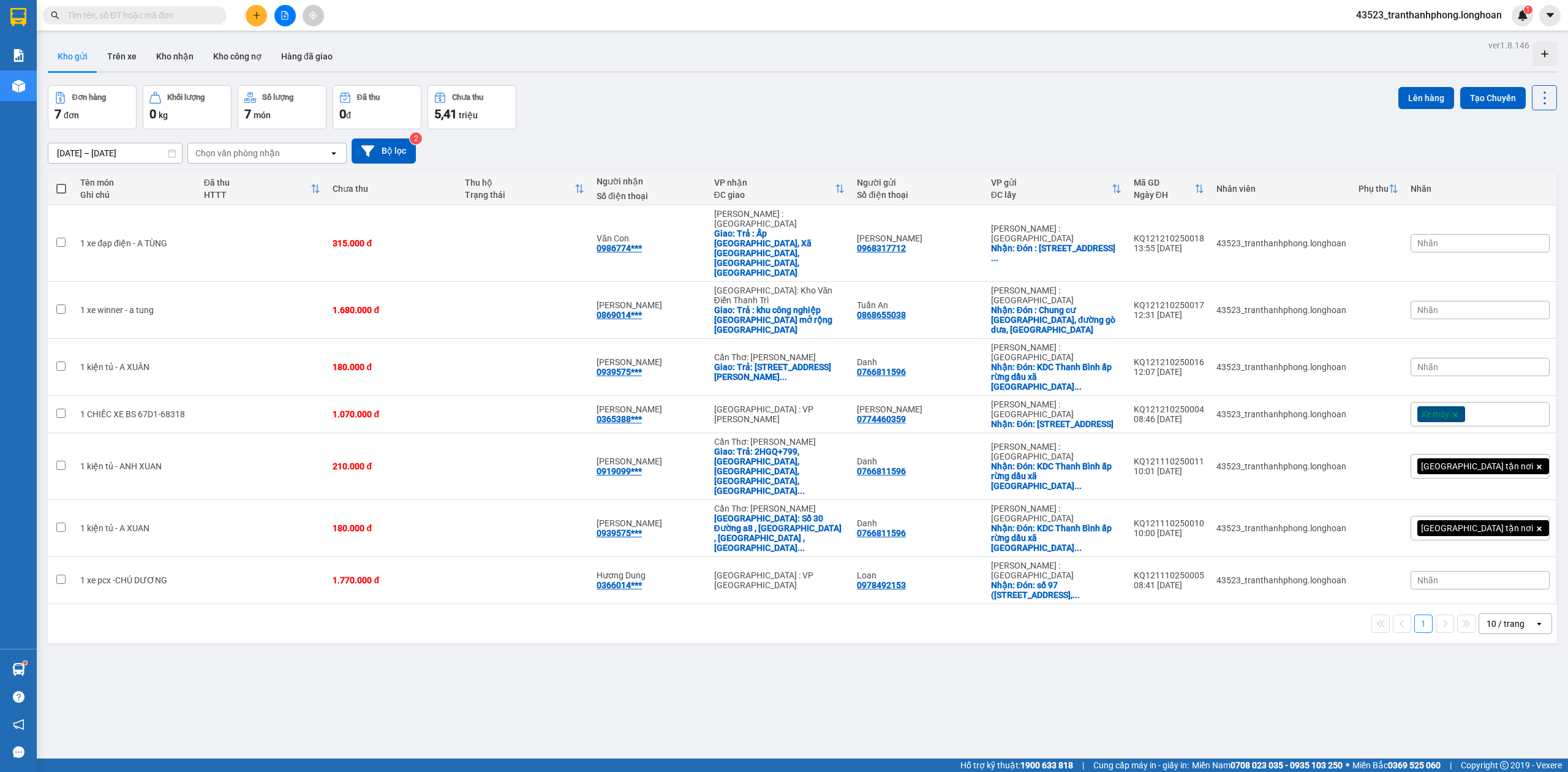
click at [114, 7] on span at bounding box center [135, 16] width 184 height 18
click at [118, 12] on input "text" at bounding box center [140, 15] width 145 height 14
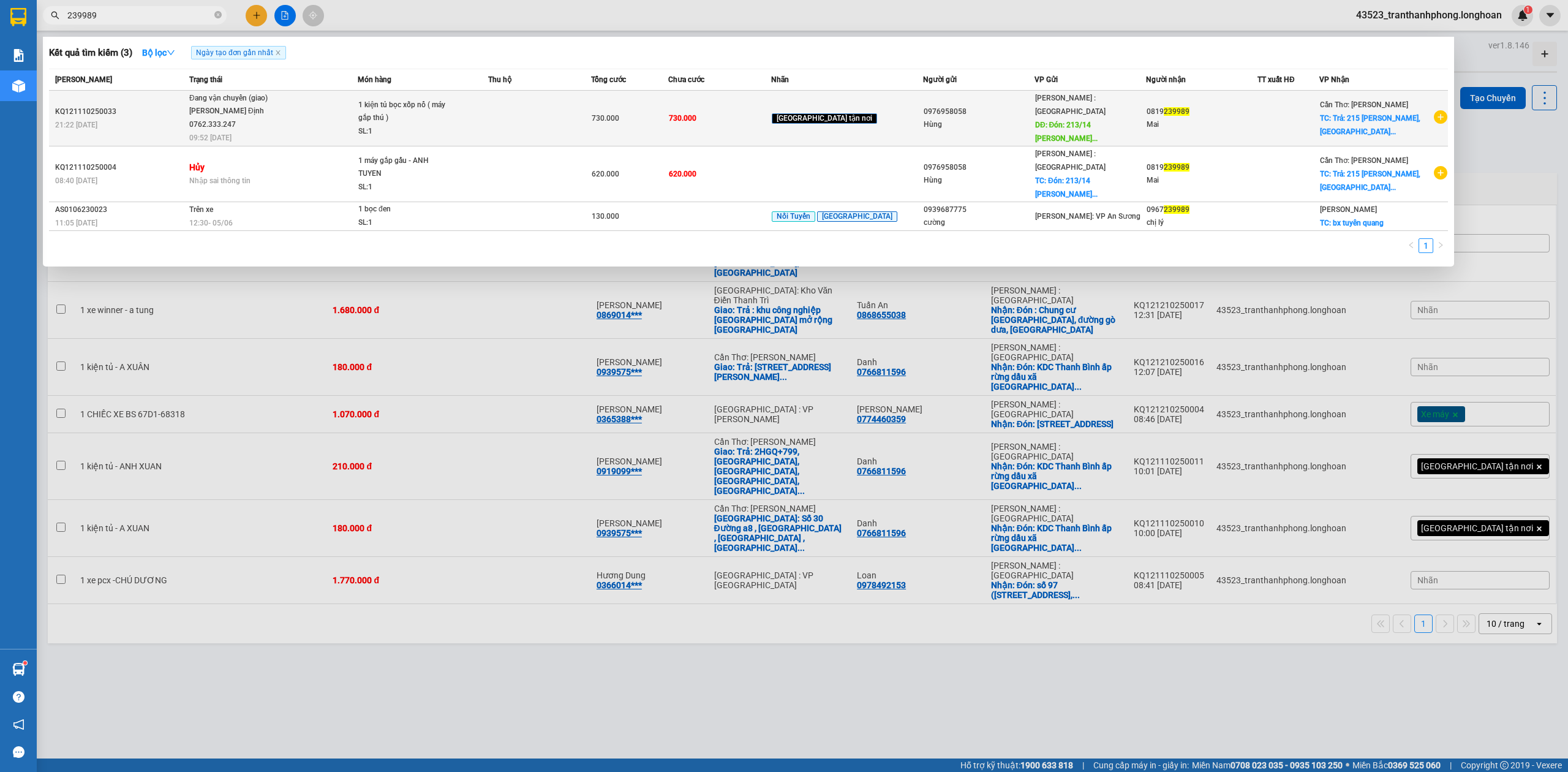
type input "239989"
click at [488, 93] on td "1 kiện tủ bọc xốp nổ ( máy gắp thú ) SL: 1" at bounding box center [423, 118] width 130 height 56
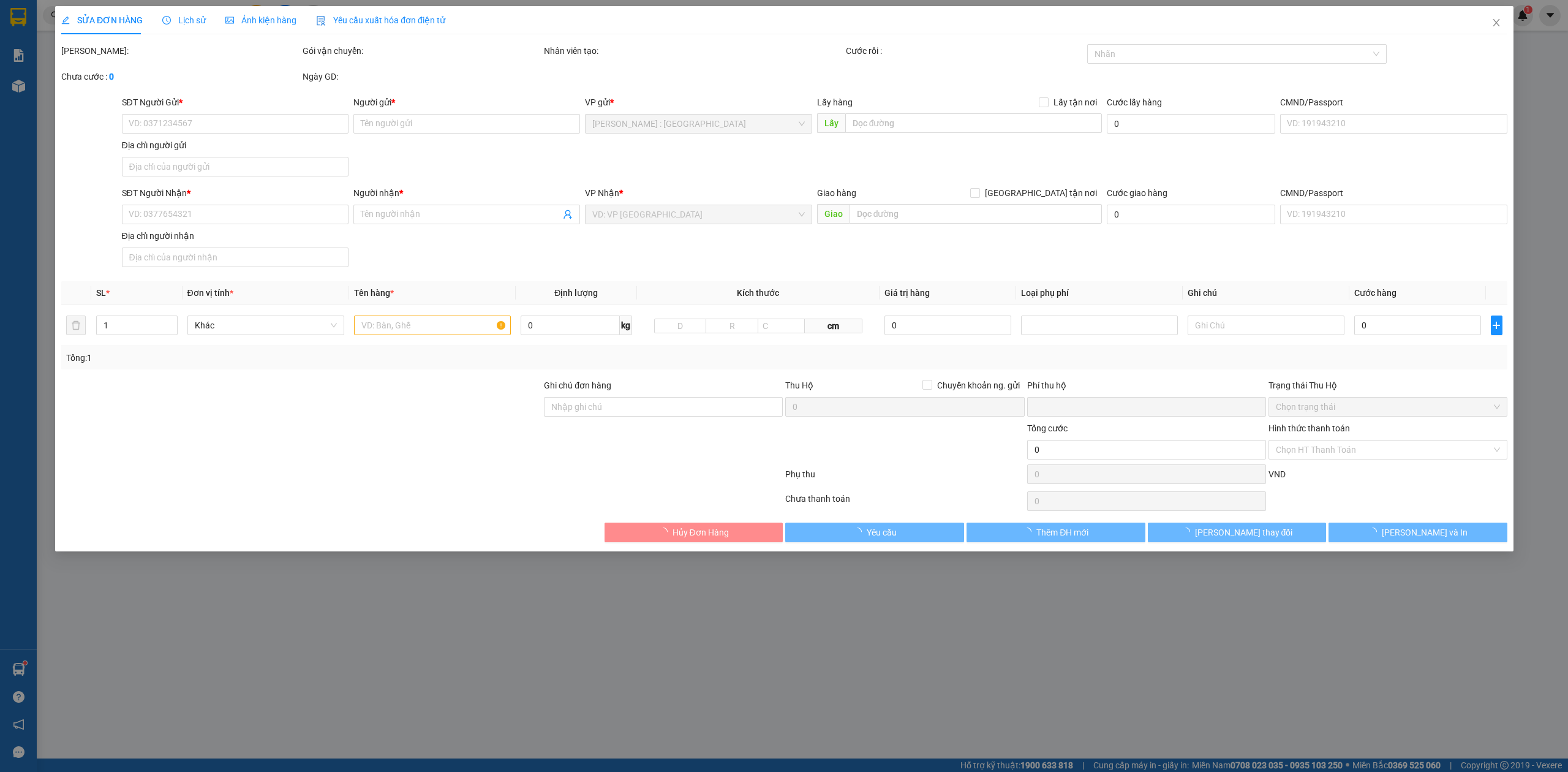
type input "0976958058"
type input "Hùng"
type input "Đón: 213/14 Nguyễn Gia Trí, Phường 25, Quận Bình Thạnh"
type input "100.000"
type input "0819239989"
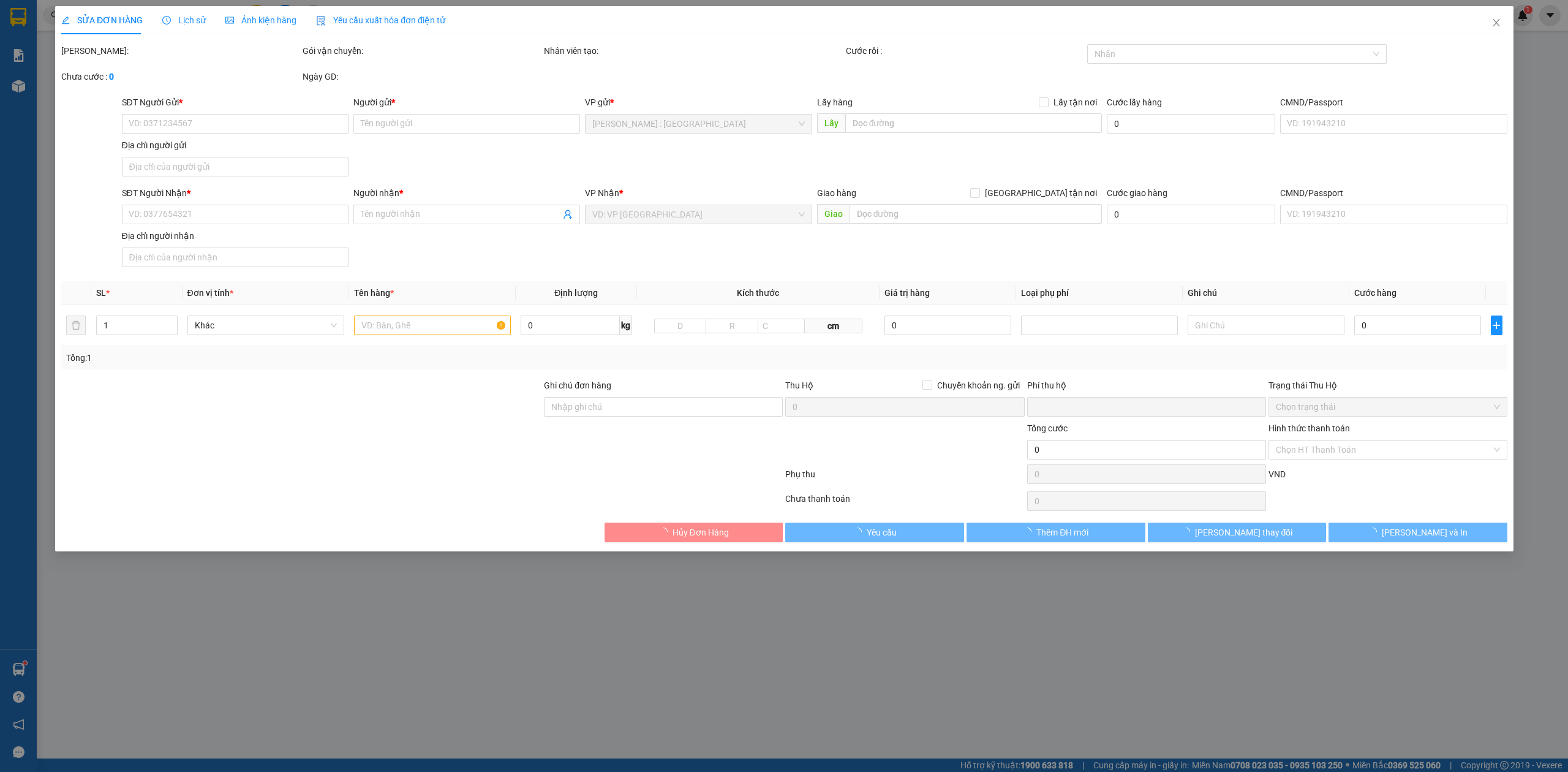
type input "Mai"
checkbox input "true"
type input "Trả: 215 Lạc Hồng, Khu Phố Vĩnh Phát, Rạch Giá, ngay showroom Honda"
type input "0"
type input "730.000"
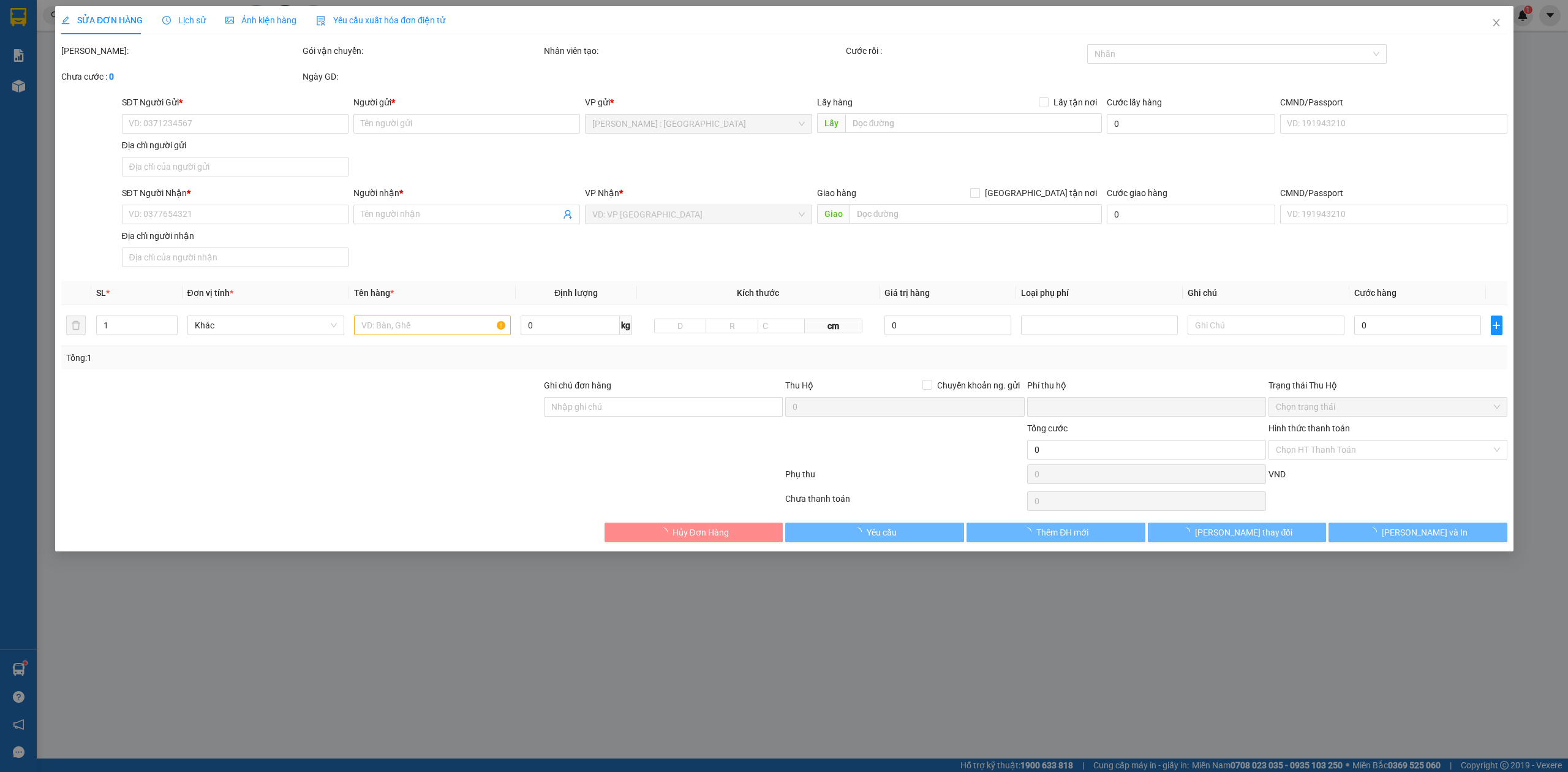
type input "80.000"
type input "730.000"
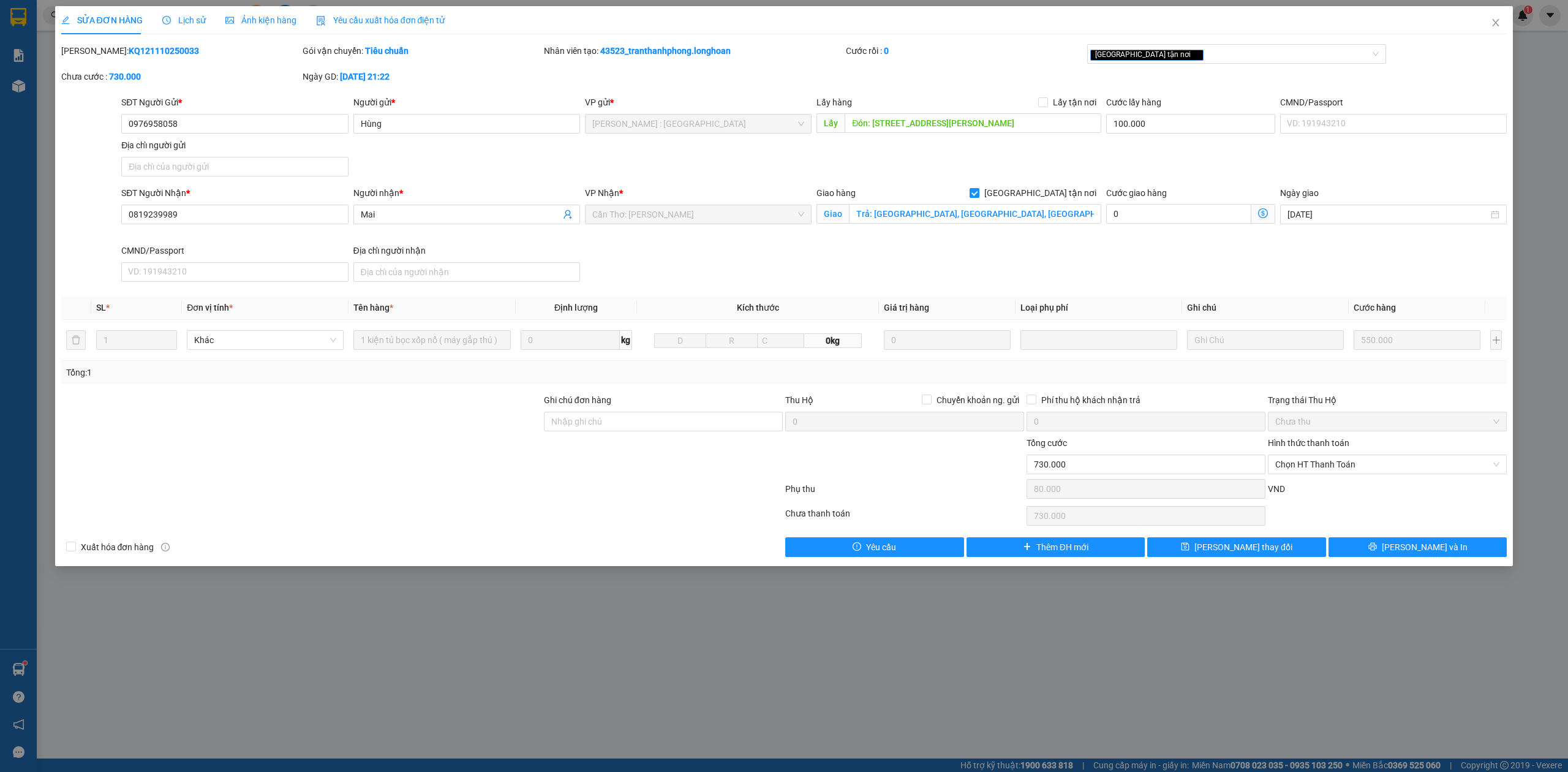
click at [1392, 532] on div "Total Paid Fee 0 Total UnPaid Fee 730.000 Cash Collection Total Fee Mã ĐH: KQ12…" at bounding box center [784, 300] width 1446 height 513
click at [1396, 544] on button "[PERSON_NAME] và In" at bounding box center [1418, 547] width 179 height 19
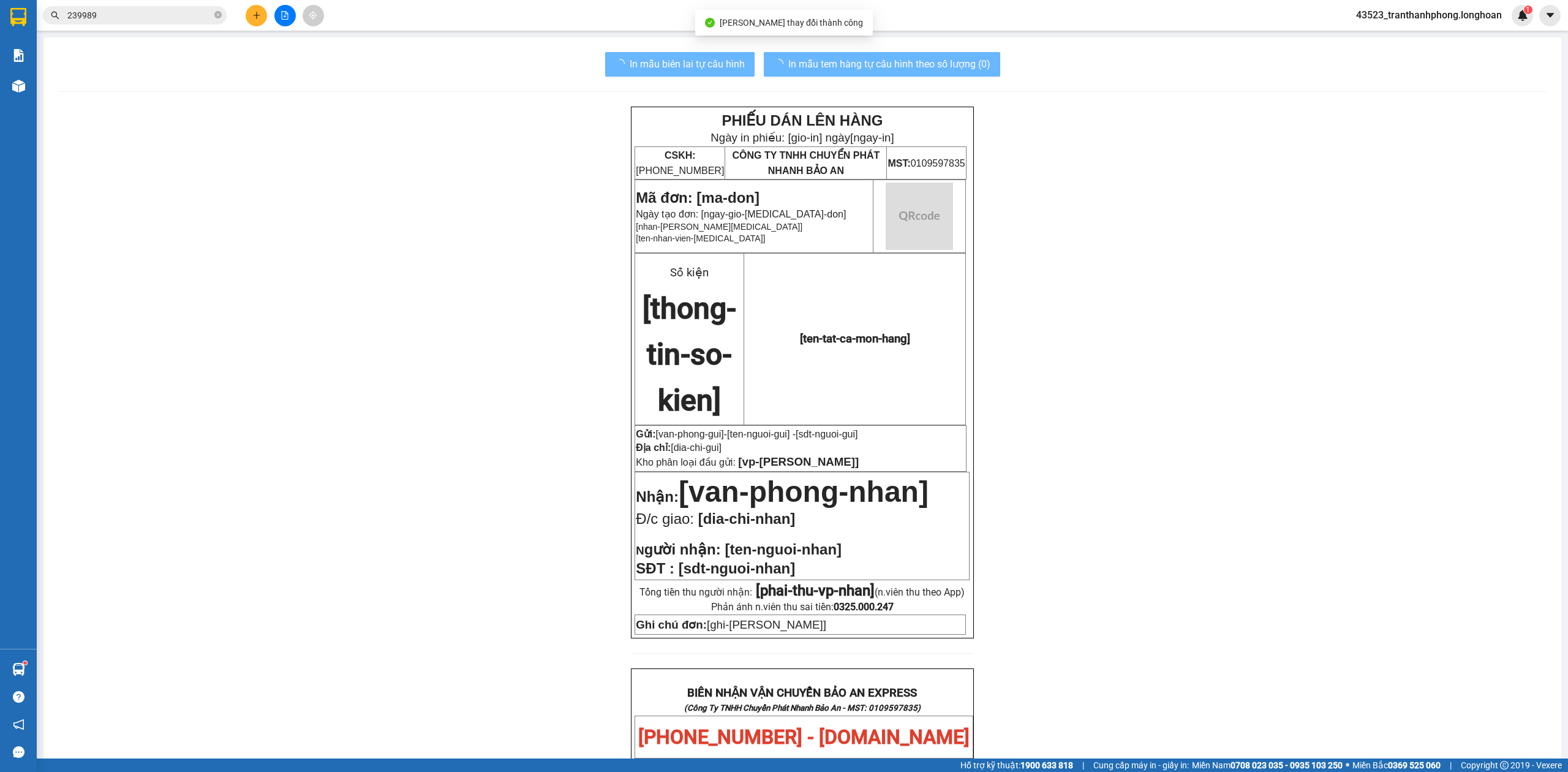
scroll to position [572, 0]
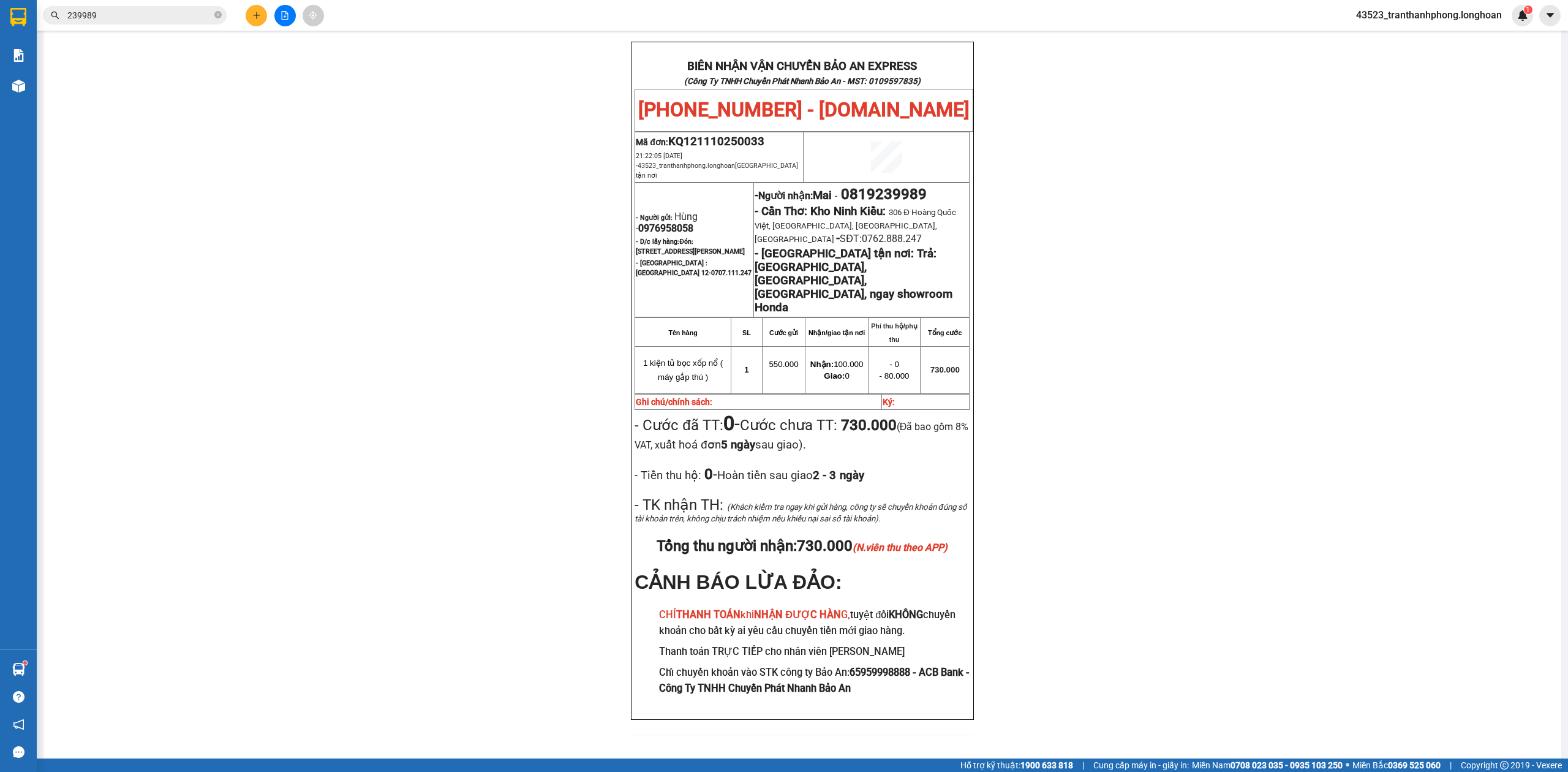
click at [874, 188] on span "0819239989" at bounding box center [884, 194] width 86 height 17
copy span "0819239989"
drag, startPoint x: 136, startPoint y: 25, endPoint x: 160, endPoint y: 17, distance: 25.3
click at [138, 25] on div "Kết quả tìm kiếm ( 3 ) Bộ lọc Ngày tạo đơn gần nhất Mã ĐH Trạng thái Món hàng T…" at bounding box center [119, 15] width 239 height 21
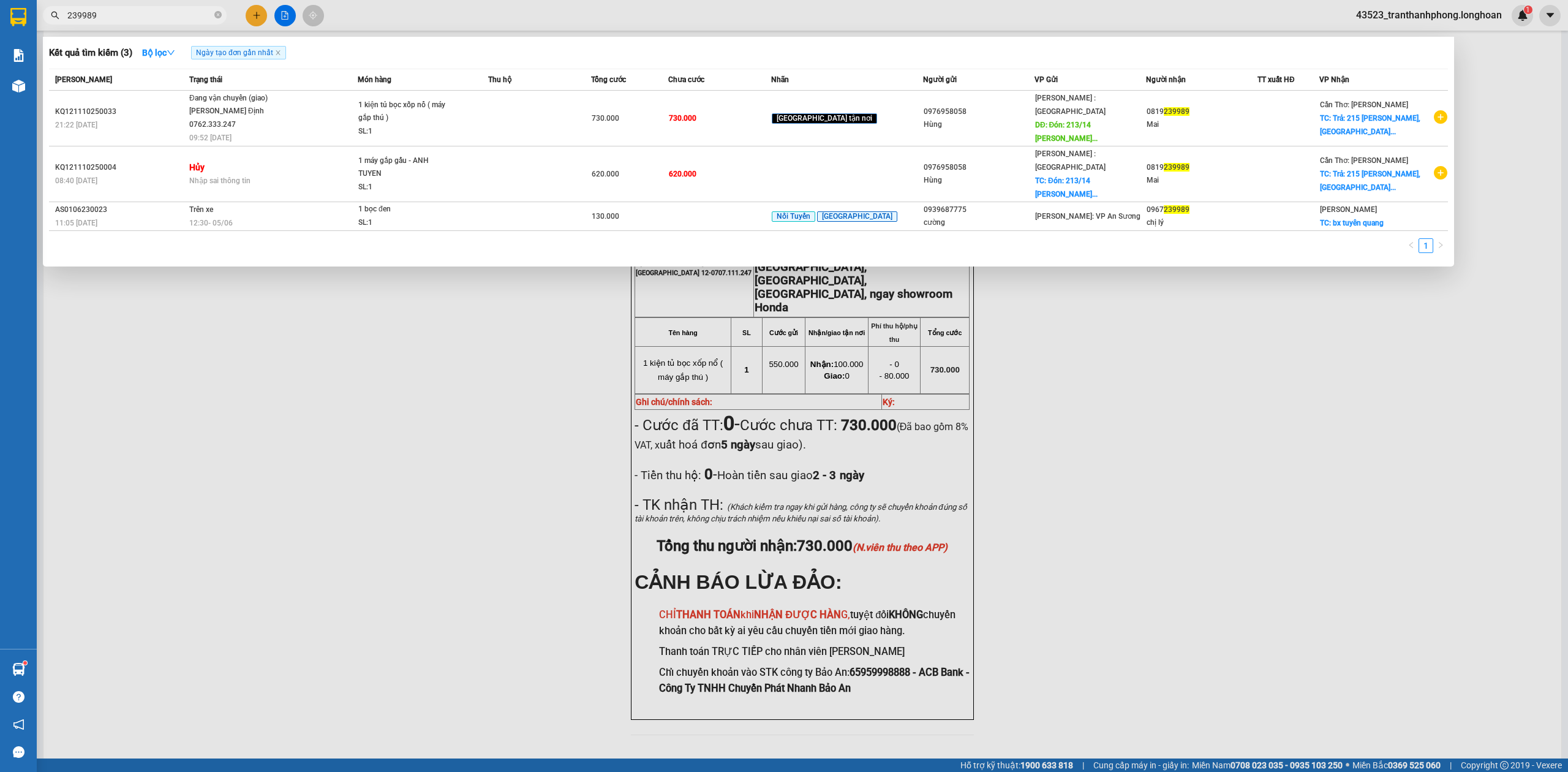
click at [223, 15] on span "239989" at bounding box center [135, 16] width 184 height 18
click at [216, 15] on icon "close-circle" at bounding box center [218, 15] width 7 height 7
paste input "0819239989"
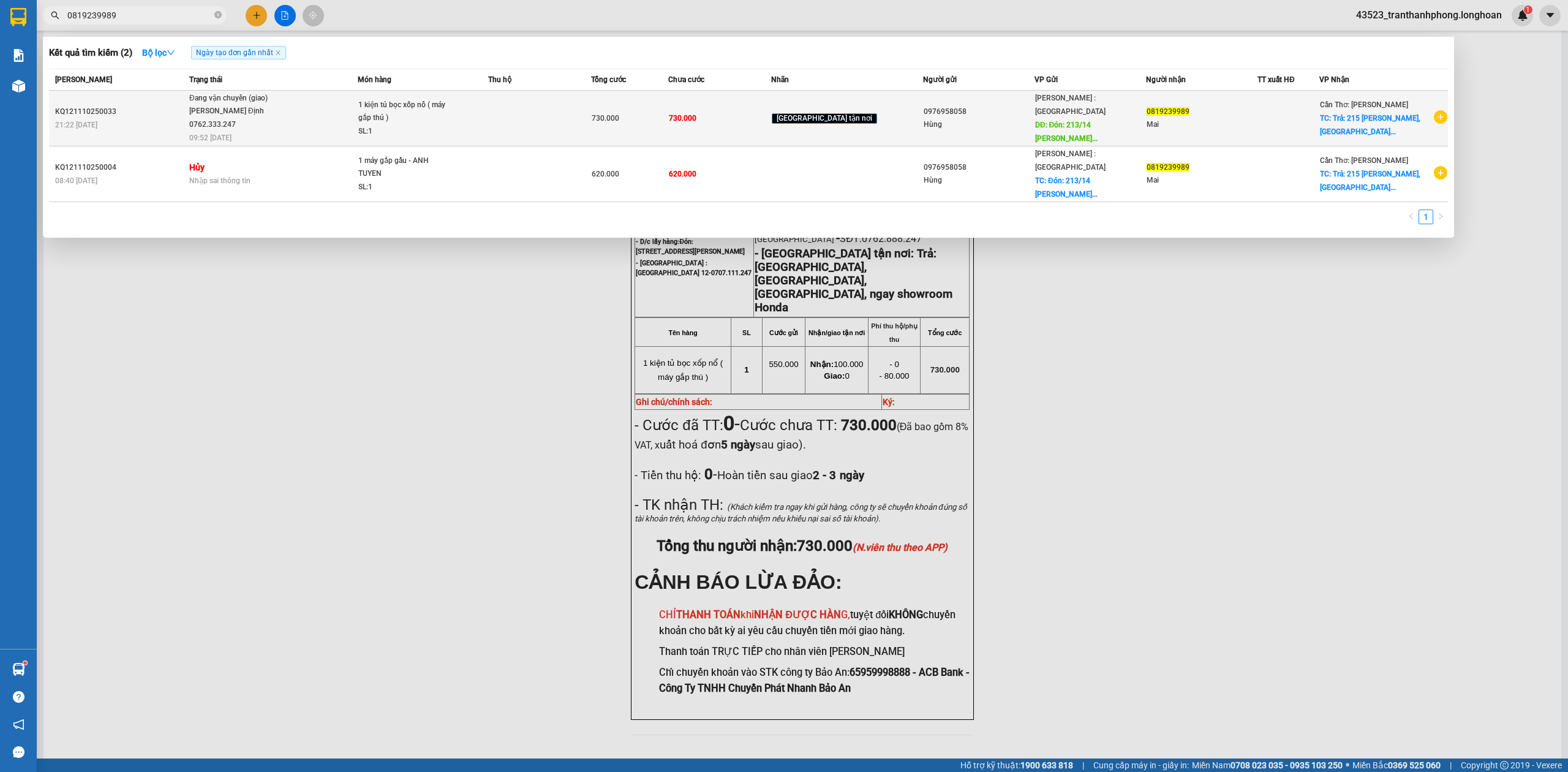
type input "0819239989"
click at [697, 115] on span "730.000" at bounding box center [682, 117] width 27 height 8
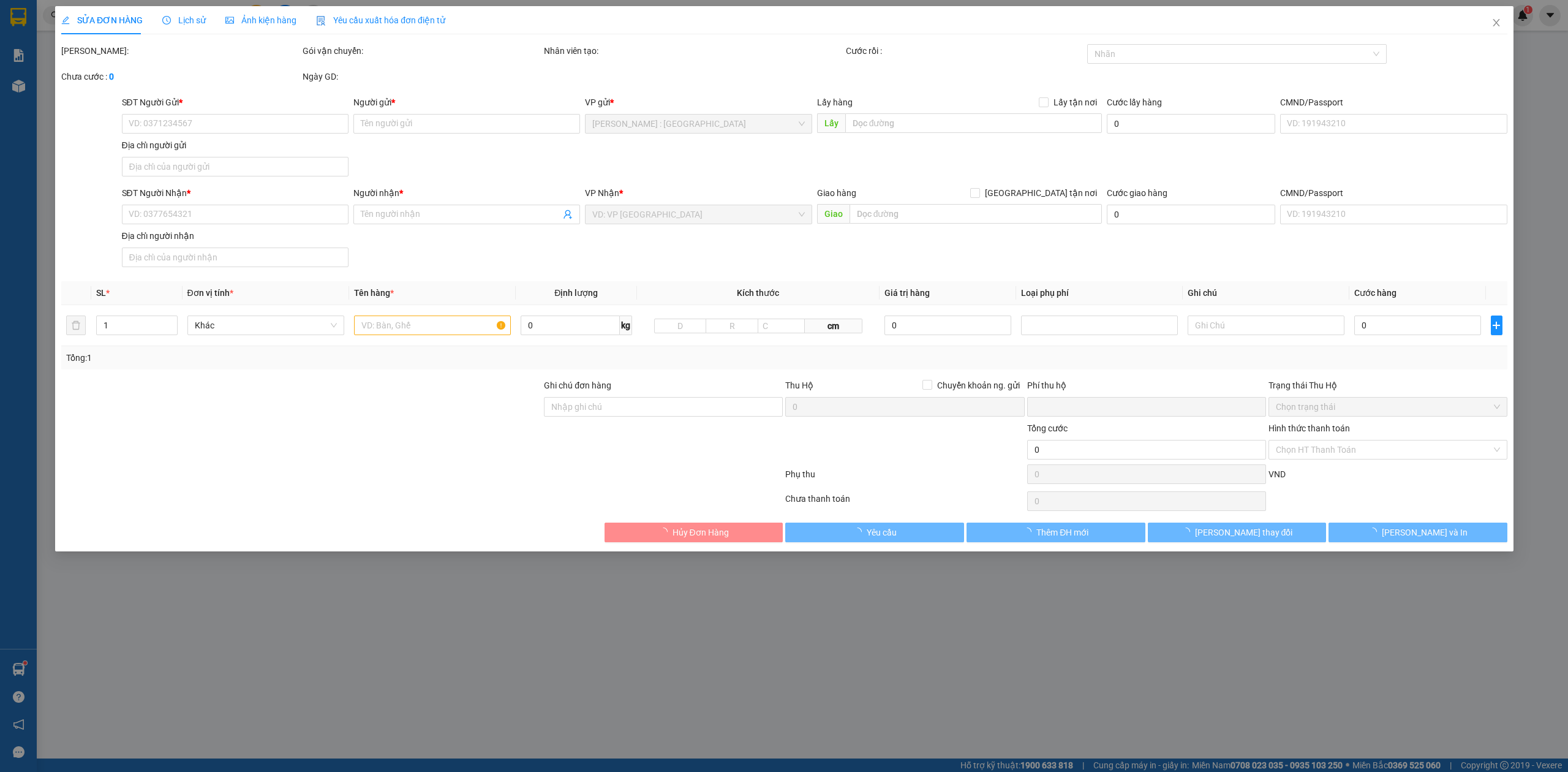
type input "0976958058"
type input "Hùng"
type input "Đón: 213/14 Nguyễn Gia Trí, Phường 25, Quận Bình Thạnh"
type input "100.000"
type input "0819239989"
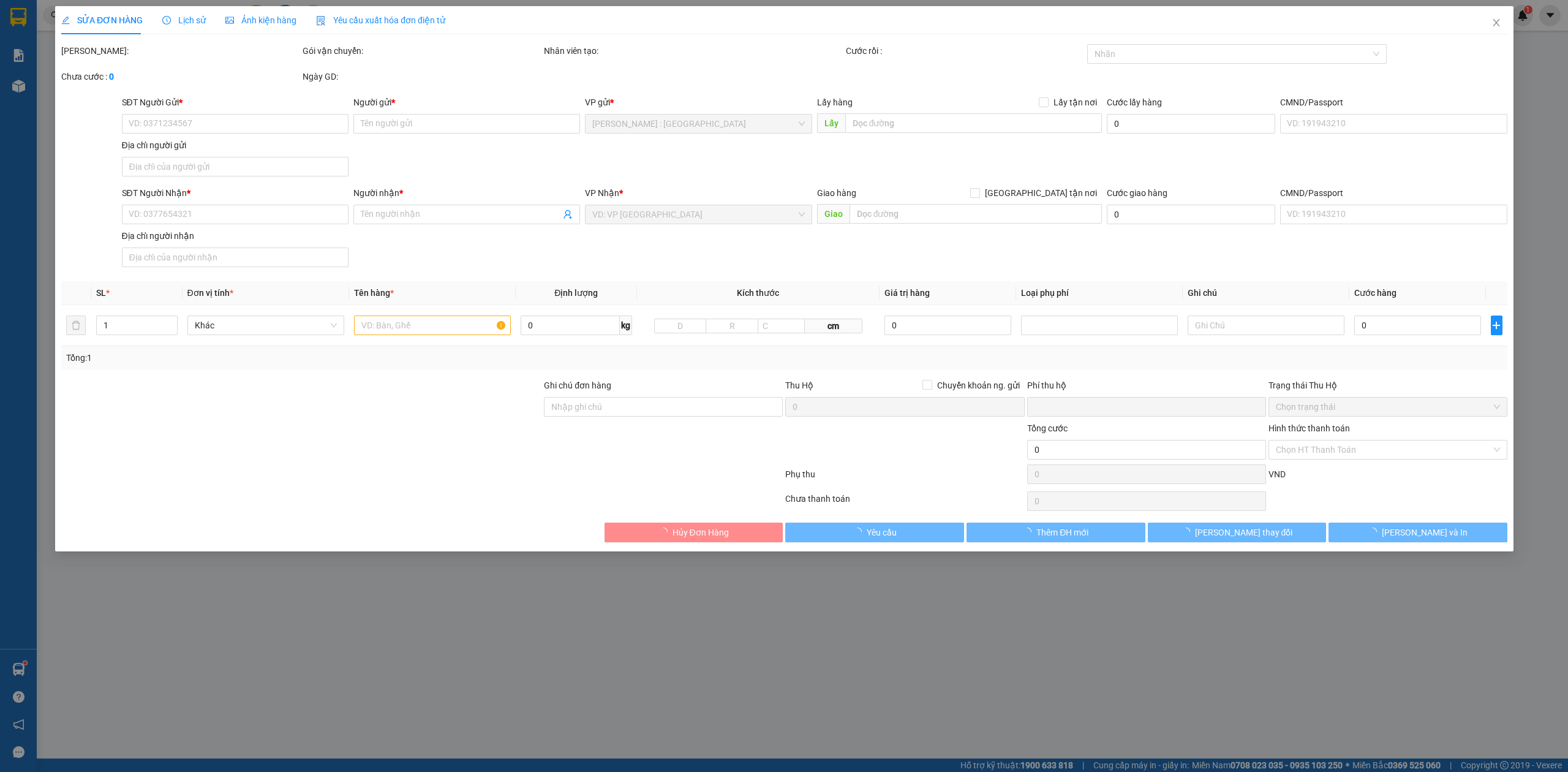
type input "Mai"
checkbox input "true"
type input "Trả: 215 Lạc Hồng, Khu Phố Vĩnh Phát, Rạch Giá, ngay showroom Honda"
type input "0"
type input "730.000"
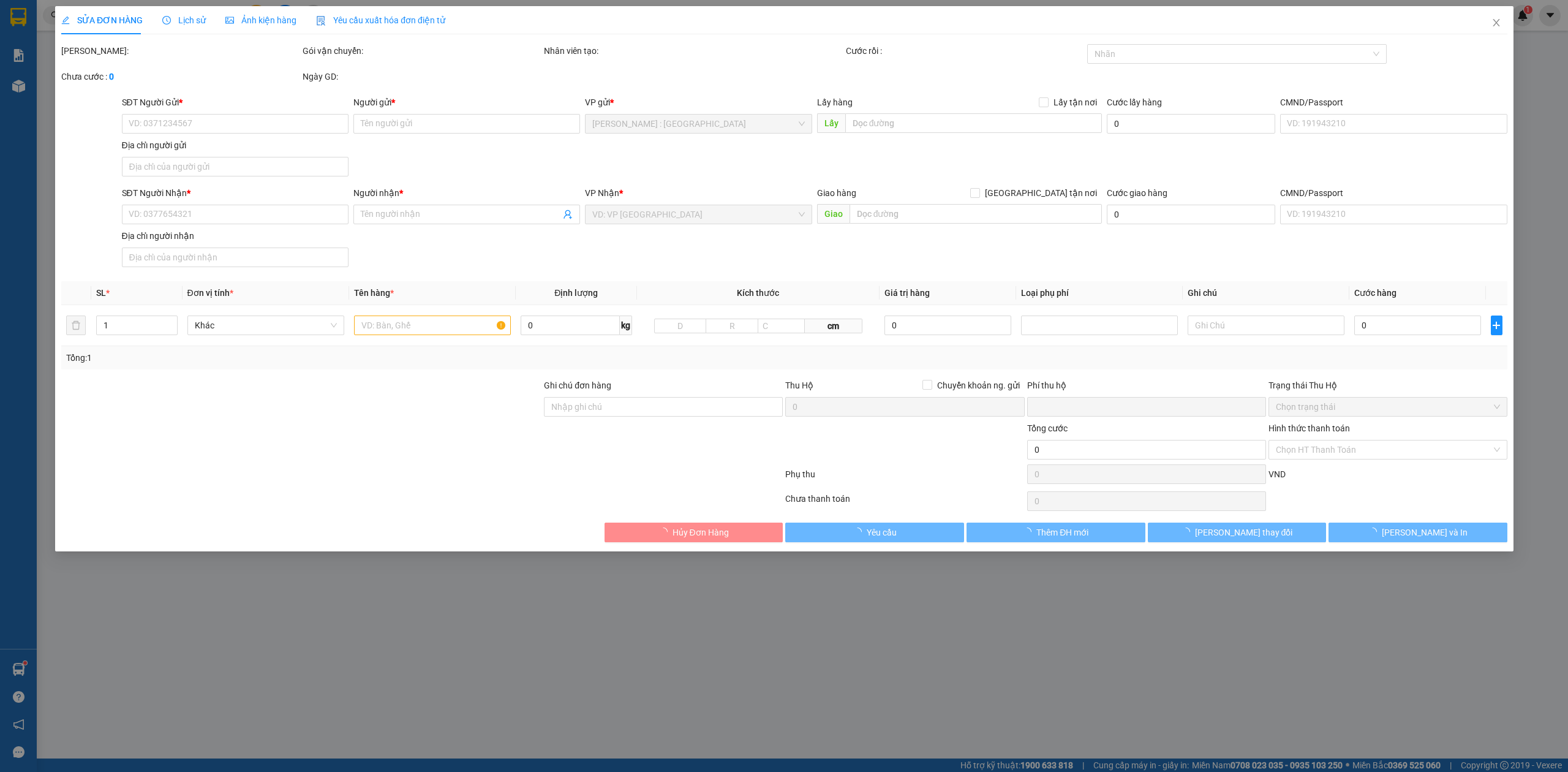
type input "80.000"
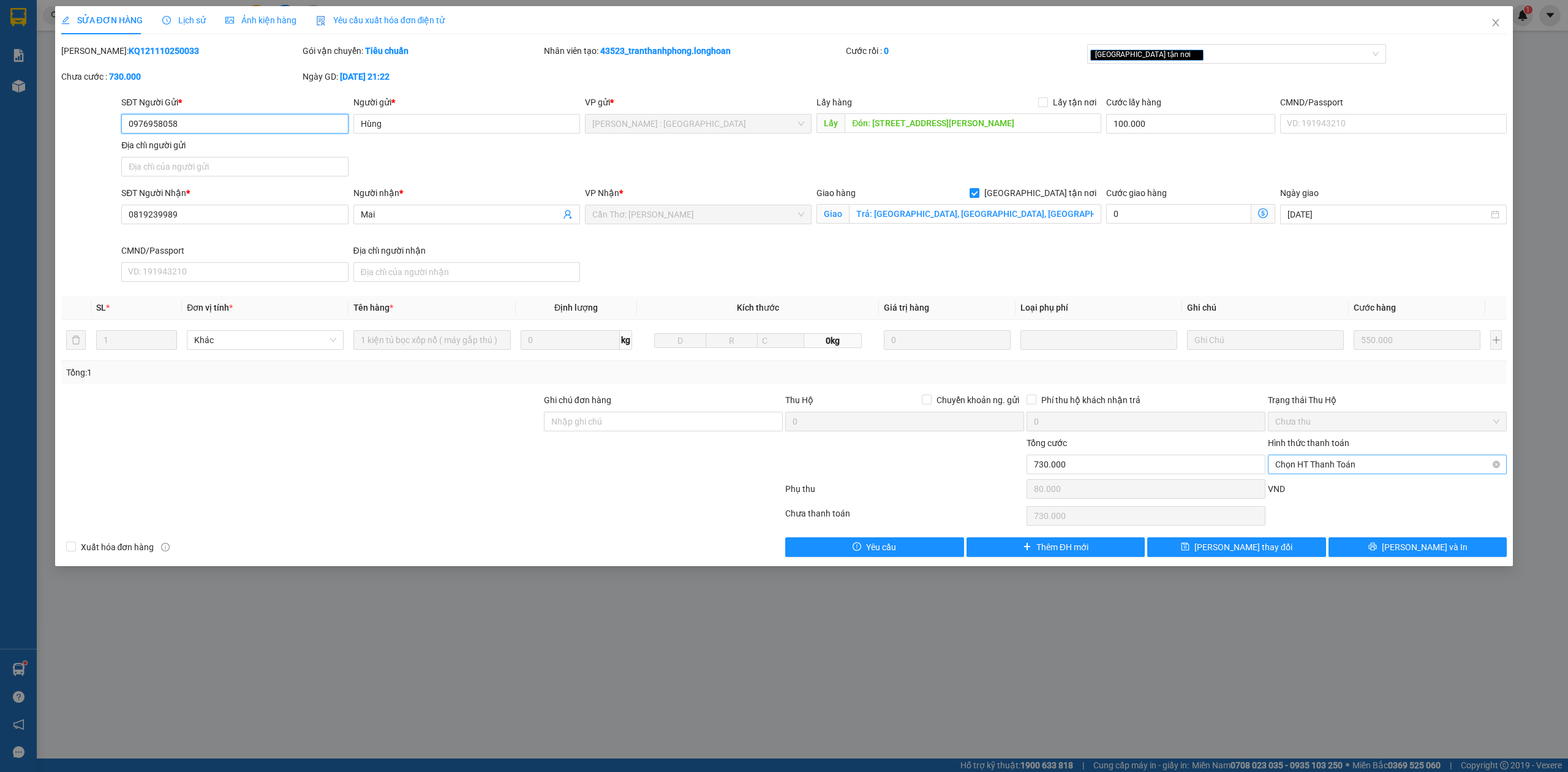
click at [1326, 462] on span "Chọn HT Thanh Toán" at bounding box center [1388, 464] width 224 height 18
click at [1307, 487] on div "Tại văn phòng" at bounding box center [1388, 491] width 224 height 14
type input "0"
click at [1258, 547] on span "[PERSON_NAME] thay đổi" at bounding box center [1243, 547] width 98 height 14
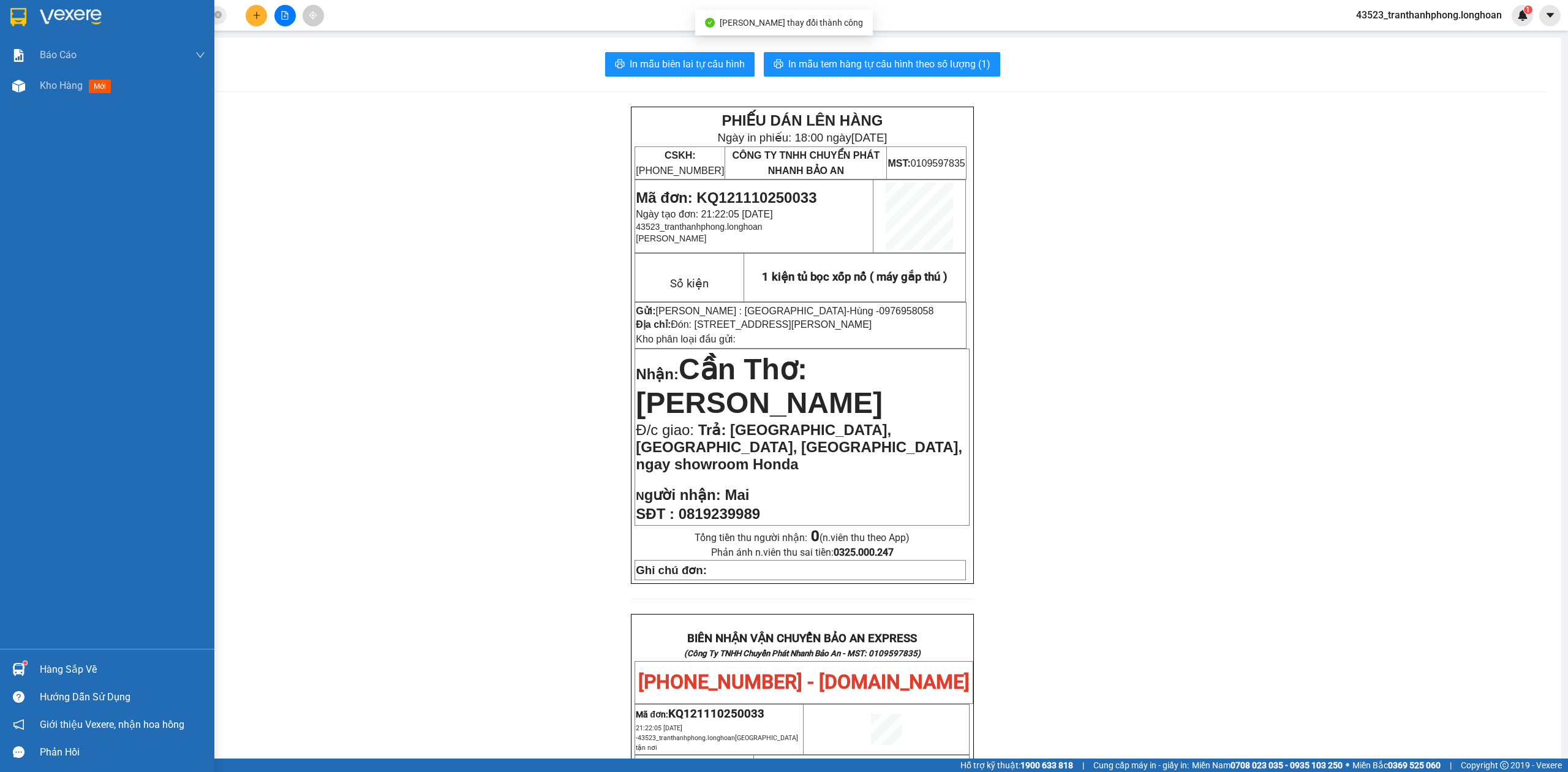
click at [0, 23] on div at bounding box center [107, 19] width 214 height 39
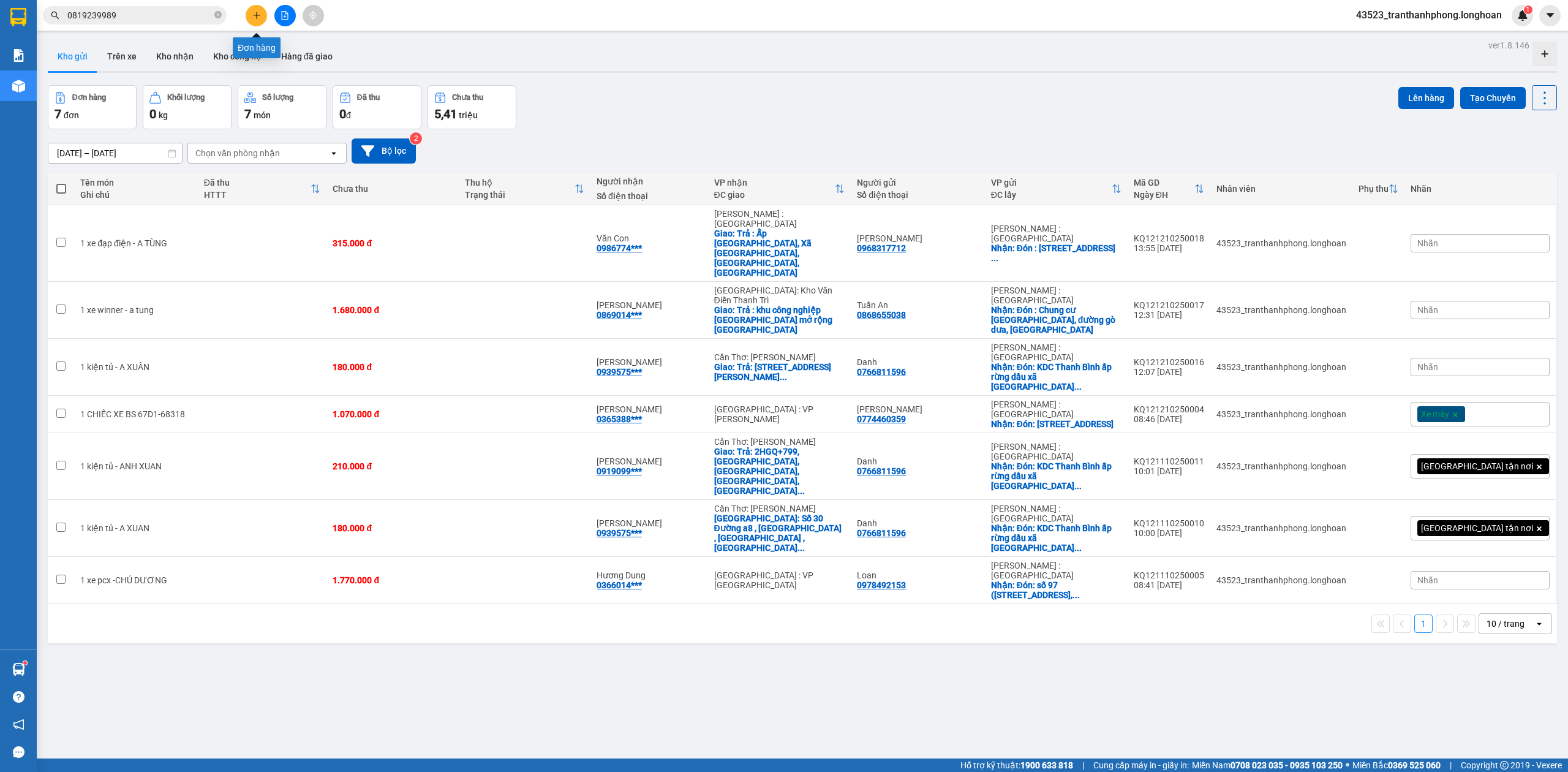
click at [258, 14] on icon "plus" at bounding box center [256, 15] width 8 height 8
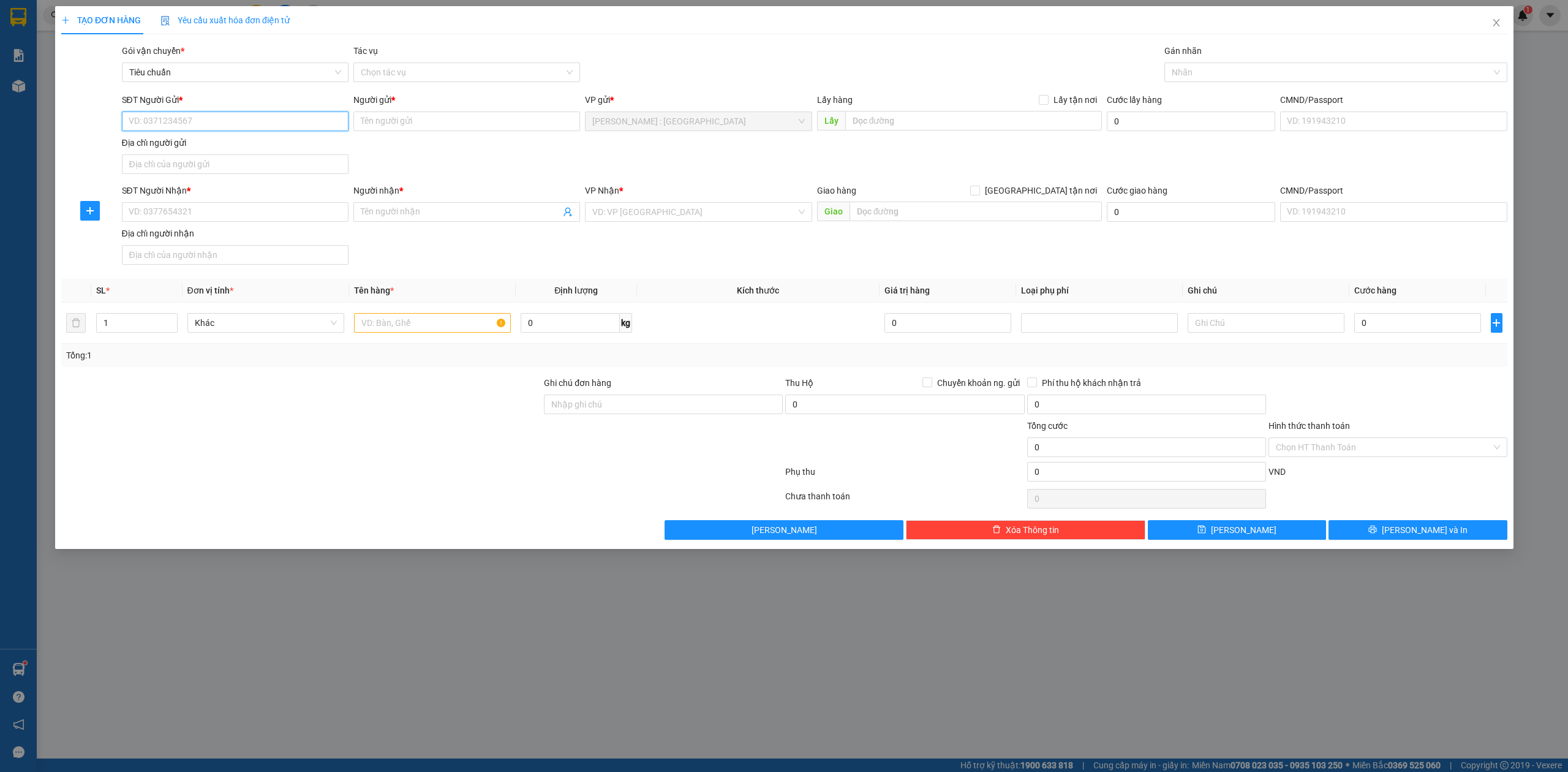
paste input "0905419365"
click at [277, 224] on div "SĐT Người Nhận * VD: 0377654321 Người nhận * Tên người nhận VP Nhận * VD: VP Sà…" at bounding box center [814, 227] width 1390 height 86
click at [297, 126] on input "09054193650905419365" at bounding box center [234, 121] width 227 height 19
type input "0905419365"
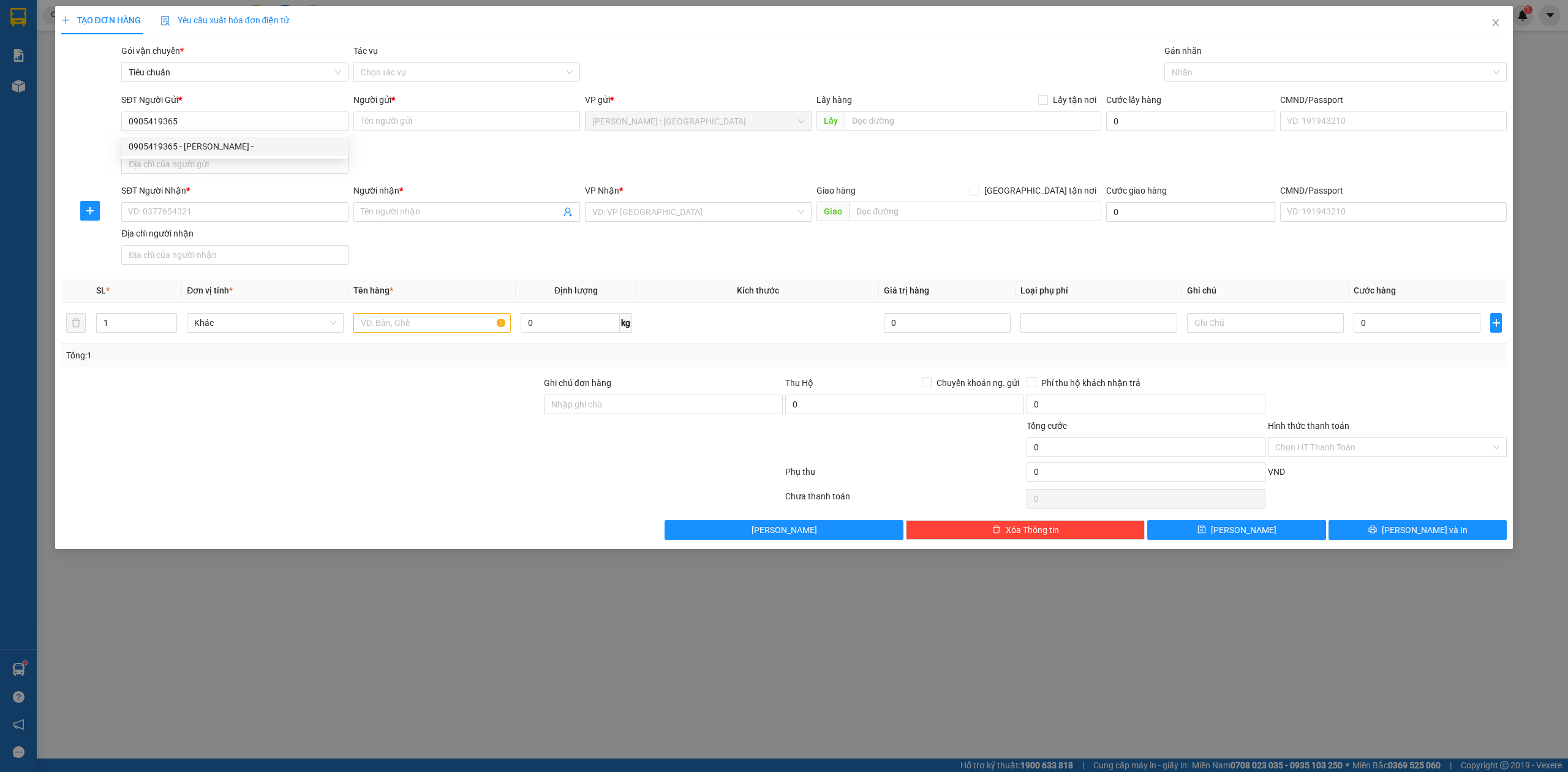
click at [253, 202] on div "SĐT Người Nhận *" at bounding box center [234, 193] width 227 height 18
click at [175, 213] on input "SĐT Người Nhận *" at bounding box center [234, 212] width 227 height 19
paste input "0906495556"
type input "0906495556"
click at [471, 213] on input "Người nhận *" at bounding box center [461, 212] width 200 height 14
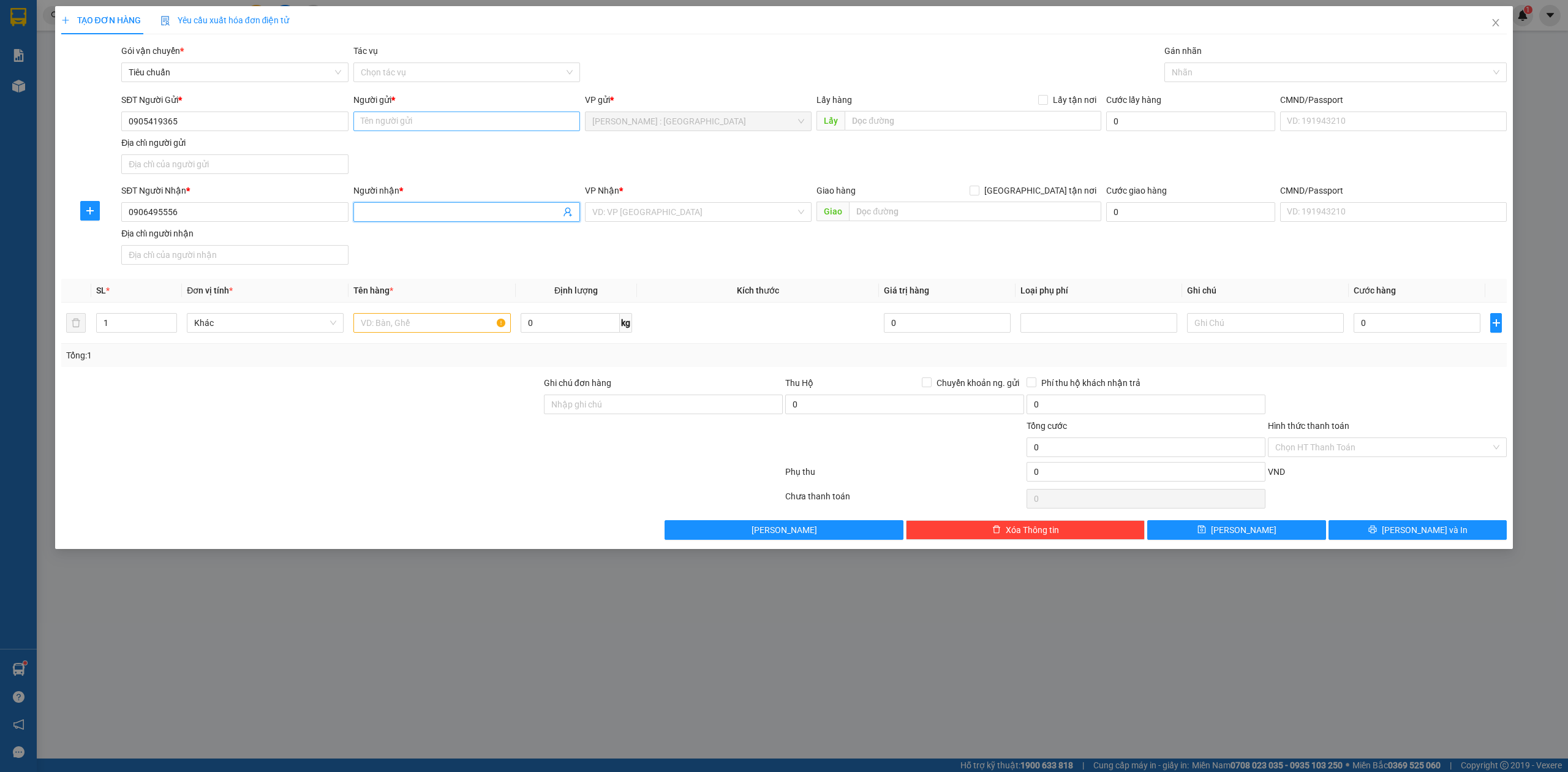
paste input "Hồ Thị Việt Thu"
type input "Hồ Thị Việt Thu"
click at [475, 120] on input "Người gửi *" at bounding box center [467, 121] width 227 height 19
paste input "Đỗ Hữu Thành"
type input "Đỗ Hữu Thành"
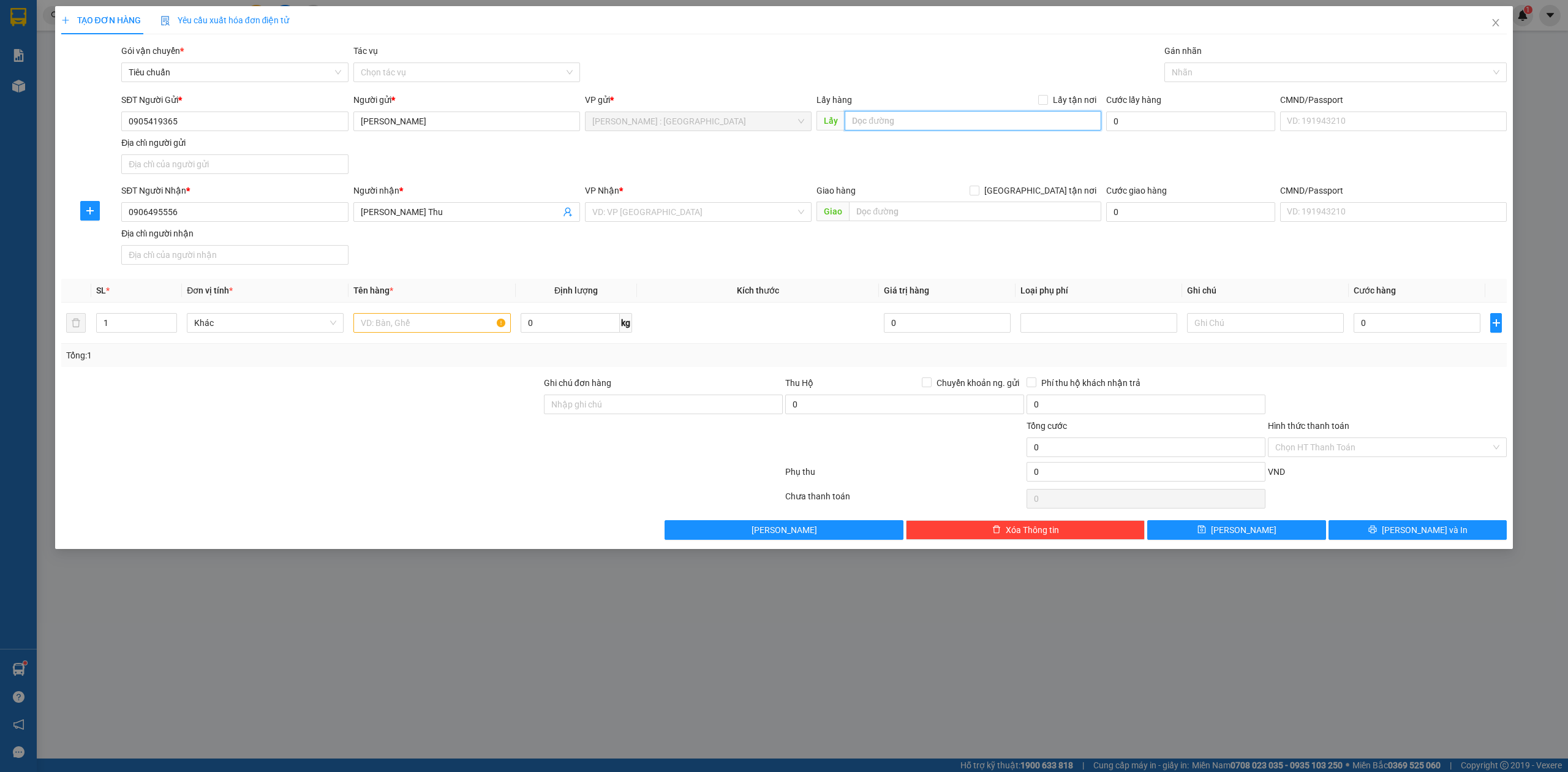
click at [881, 130] on input "text" at bounding box center [973, 120] width 256 height 19
paste input "Địa chỉ: Số 1 Lê Hiến Mai, P. Thạnh Mỹ Lợi, Q2 - Căn hộ Feliz en vista - ghé cổ…"
type input "Địa chỉ: Số 1 Lê Hiến Mai, P. Thạnh Mỹ Lợi, Q2 - Căn hộ Feliz en vista - ghé cổ…"
click at [1052, 98] on span "Lấy tận nơi" at bounding box center [1075, 100] width 53 height 14
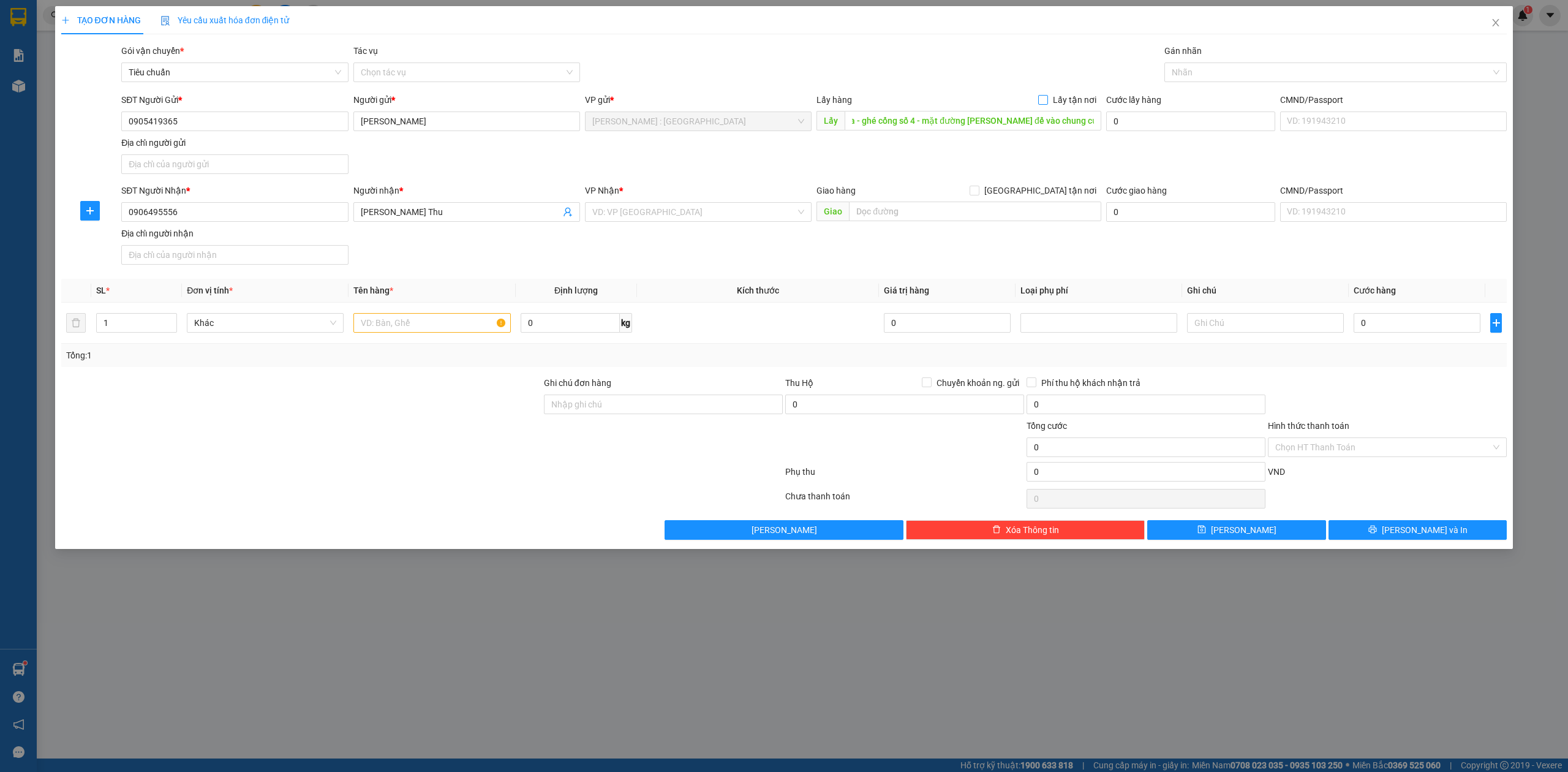
click at [1047, 98] on input "Lấy tận nơi" at bounding box center [1042, 99] width 8 height 8
checkbox input "true"
click at [699, 213] on input "search" at bounding box center [694, 212] width 203 height 18
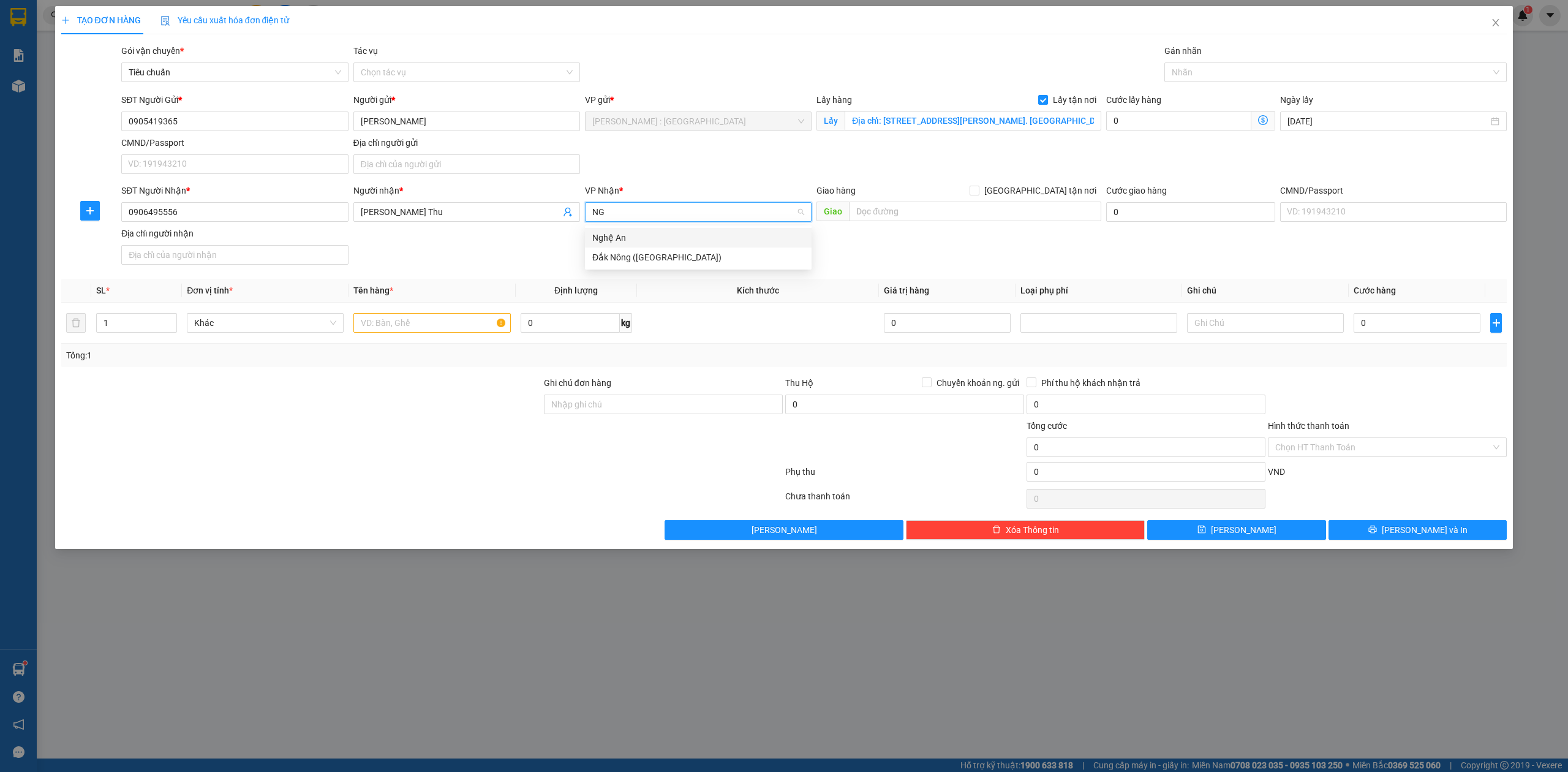
type input "NGH"
click at [642, 254] on div "Đắk Nông (Gia Nghĩa)" at bounding box center [698, 257] width 212 height 14
click at [665, 208] on span "Đắk Nông (Gia Nghĩa)" at bounding box center [698, 212] width 212 height 18
type input "N"
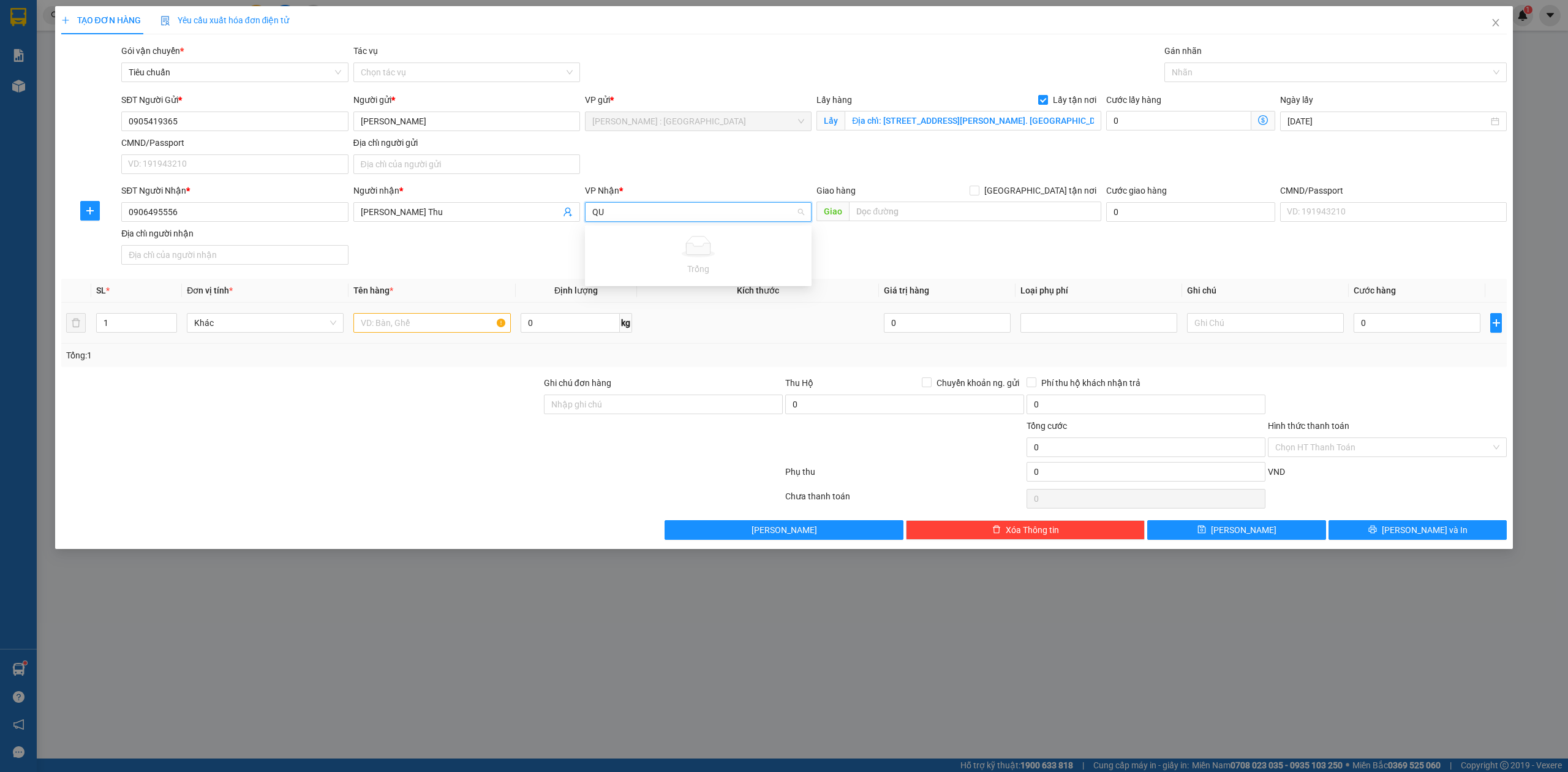
type input "Q"
type input "NGAI"
drag, startPoint x: 702, startPoint y: 243, endPoint x: 815, endPoint y: 224, distance: 114.6
click at [703, 243] on div "Quảng Ngãi: VP Trường Chinh" at bounding box center [698, 237] width 212 height 14
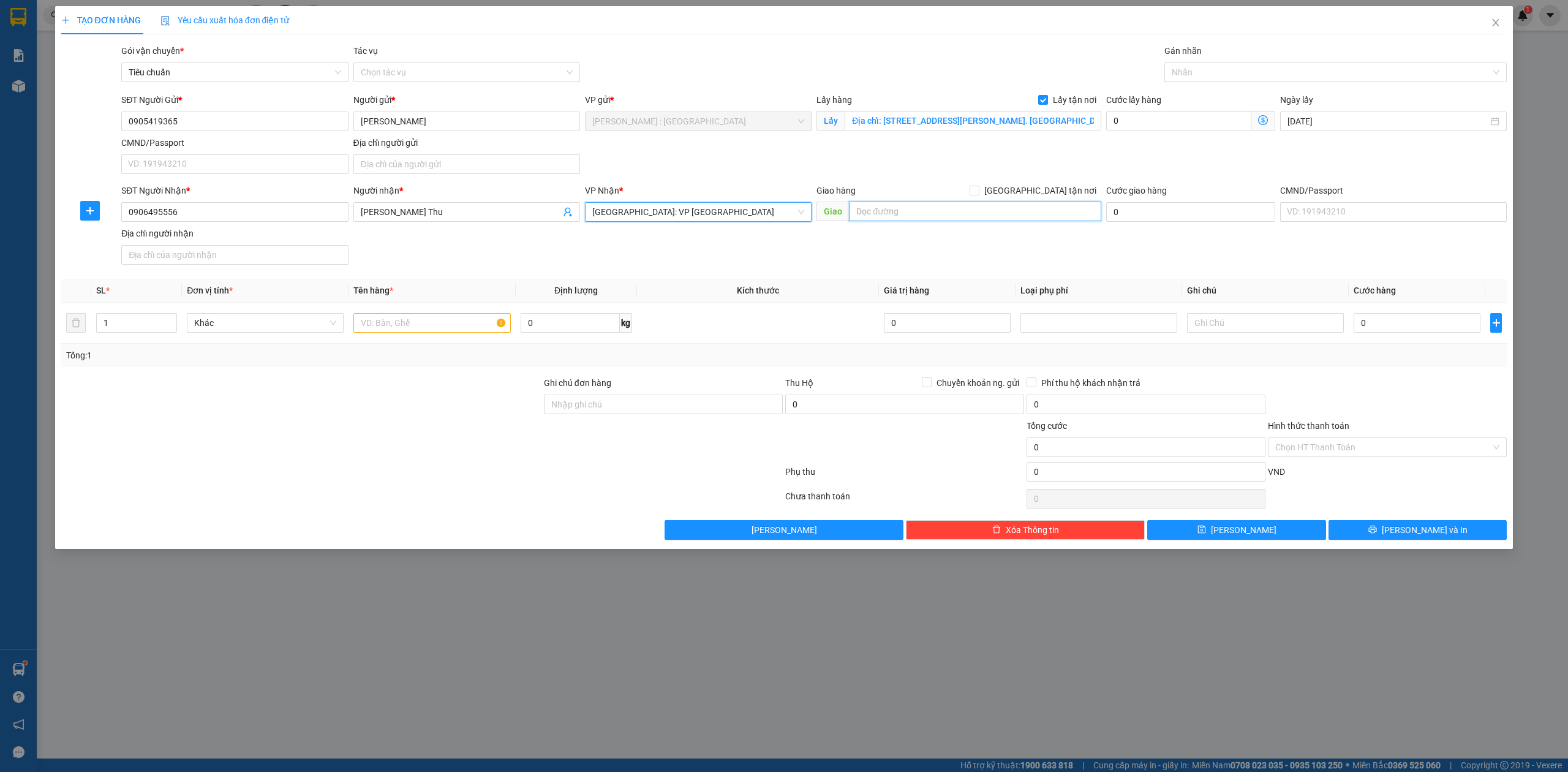
click at [910, 214] on input "text" at bounding box center [975, 211] width 253 height 19
paste input "Địa chỉ nhận: 353 Hùng Vương, P. Trần Phú, TP. Quảng Ngãi, tỉnh Quảng Ngãi."
click at [1058, 202] on input "Địa chỉ nhận: 353 Hùng Vương, P. Trần Phú, TP. Quảng Ngãi, tỉnh Quảng Ngãi." at bounding box center [975, 211] width 253 height 19
type input "Địa chỉ nhận: 353 Hùng Vương, P. Trần Phú, TP. Quảng Ngãi, tỉnh Quảng Ngãi."
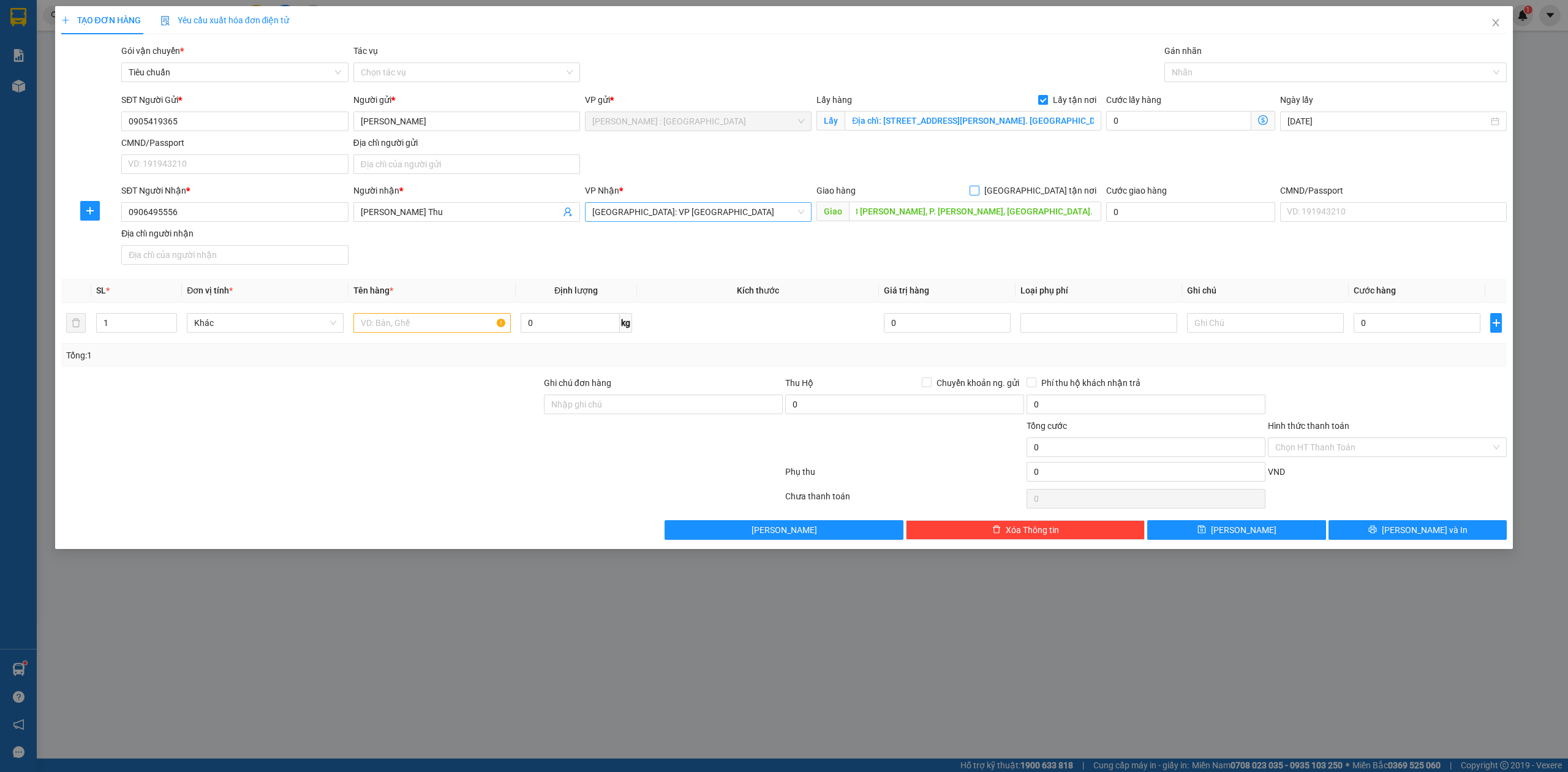
scroll to position [0, 0]
click at [1057, 195] on span "[GEOGRAPHIC_DATA] tận nơi" at bounding box center [1040, 190] width 122 height 14
click at [978, 194] on input "[GEOGRAPHIC_DATA] tận nơi" at bounding box center [974, 190] width 8 height 8
checkbox input "true"
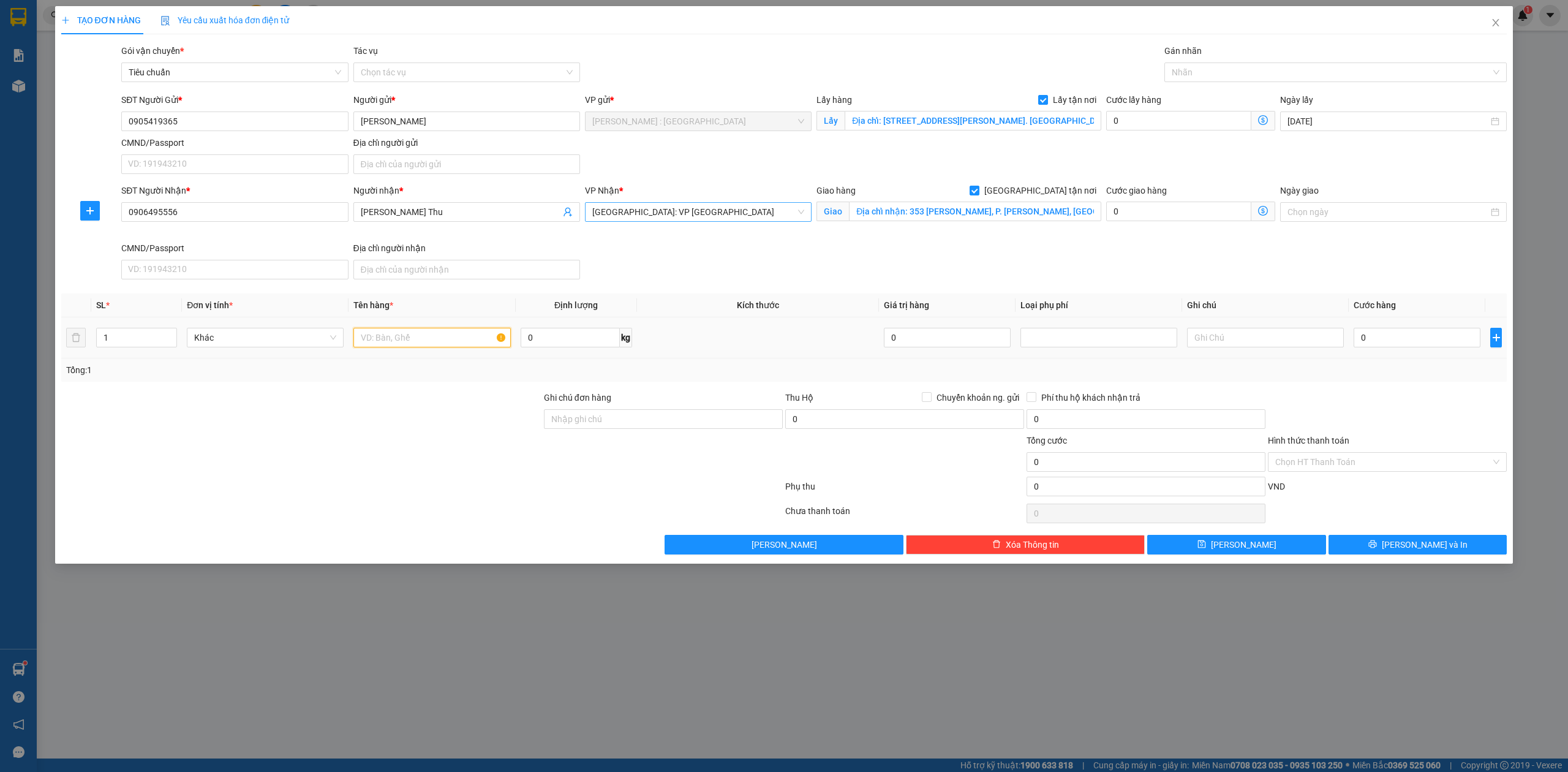
click at [389, 332] on input "text" at bounding box center [431, 337] width 157 height 19
paste input "1 laptop"
type input "1 laptop - ANH TÙNG"
click at [1437, 339] on input "0" at bounding box center [1417, 337] width 126 height 19
click at [1155, 219] on input "0" at bounding box center [1179, 211] width 146 height 19
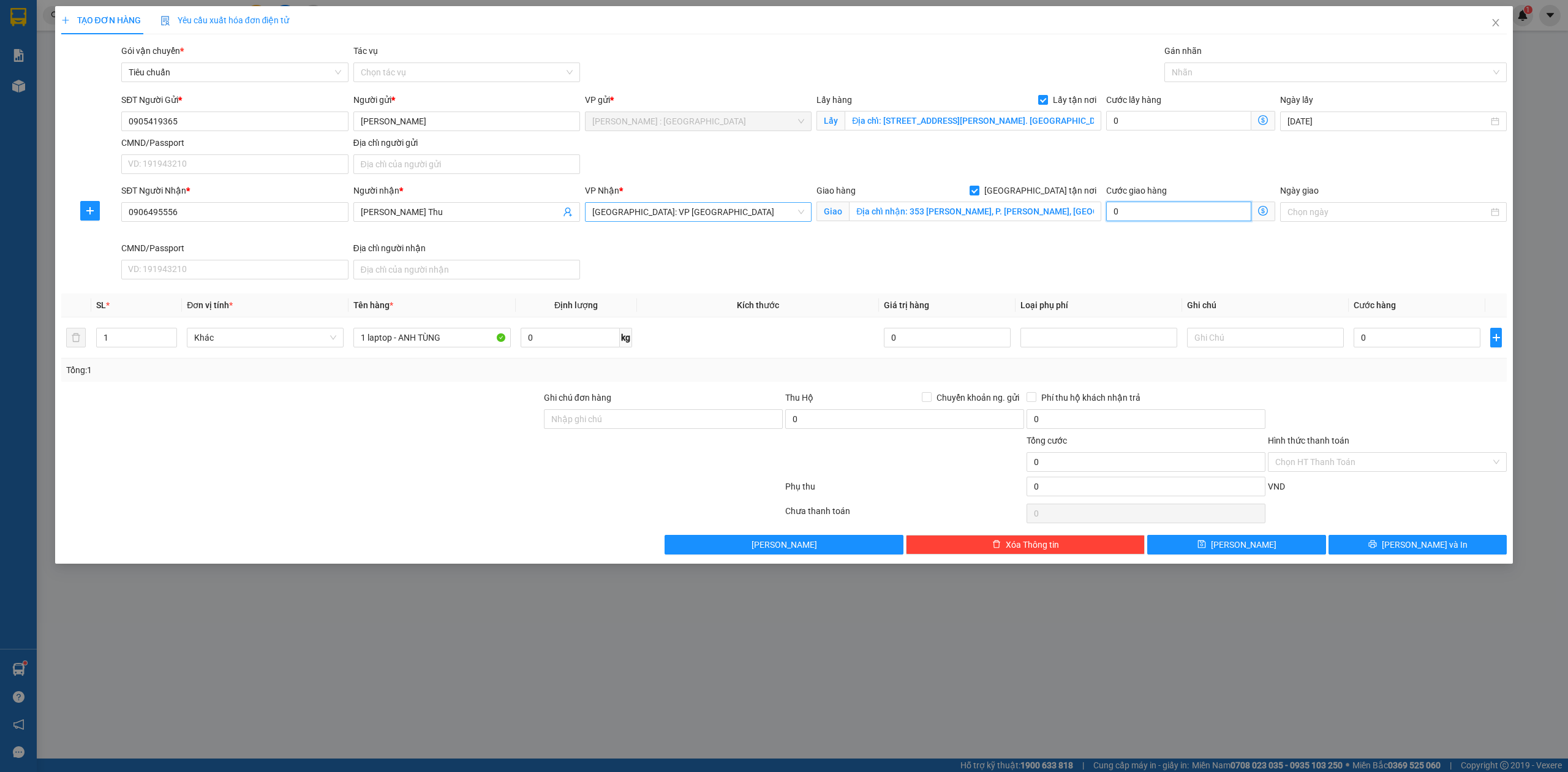
type input "1"
type input "15"
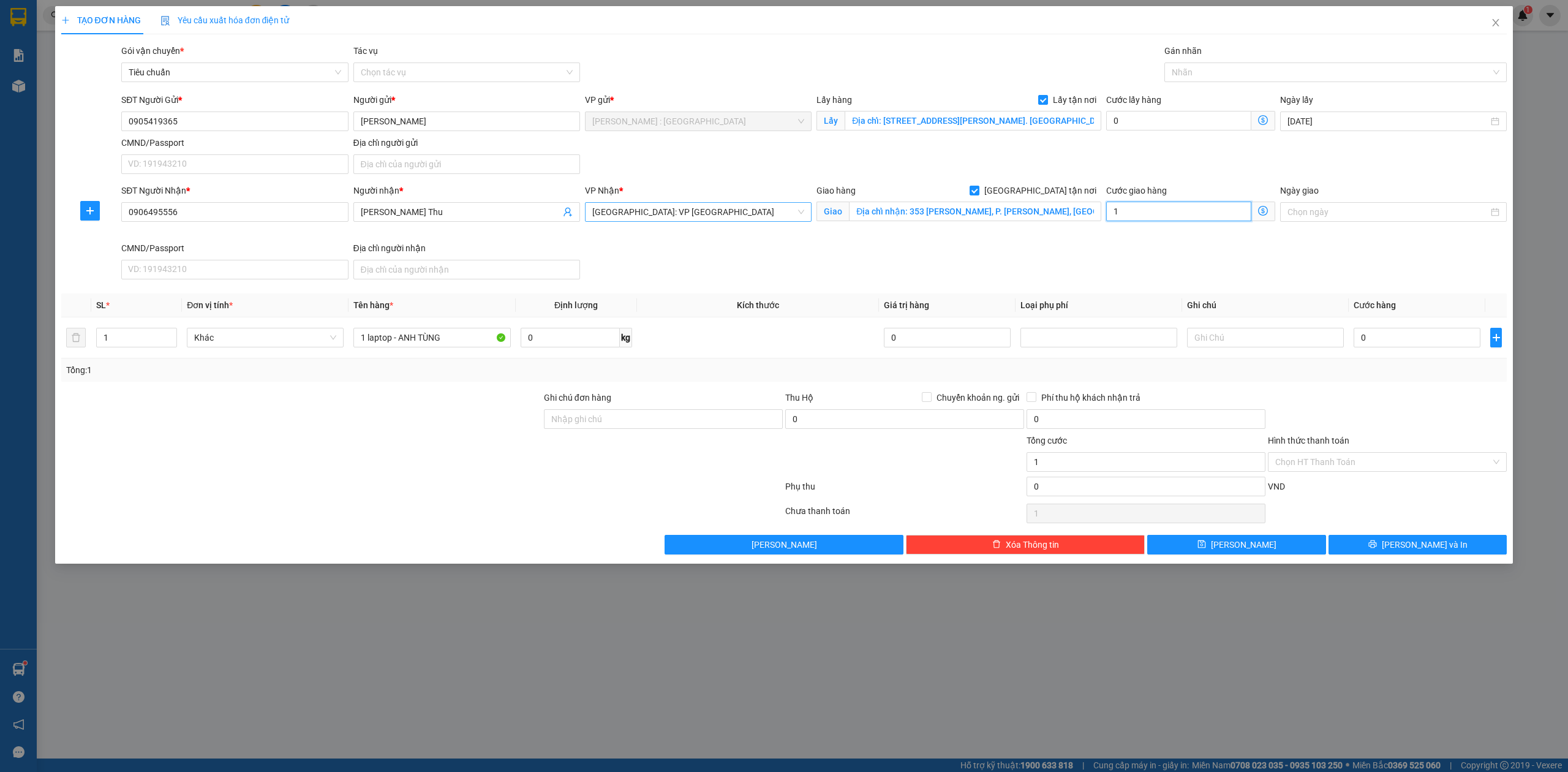
type input "15"
type input "150"
type input "150.000"
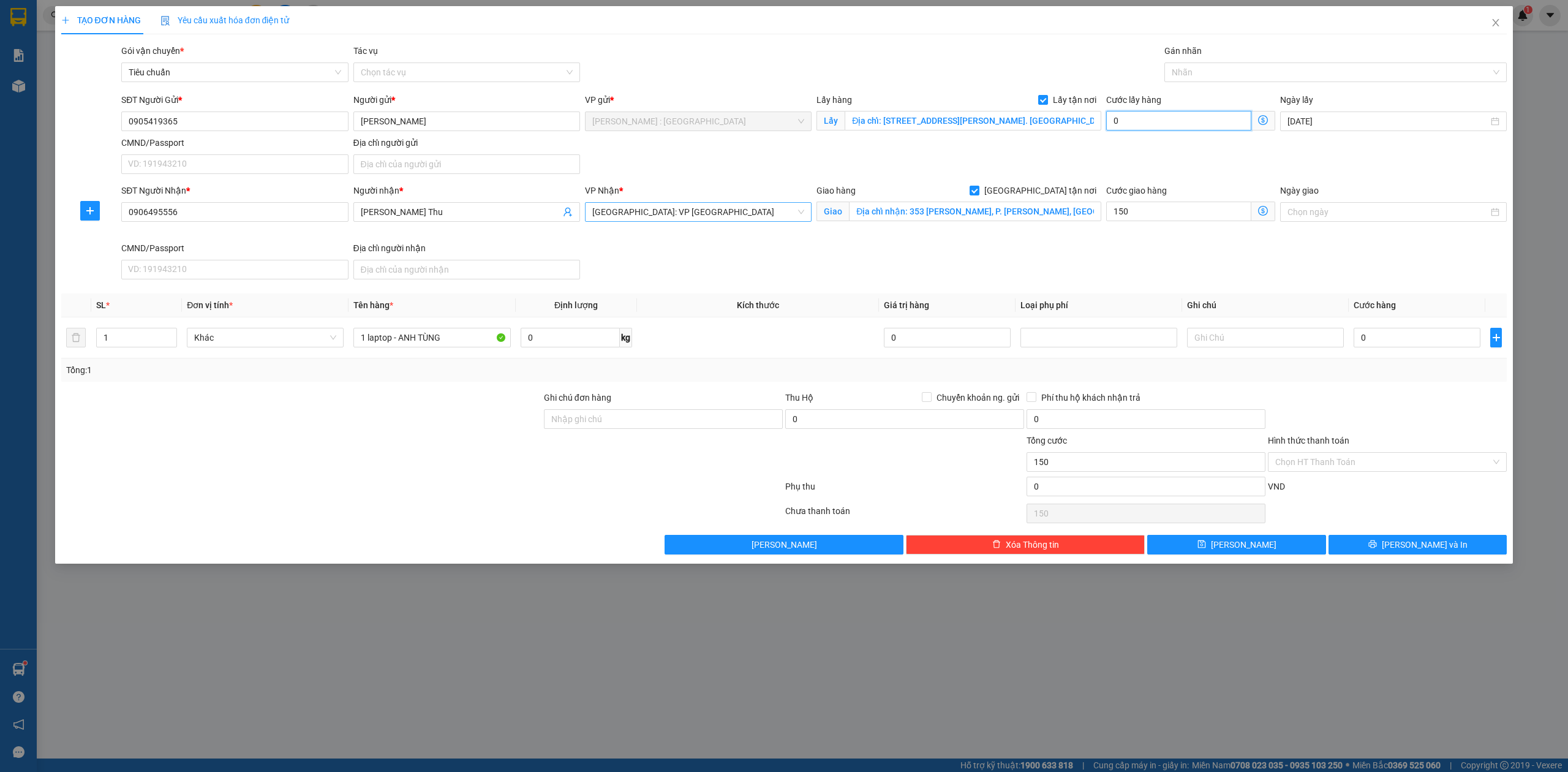
type input "150.000"
click at [1160, 119] on input "0" at bounding box center [1179, 120] width 146 height 19
type input "150.001"
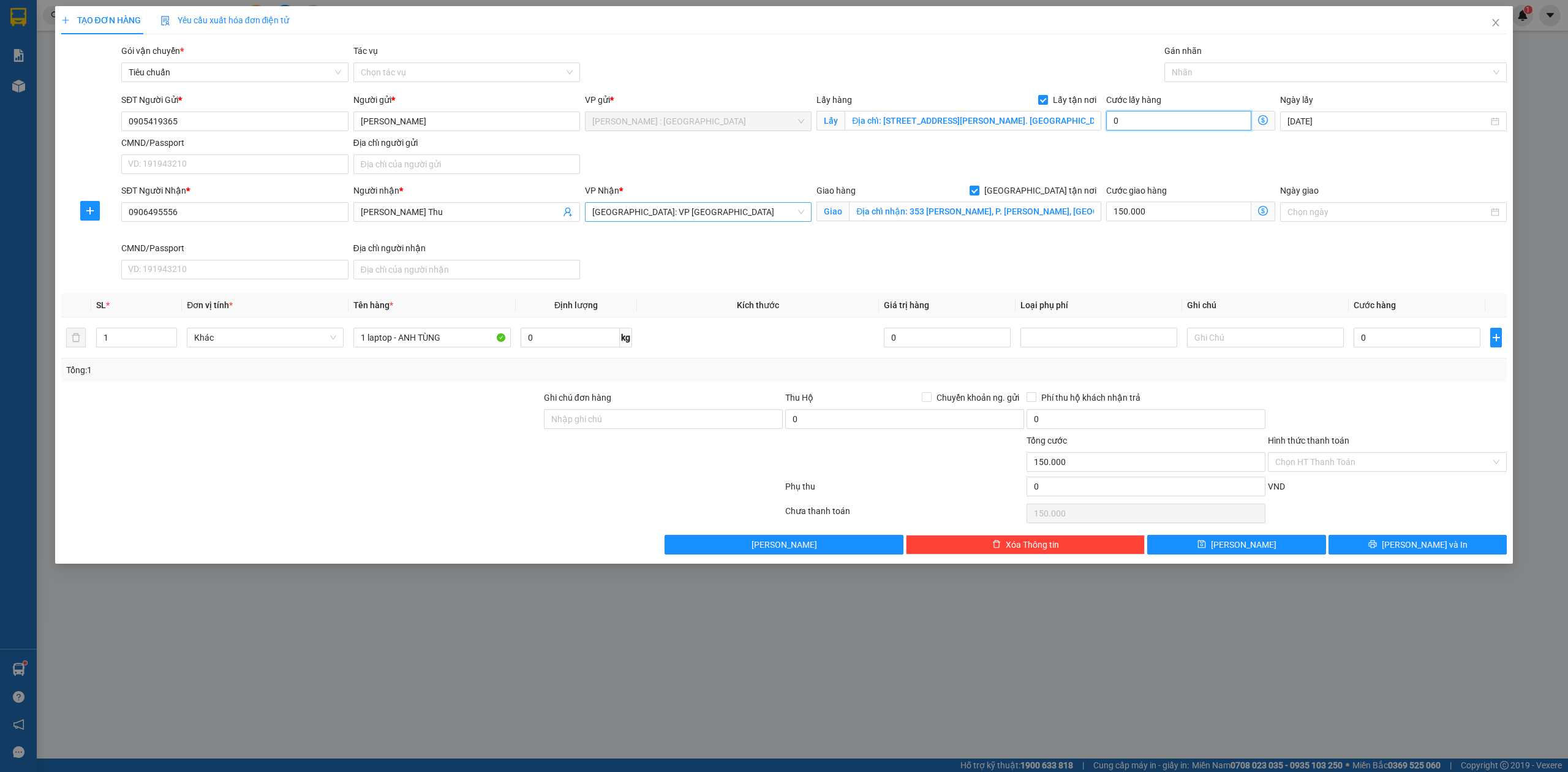
type input "1"
type input "150.011"
type input "11"
type input "150.115"
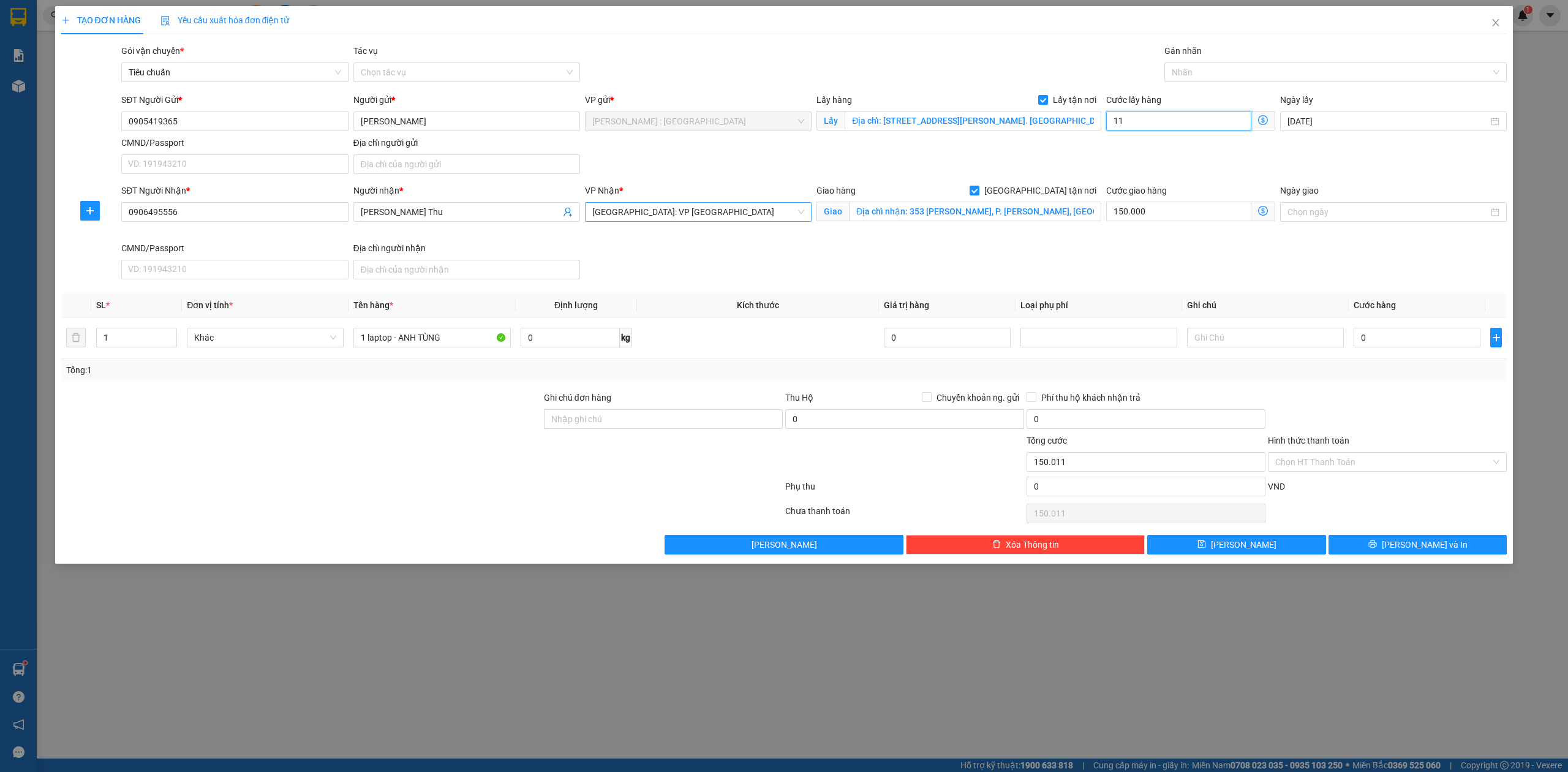
type input "150.115"
type input "115"
type input "265.000"
type input "115.000"
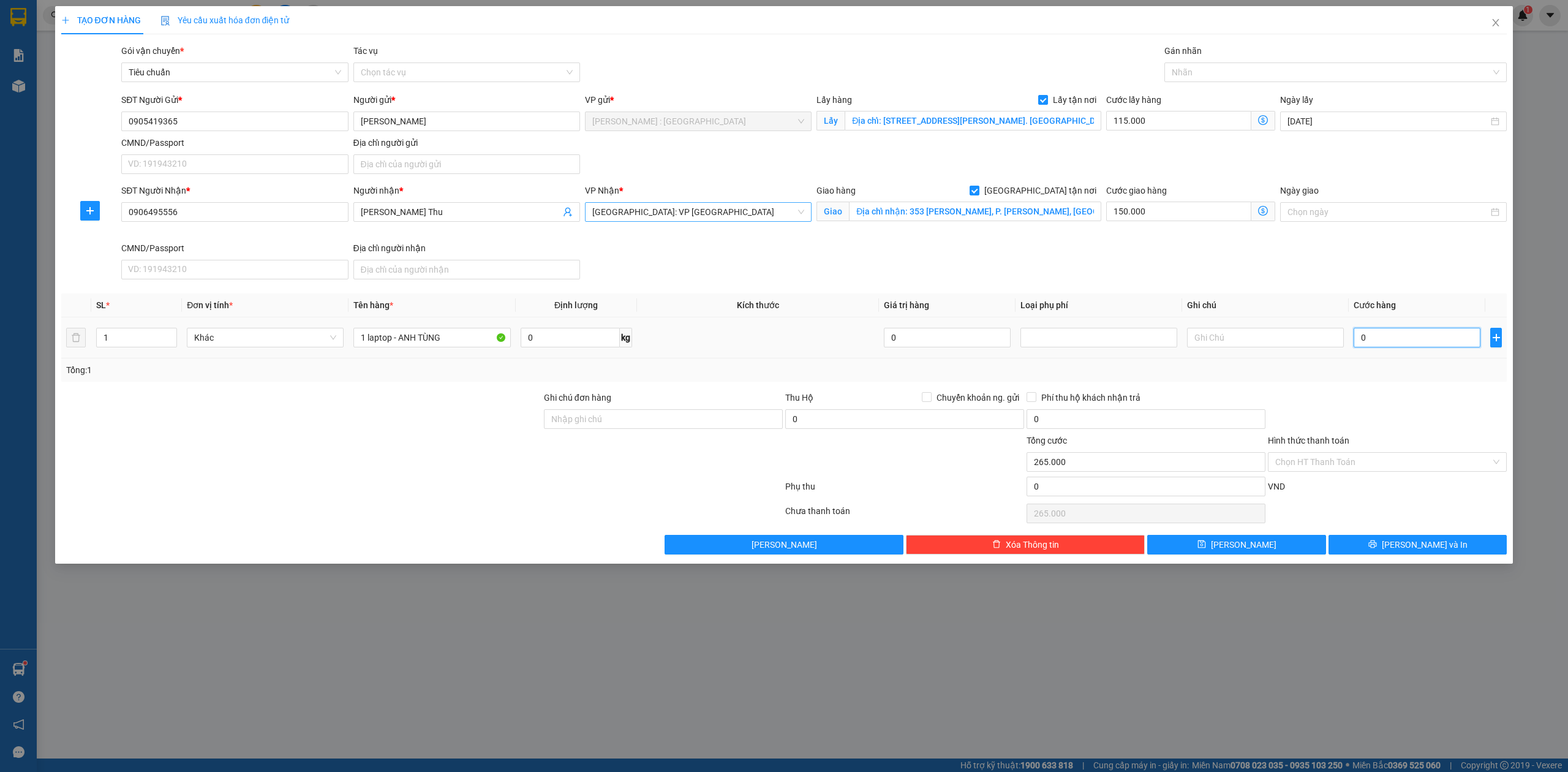
click at [1396, 330] on input "0" at bounding box center [1417, 337] width 126 height 19
type input "1"
type input "265.001"
type input "15"
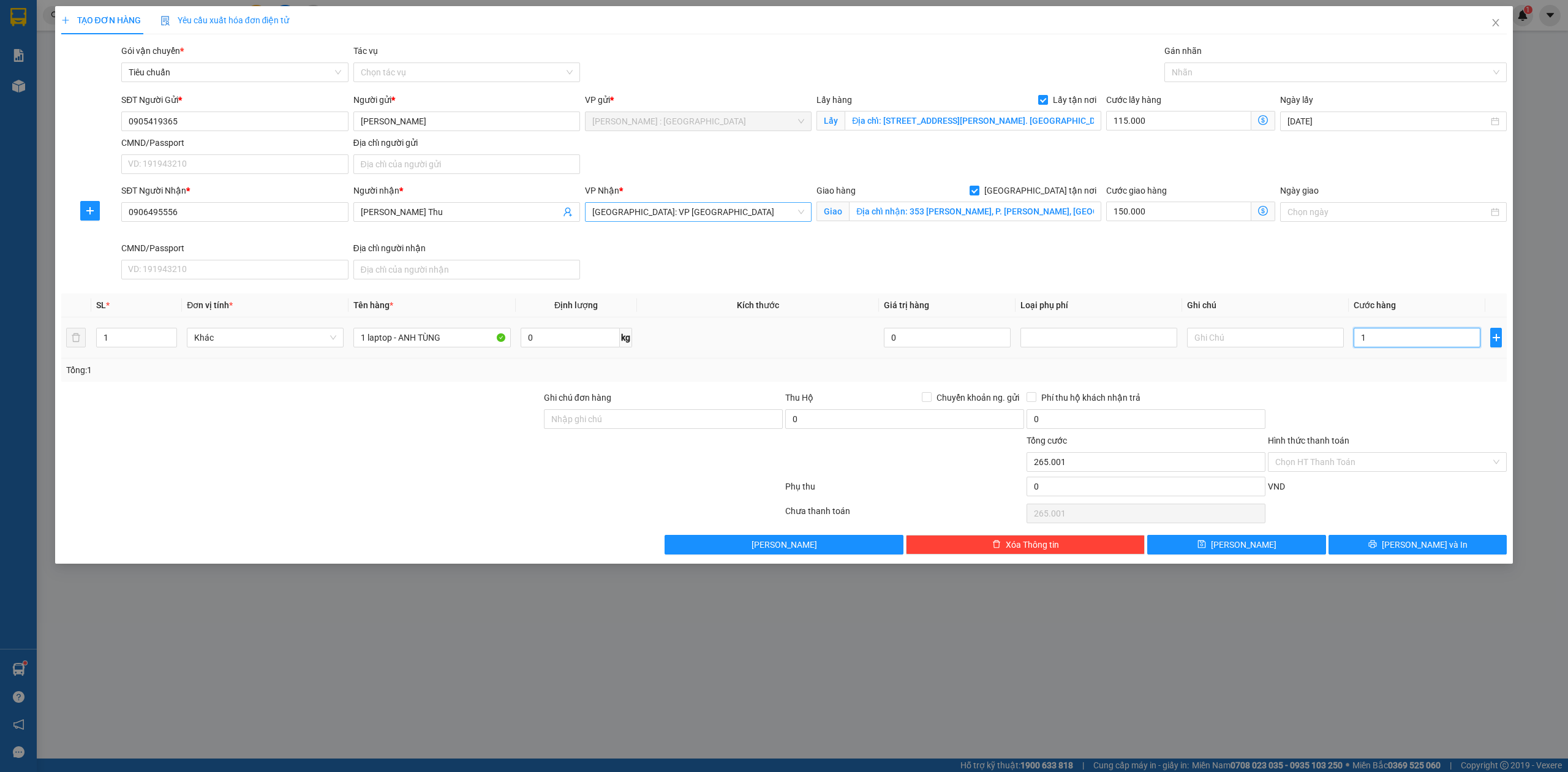
type input "265.015"
type input "150"
type input "265.150"
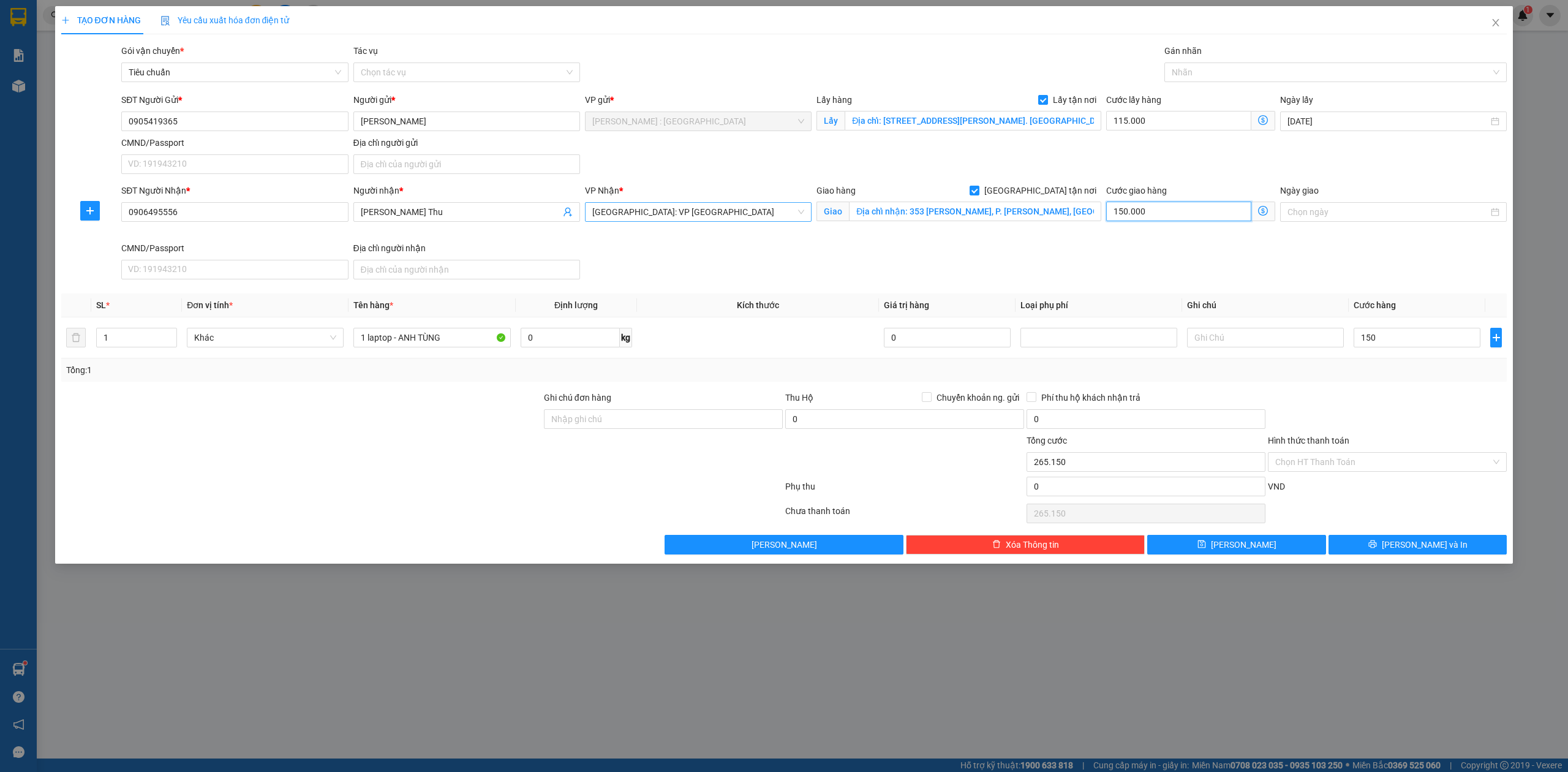
type input "150.000"
type input "415.000"
click at [1138, 211] on input "150.000" at bounding box center [1179, 211] width 146 height 19
type input "265.000"
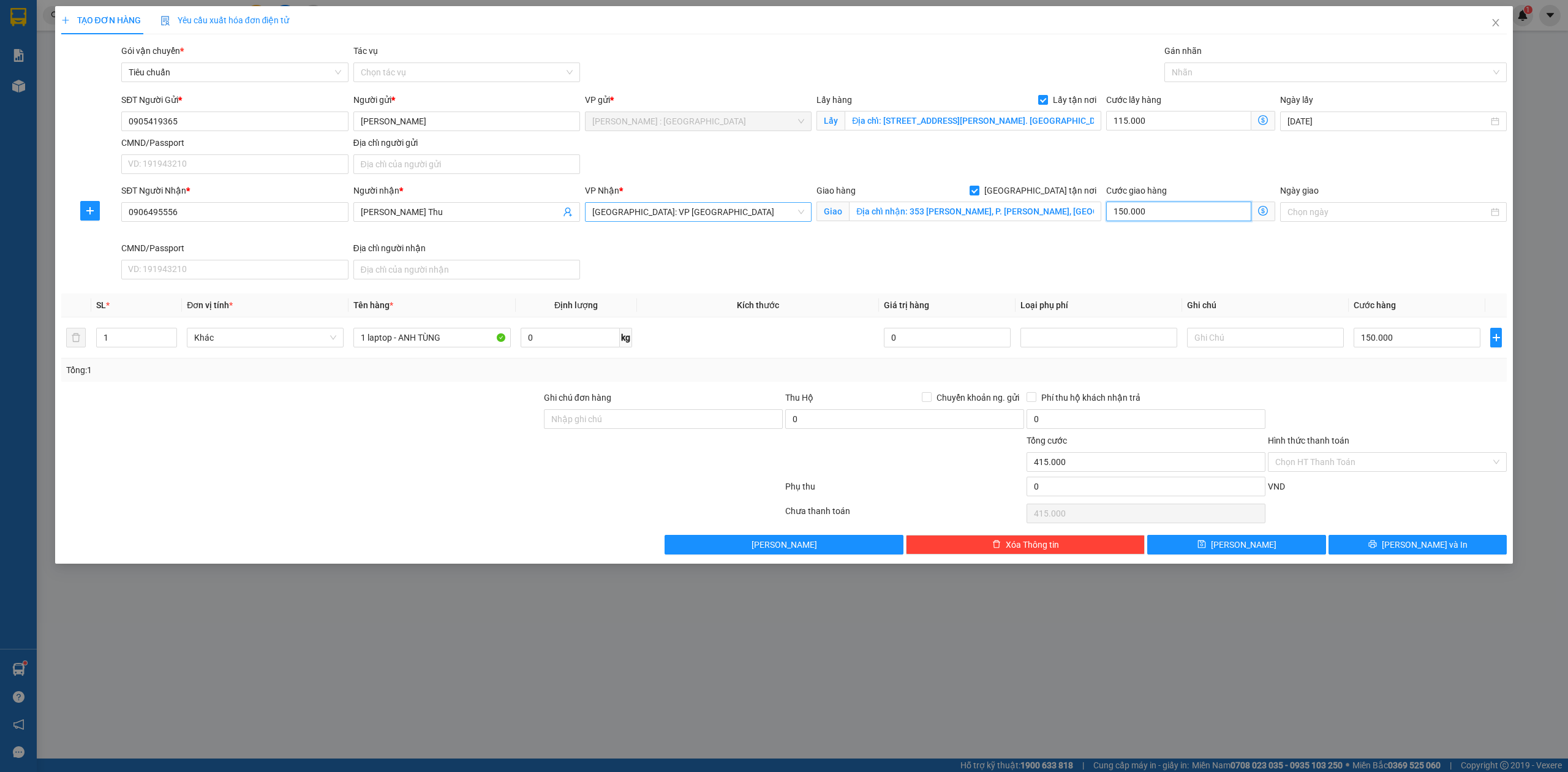
type input "265.000"
type input "0"
click at [1248, 560] on div "TẠO ĐƠN HÀNG Yêu cầu xuất hóa đơn điện tử Transit Pickup Surcharge Ids Transit …" at bounding box center [784, 285] width 1459 height 558
click at [1252, 545] on button "Lưu" at bounding box center [1236, 544] width 179 height 19
checkbox input "false"
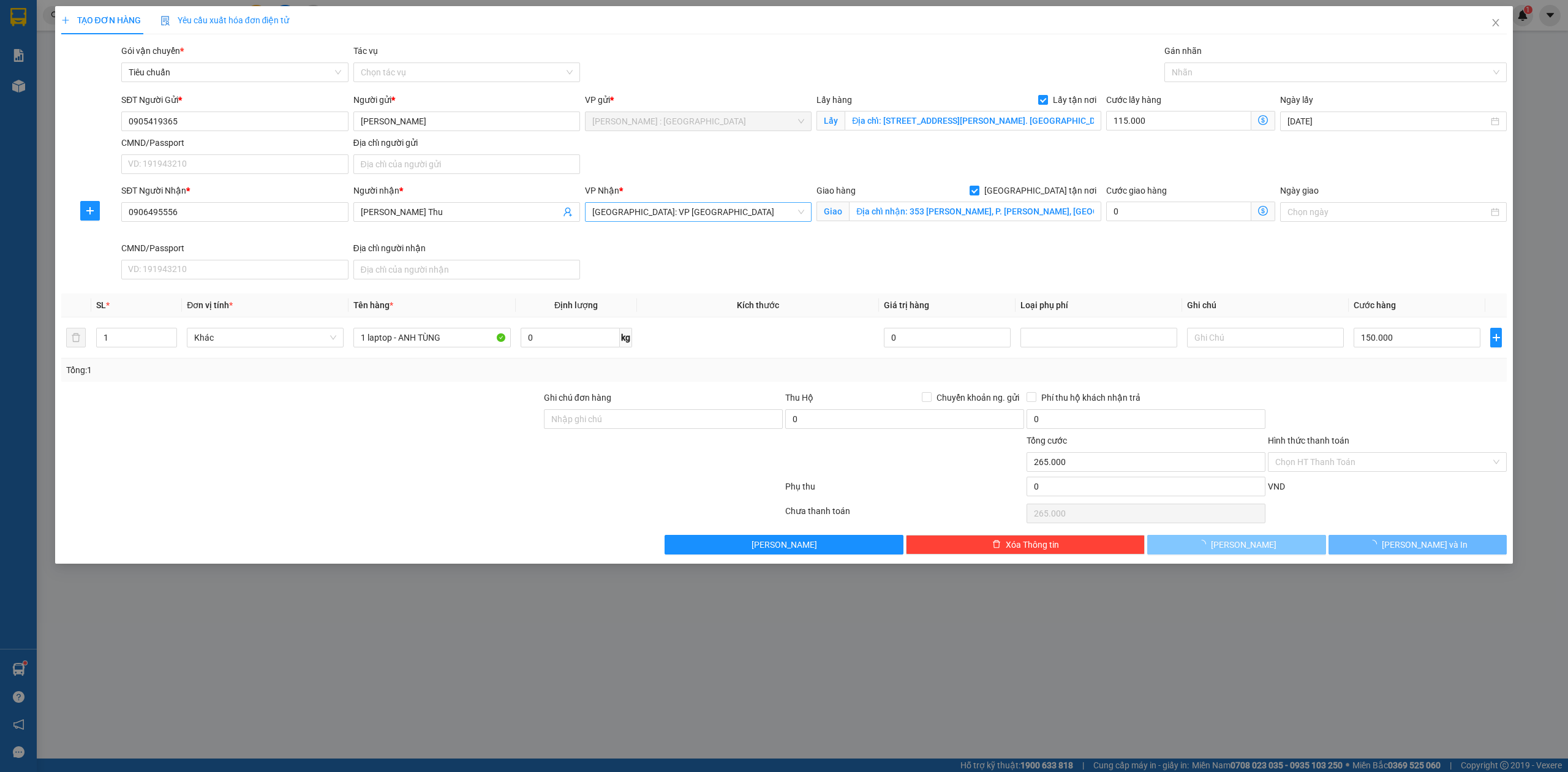
checkbox input "false"
type input "0"
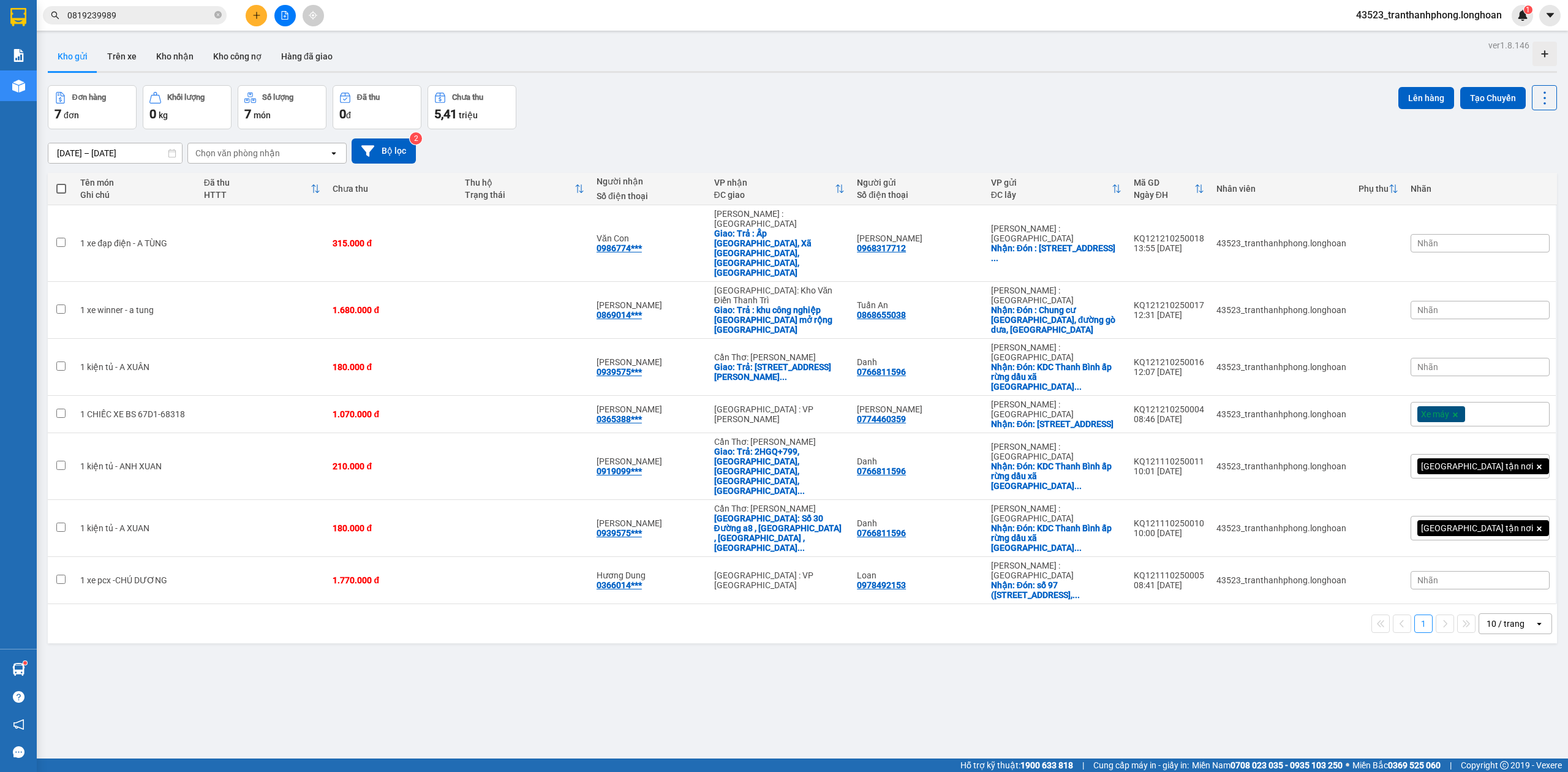
click at [7, 5] on div at bounding box center [18, 19] width 37 height 39
click at [260, 16] on icon "plus" at bounding box center [256, 15] width 8 height 8
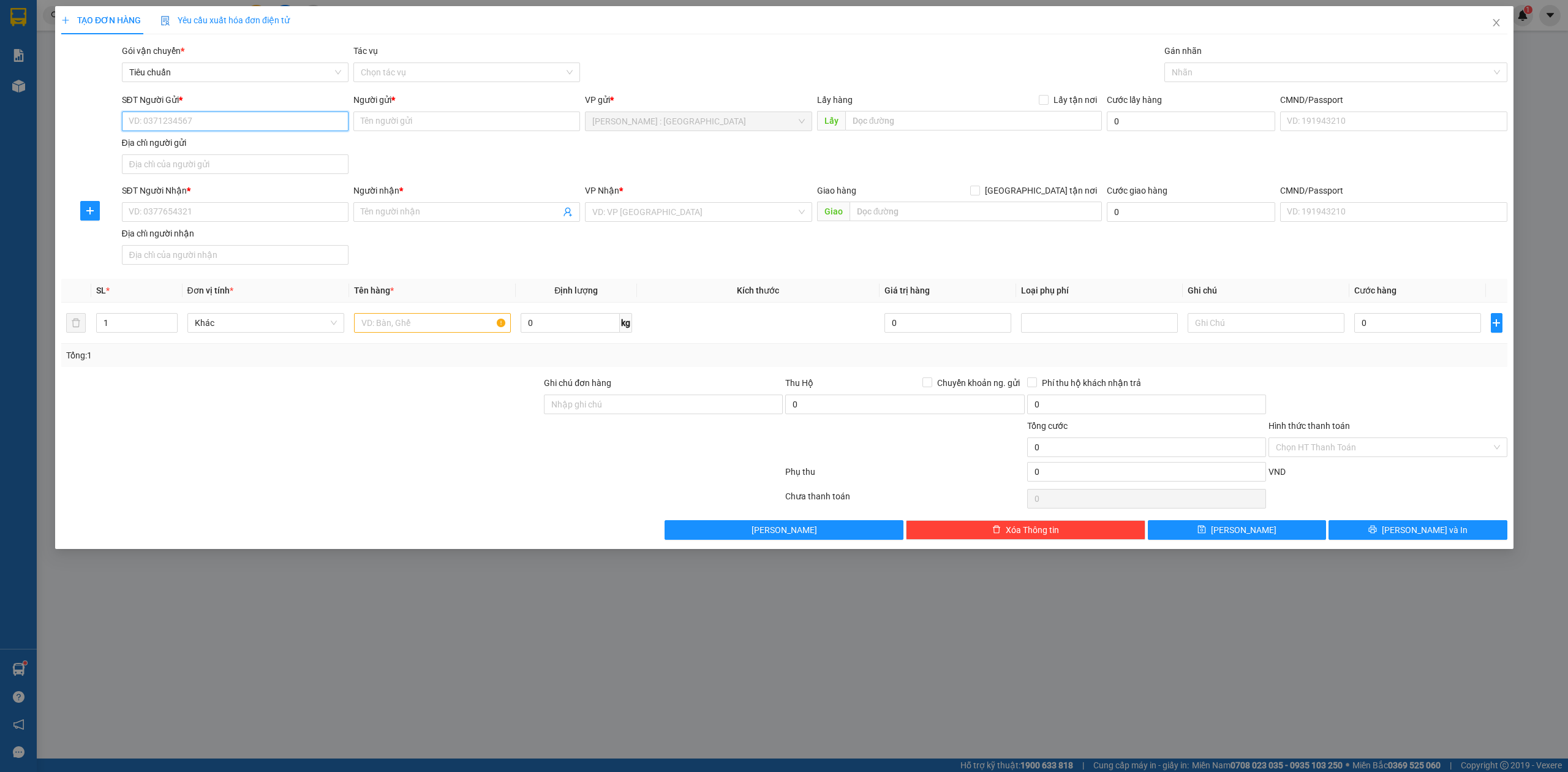
paste input "0356002269"
type input "0356002269"
click at [392, 132] on div "Người gửi * Tên người gửi" at bounding box center [467, 114] width 227 height 43
click at [402, 123] on input "Người gửi *" at bounding box center [467, 121] width 227 height 19
paste input "blue hỗ trợ"
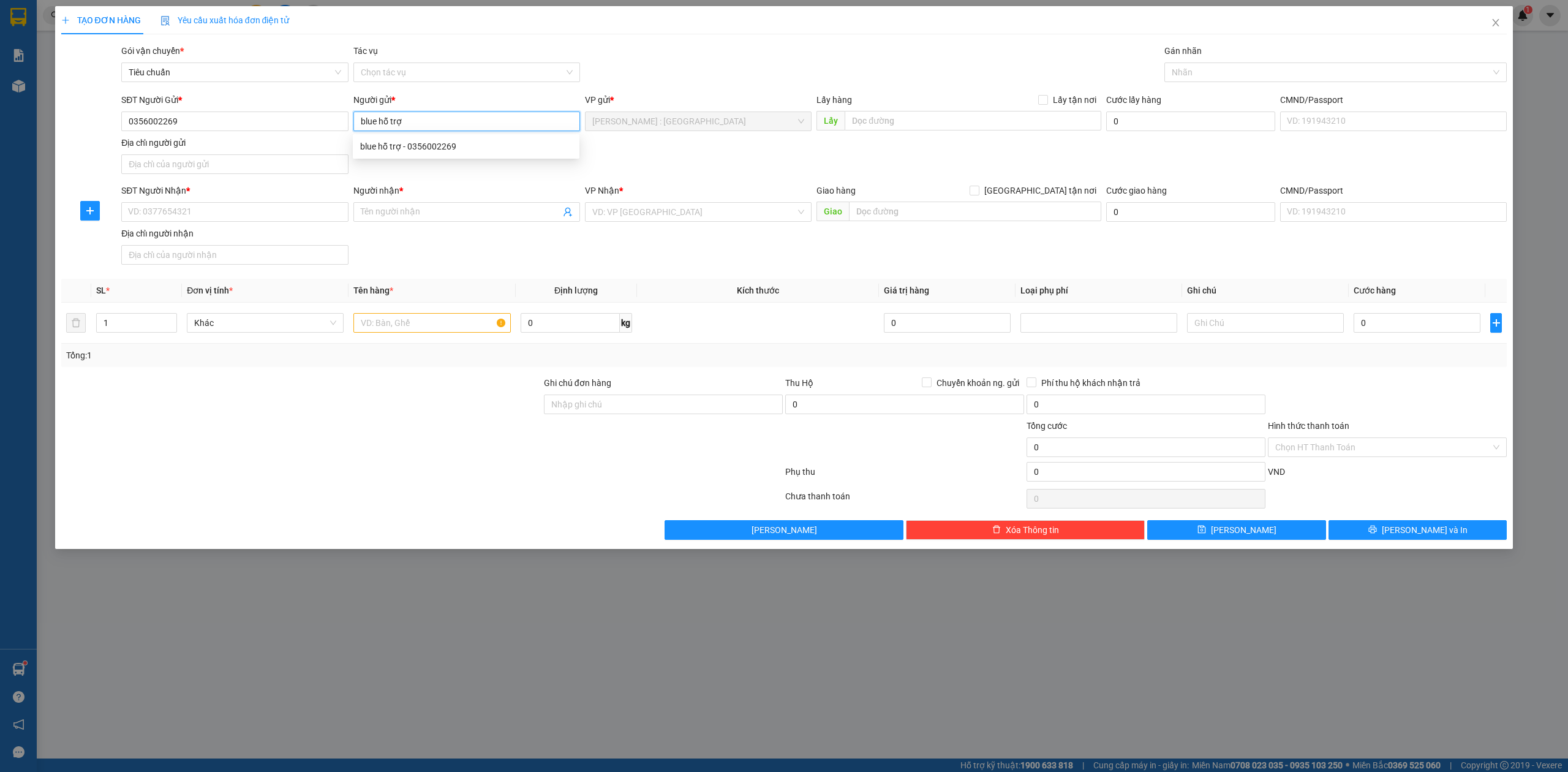
type input "blue hỗ trợ"
click at [924, 108] on div "Lấy hàng Lấy tận nơi" at bounding box center [959, 103] width 285 height 18
click at [939, 114] on input "text" at bounding box center [973, 120] width 256 height 19
paste input "35 đường 2,khu dân cư dương hồng,xã bình hưng,bình chánh,hcm"
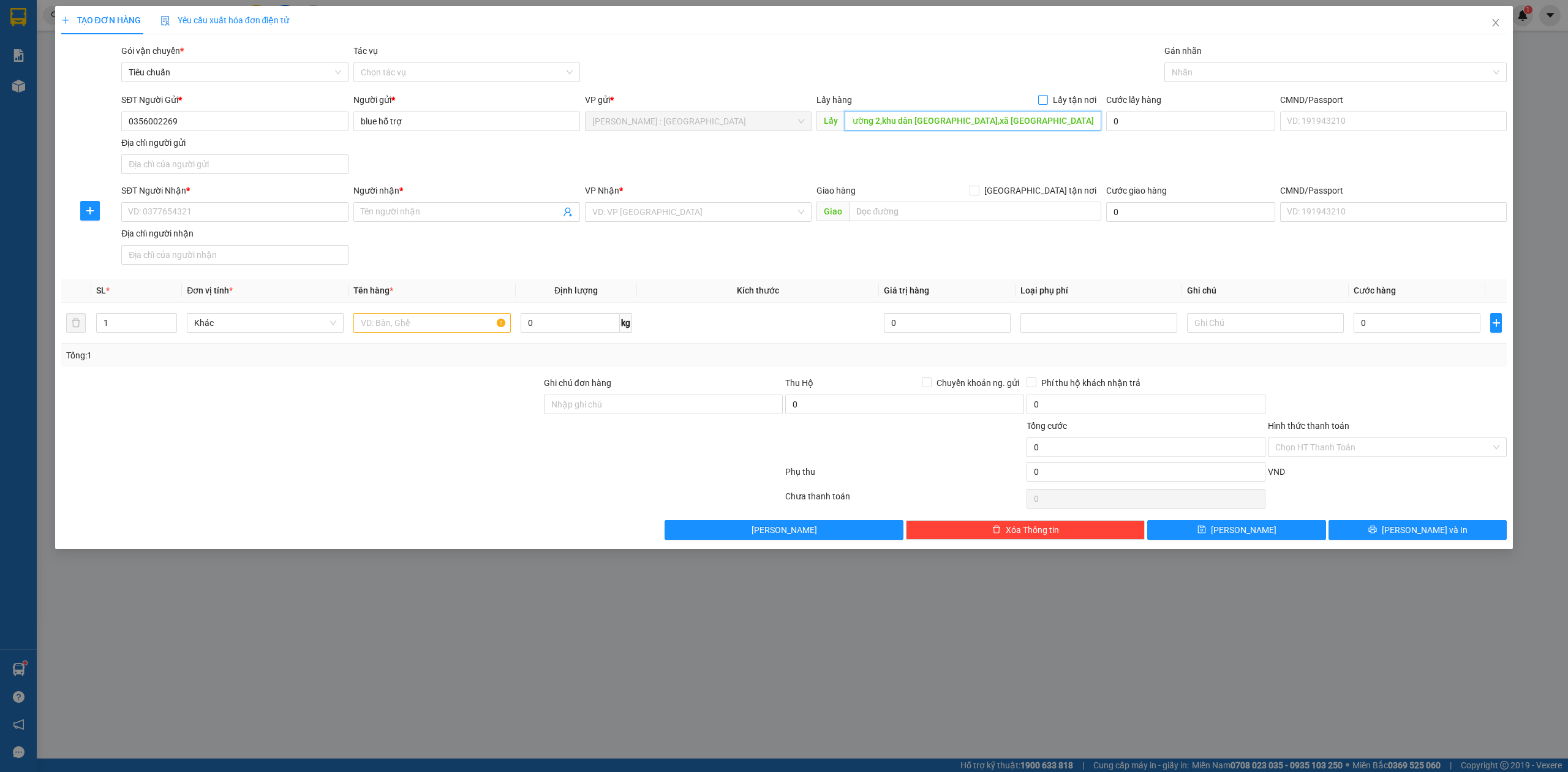
type input "35 đường 2,khu dân cư dương hồng,xã bình hưng,bình chánh,hcm"
click at [1052, 98] on span "Lấy tận nơi" at bounding box center [1075, 100] width 53 height 14
click at [1047, 98] on input "Lấy tận nơi" at bounding box center [1042, 99] width 8 height 8
checkbox input "true"
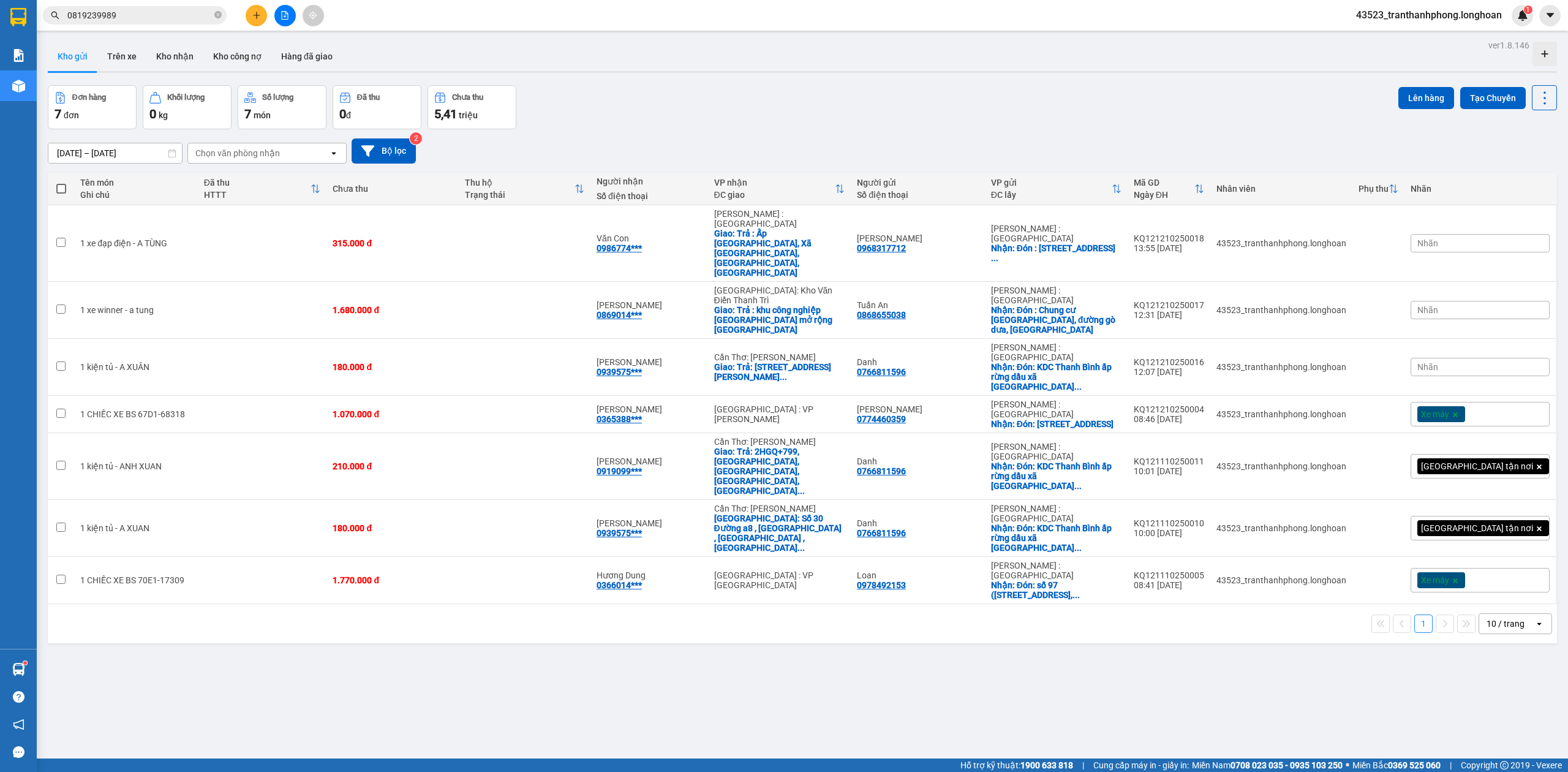
click at [254, 11] on icon "plus" at bounding box center [256, 15] width 8 height 8
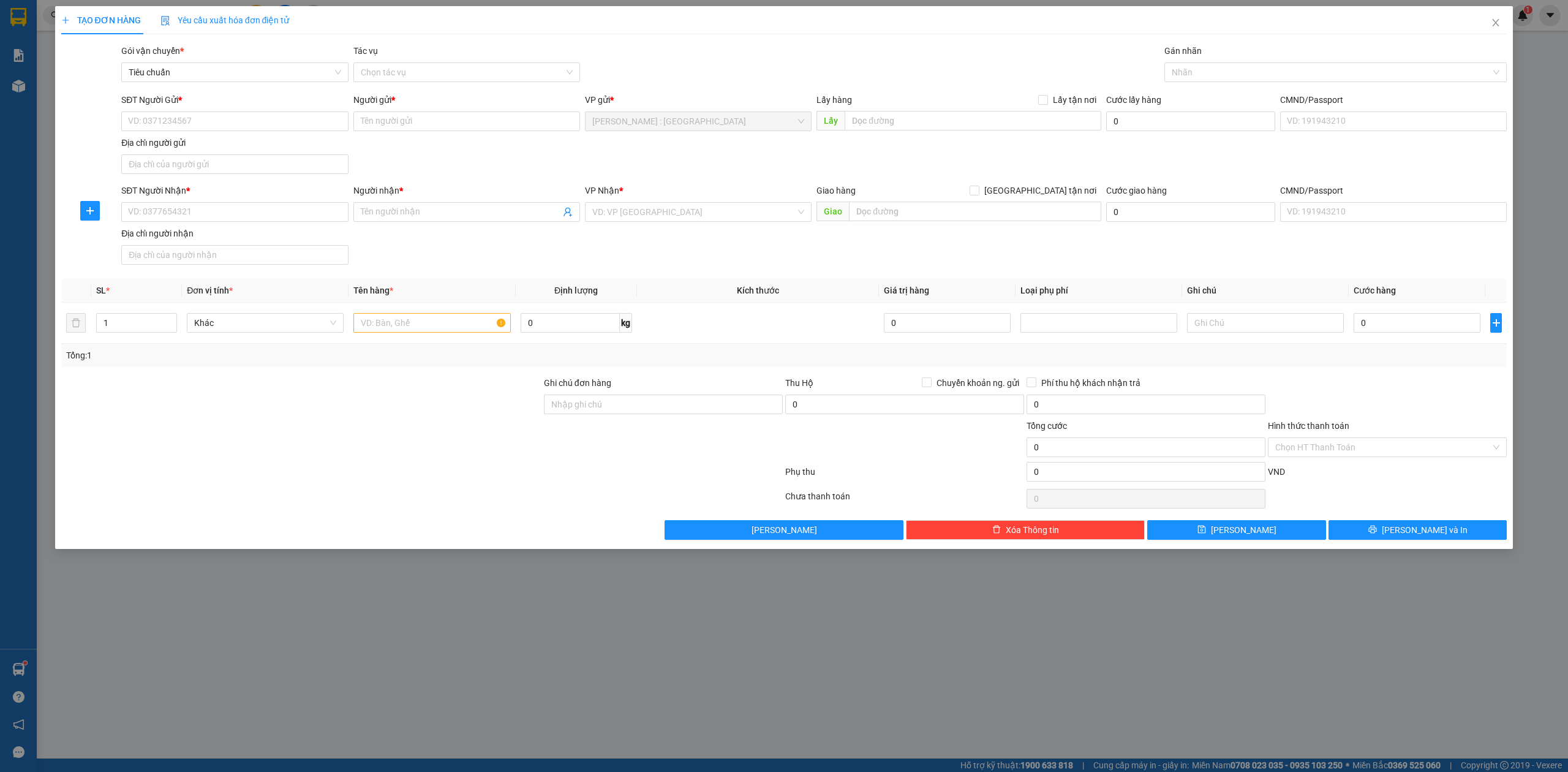
click at [3, 17] on div "TẠO ĐƠN HÀNG Yêu cầu xuất hóa đơn điện tử Transit Pickup Surcharge Ids Transit …" at bounding box center [784, 386] width 1568 height 772
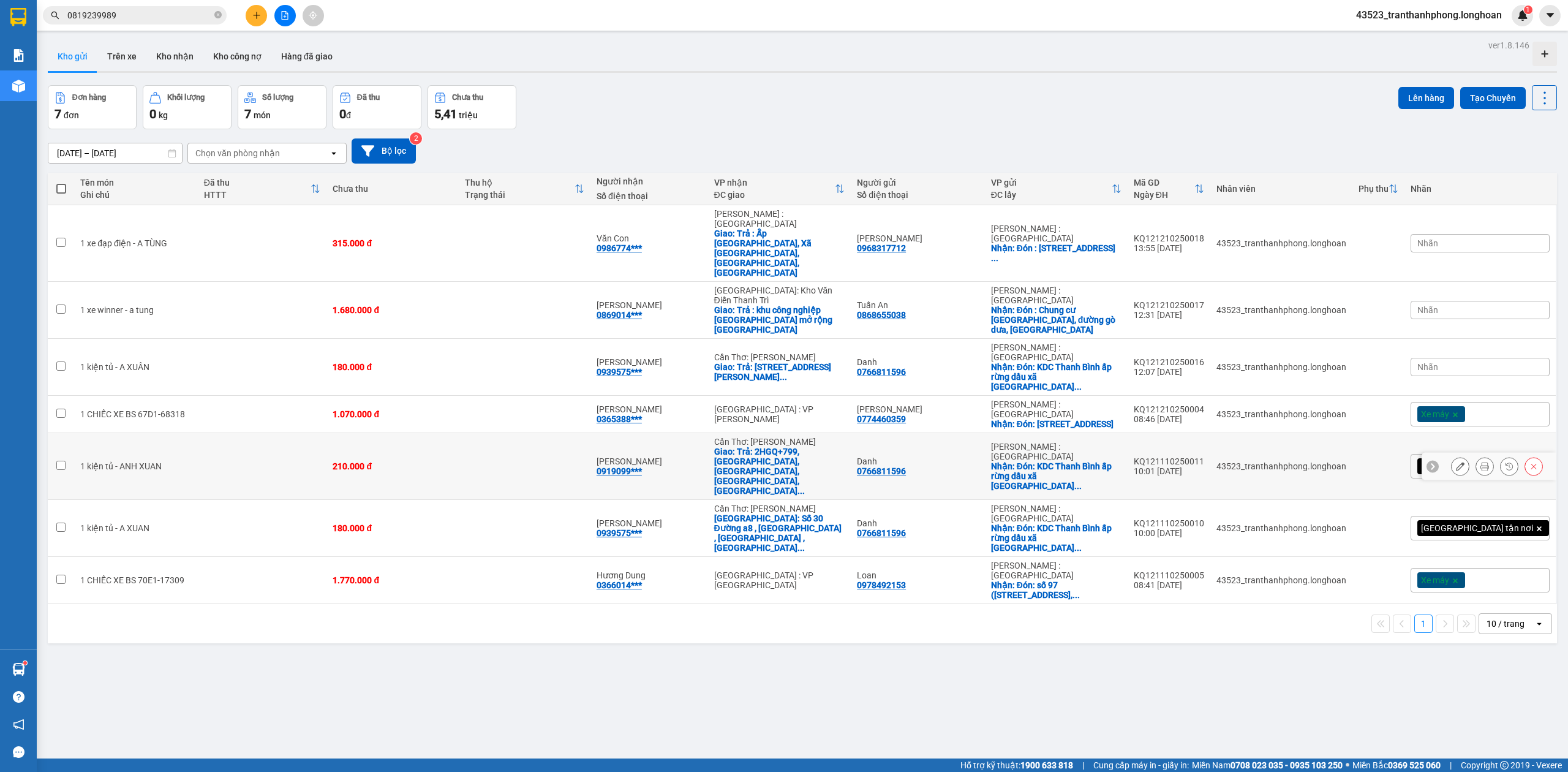
scroll to position [57, 0]
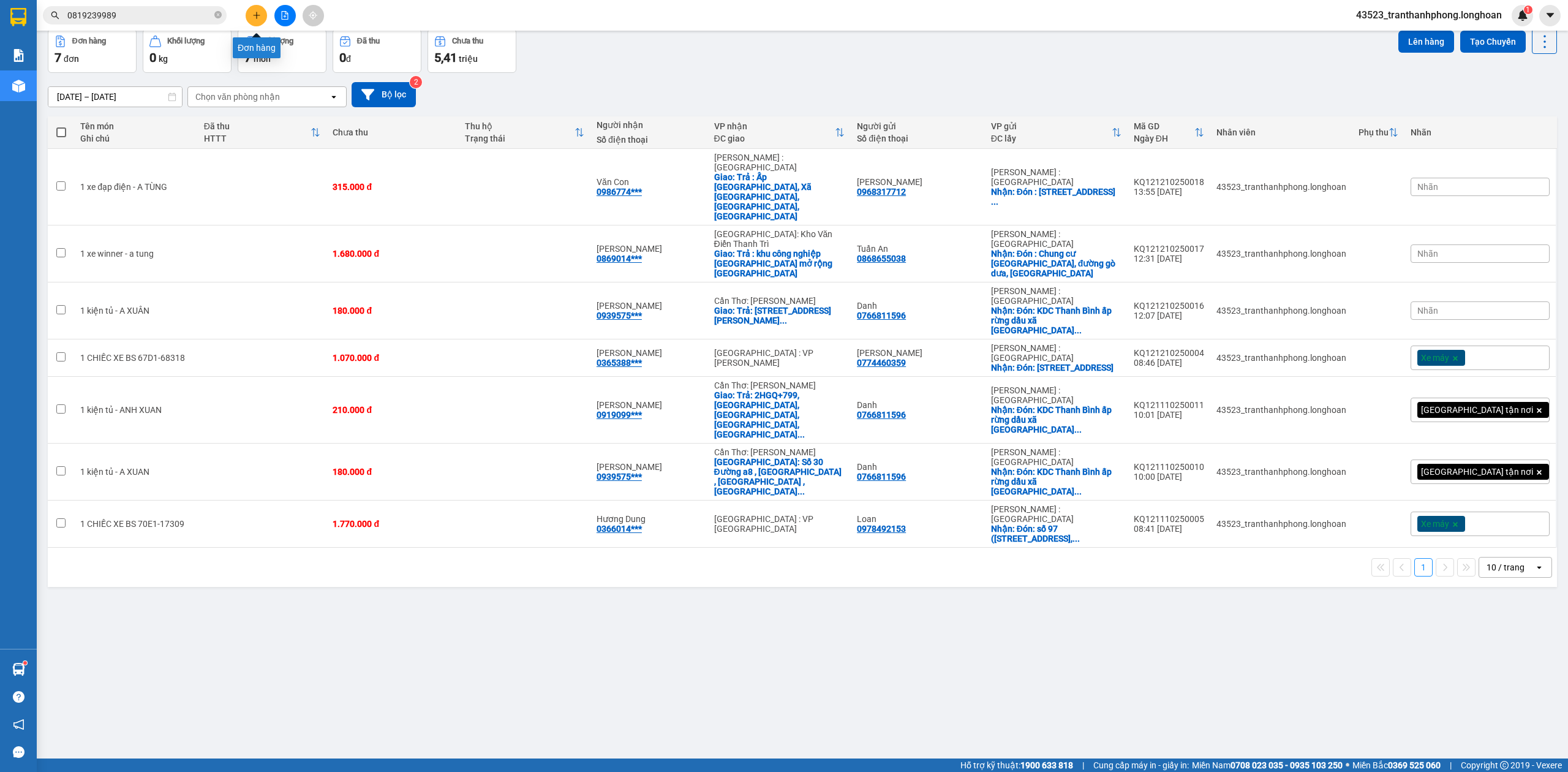
click at [250, 11] on button at bounding box center [256, 15] width 21 height 21
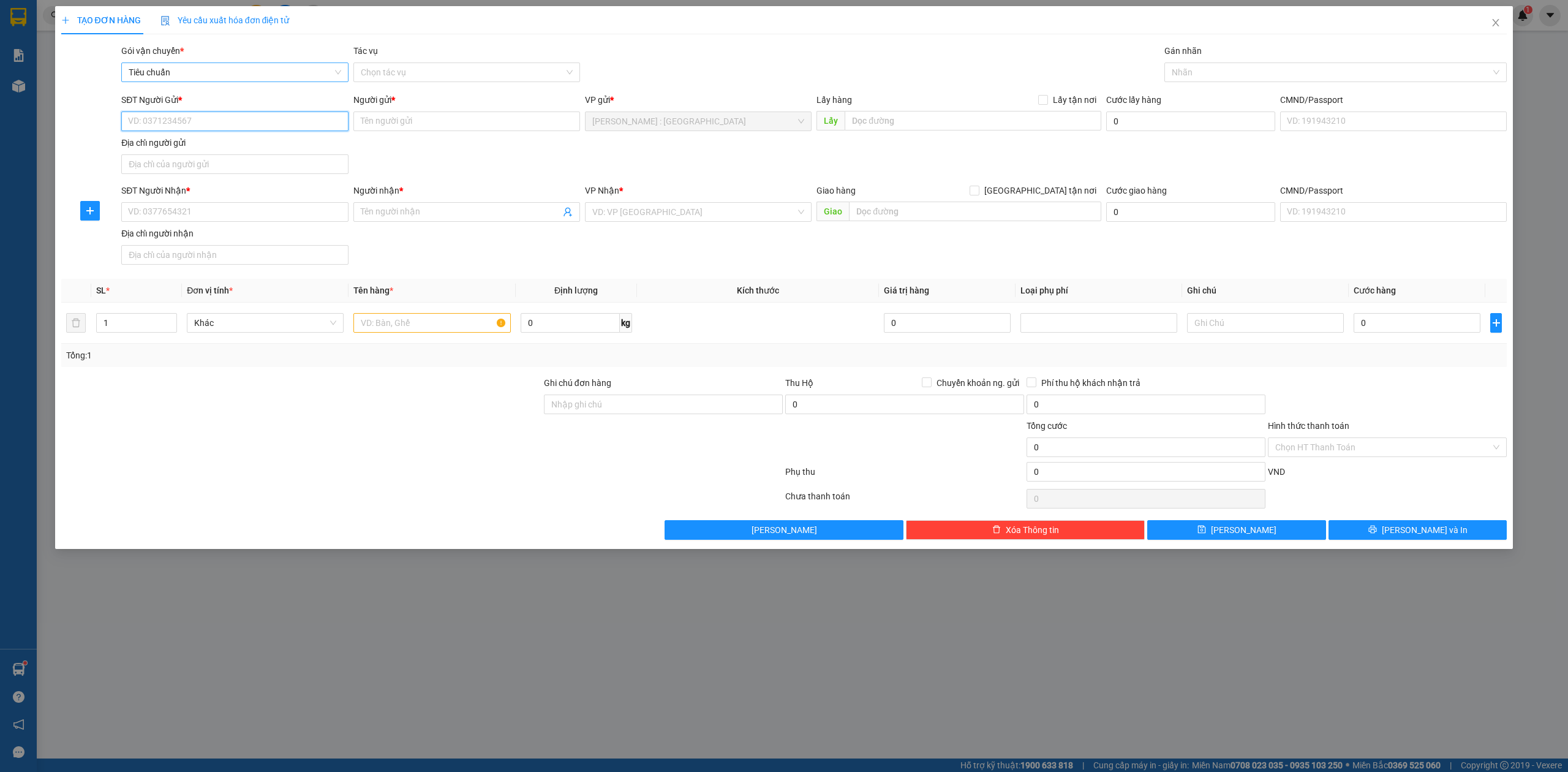
paste input "0976656265"
paste input "26222227"
drag, startPoint x: 221, startPoint y: 119, endPoint x: 0, endPoint y: 135, distance: 221.6
click at [0, 135] on div "TẠO ĐƠN HÀNG Yêu cầu xuất hóa đơn điện tử Transit Pickup Surcharge Ids Transit …" at bounding box center [784, 386] width 1568 height 772
click at [189, 124] on input "0926222227" at bounding box center [234, 121] width 227 height 19
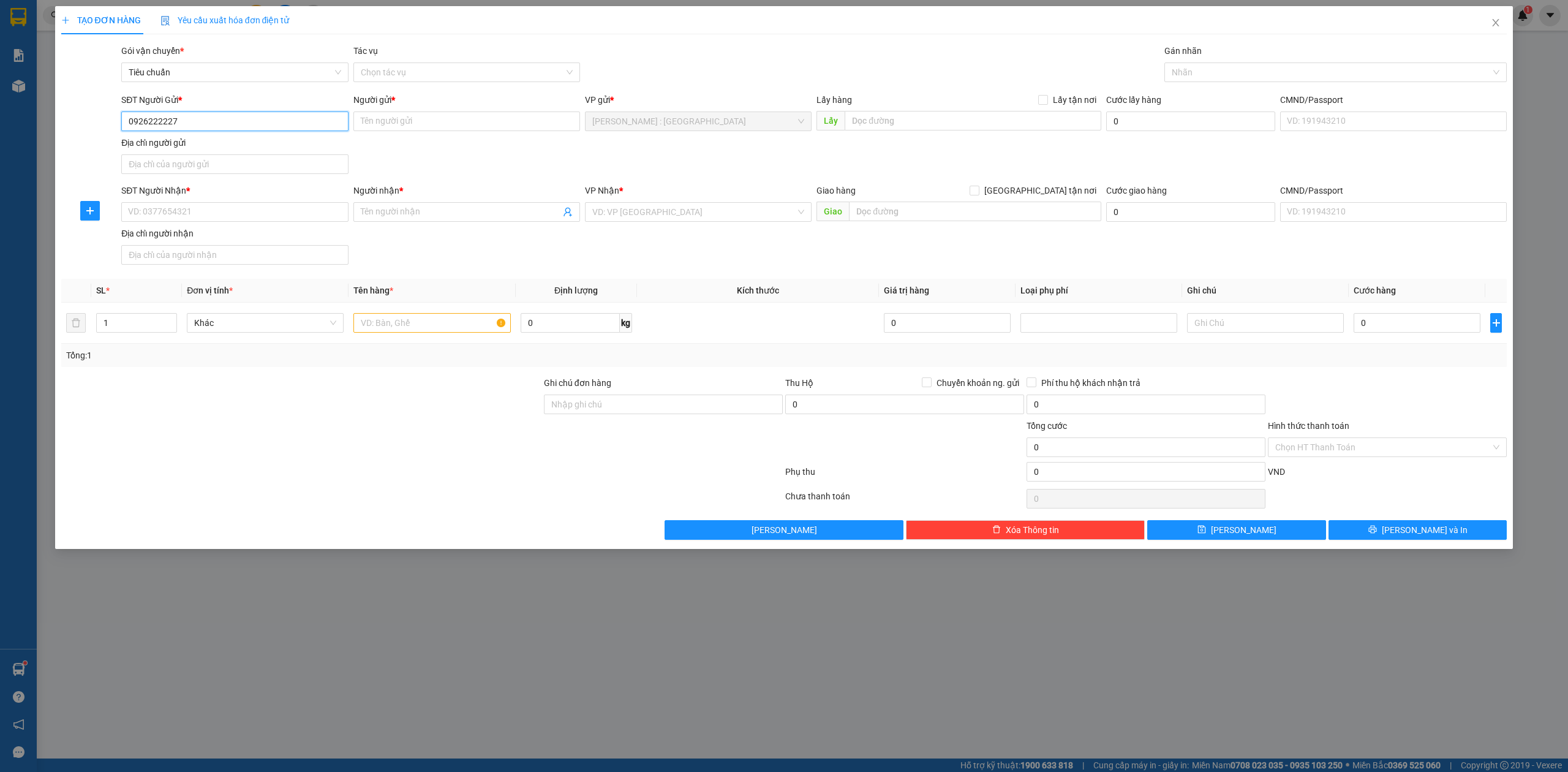
type input "0926222227"
click at [400, 132] on div "Người gửi * Tên người gửi" at bounding box center [467, 114] width 227 height 43
paste input "[PERSON_NAME]"
click at [400, 123] on input "Người gửi *" at bounding box center [467, 121] width 227 height 19
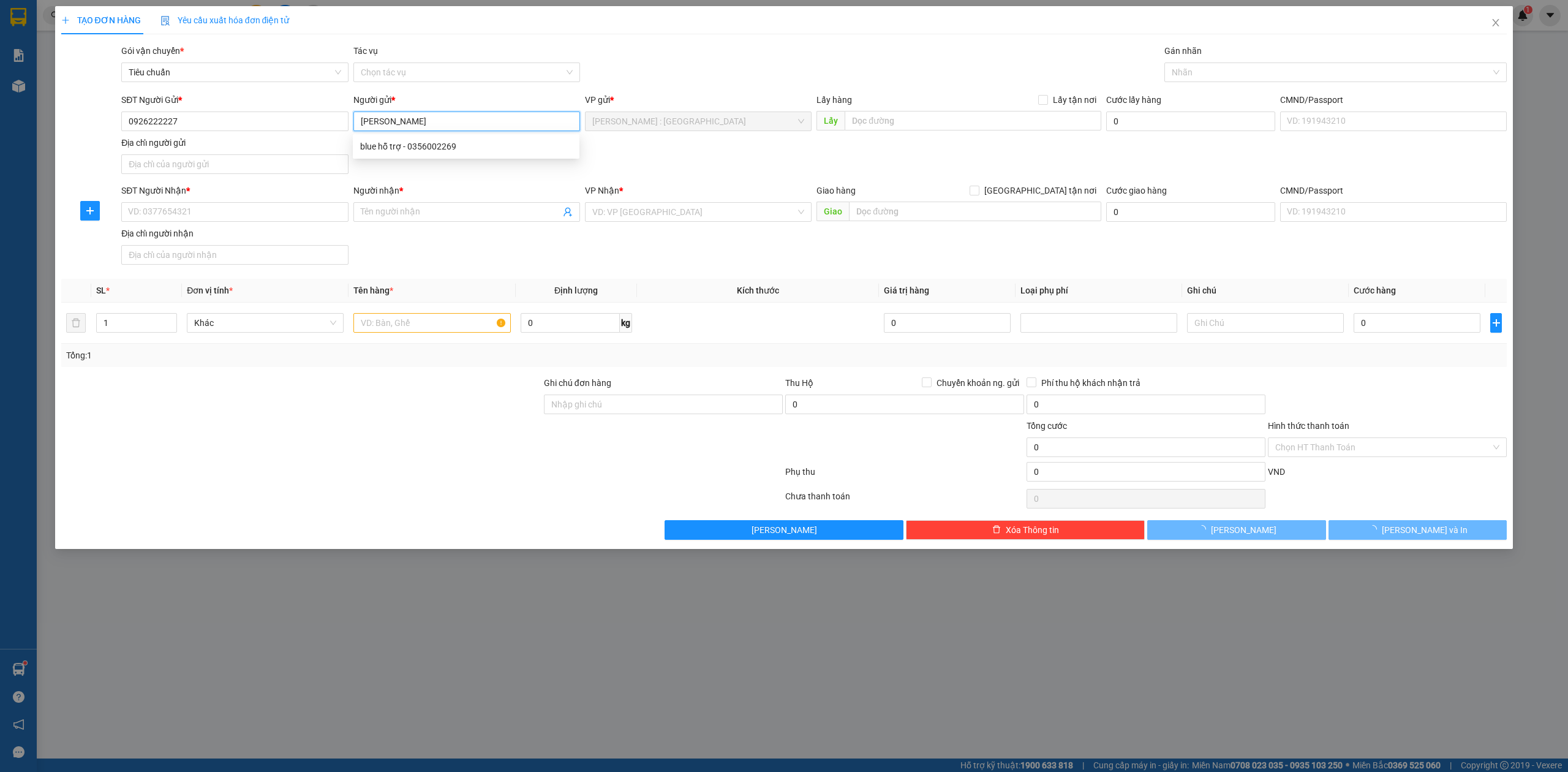
type input "[PERSON_NAME]"
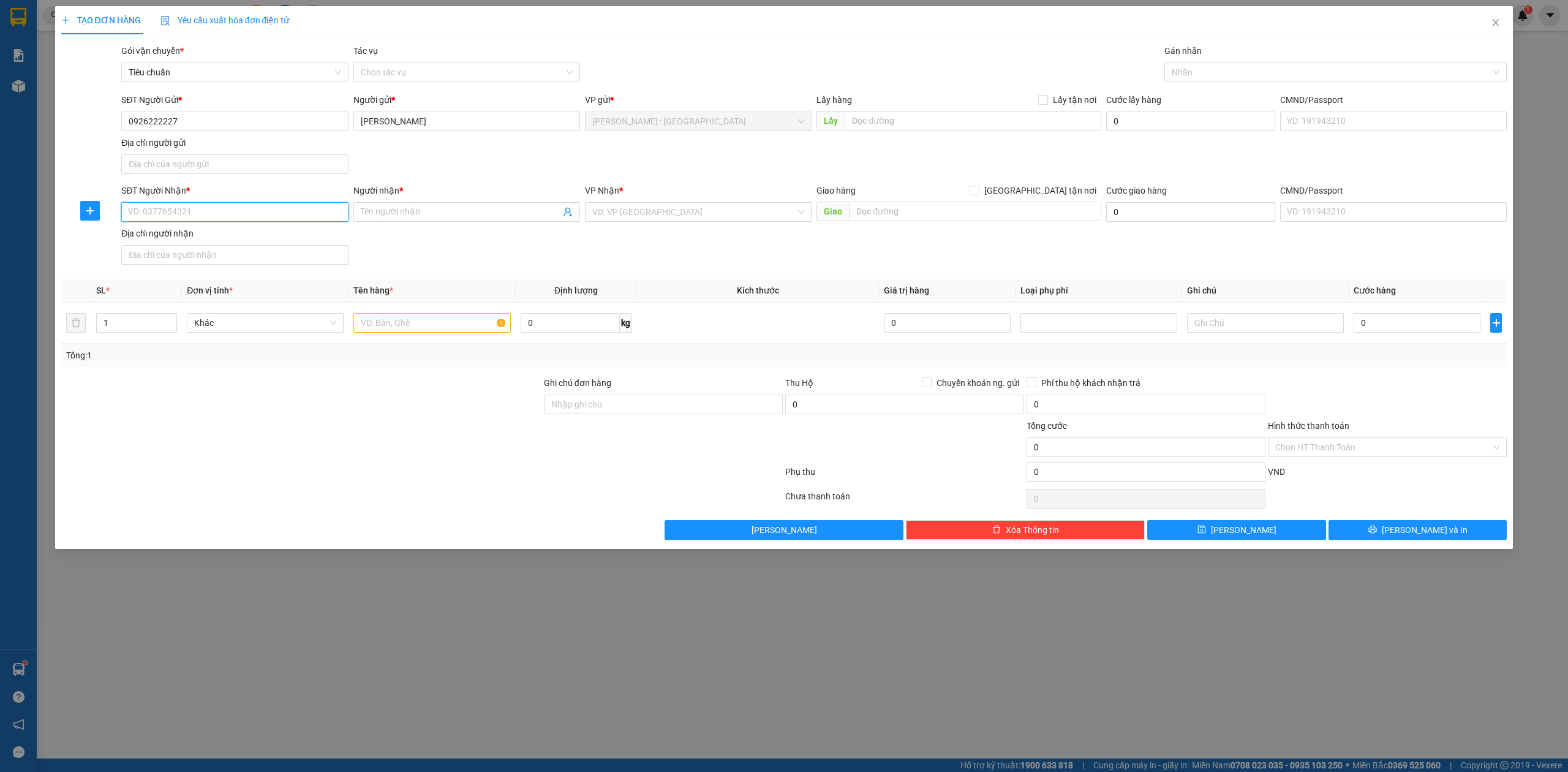
click at [245, 217] on input "SĐT Người Nhận *" at bounding box center [234, 212] width 227 height 19
paste input "0976656265"
type input "0976656265"
click at [417, 212] on input "Người nhận *" at bounding box center [461, 212] width 200 height 14
paste input "chị [PERSON_NAME]"
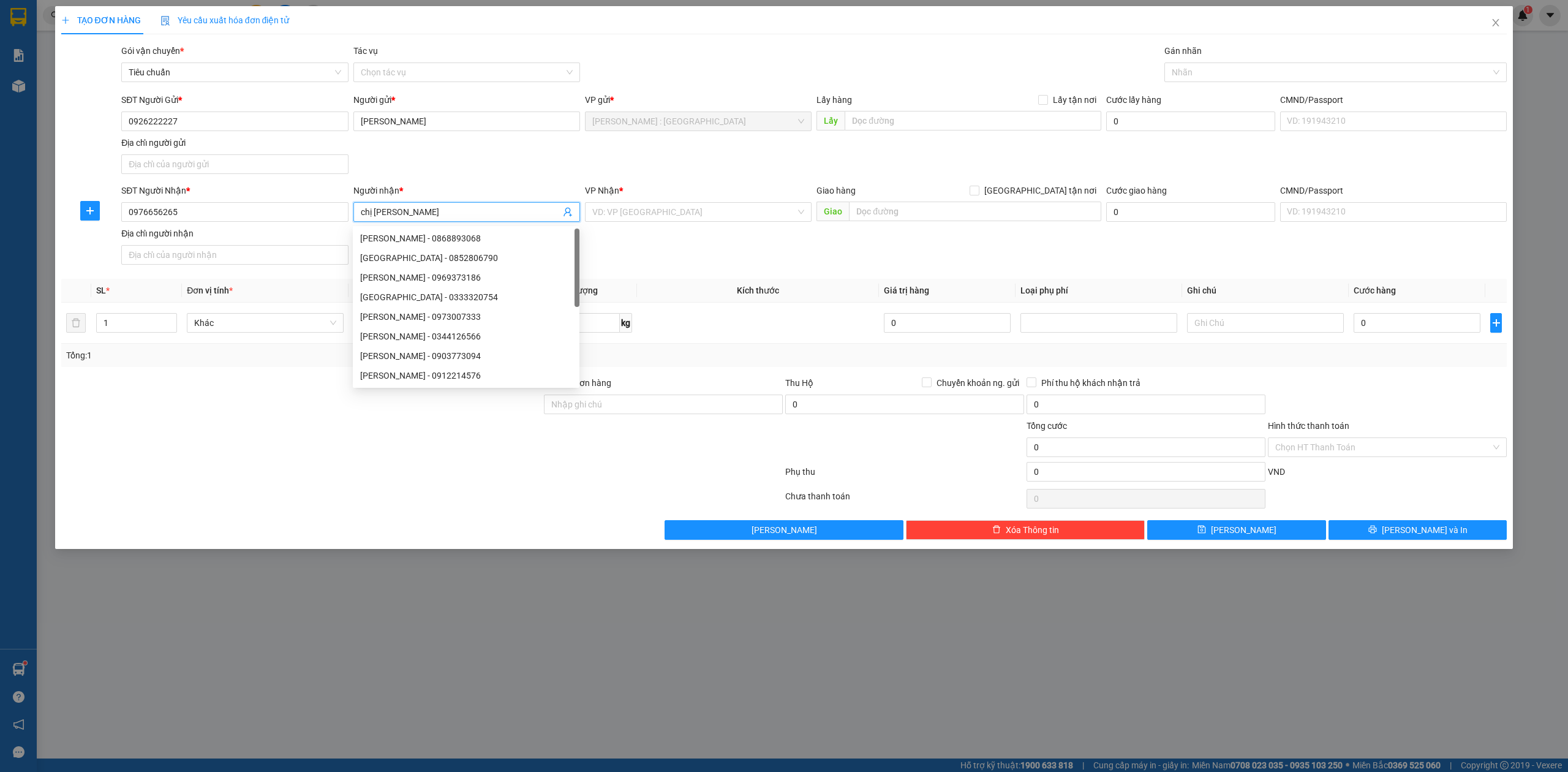
type input "chị [PERSON_NAME]"
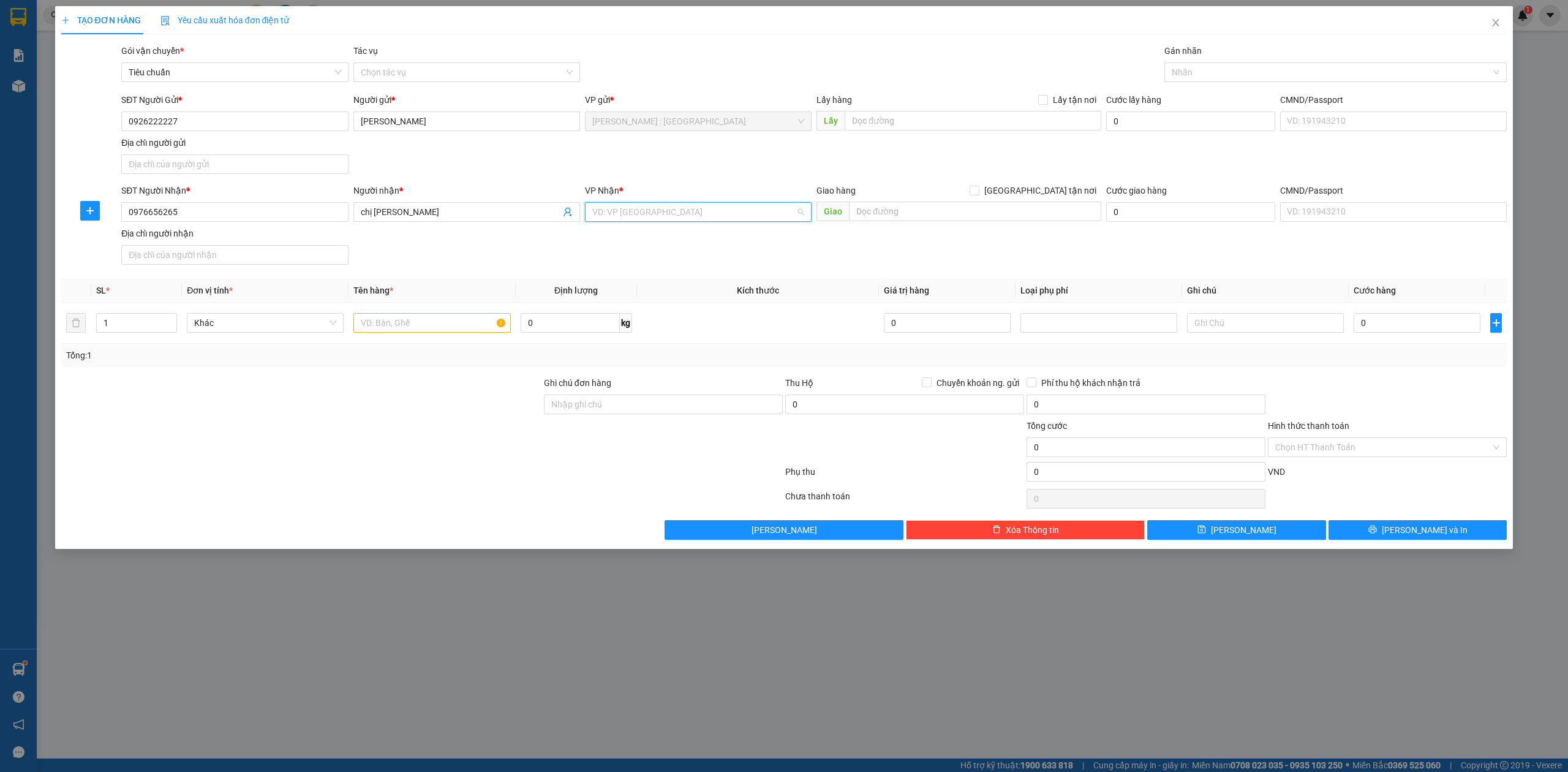
click at [623, 217] on input "search" at bounding box center [694, 212] width 203 height 18
type input "hà đông"
click at [761, 242] on div "[GEOGRAPHIC_DATA] : VP [GEOGRAPHIC_DATA]" at bounding box center [698, 237] width 212 height 14
click at [405, 312] on div at bounding box center [431, 322] width 157 height 25
click at [404, 332] on input "text" at bounding box center [431, 322] width 157 height 19
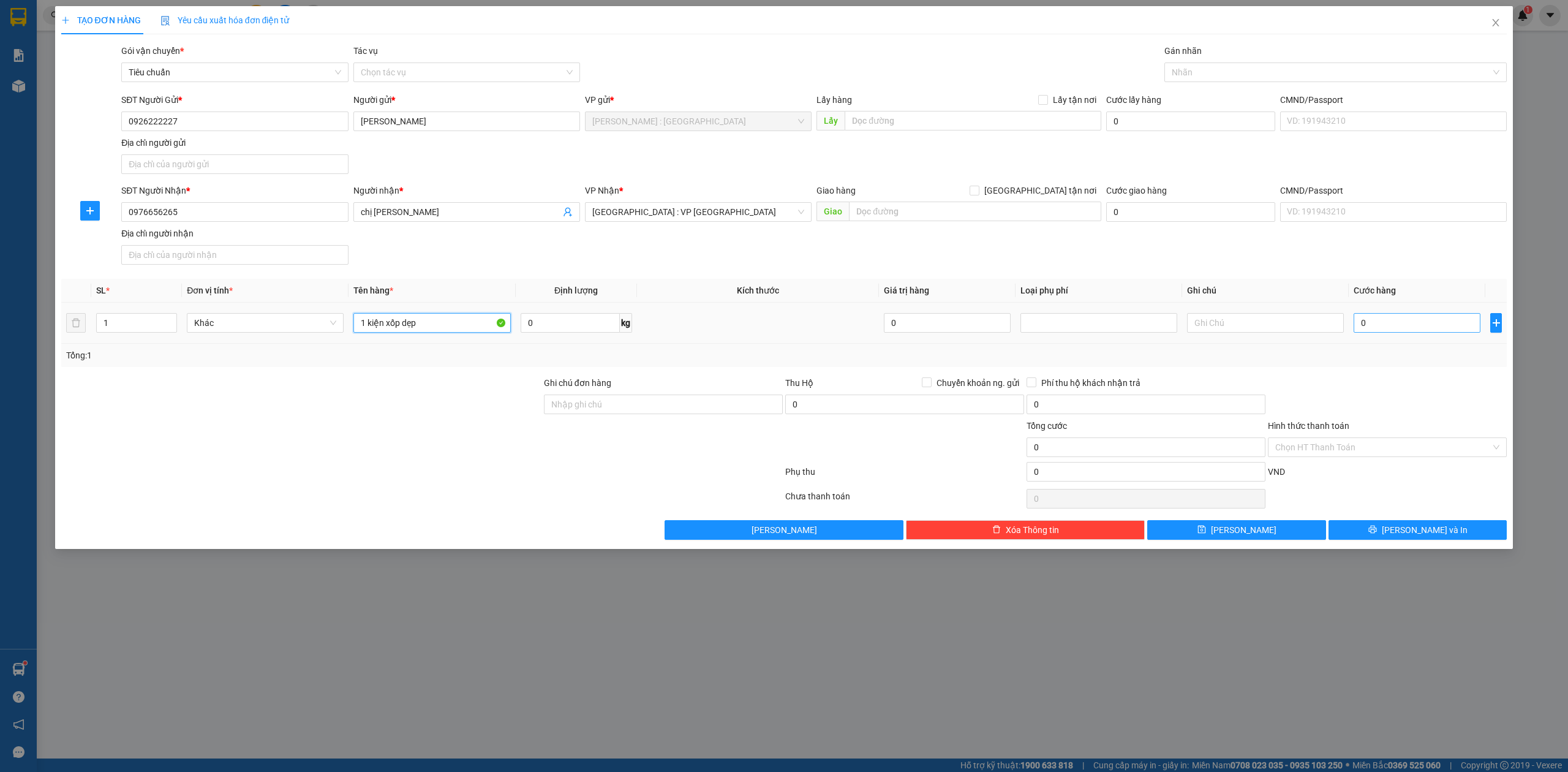
type input "1 kiện xốp dẹp"
click at [1403, 331] on input "0" at bounding box center [1417, 322] width 126 height 19
type input "1"
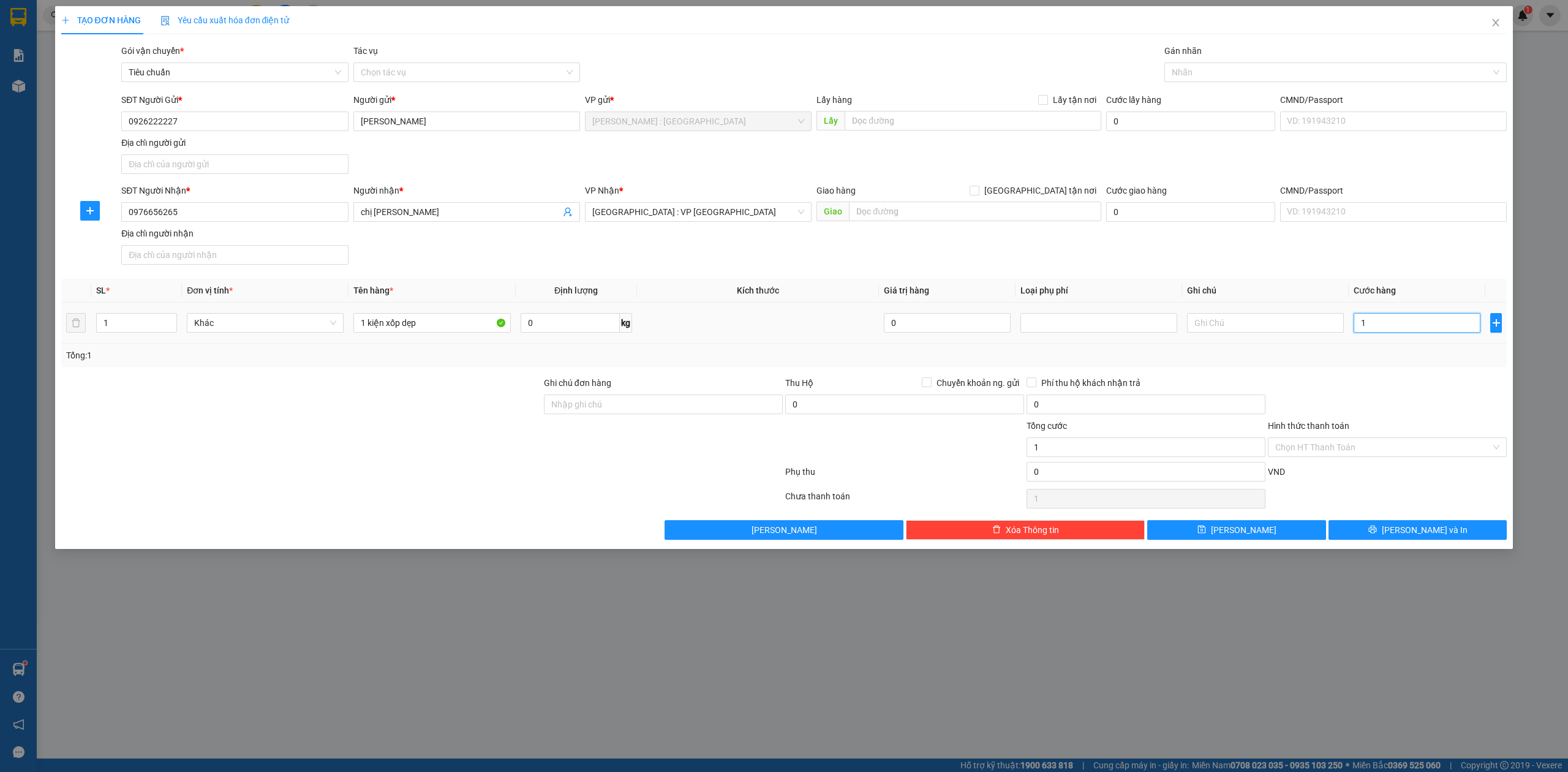
type input "12"
type input "120"
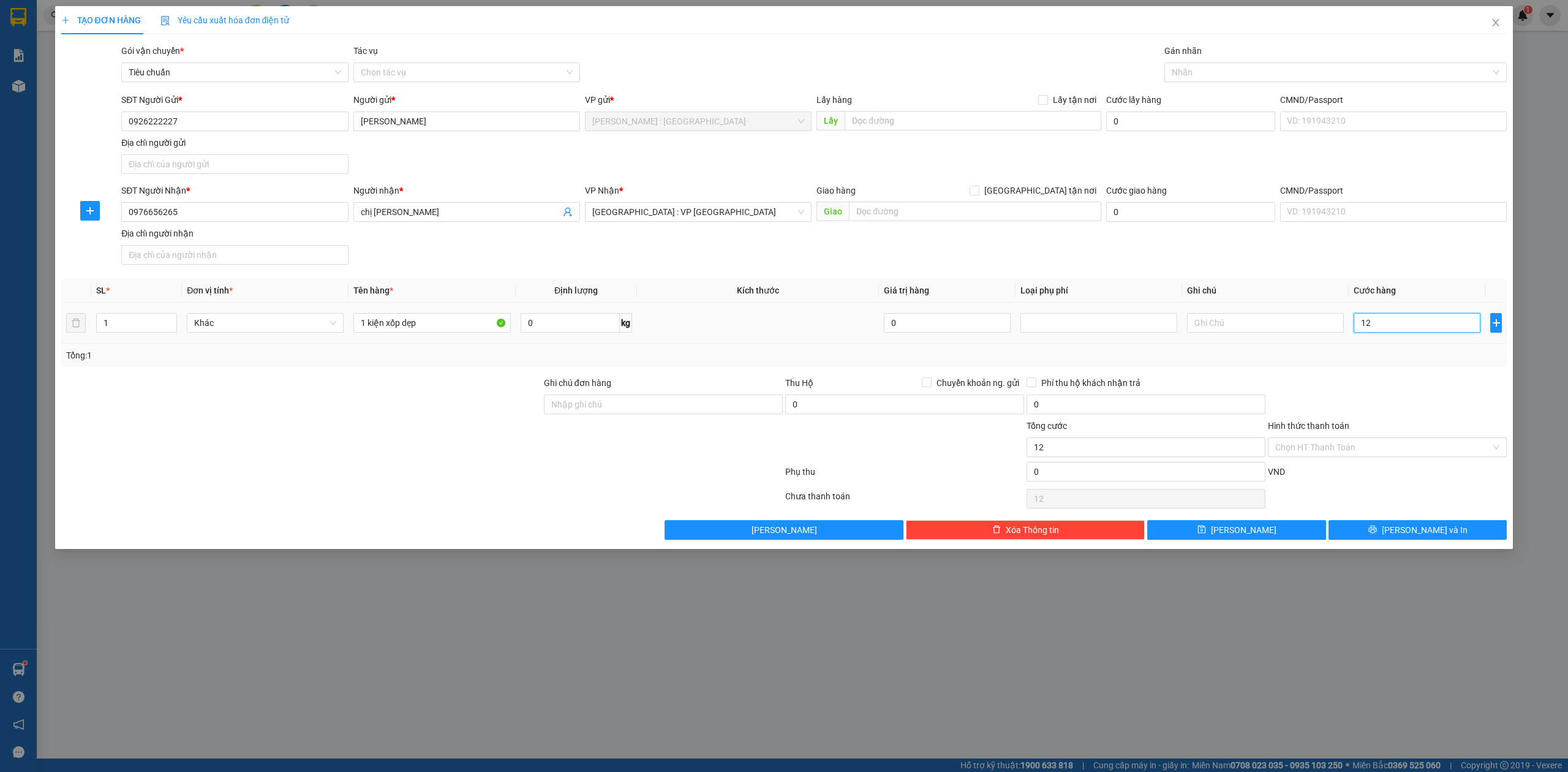
type input "120"
type input "120.000"
click at [1376, 402] on div at bounding box center [1388, 397] width 242 height 43
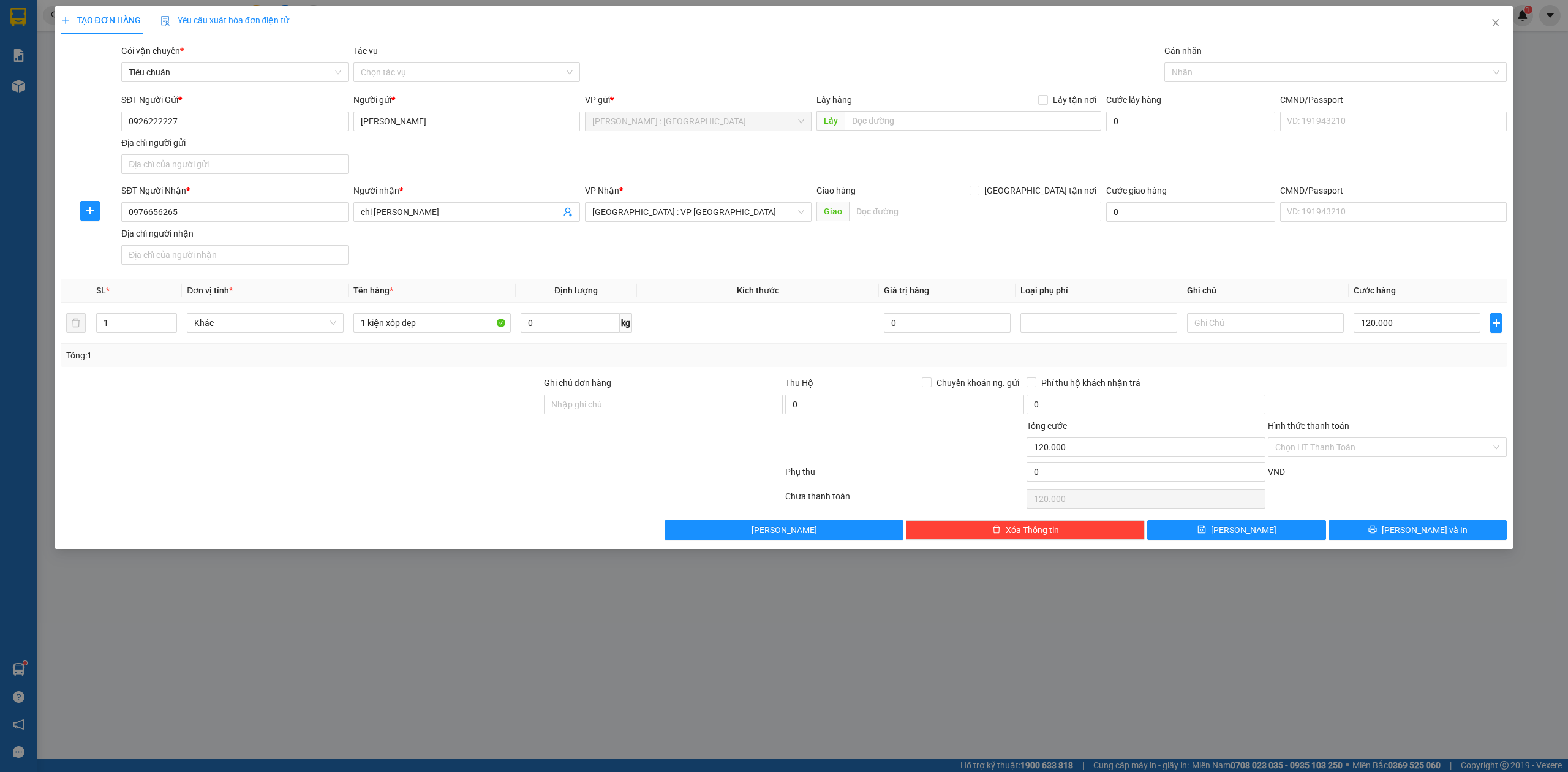
click at [1422, 518] on div "Transit Pickup Surcharge Ids Transit Deliver Surcharge Ids Transit Deliver Surc…" at bounding box center [784, 291] width 1446 height 495
click at [1422, 522] on div "Transit Pickup Surcharge Ids Transit Deliver Surcharge Ids Transit Deliver Surc…" at bounding box center [784, 291] width 1446 height 495
click at [1417, 545] on div "TẠO ĐƠN HÀNG Yêu cầu xuất hóa đơn điện tử Transit Pickup Surcharge Ids Transit …" at bounding box center [784, 277] width 1459 height 543
click at [1417, 530] on span "[PERSON_NAME] và In" at bounding box center [1425, 529] width 86 height 14
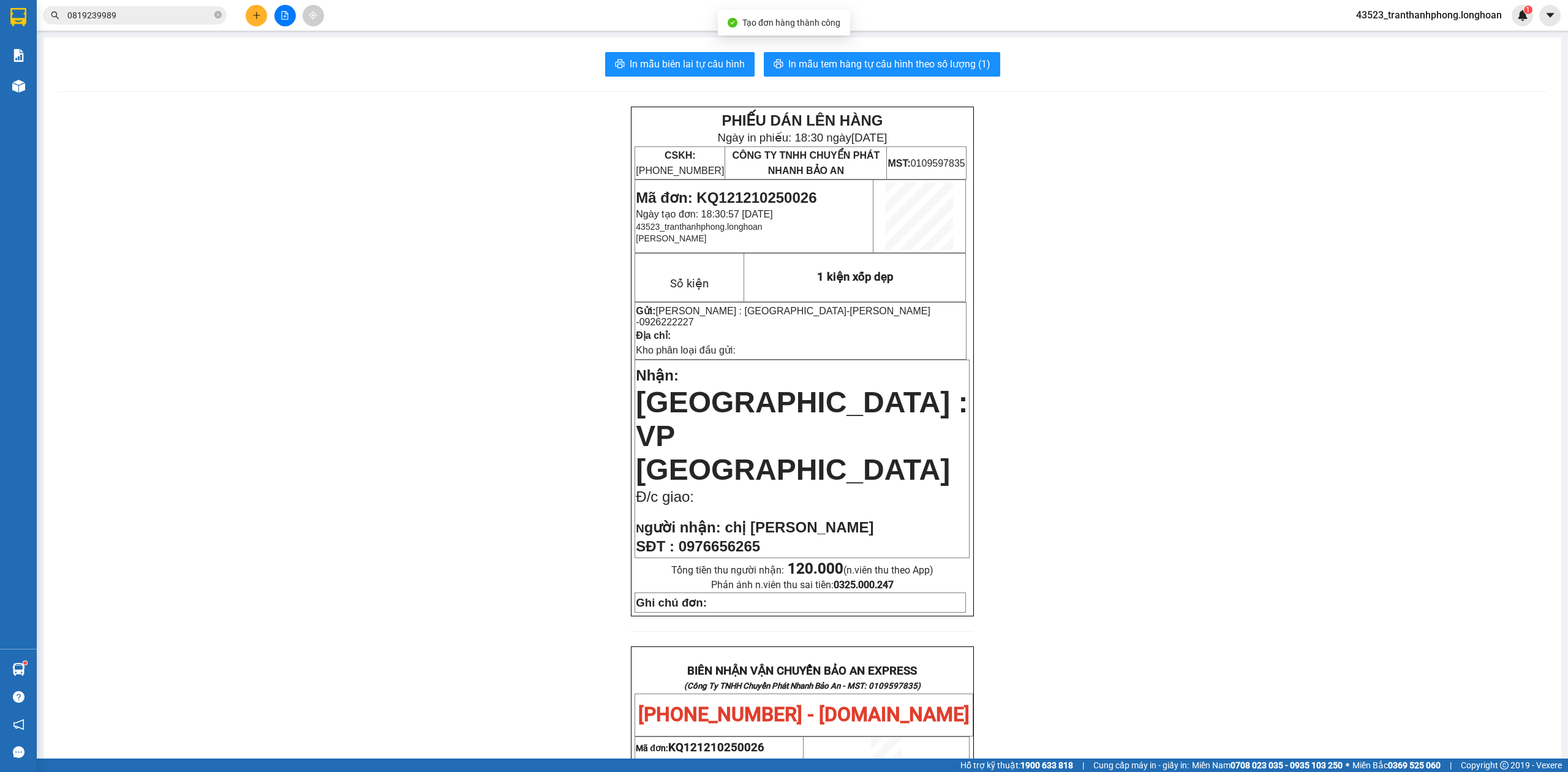
click at [144, 25] on div "Kết quả tìm kiếm ( 2 ) Bộ lọc Ngày tạo đơn gần nhất Mã ĐH Trạng thái Món hàng T…" at bounding box center [119, 15] width 239 height 21
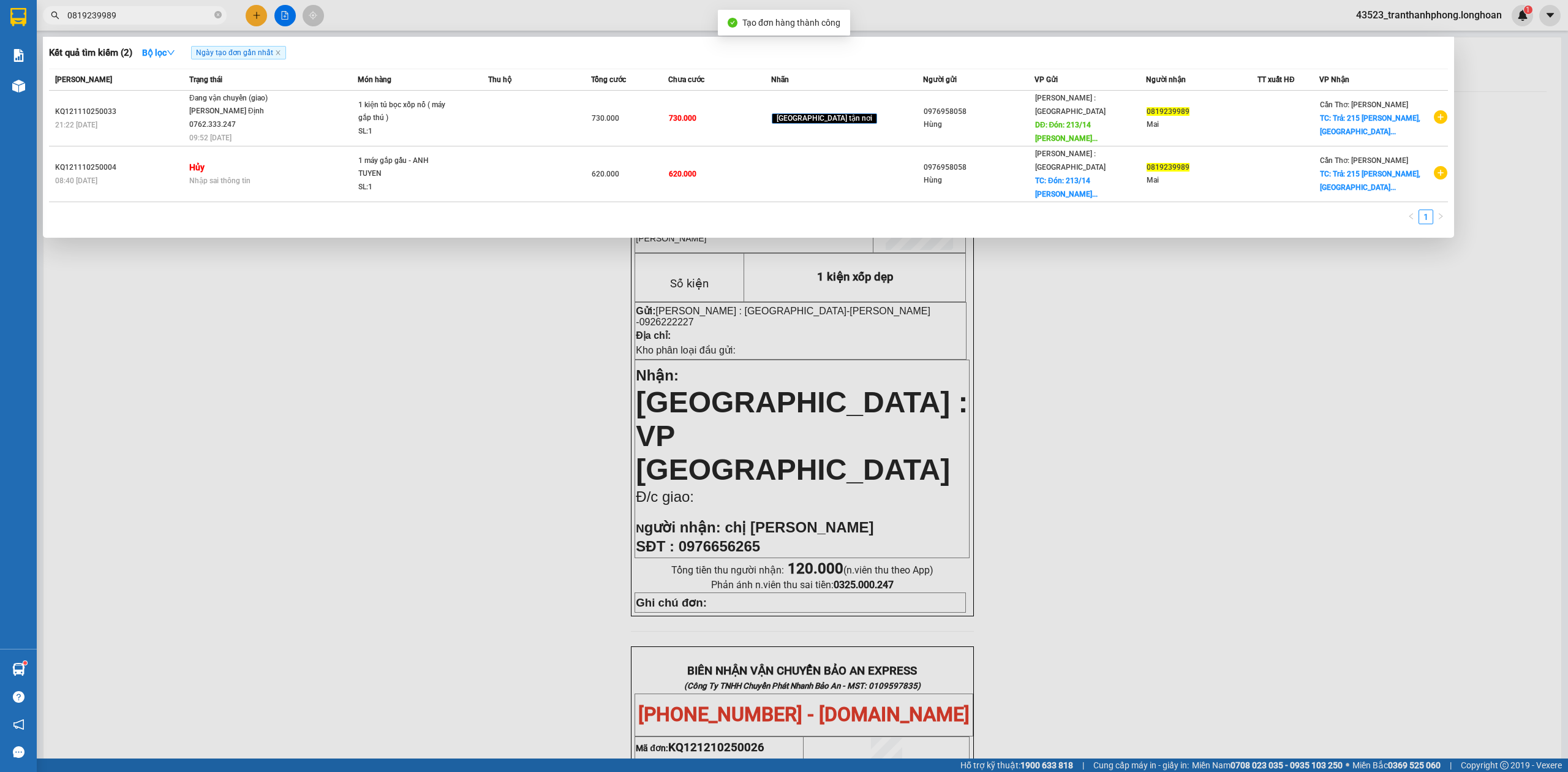
click at [146, 19] on input "0819239989" at bounding box center [140, 15] width 145 height 14
drag, startPoint x: 210, startPoint y: 272, endPoint x: 0, endPoint y: 74, distance: 288.6
click at [210, 273] on div at bounding box center [784, 386] width 1568 height 772
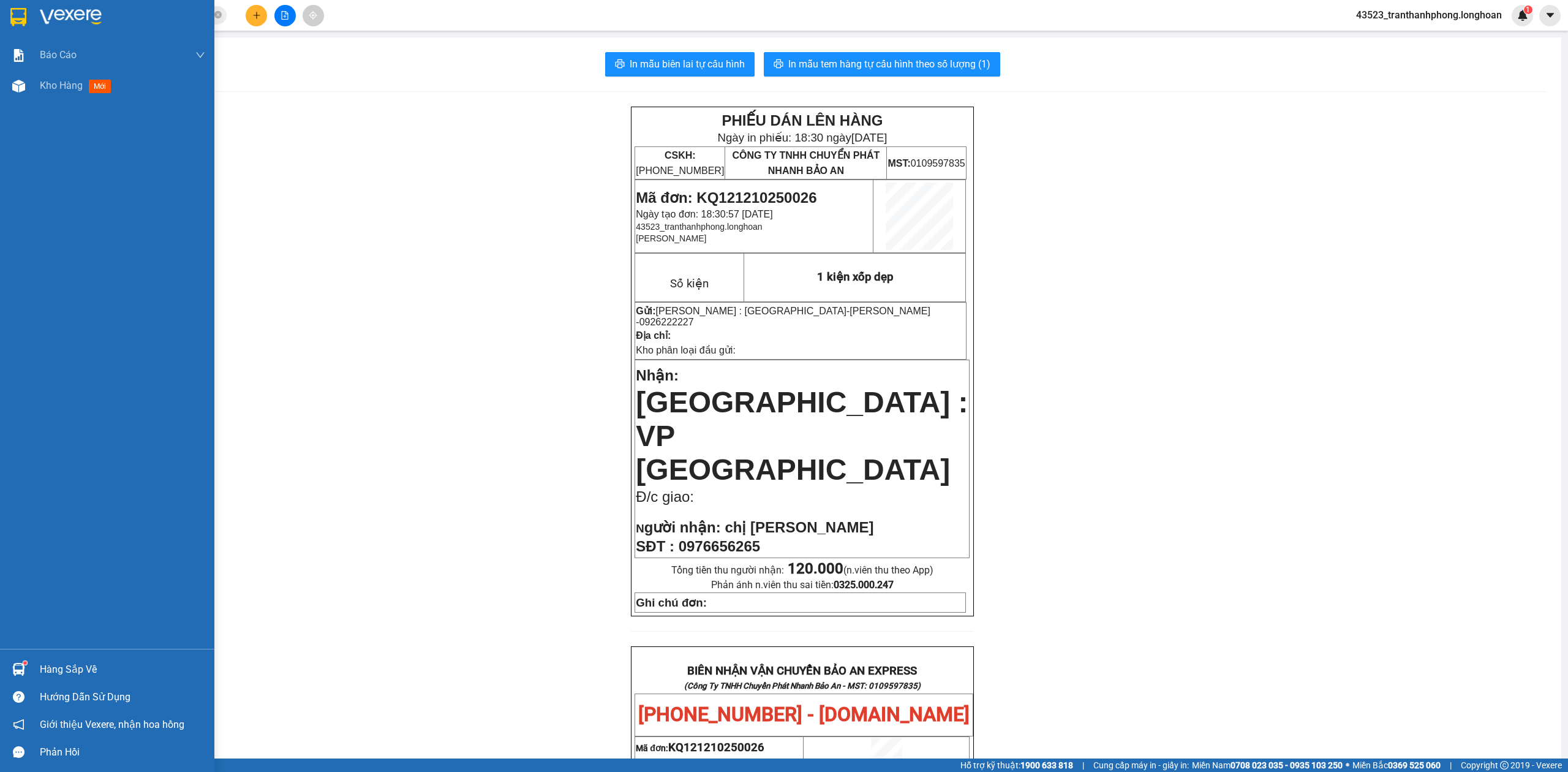
click at [22, 11] on img at bounding box center [17, 17] width 16 height 18
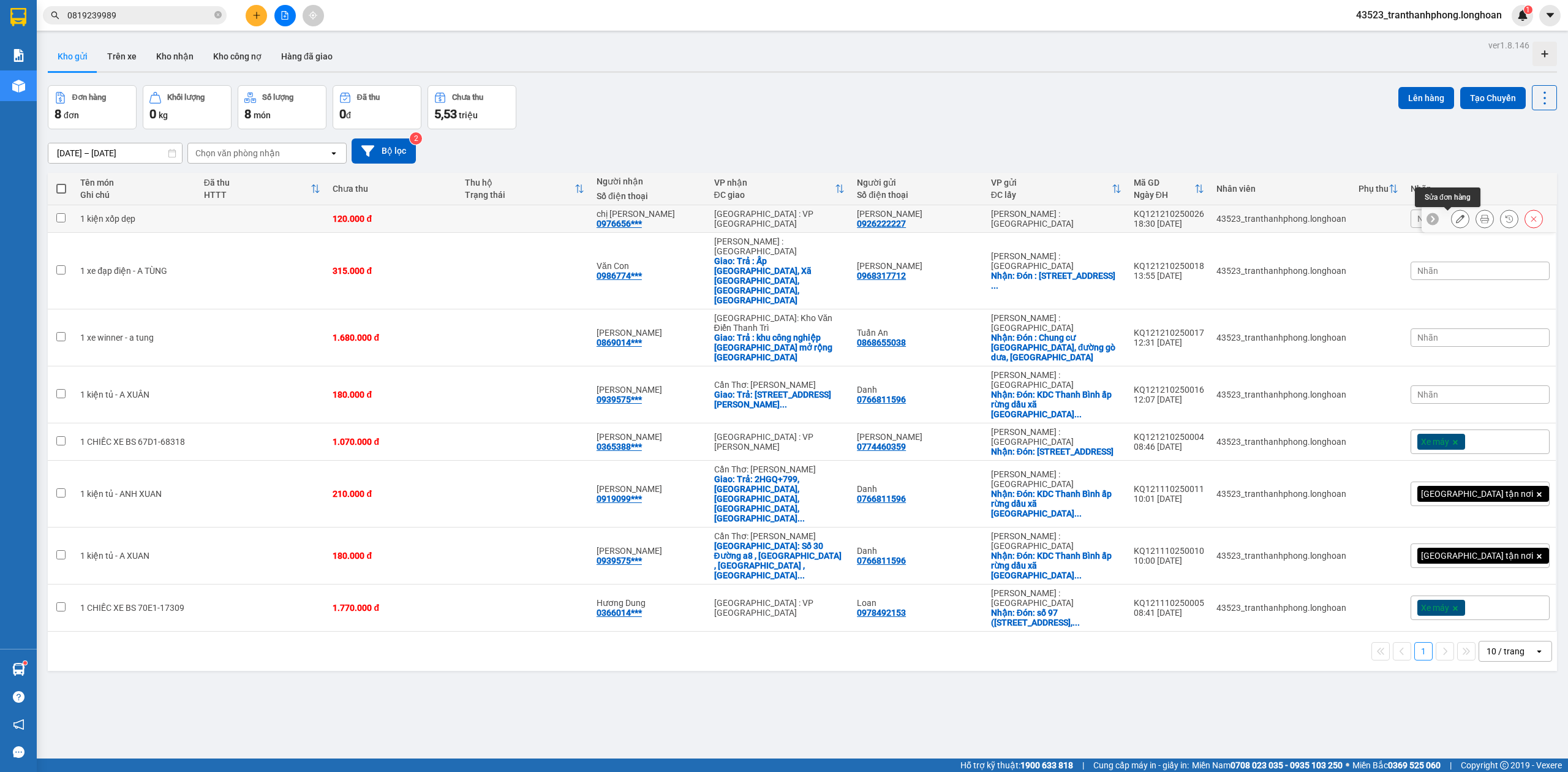
click at [1452, 216] on button at bounding box center [1460, 218] width 17 height 21
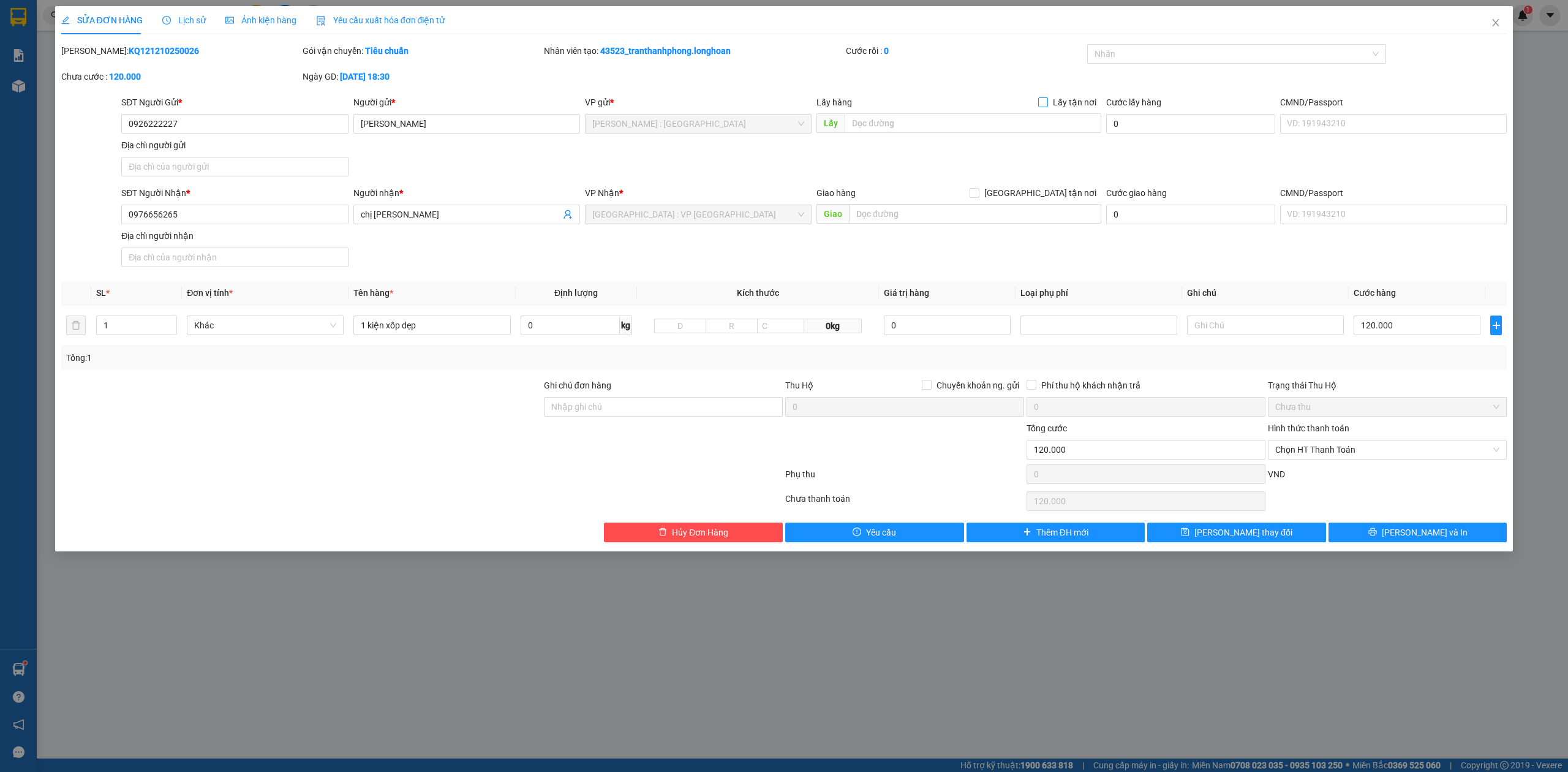
click at [1055, 106] on span "Lấy tận nơi" at bounding box center [1075, 102] width 53 height 14
click at [1047, 106] on input "Lấy tận nơi" at bounding box center [1042, 101] width 8 height 8
checkbox input "true"
click at [1043, 126] on input "text" at bounding box center [973, 123] width 256 height 19
paste input "30/51 LÂM VĂN BỀN, PHƯỜNG TÂN KIỂNG, QUẬN 7"
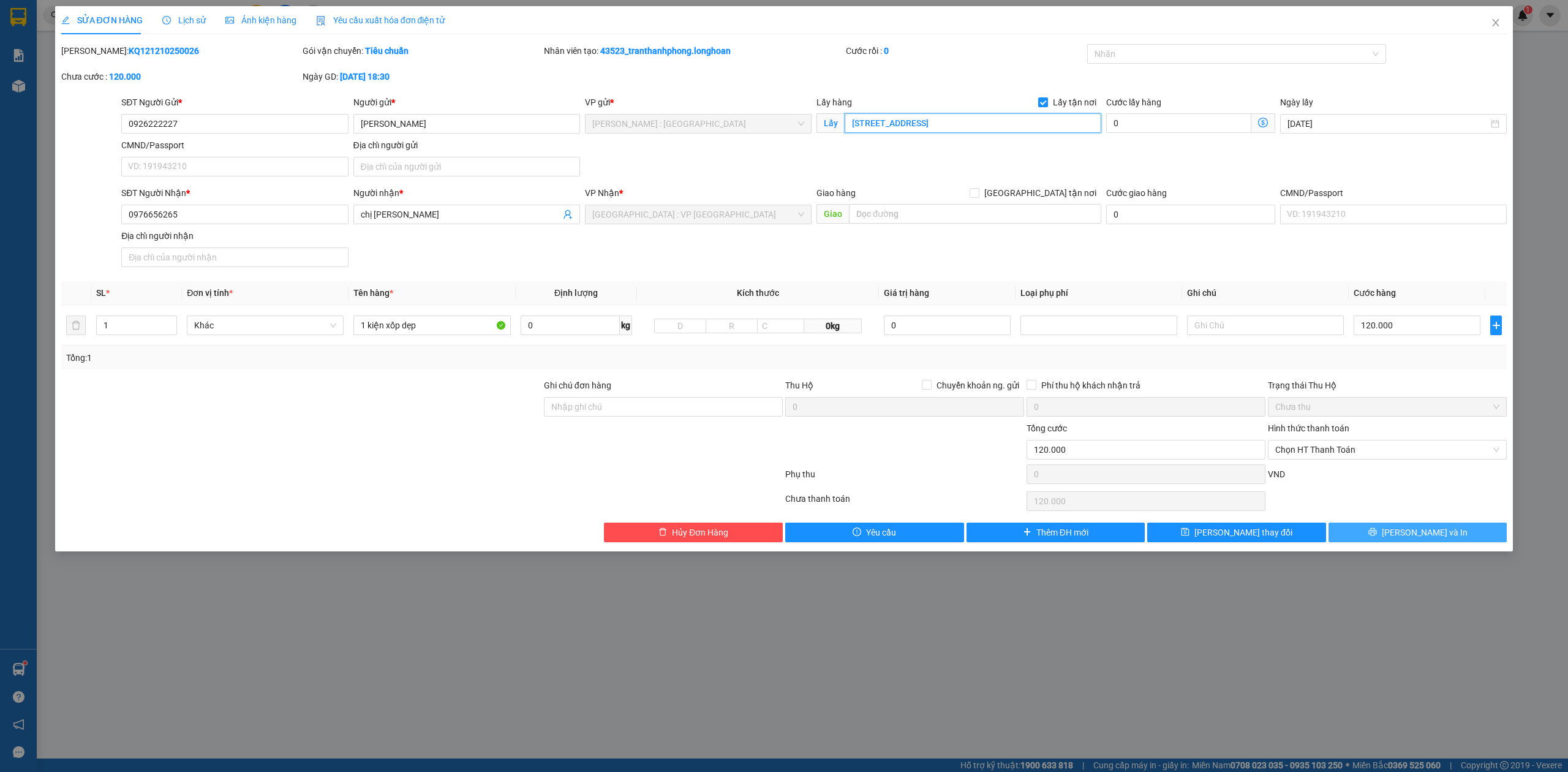
type input "30/51 LÂM VĂN BỀN, PHƯỜNG TÂN KIỂNG, QUẬN 7"
click at [1437, 534] on span "[PERSON_NAME] và In" at bounding box center [1425, 532] width 86 height 14
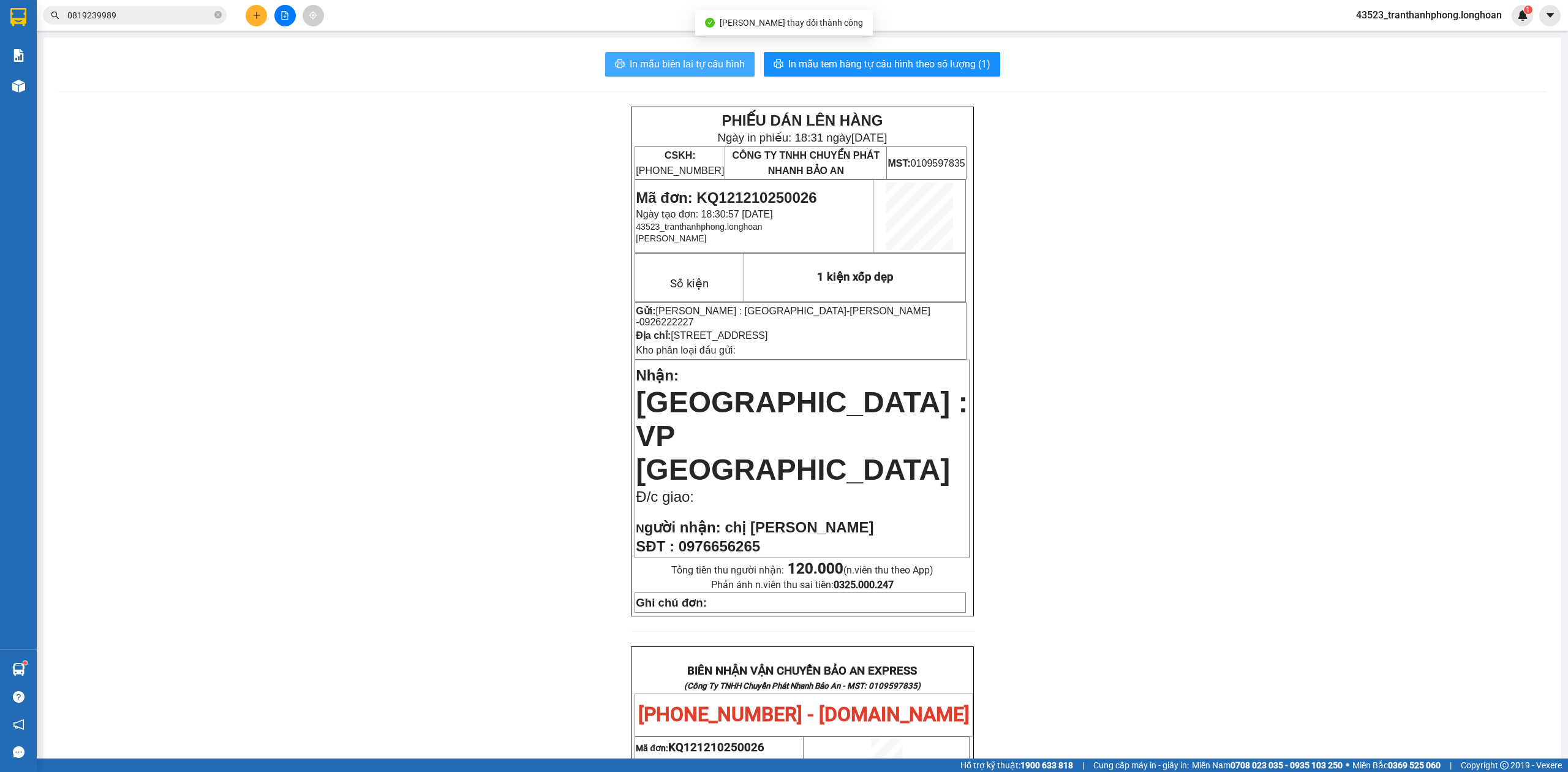
click at [732, 64] on span "In mẫu biên lai tự cấu hình" at bounding box center [688, 64] width 115 height 16
click at [914, 71] on span "In mẫu tem hàng tự cấu hình theo số lượng (1)" at bounding box center [889, 64] width 202 height 16
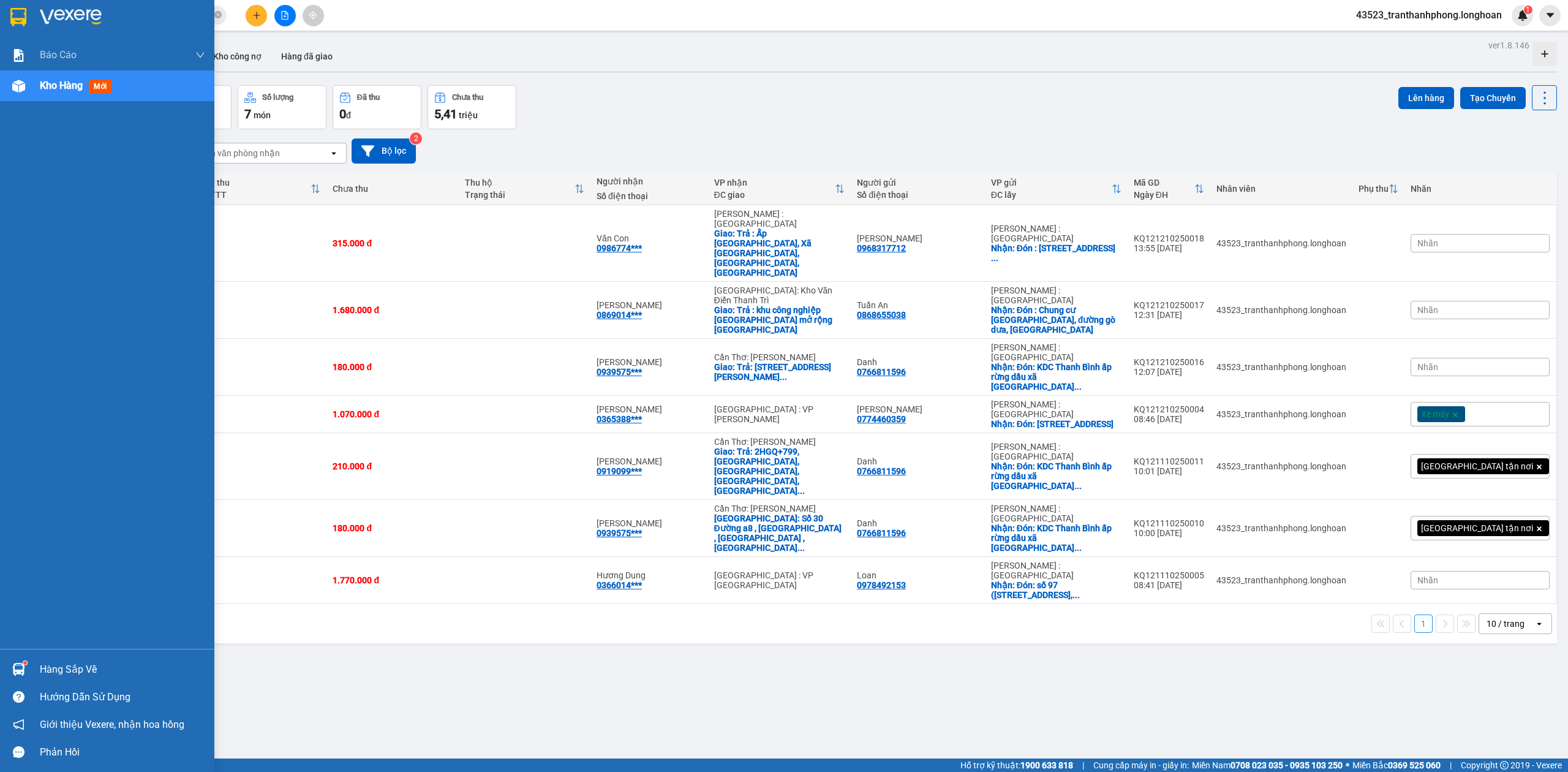
click at [5, 26] on div at bounding box center [107, 19] width 214 height 39
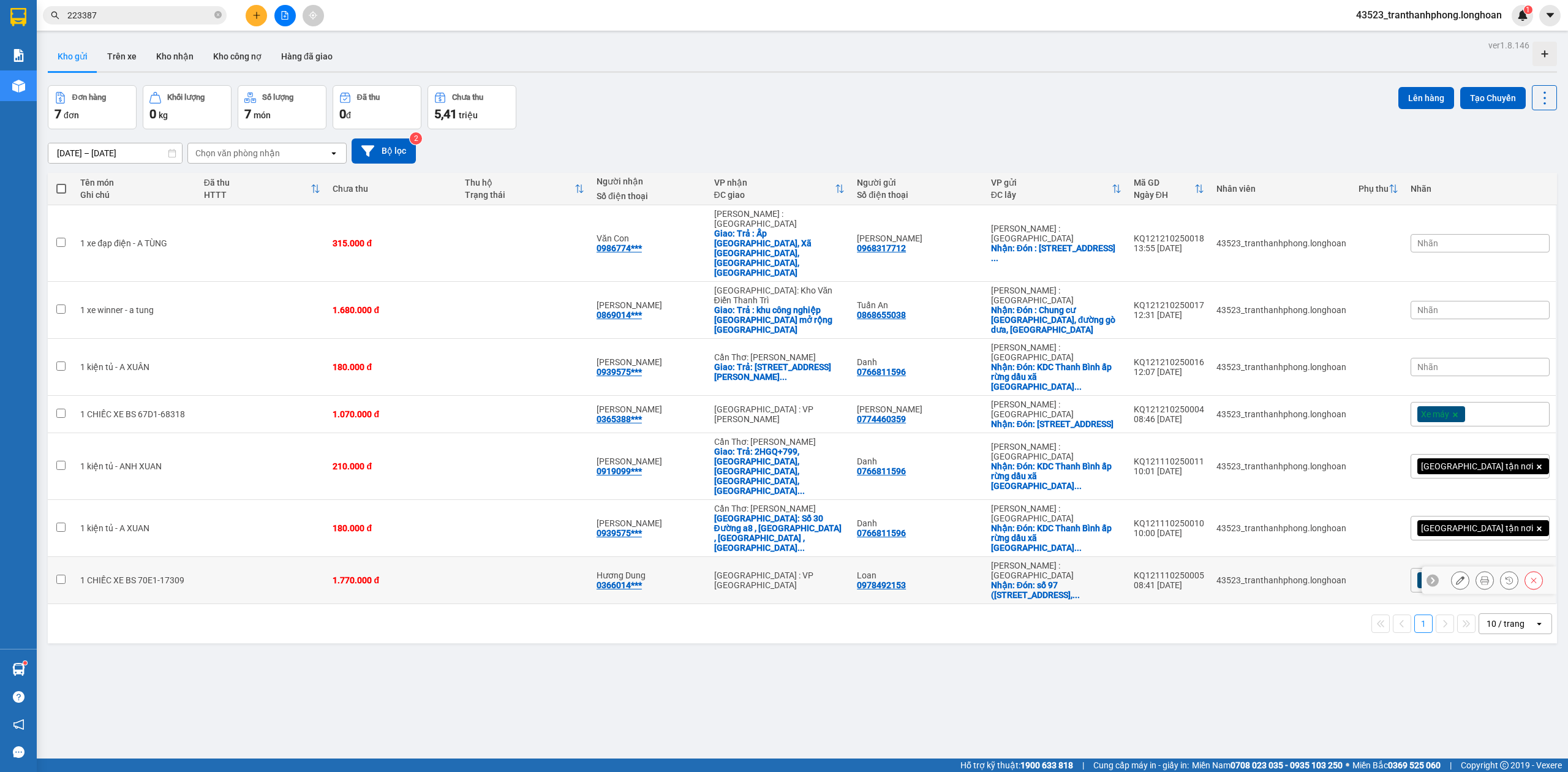
click at [1481, 576] on icon at bounding box center [1485, 580] width 8 height 8
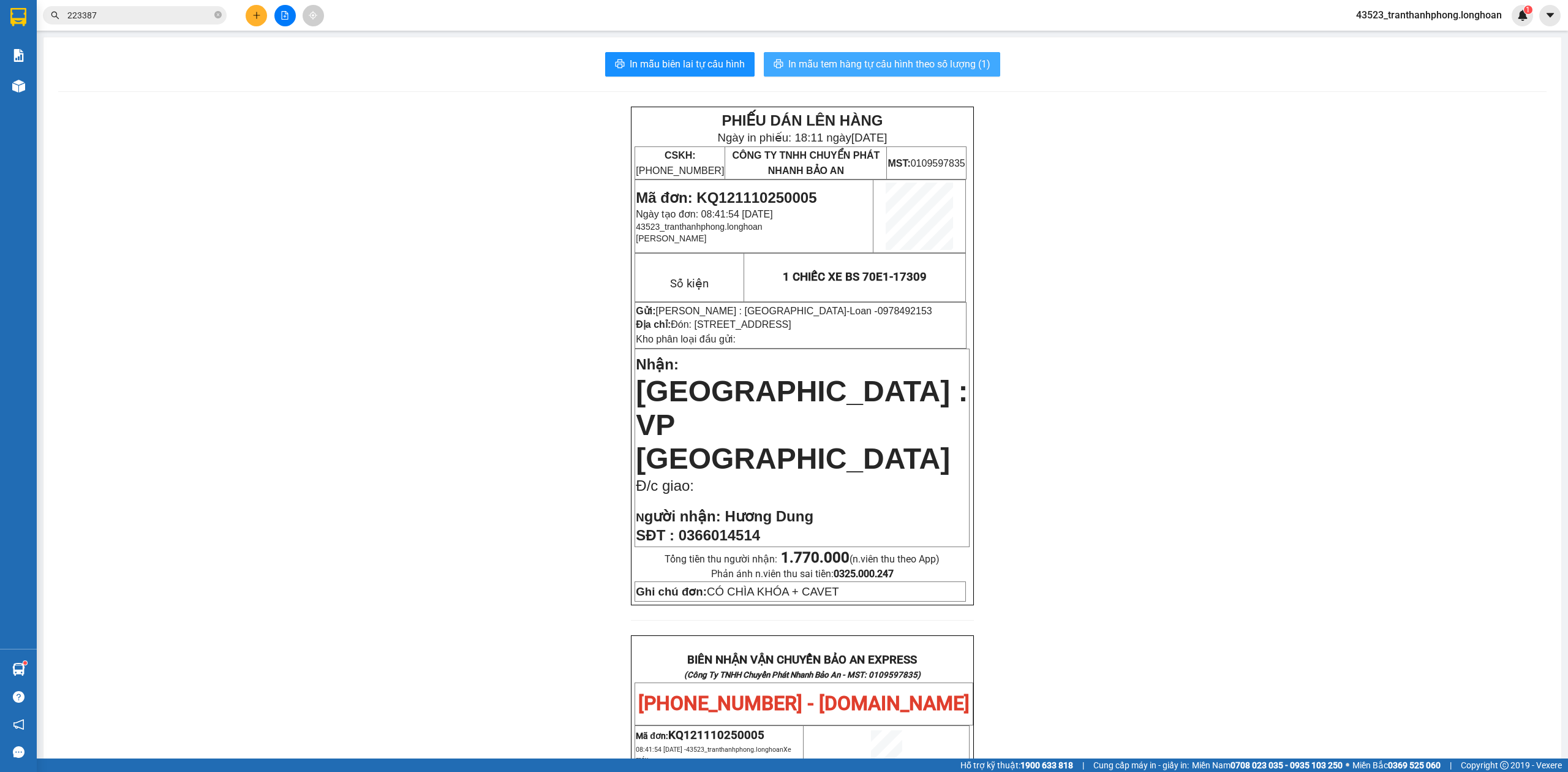
click at [900, 70] on span "In mẫu tem hàng tự cấu hình theo số lượng (1)" at bounding box center [889, 64] width 202 height 16
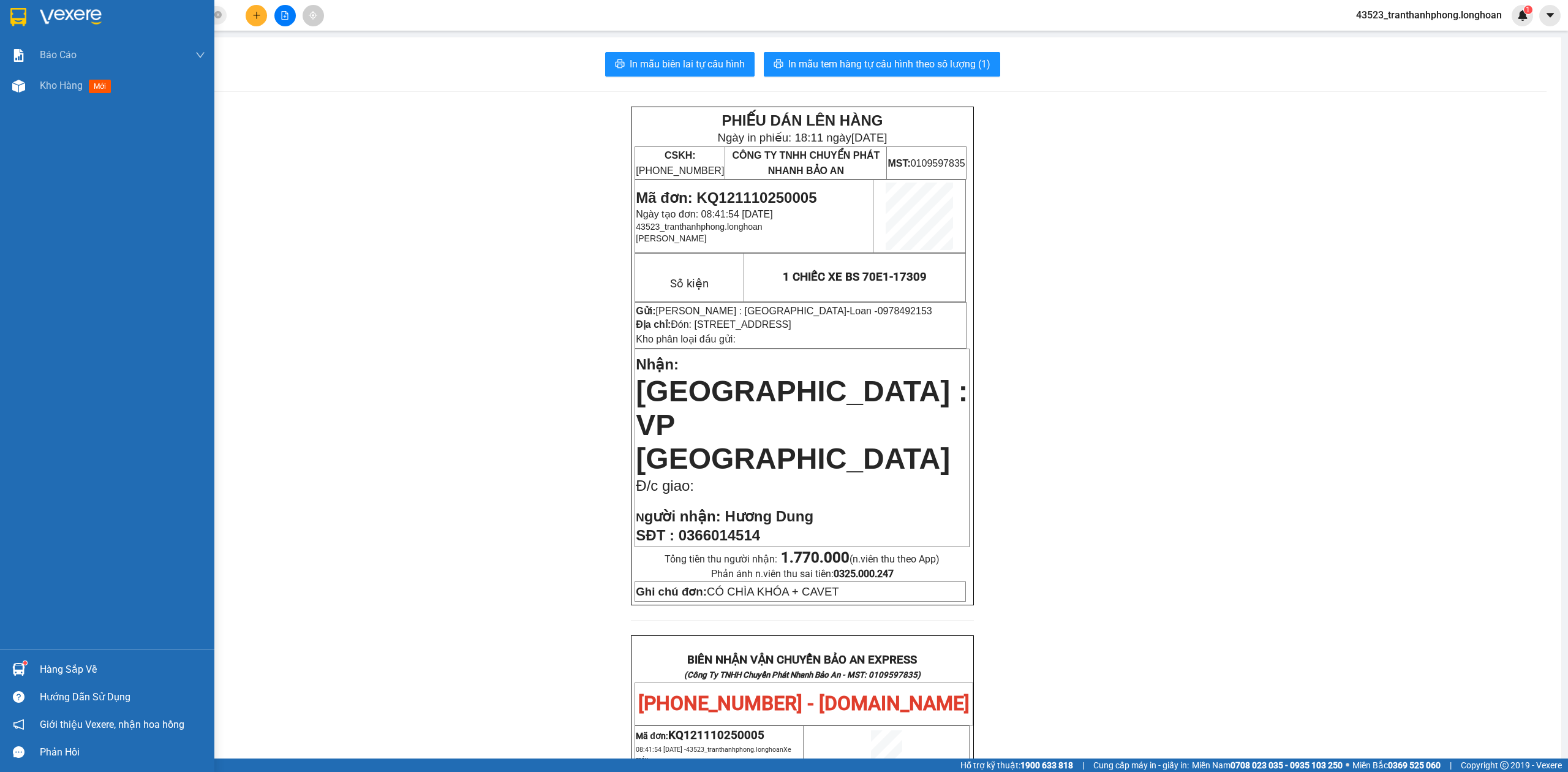
click at [17, 16] on img at bounding box center [17, 17] width 16 height 18
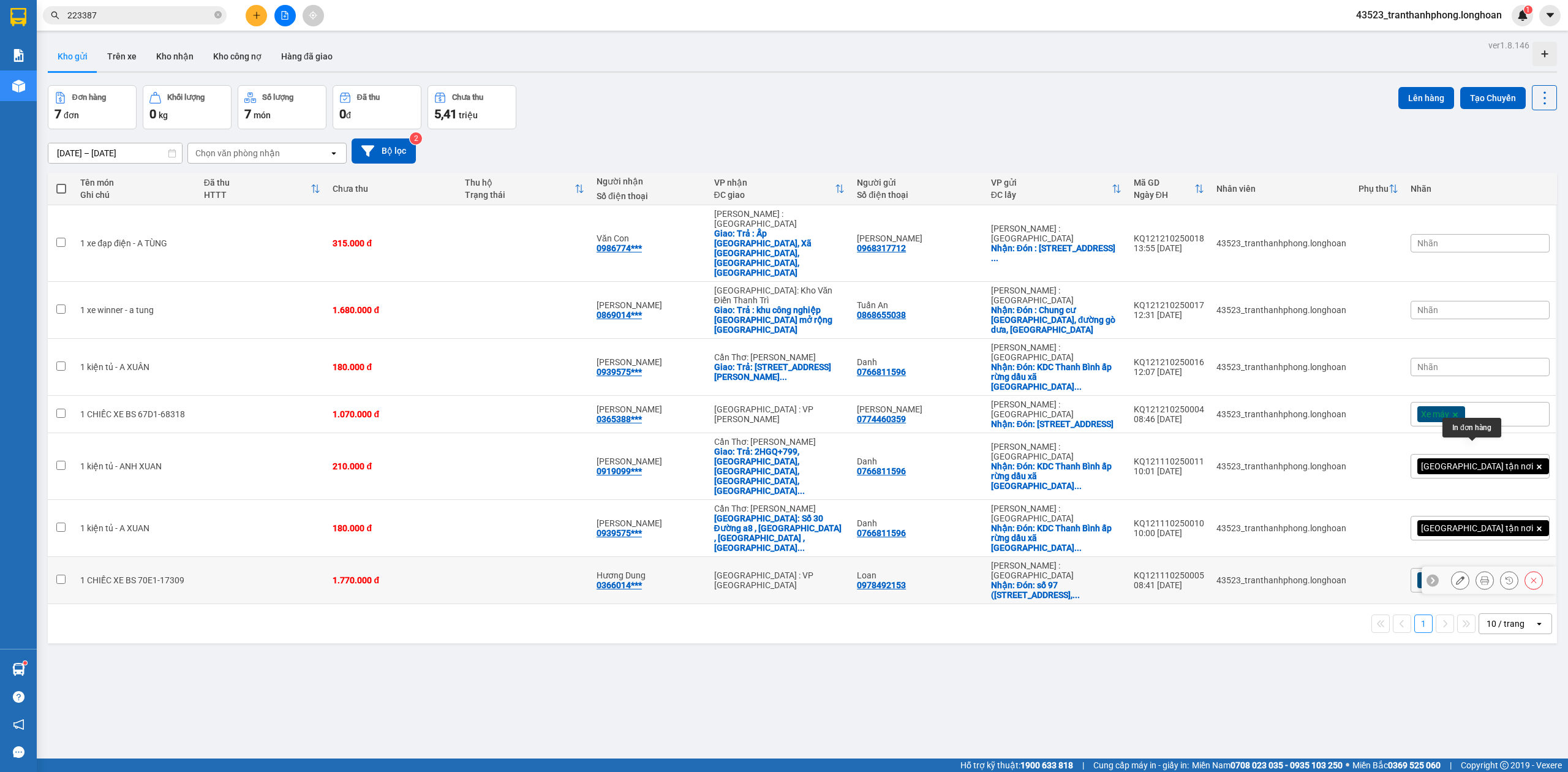
click at [1481, 576] on icon at bounding box center [1485, 580] width 8 height 8
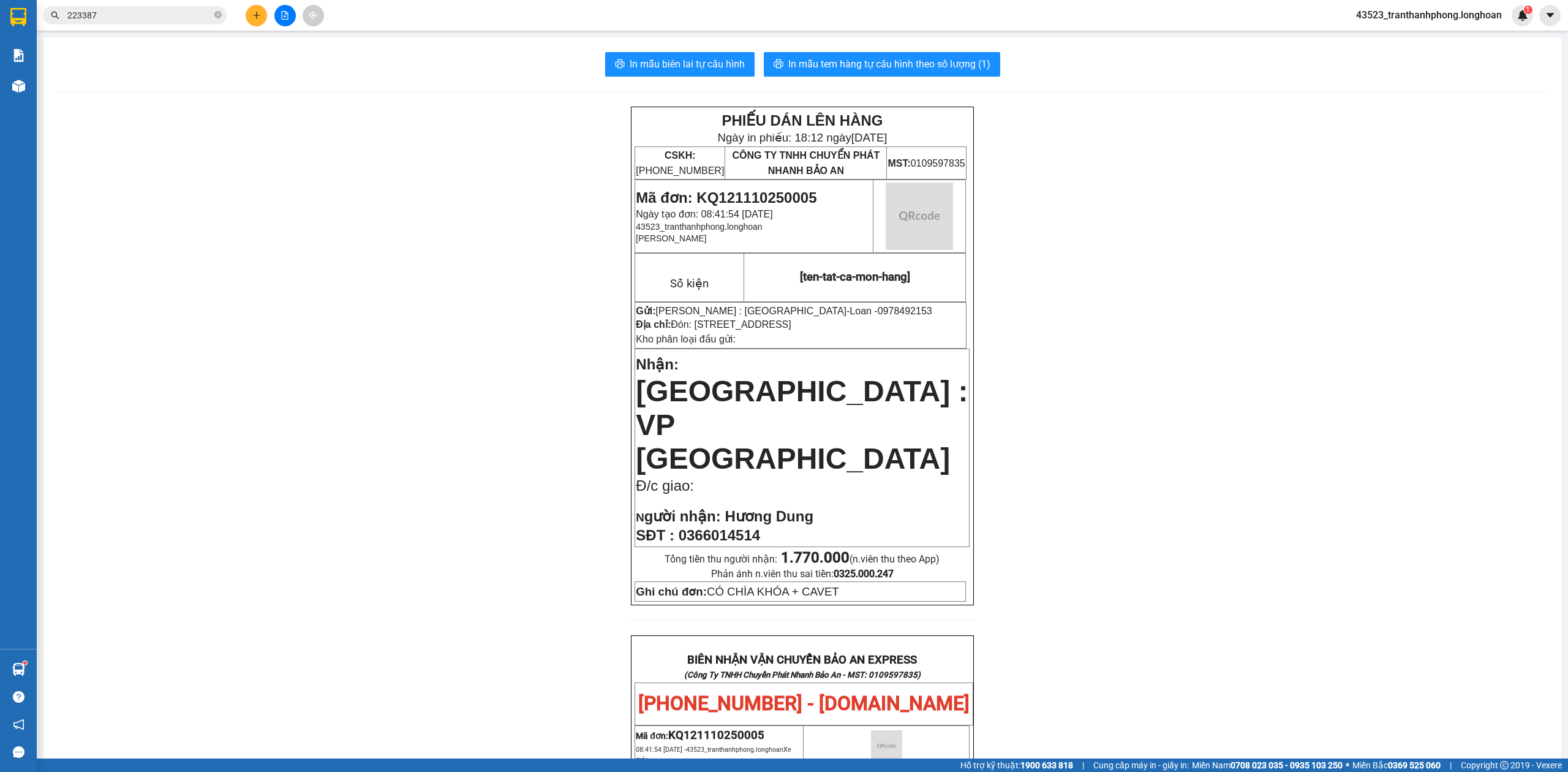
scroll to position [571, 0]
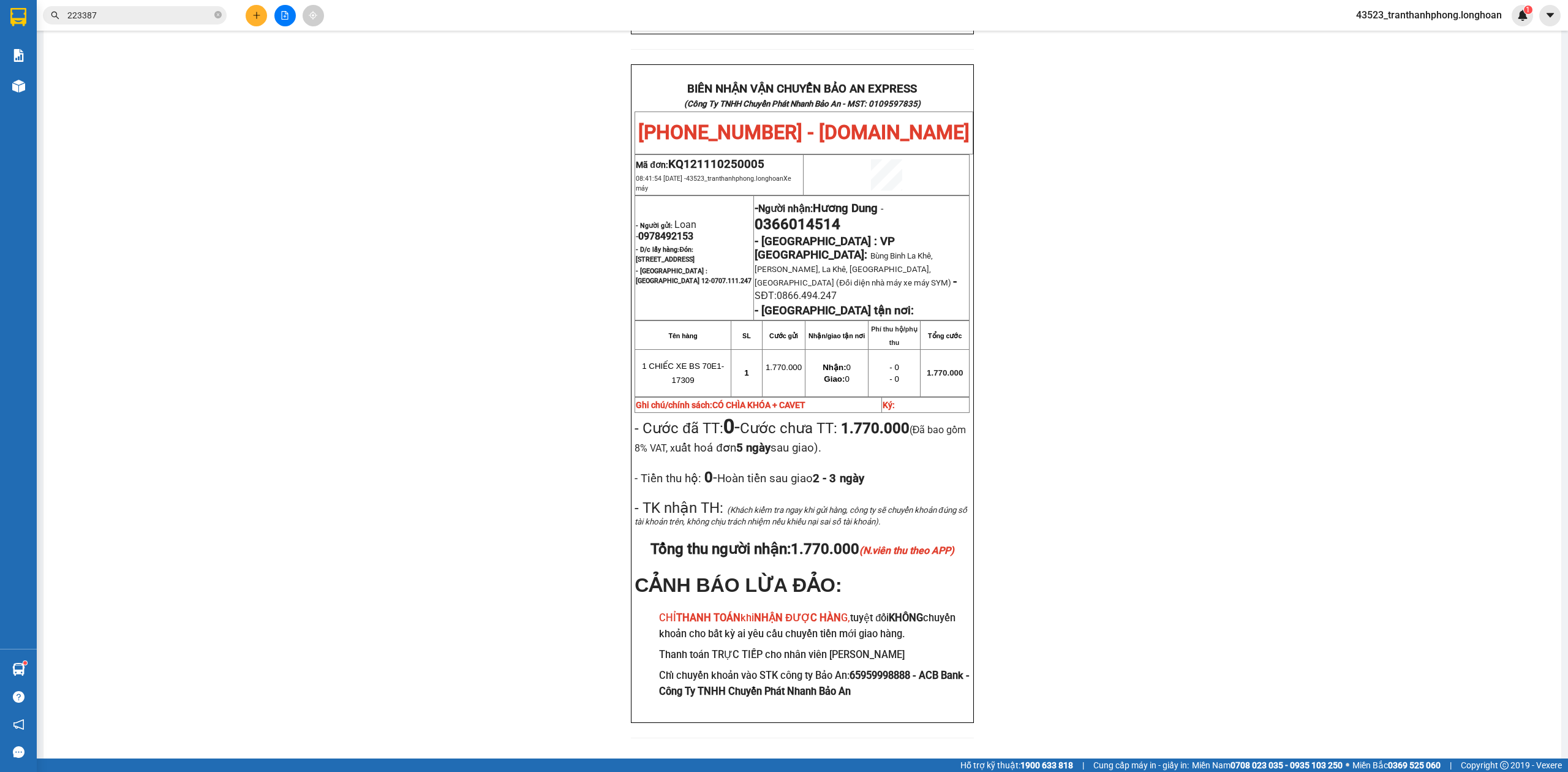
click at [672, 244] on p "- D/c lấy hàng: Đón: số 97 (đường đi [GEOGRAPHIC_DATA]), [GEOGRAPHIC_DATA], xã …" at bounding box center [694, 253] width 117 height 19
click at [672, 231] on span "0978492153" at bounding box center [666, 236] width 55 height 12
copy span "0978492153"
click at [672, 231] on span "0978492153" at bounding box center [666, 236] width 55 height 12
click at [1288, 251] on div "PHIẾU DÁN LÊN HÀNG Ngày in phiếu: 18:12 [DATE] CSKH: [PHONE_NUMBER] CÔNG TY TNH…" at bounding box center [803, 144] width 1489 height 1217
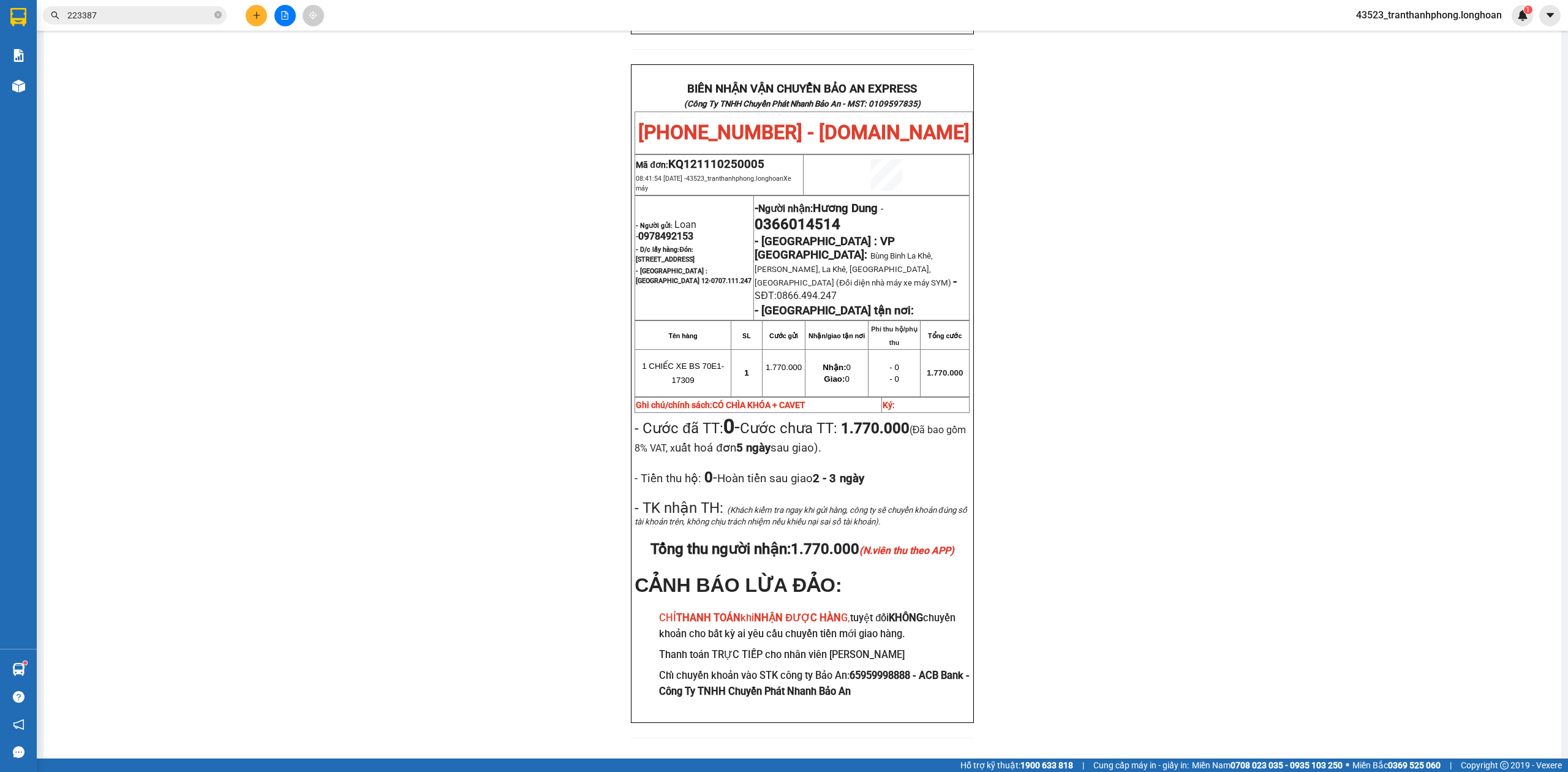
click at [785, 215] on span "0366014514" at bounding box center [798, 223] width 86 height 17
copy span "0366014514"
click at [1300, 173] on div "PHIẾU DÁN LÊN HÀNG Ngày in phiếu: 18:12 [DATE] CSKH: [PHONE_NUMBER] CÔNG TY TNH…" at bounding box center [803, 144] width 1489 height 1217
click at [795, 215] on span "0366014514" at bounding box center [798, 223] width 86 height 17
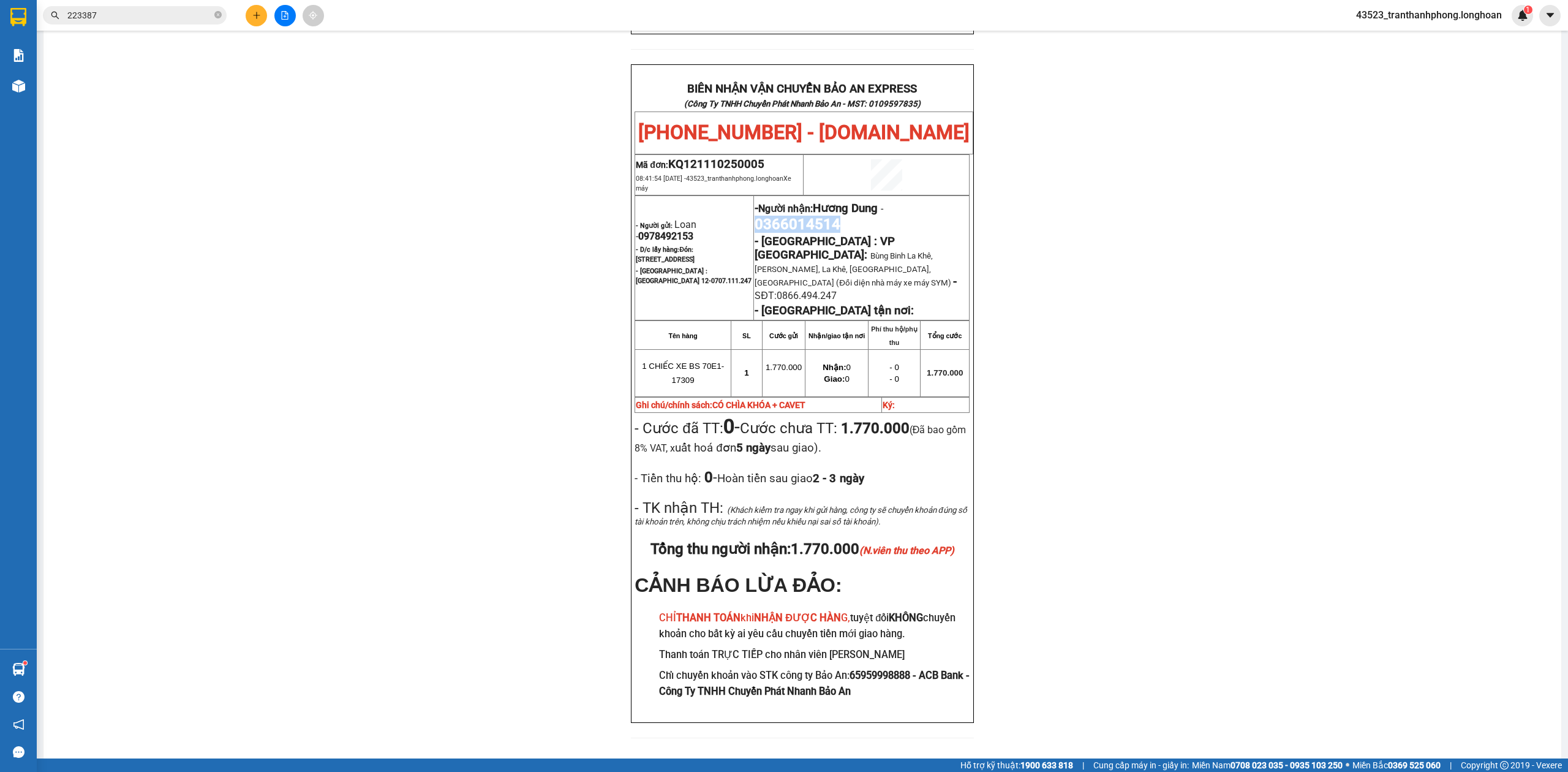
click at [795, 215] on span "0366014514" at bounding box center [798, 223] width 86 height 17
copy span "0366014514"
drag, startPoint x: 1211, startPoint y: 223, endPoint x: 615, endPoint y: 158, distance: 599.5
click at [1209, 223] on div "PHIẾU DÁN LÊN HÀNG Ngày in phiếu: 18:12 [DATE] CSKH: [PHONE_NUMBER] CÔNG TY TNH…" at bounding box center [803, 144] width 1489 height 1217
click at [659, 231] on span "0978492153" at bounding box center [666, 236] width 55 height 12
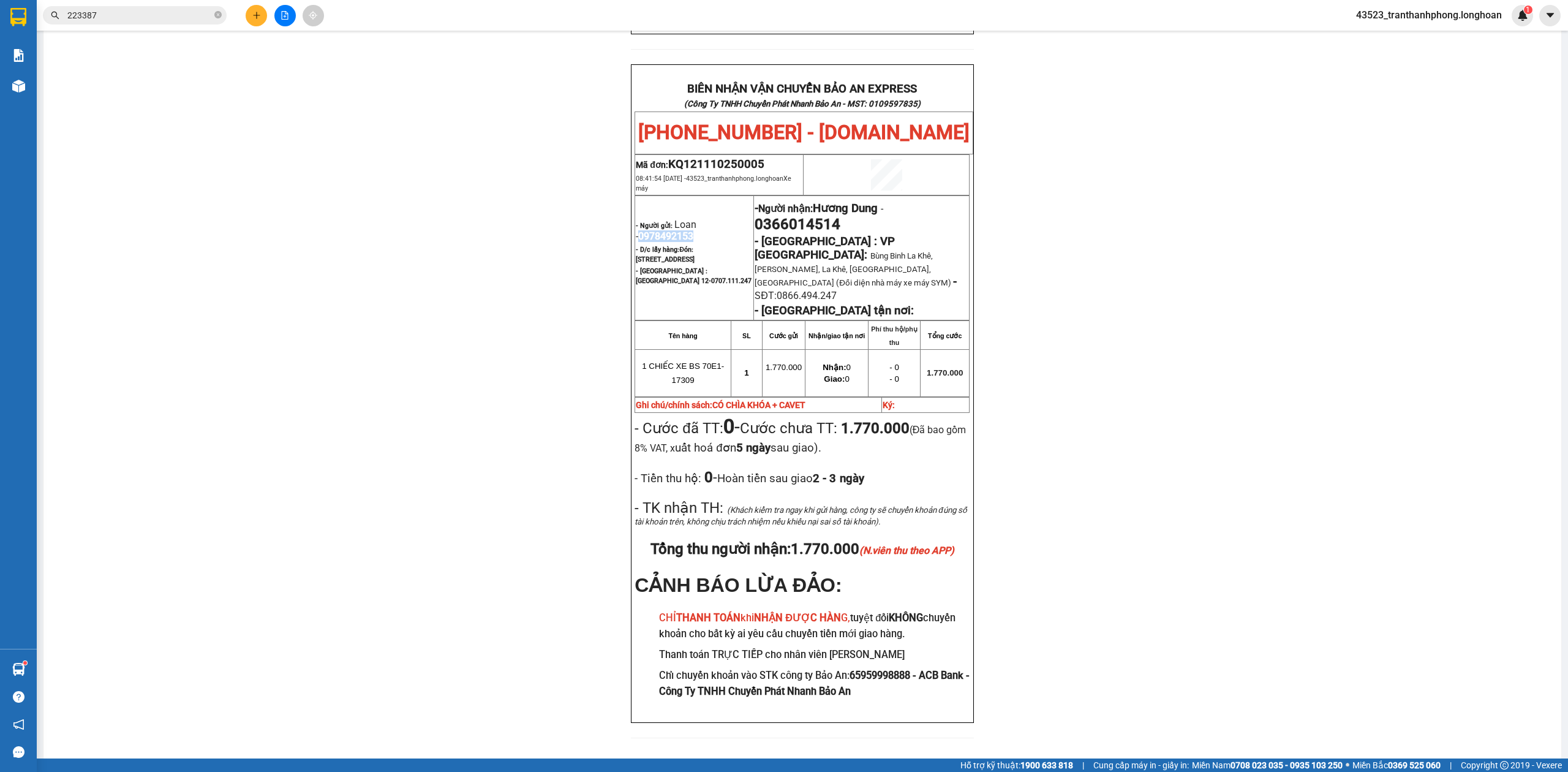
click at [659, 231] on span "0978492153" at bounding box center [666, 236] width 55 height 12
copy span "0978492153"
drag, startPoint x: 1223, startPoint y: 301, endPoint x: 1212, endPoint y: 299, distance: 11.2
click at [1219, 300] on div "PHIẾU DÁN LÊN HÀNG Ngày in phiếu: 18:12 [DATE] CSKH: [PHONE_NUMBER] CÔNG TY TNH…" at bounding box center [803, 144] width 1489 height 1217
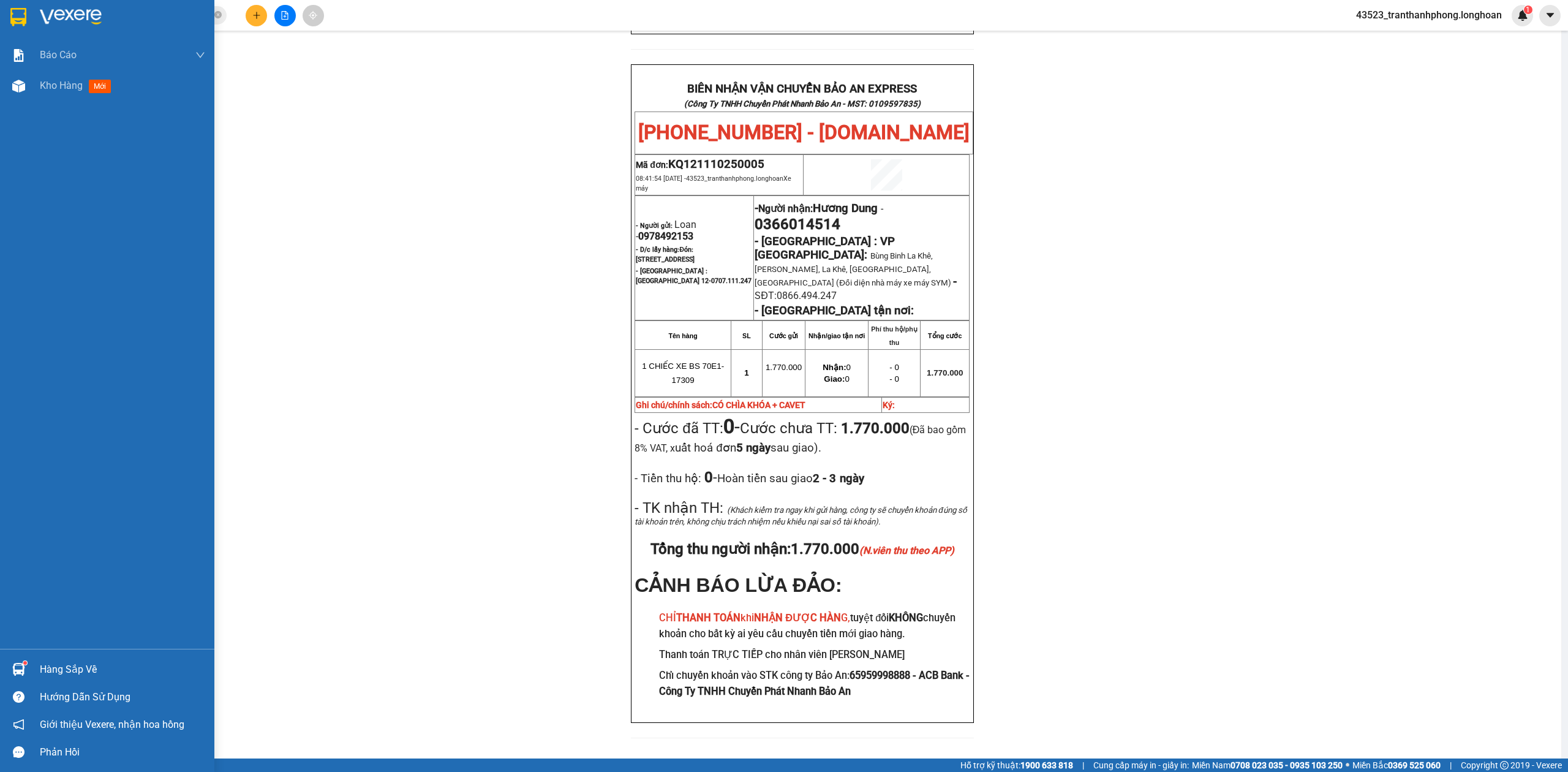
click at [10, 11] on img at bounding box center [17, 17] width 16 height 18
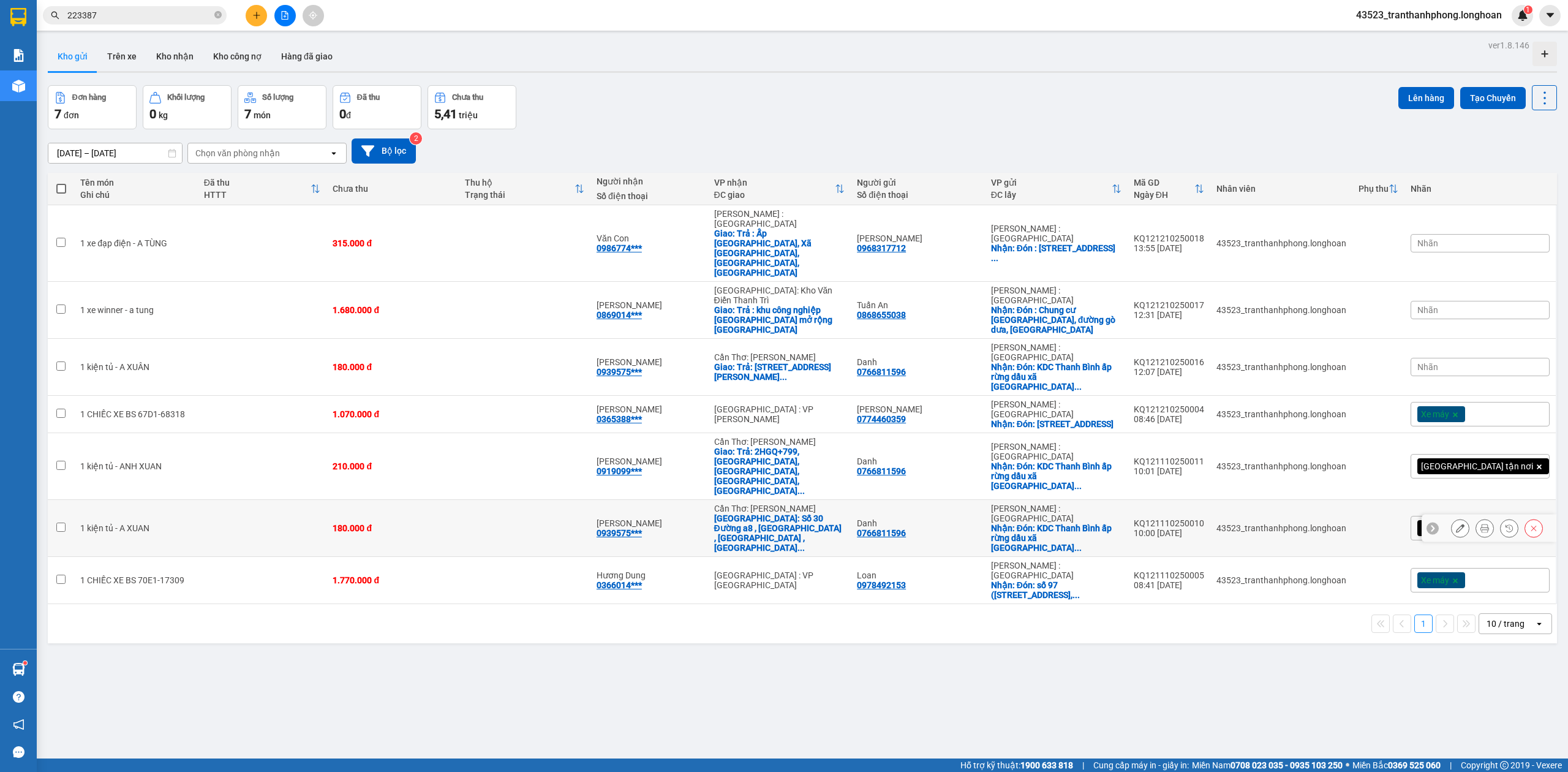
click at [256, 500] on td at bounding box center [262, 528] width 129 height 57
checkbox input "true"
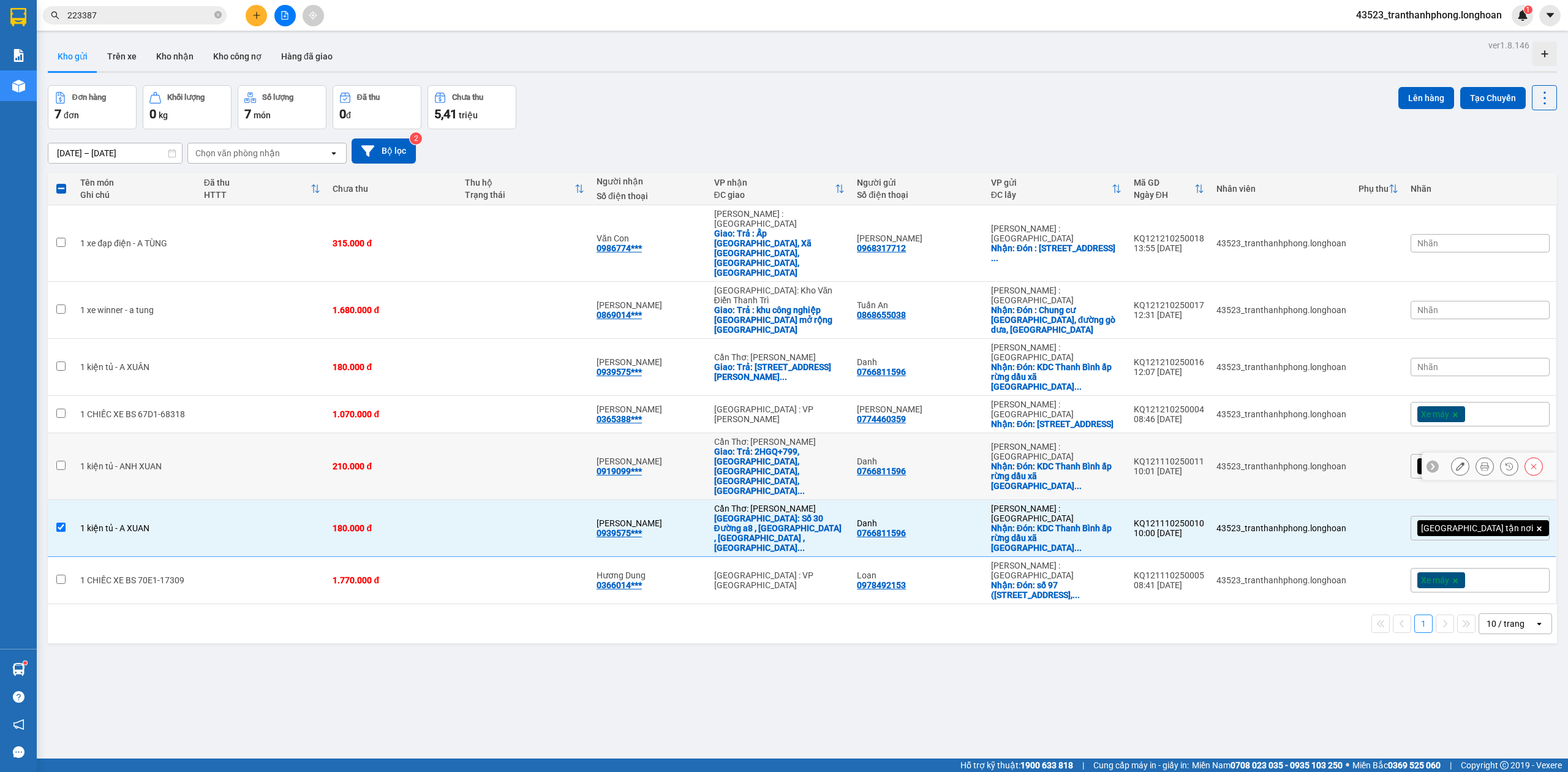
click at [246, 433] on td at bounding box center [262, 466] width 129 height 67
checkbox input "true"
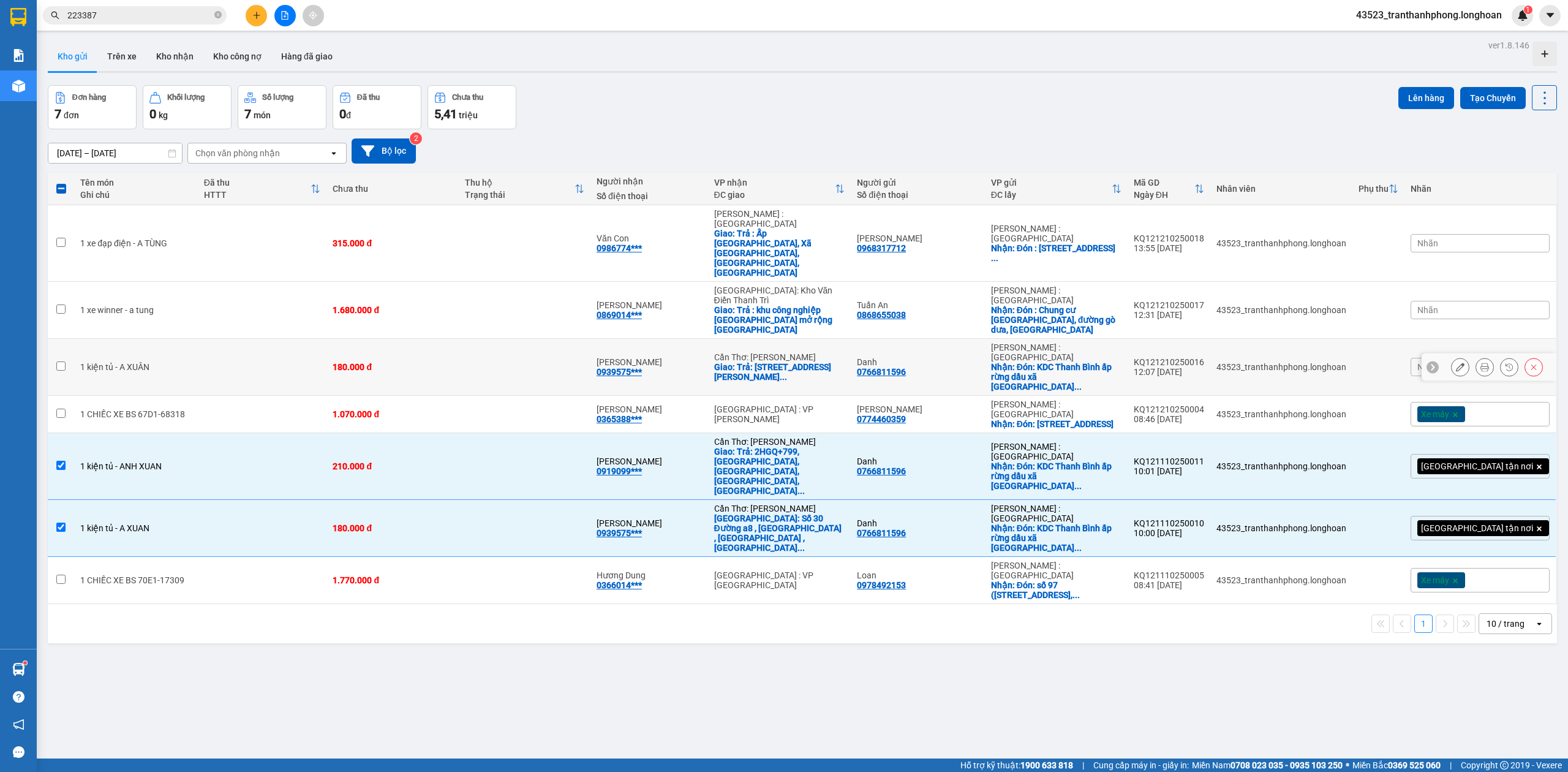
click at [226, 339] on td at bounding box center [262, 367] width 129 height 57
checkbox input "true"
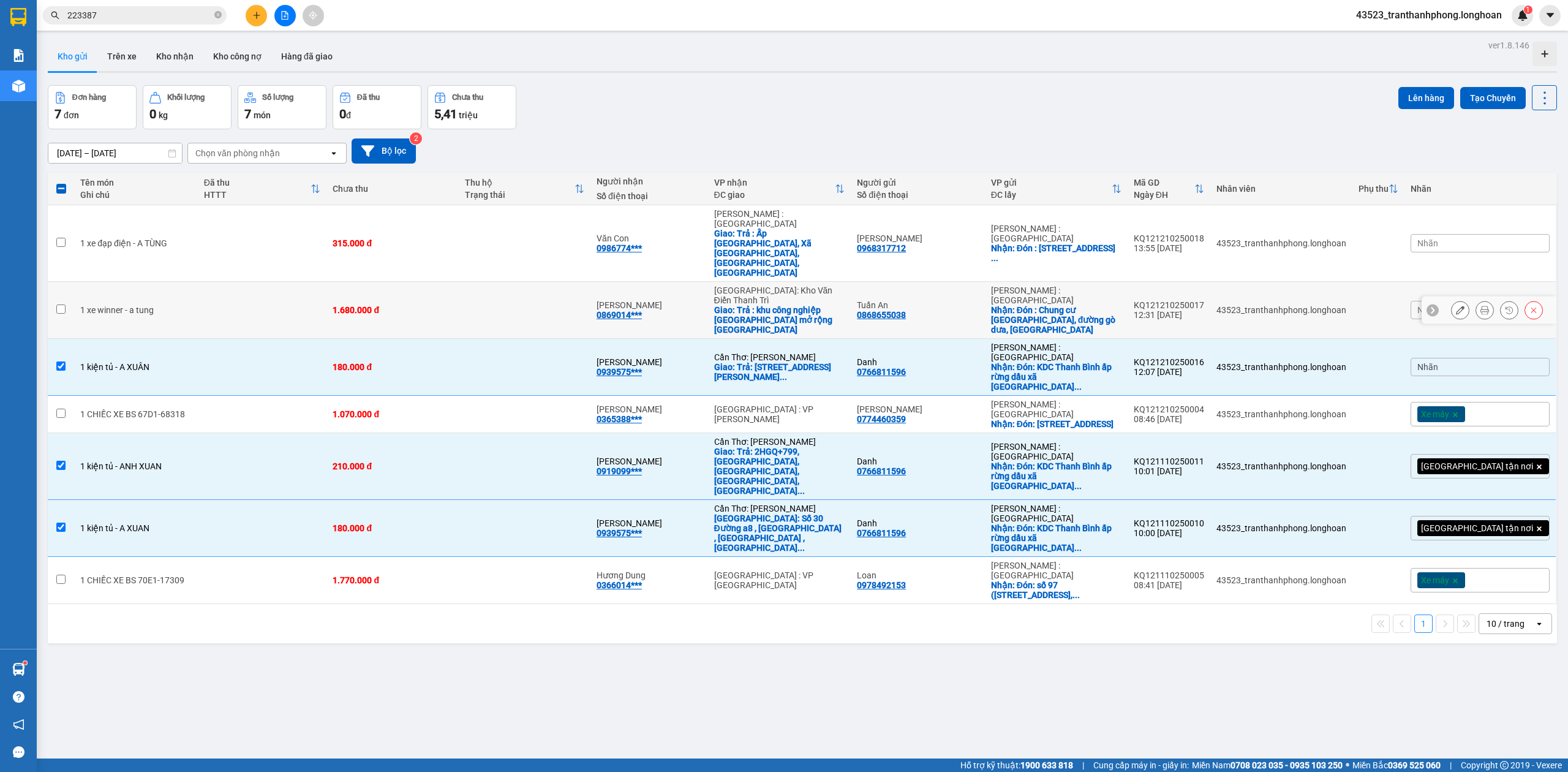
click at [222, 282] on td at bounding box center [262, 310] width 129 height 57
checkbox input "true"
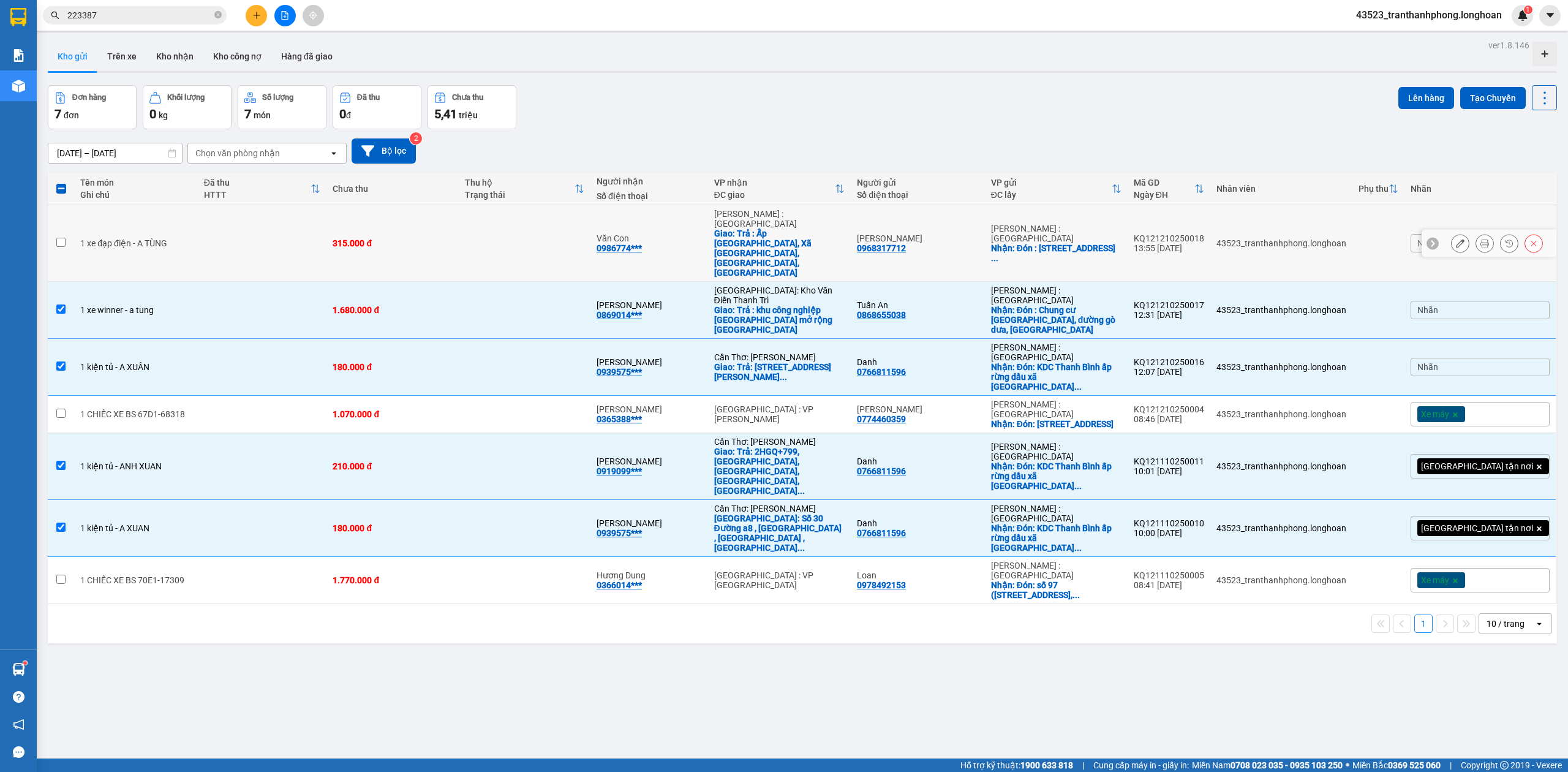
click at [236, 223] on td at bounding box center [262, 244] width 129 height 77
checkbox input "true"
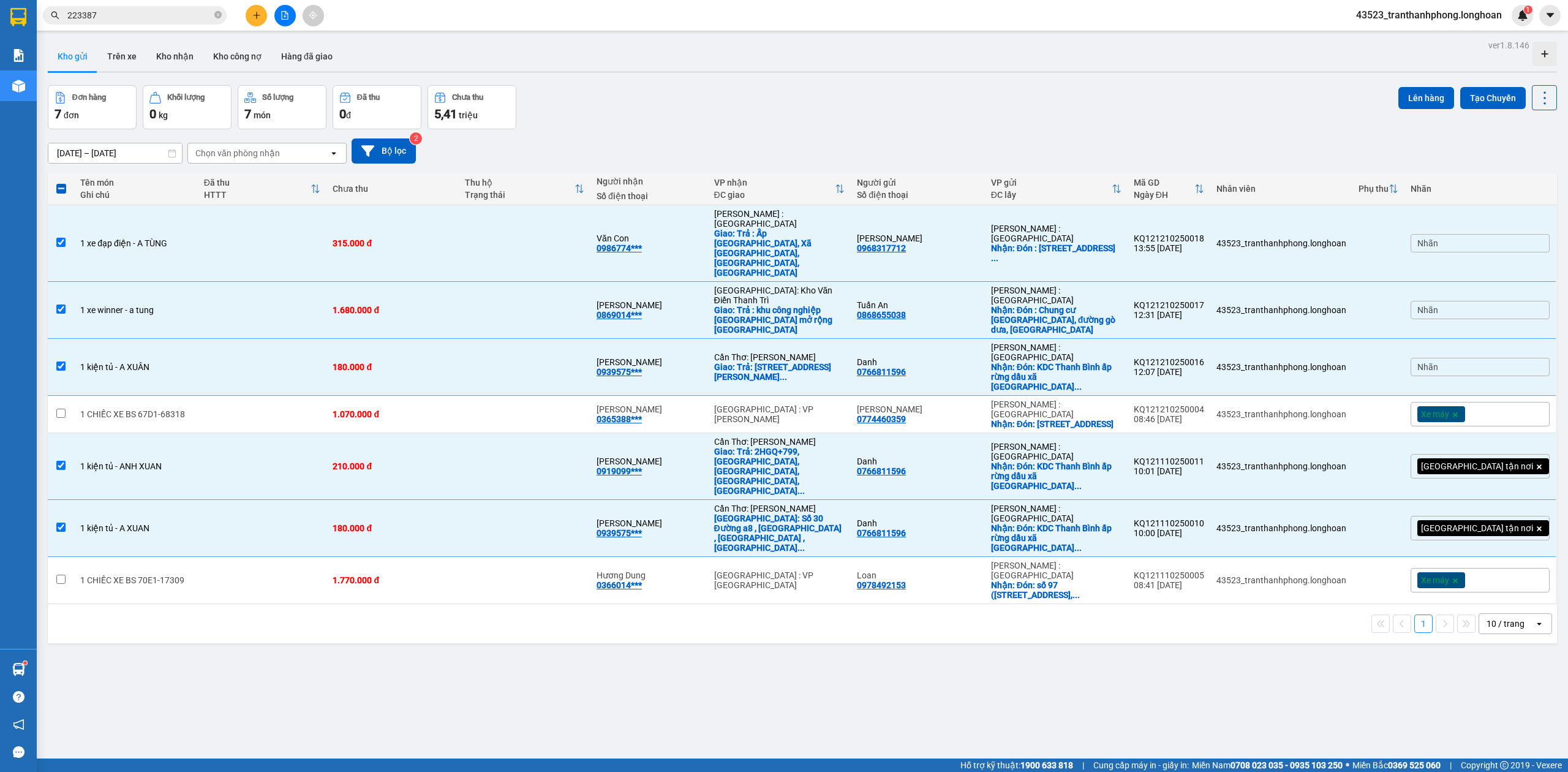
click at [214, 21] on span at bounding box center [218, 15] width 7 height 14
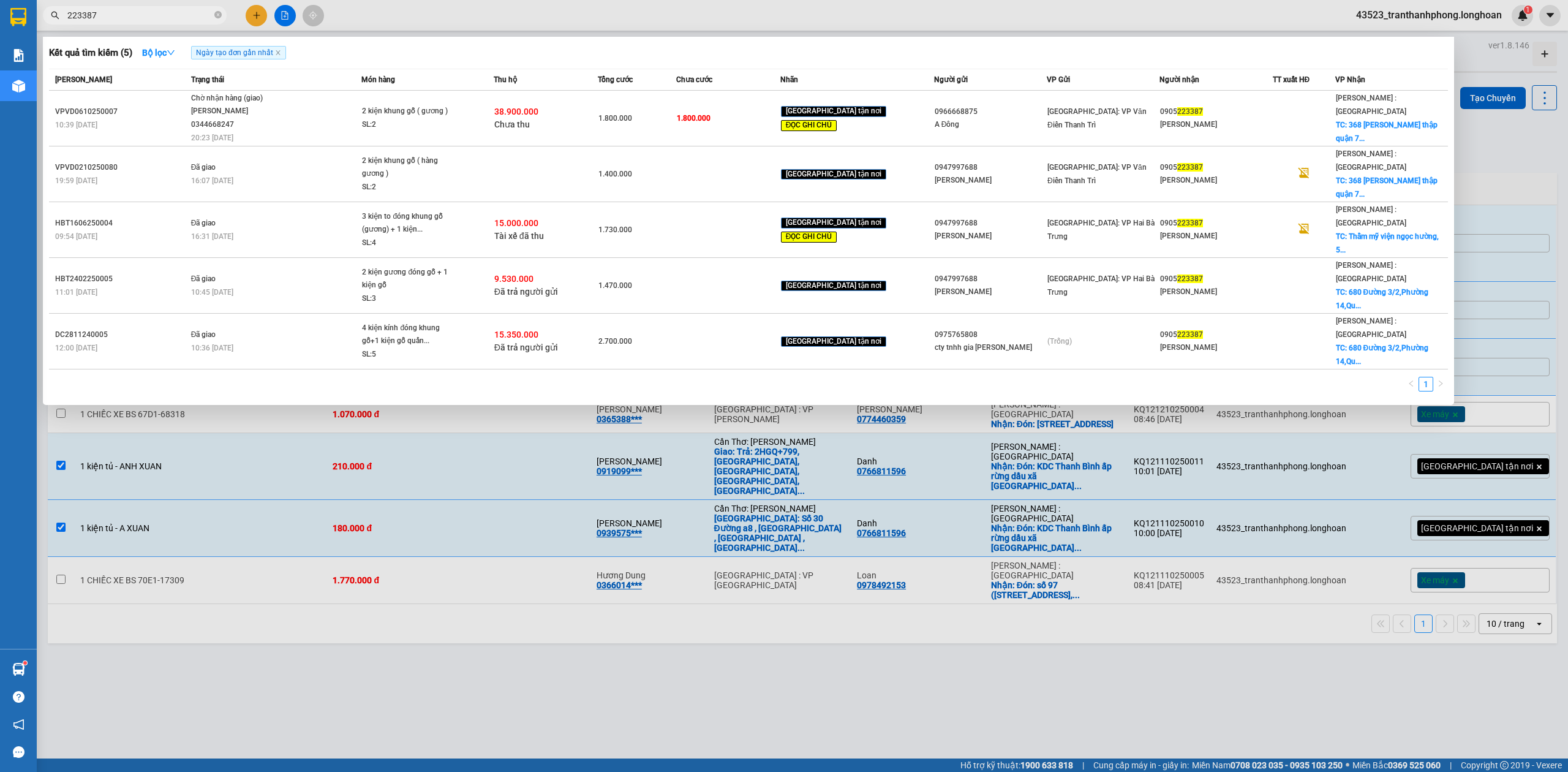
click at [223, 14] on span "223387" at bounding box center [135, 16] width 184 height 18
click at [217, 14] on icon "close-circle" at bounding box center [218, 15] width 7 height 7
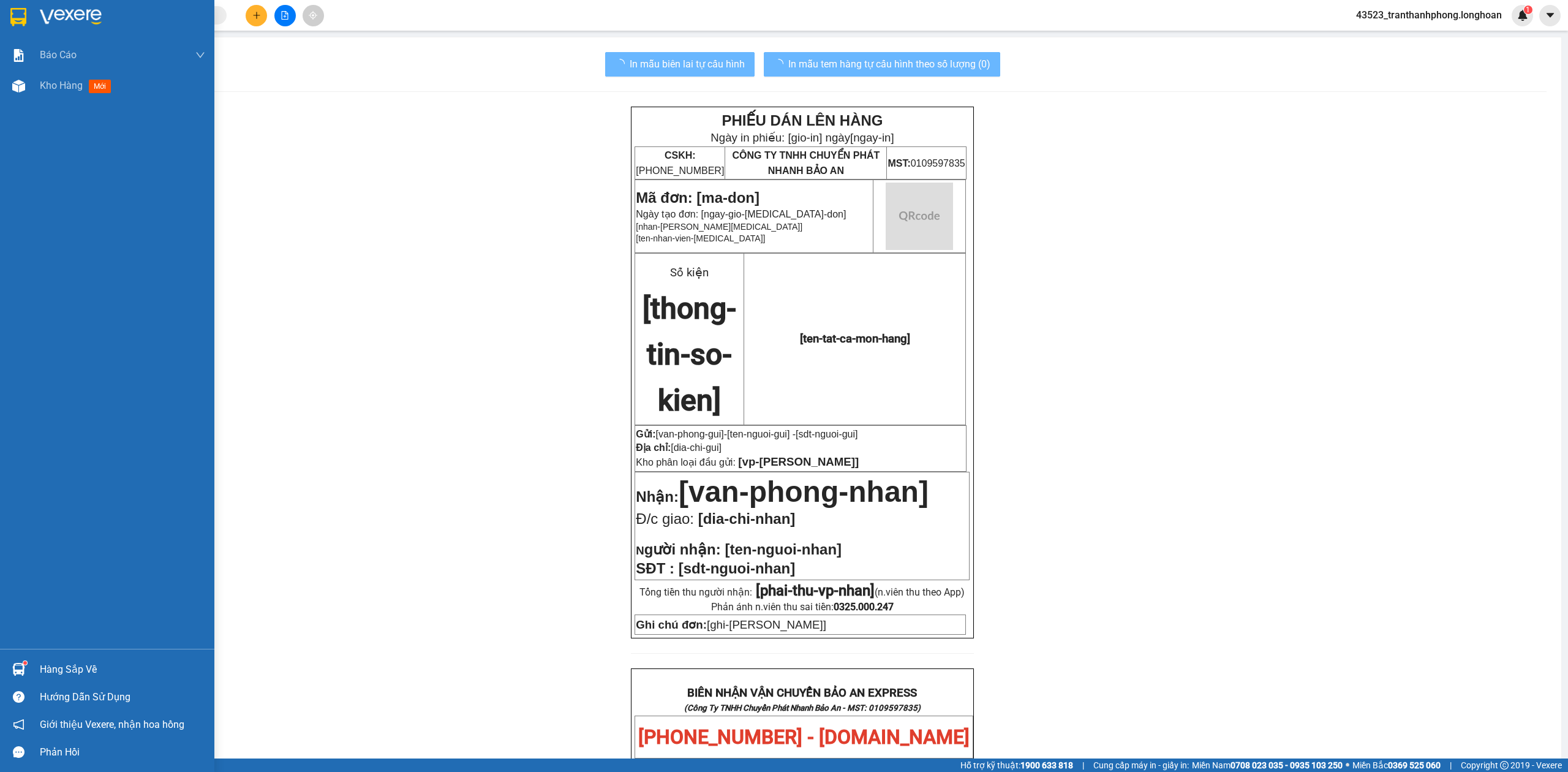
click at [15, 27] on div at bounding box center [18, 16] width 21 height 21
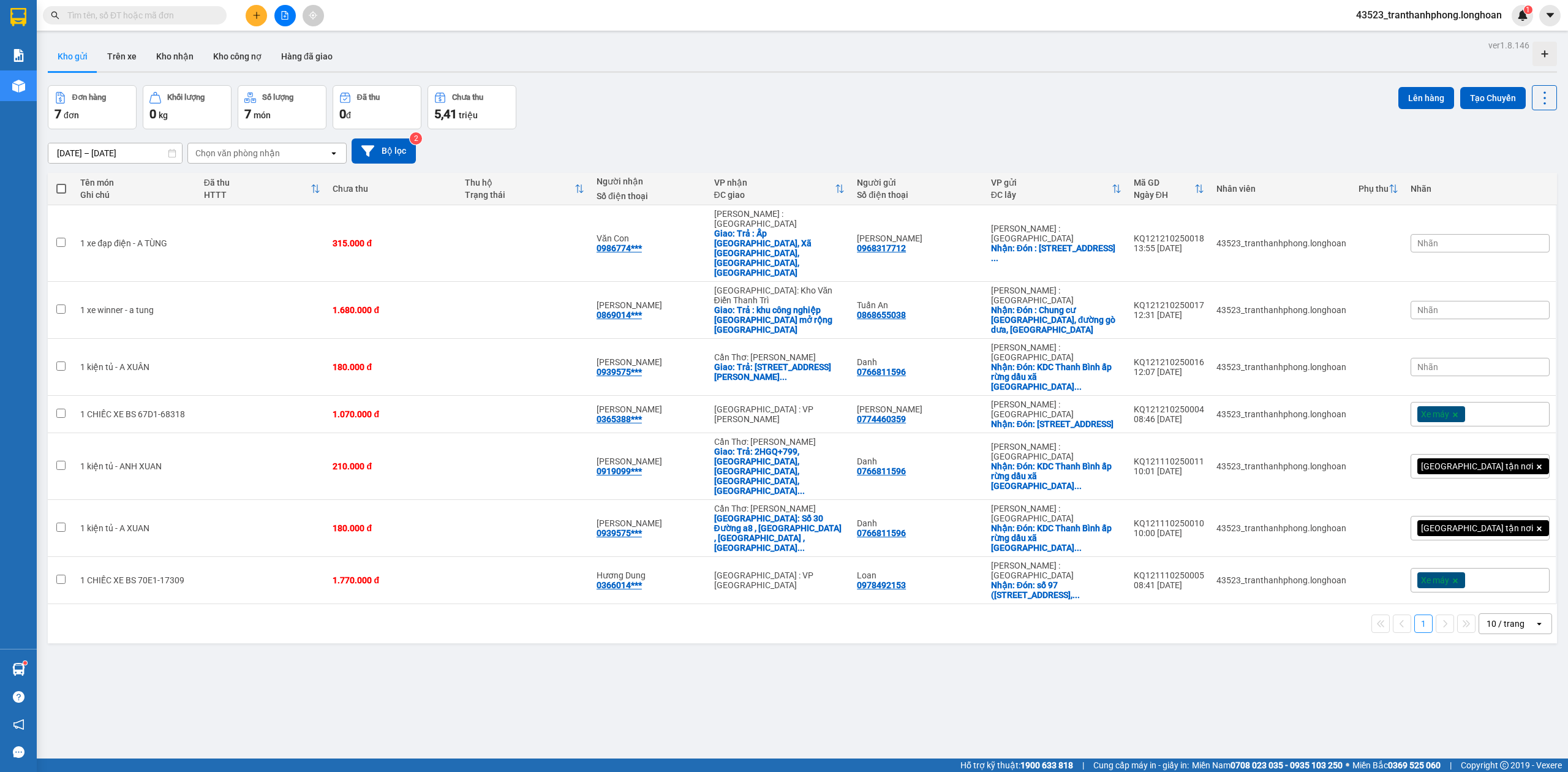
click at [184, 17] on input "text" at bounding box center [140, 15] width 145 height 14
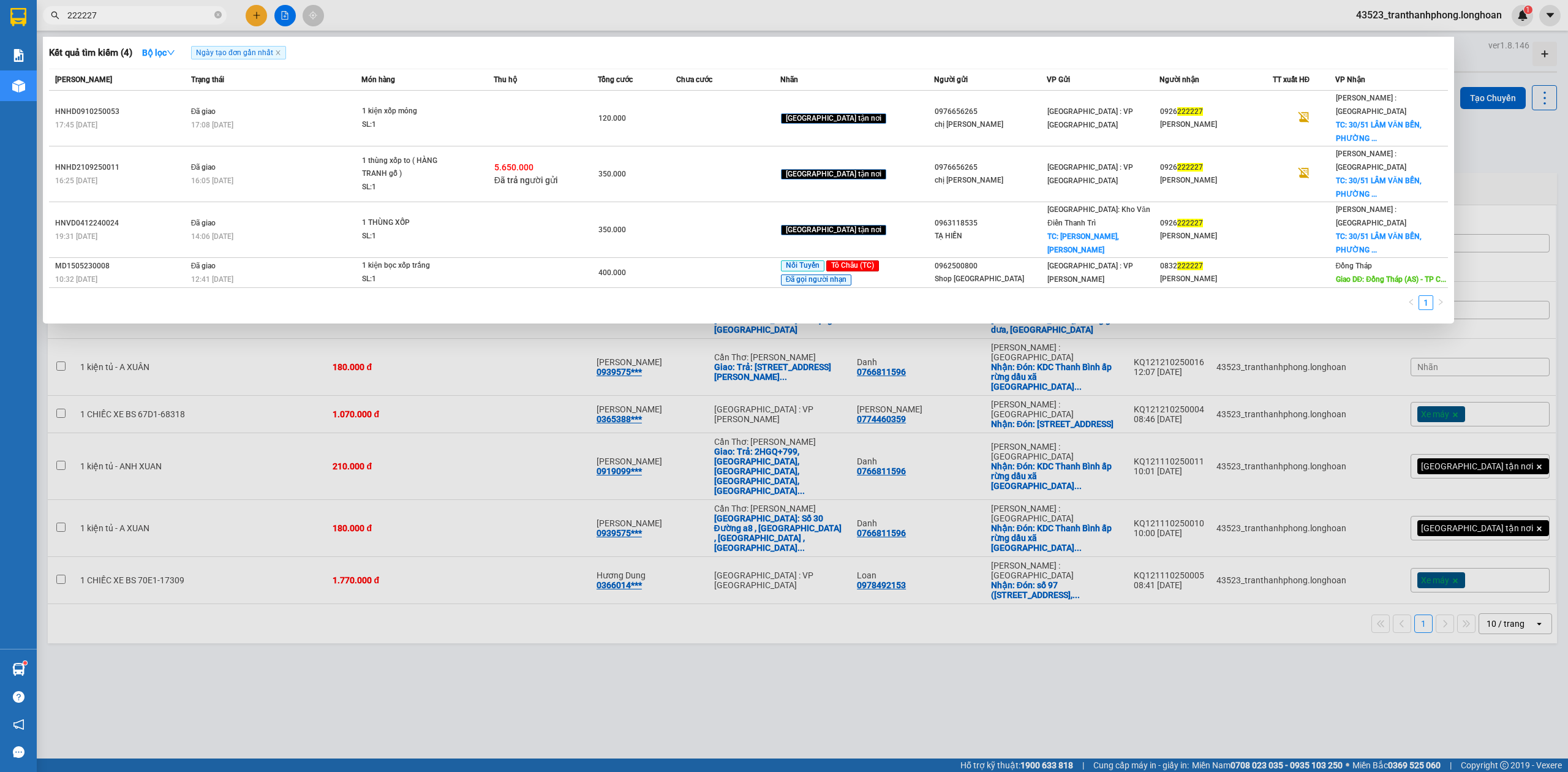
type input "222227"
click at [221, 16] on icon "close-circle" at bounding box center [218, 15] width 7 height 7
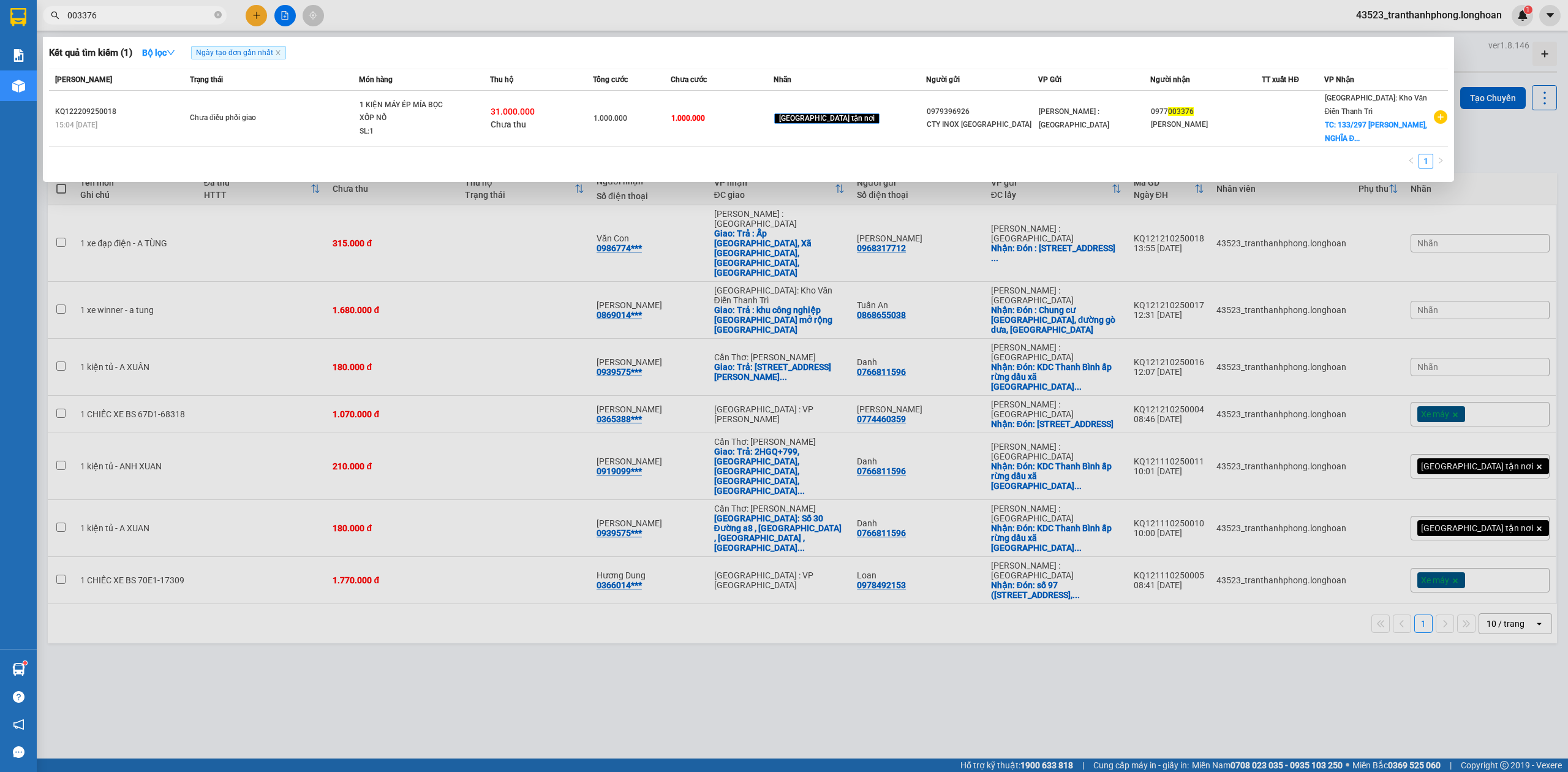
type input "003376"
click at [215, 17] on icon "close-circle" at bounding box center [218, 15] width 7 height 7
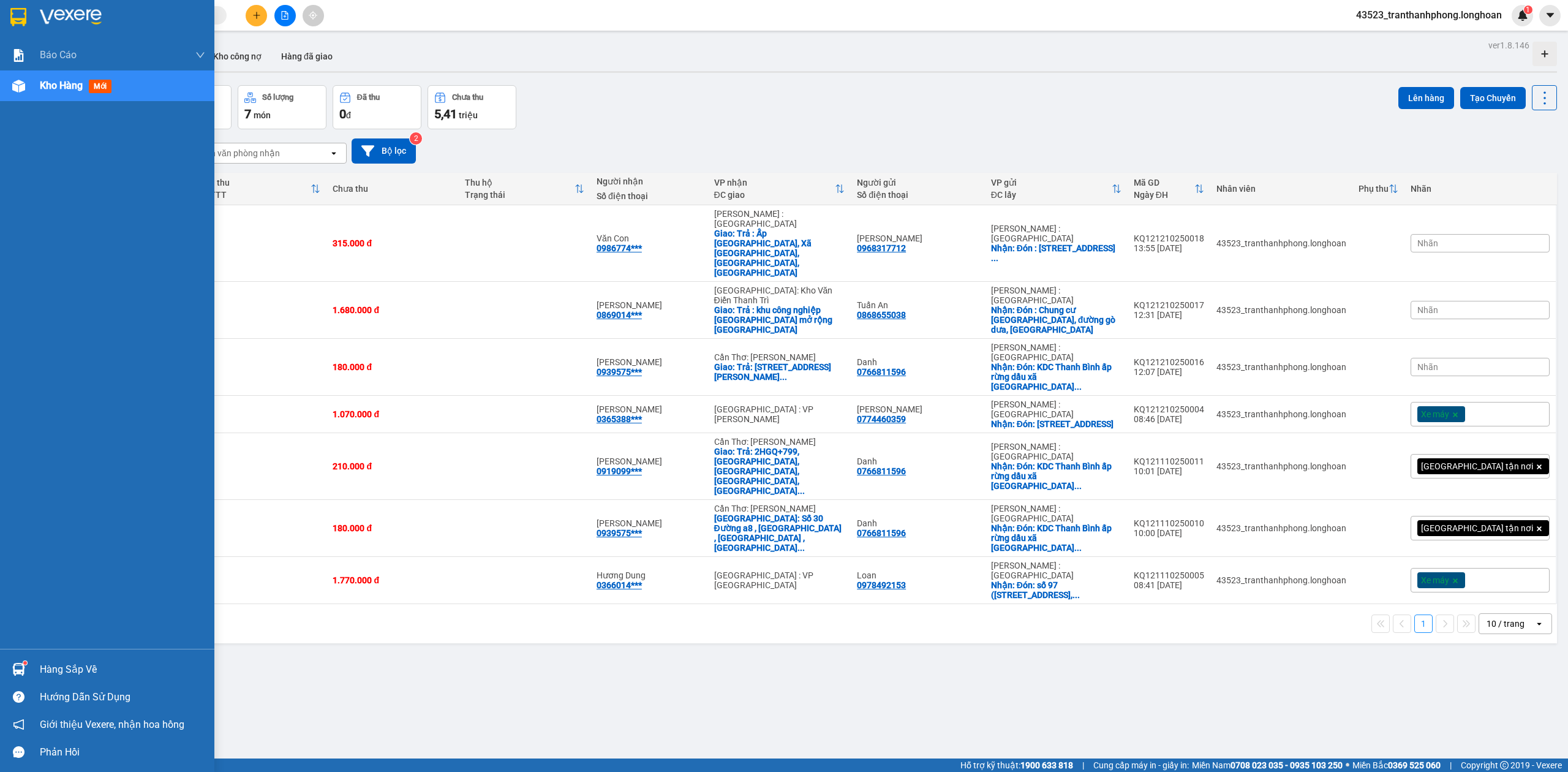
click at [16, 30] on div at bounding box center [107, 19] width 214 height 39
click at [0, 29] on div at bounding box center [107, 19] width 214 height 39
click at [27, 27] on div at bounding box center [107, 19] width 214 height 39
